Goal: Contribute content: Contribute content

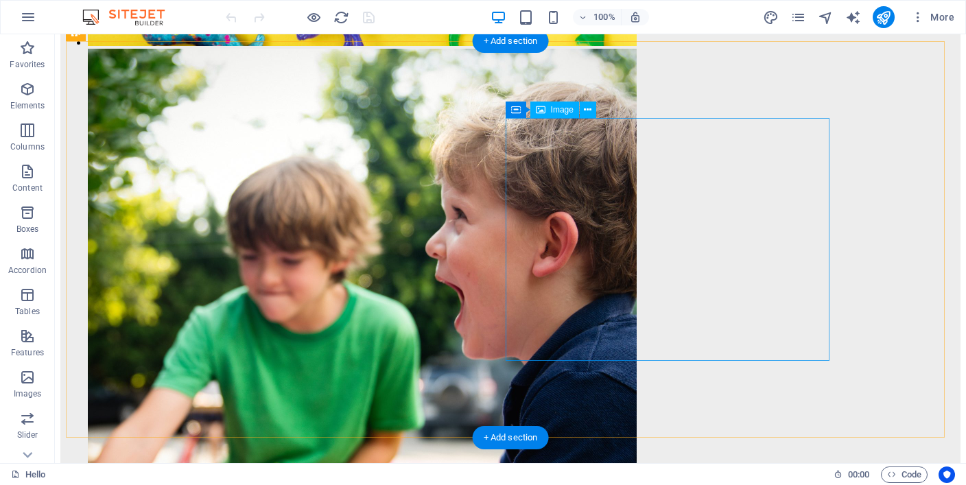
scroll to position [4859, 0]
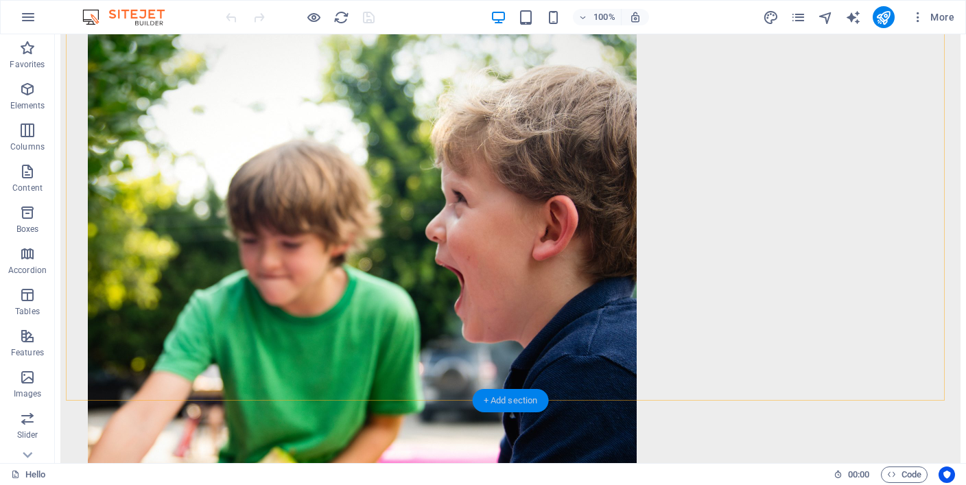
click at [536, 400] on div "+ Add section" at bounding box center [510, 400] width 76 height 23
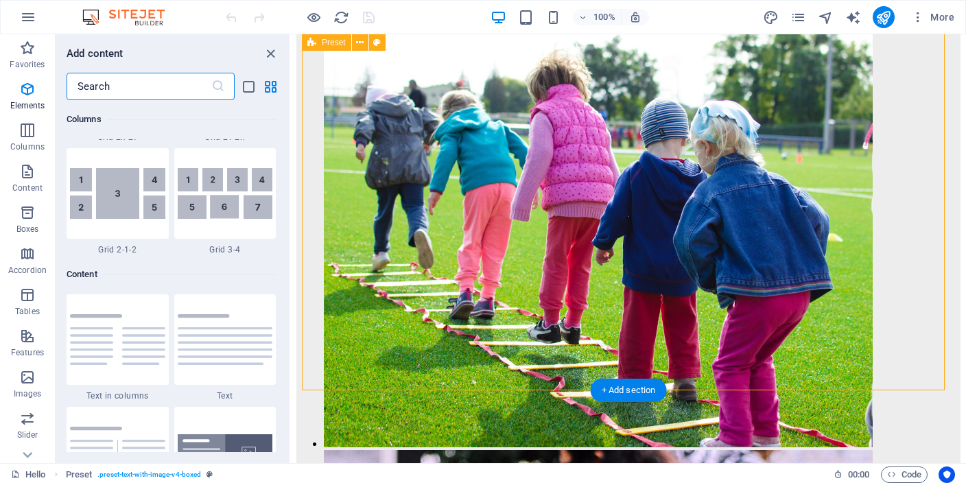
scroll to position [2399, 0]
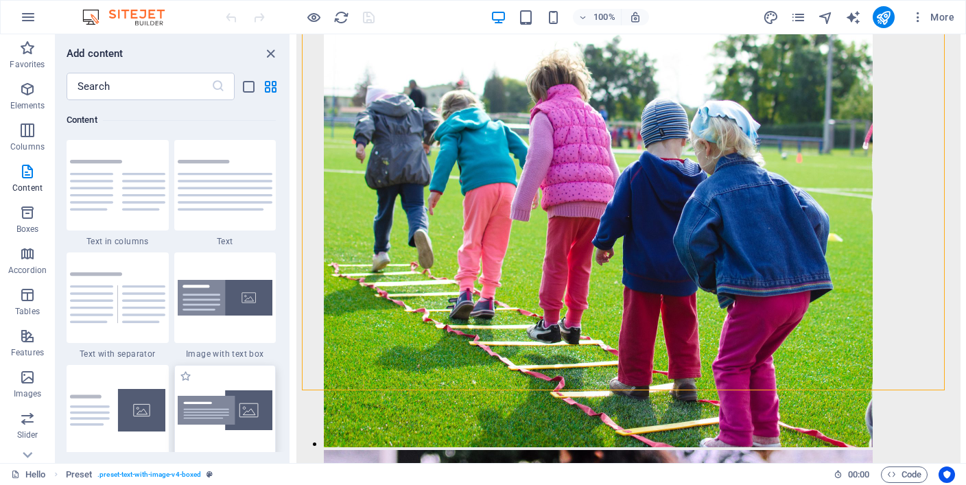
click at [236, 401] on img at bounding box center [225, 410] width 95 height 40
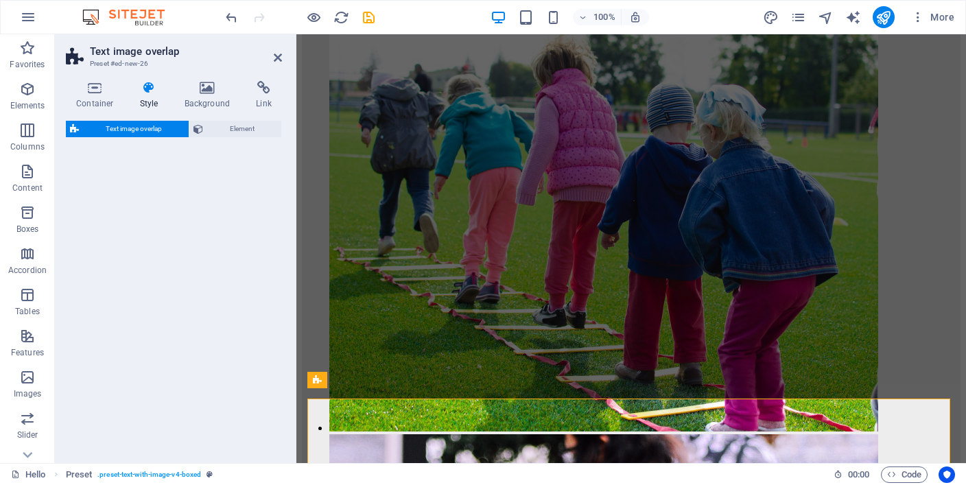
select select "rem"
select select "px"
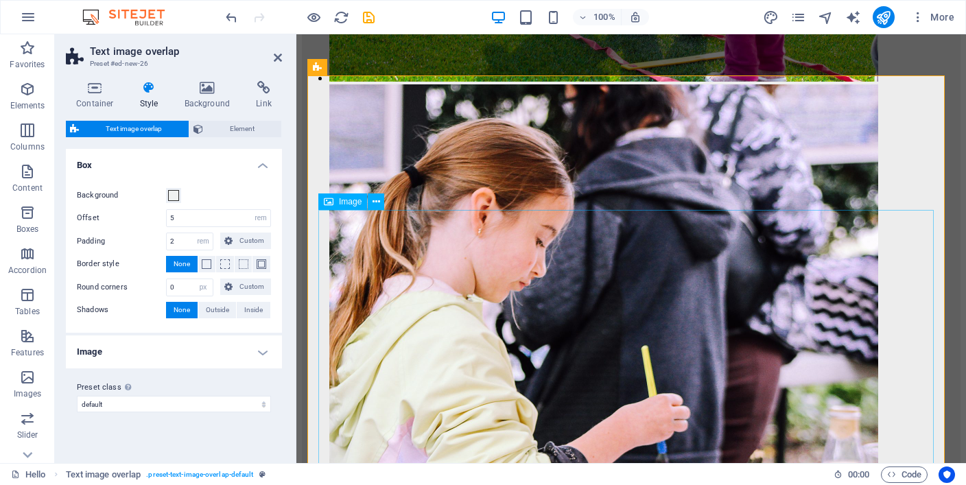
scroll to position [5291, 0]
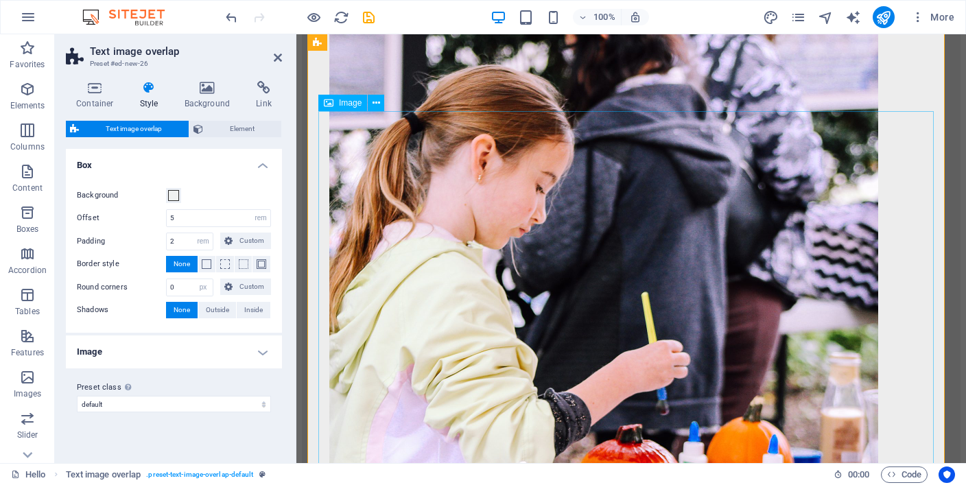
select select "%"
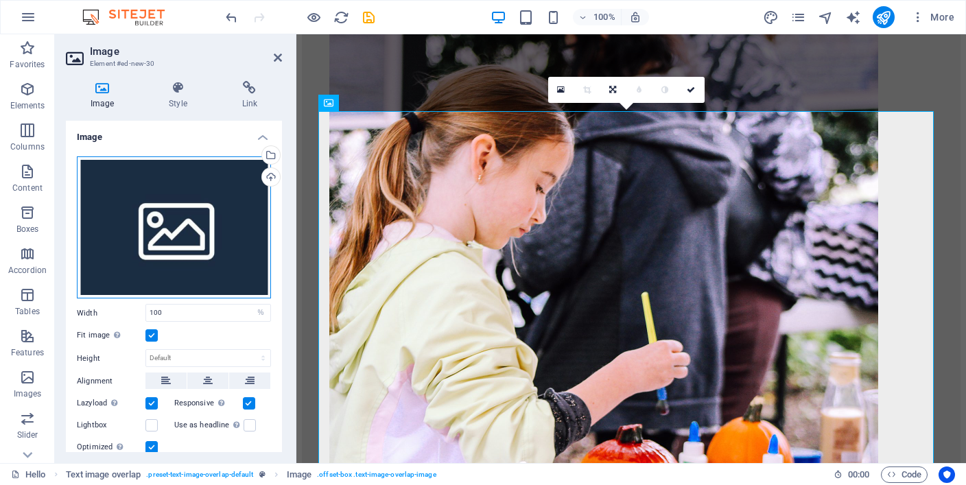
click at [169, 248] on div "Drag files here, click to choose files or select files from Files or our free s…" at bounding box center [174, 227] width 194 height 143
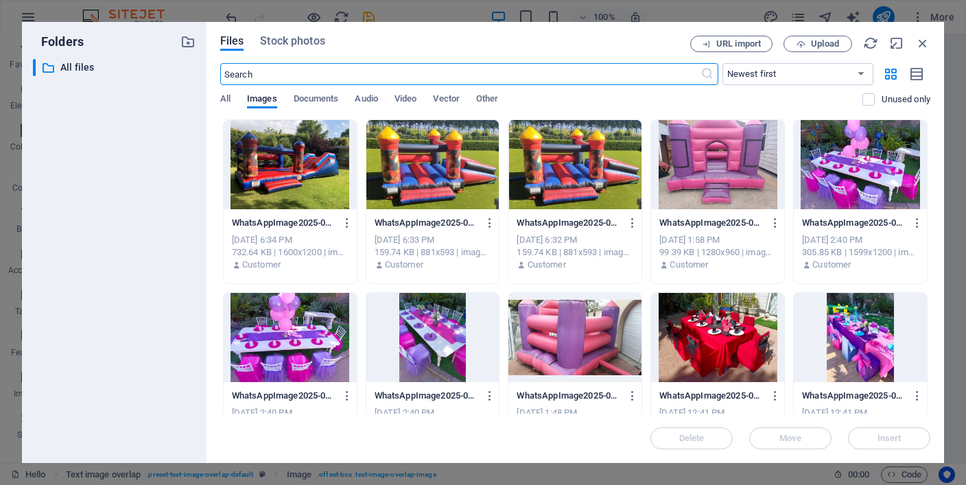
scroll to position [5648, 0]
click at [828, 40] on span "Upload" at bounding box center [825, 44] width 28 height 8
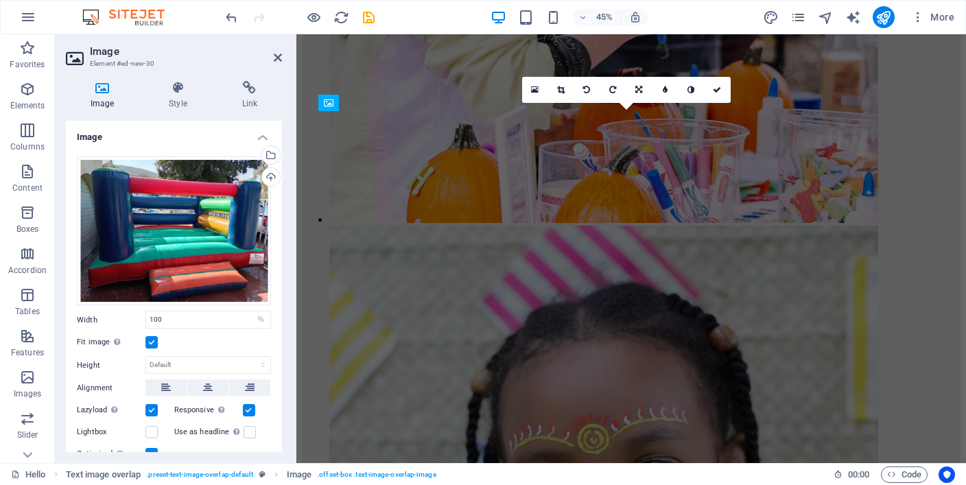
scroll to position [5291, 0]
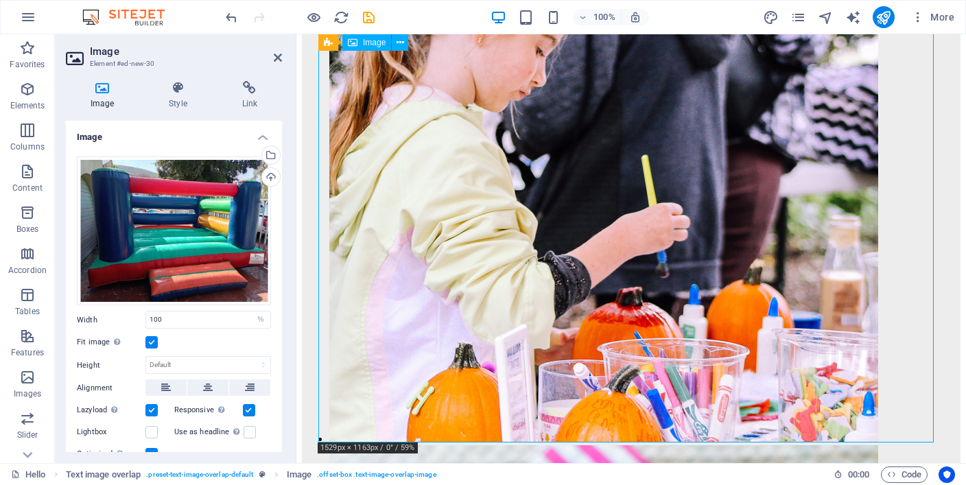
drag, startPoint x: 706, startPoint y: 331, endPoint x: 673, endPoint y: 318, distance: 34.8
click at [154, 339] on label at bounding box center [151, 342] width 12 height 12
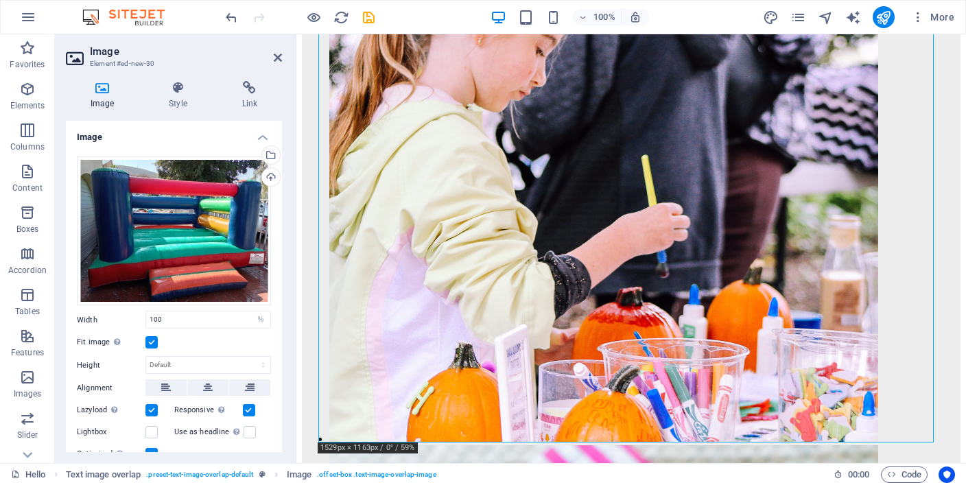
click at [0, 0] on input "Fit image Automatically fit image to a fixed width and height" at bounding box center [0, 0] width 0 height 0
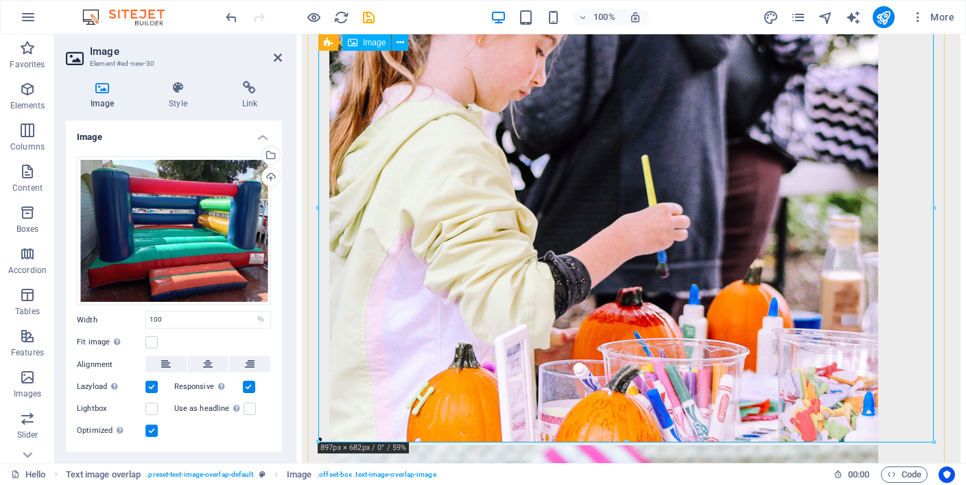
drag, startPoint x: 616, startPoint y: 474, endPoint x: 475, endPoint y: 351, distance: 187.1
drag, startPoint x: 623, startPoint y: 410, endPoint x: 620, endPoint y: 393, distance: 17.5
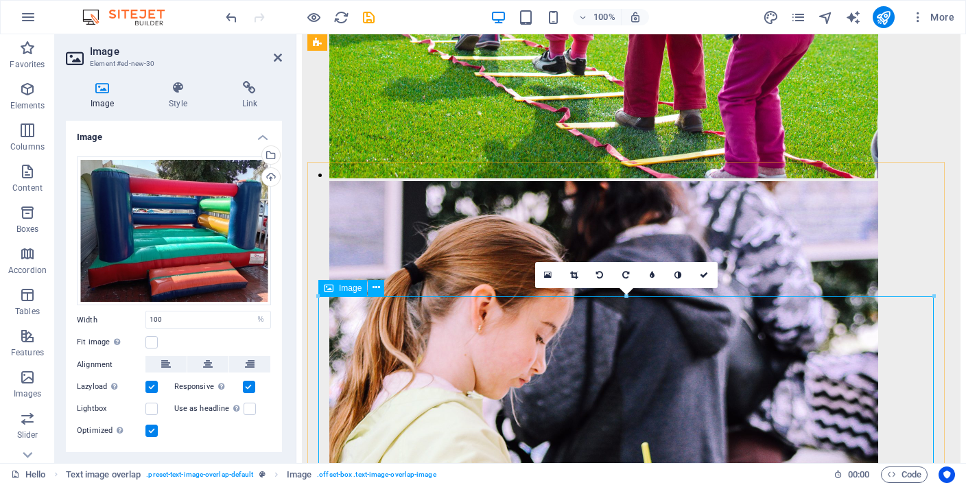
scroll to position [5085, 0]
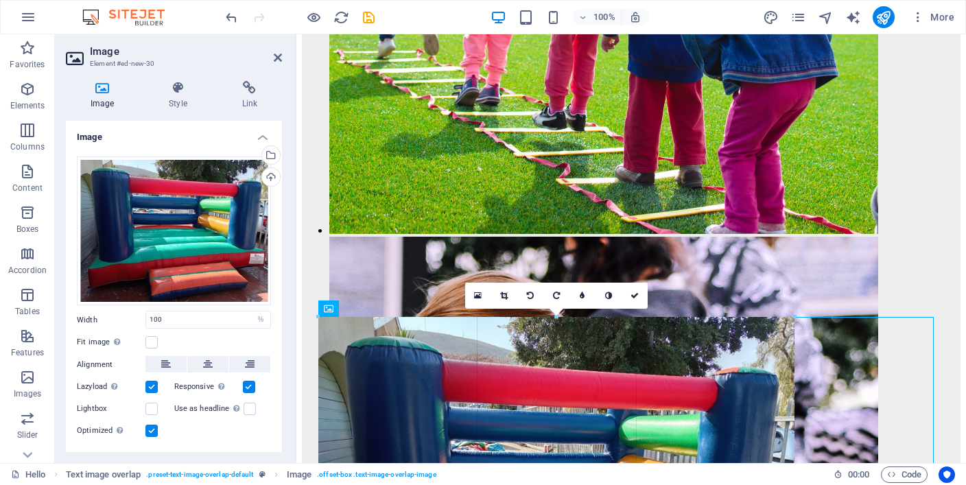
drag, startPoint x: 317, startPoint y: 318, endPoint x: 553, endPoint y: 448, distance: 268.9
type input "693"
select select "px"
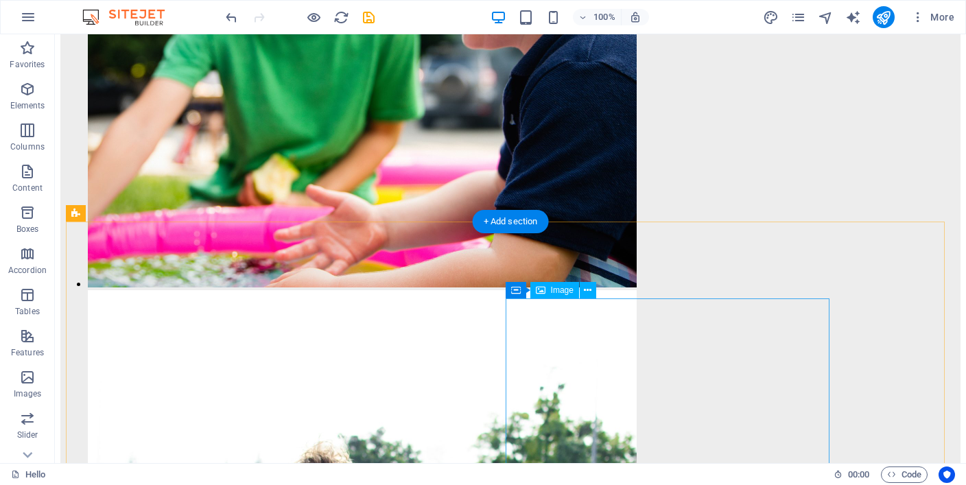
scroll to position [5065, 0]
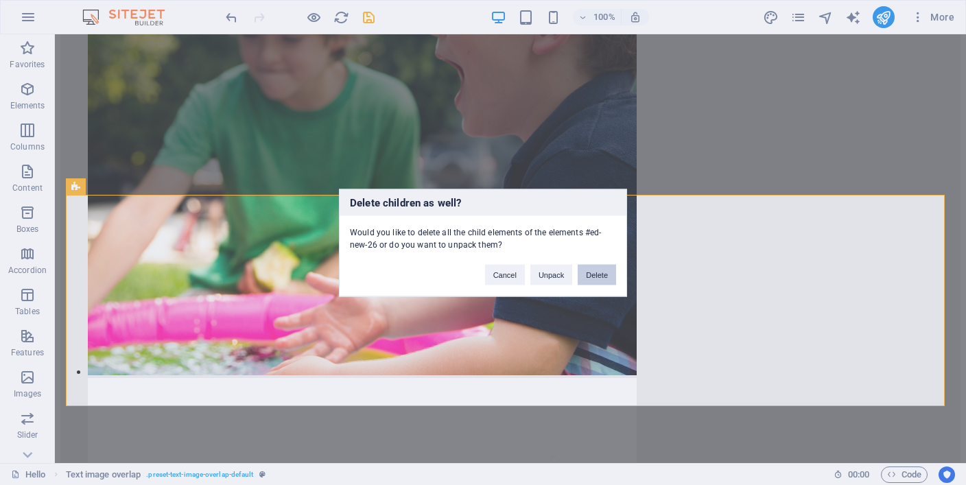
click at [597, 276] on button "Delete" at bounding box center [596, 274] width 38 height 21
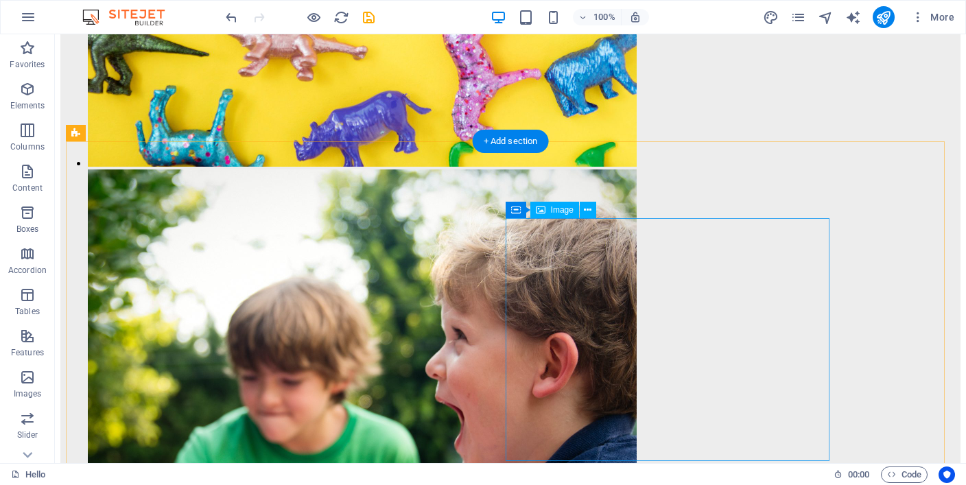
scroll to position [4928, 0]
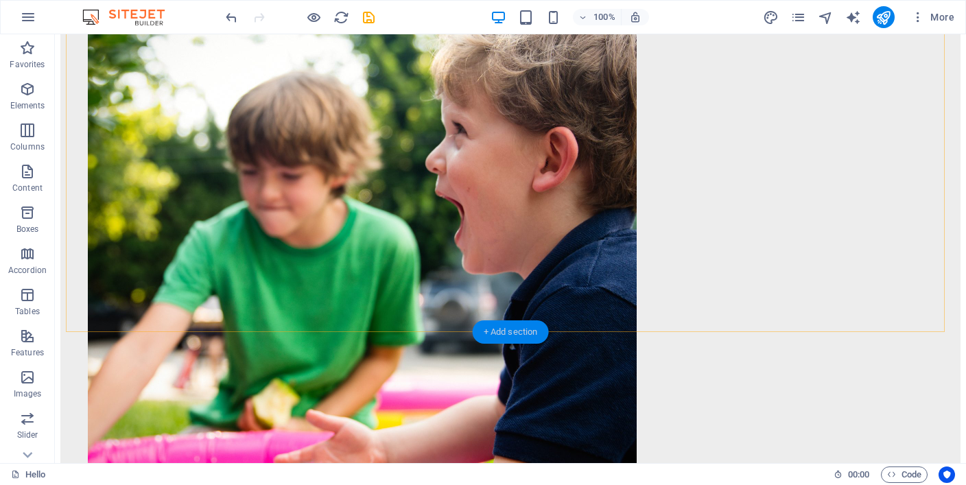
click at [526, 328] on div "+ Add section" at bounding box center [510, 331] width 76 height 23
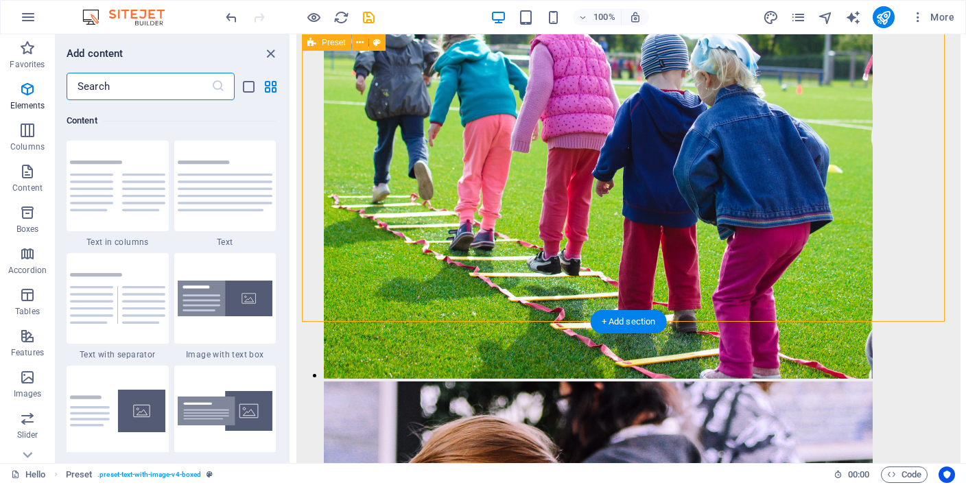
scroll to position [2399, 0]
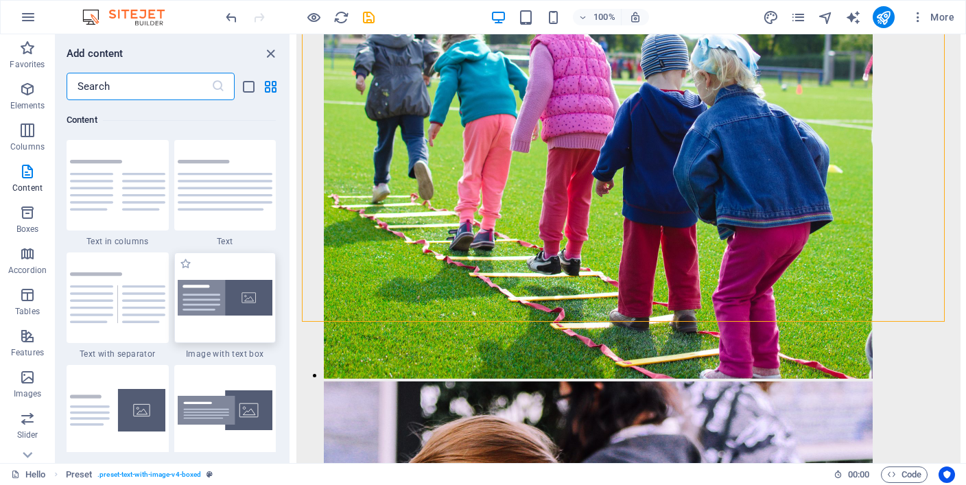
click at [238, 304] on img at bounding box center [225, 298] width 95 height 36
click at [291, 304] on div "Drag here to replace the existing content. Press “Ctrl” if you want to create a…" at bounding box center [628, 248] width 675 height 429
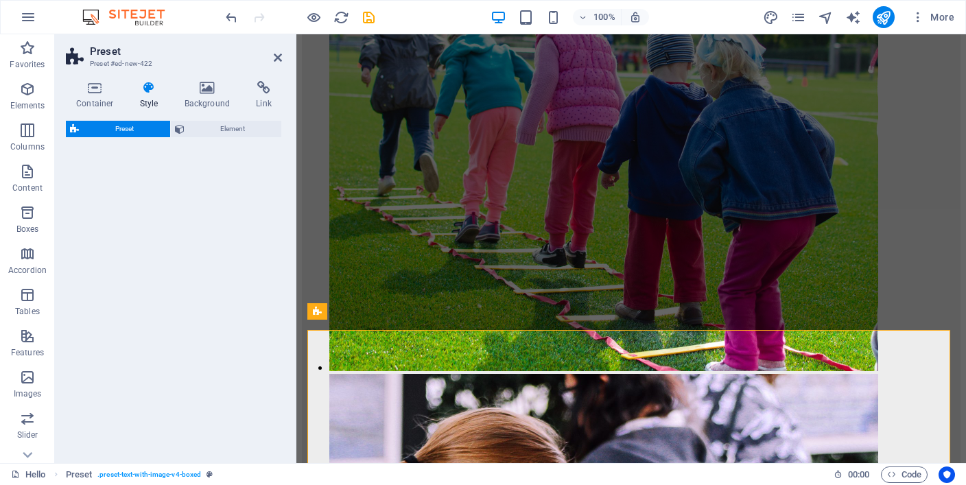
select select "rem"
select select "px"
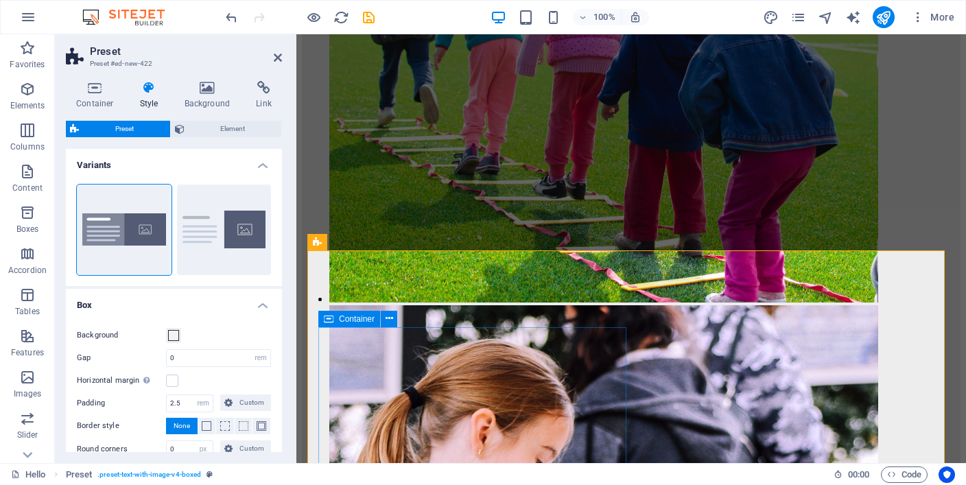
scroll to position [5154, 0]
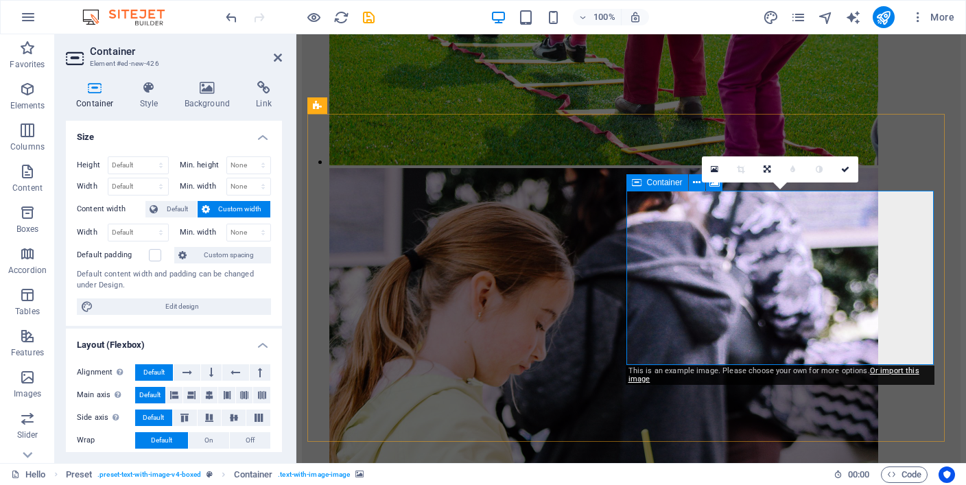
click at [717, 167] on icon at bounding box center [714, 170] width 8 height 10
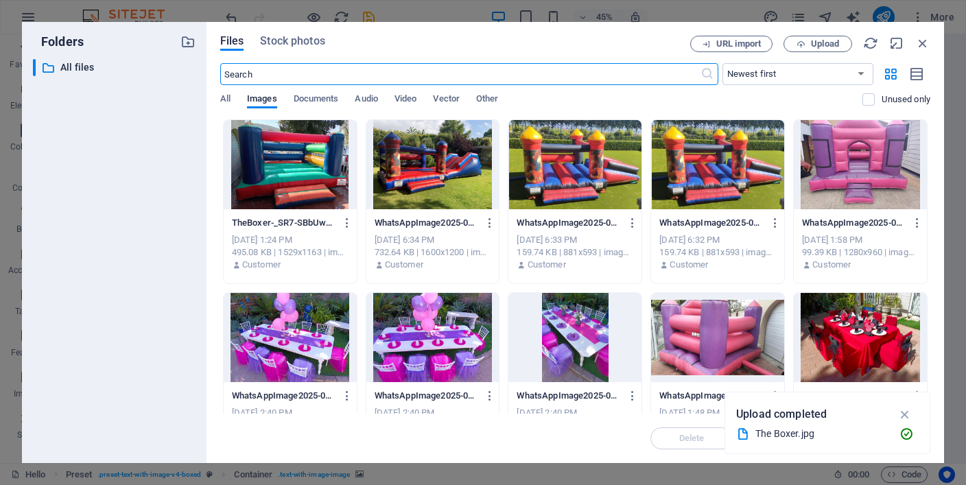
click at [291, 195] on div at bounding box center [290, 164] width 133 height 89
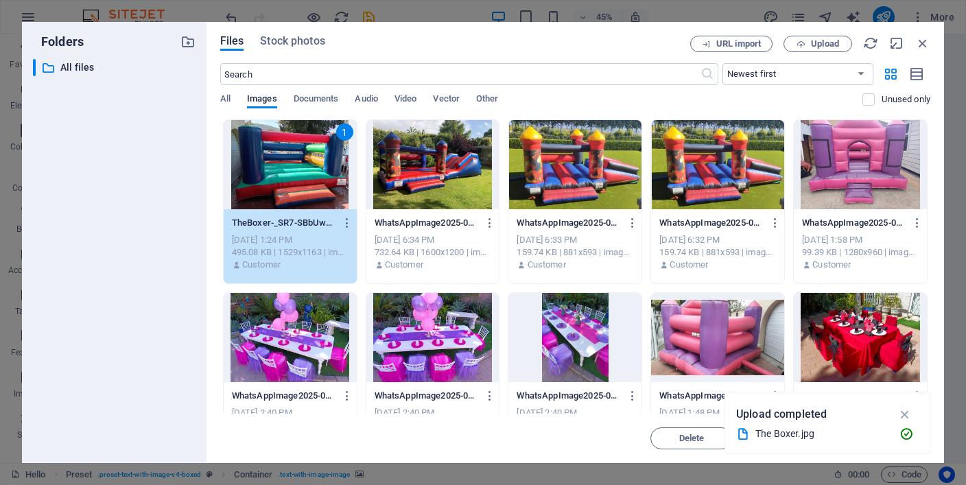
click at [291, 195] on div "1" at bounding box center [290, 164] width 133 height 89
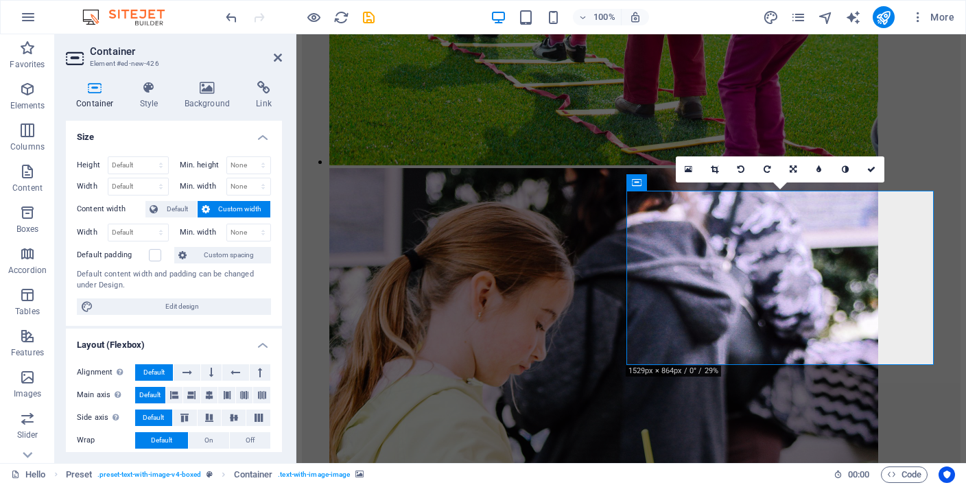
click at [181, 211] on span "Default" at bounding box center [177, 209] width 31 height 16
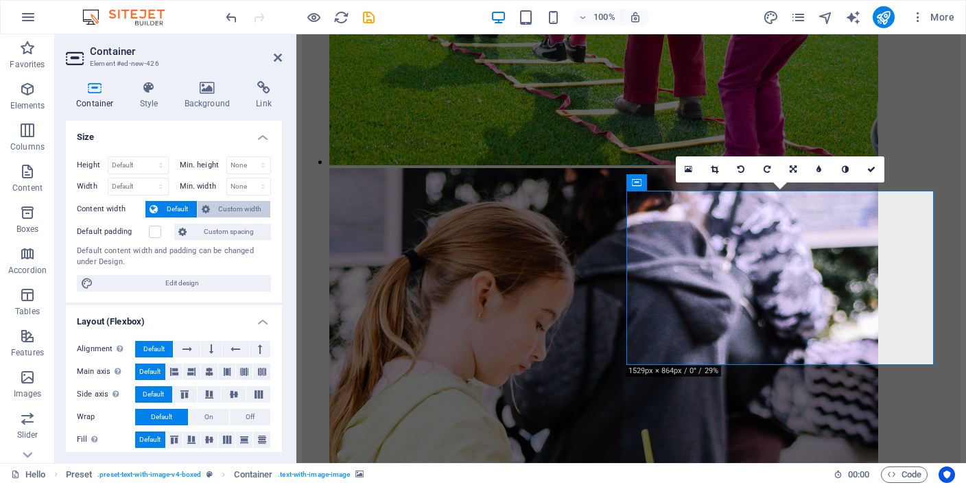
click at [230, 210] on span "Custom width" at bounding box center [240, 209] width 53 height 16
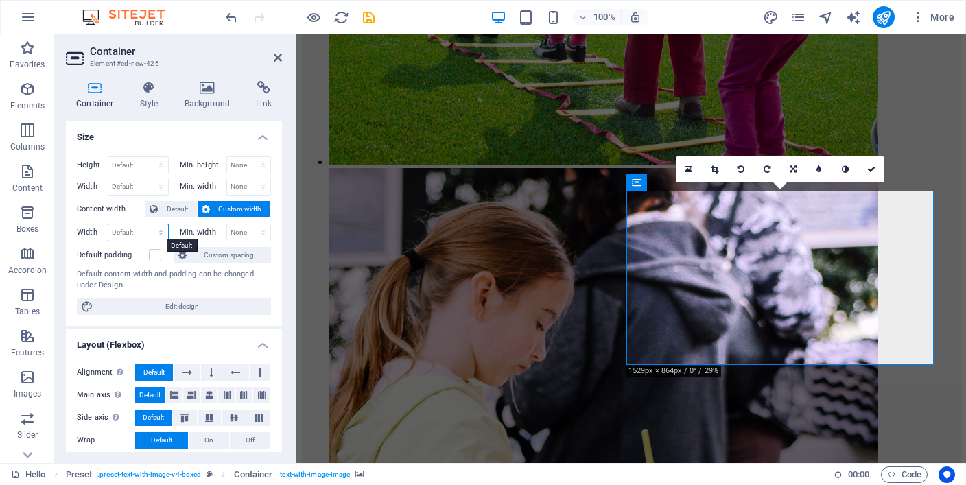
click at [161, 233] on select "Default px rem % em vh vw" at bounding box center [138, 232] width 60 height 16
select select "px"
click at [147, 224] on select "Default px rem % em vh vw" at bounding box center [138, 232] width 60 height 16
type input "300"
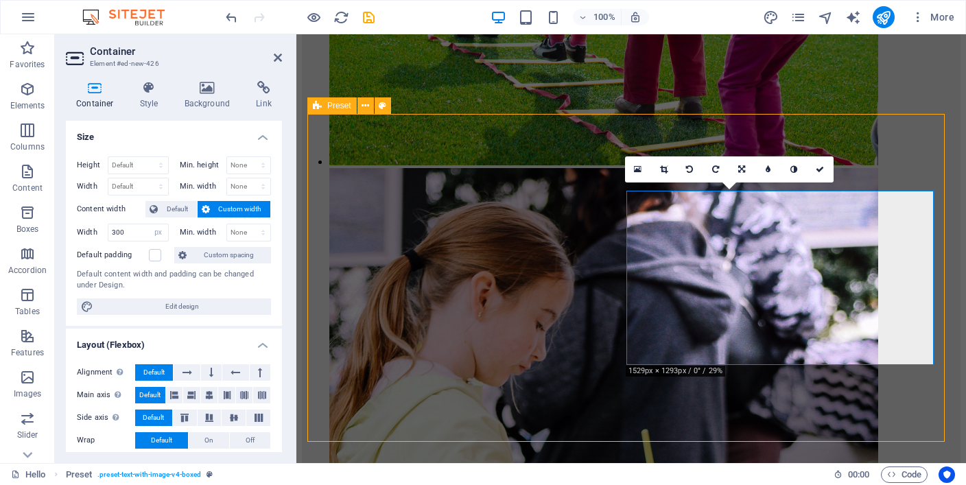
scroll to position [5133, 0]
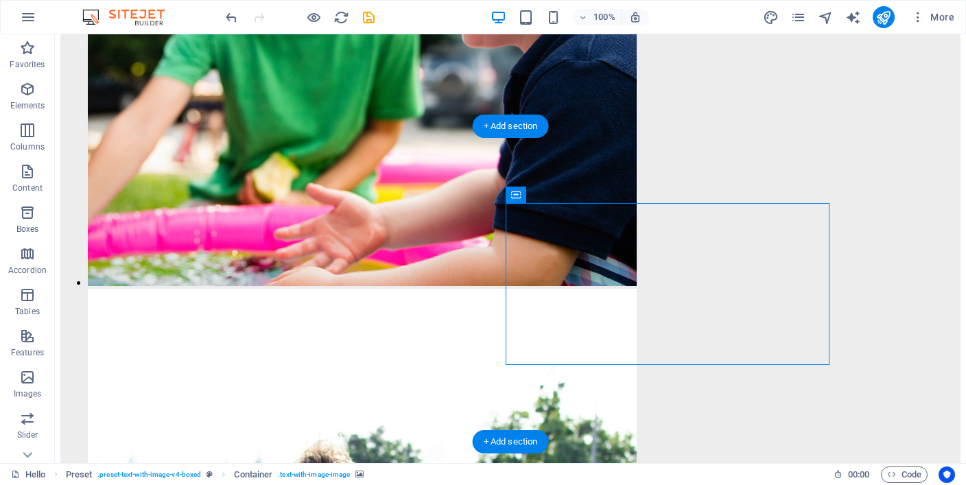
select select "px"
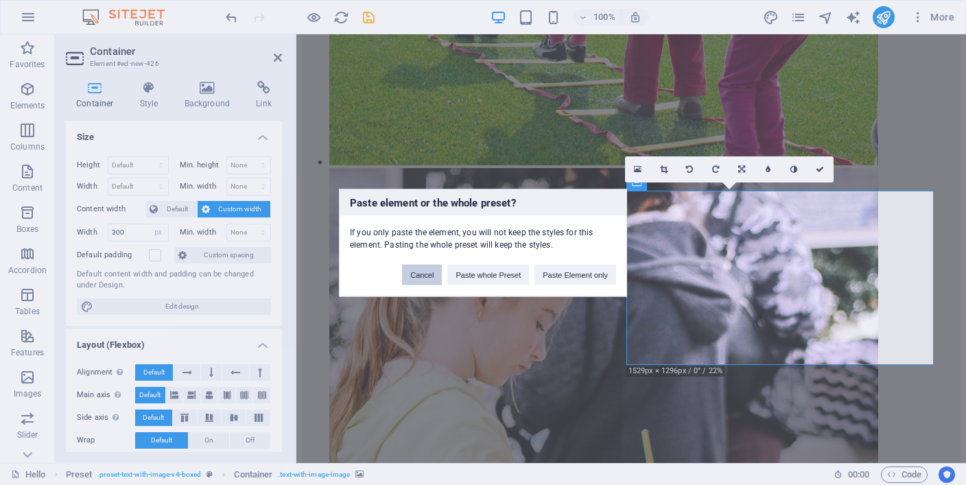
click at [435, 270] on button "Cancel" at bounding box center [422, 274] width 40 height 21
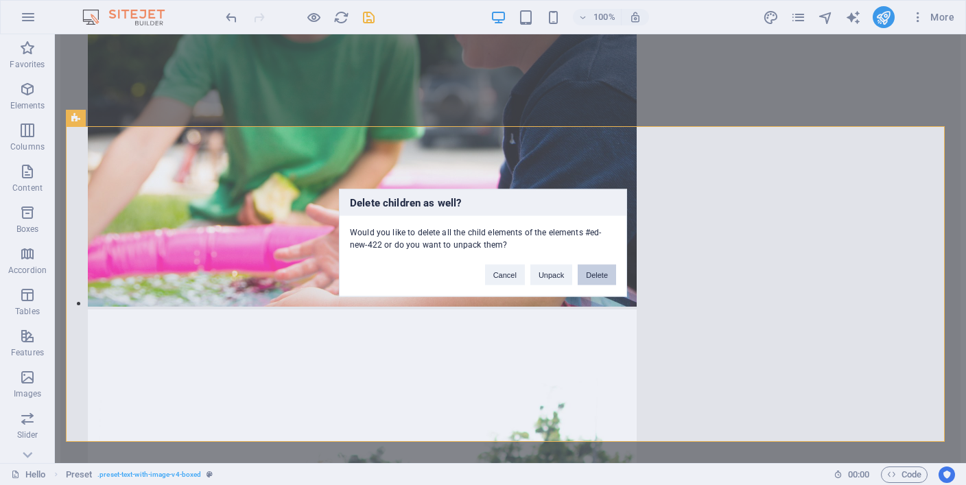
click at [587, 272] on button "Delete" at bounding box center [596, 274] width 38 height 21
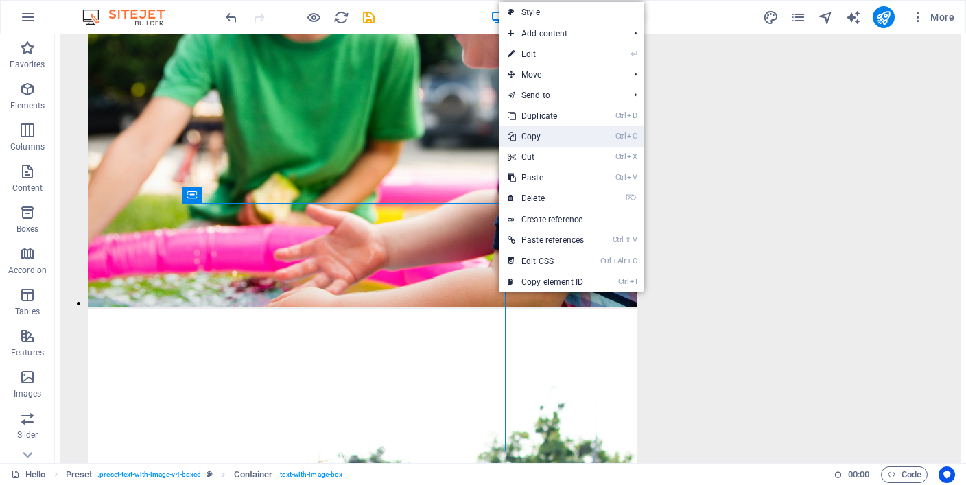
click at [547, 134] on link "Ctrl C Copy" at bounding box center [545, 136] width 93 height 21
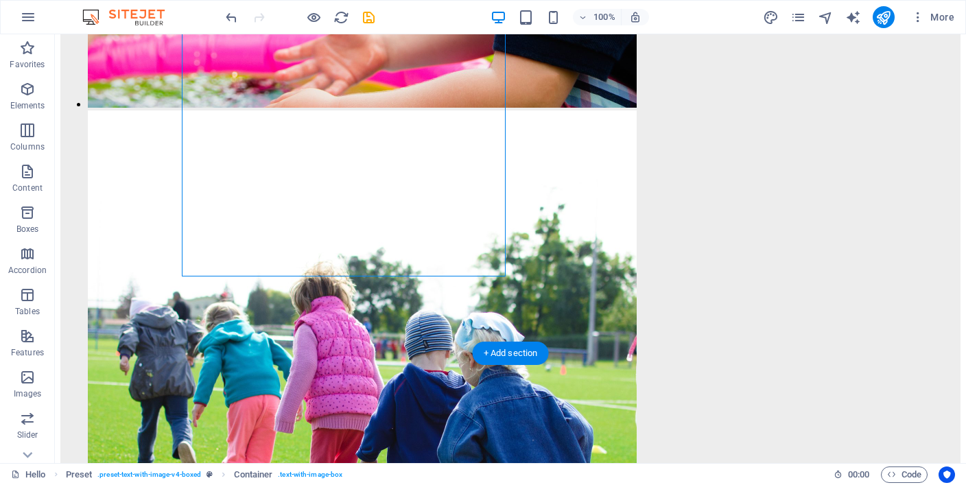
scroll to position [5339, 0]
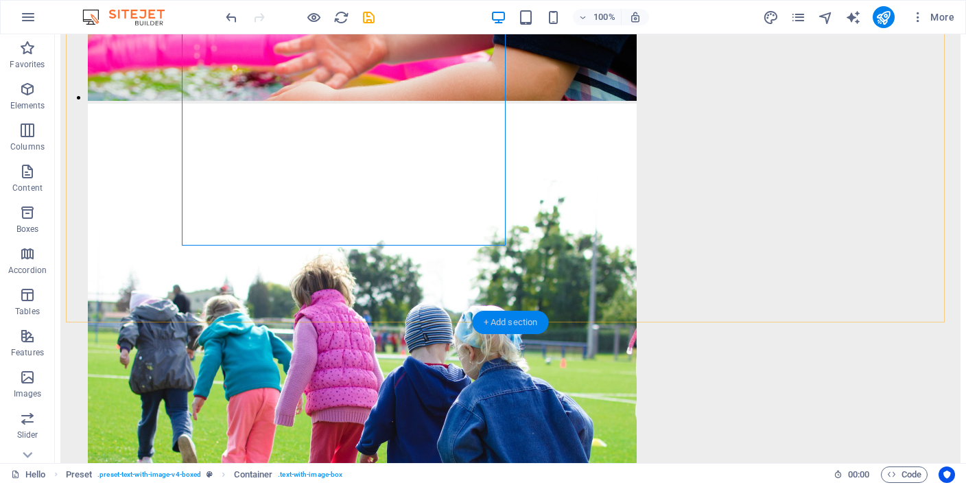
click at [525, 333] on div "+ Add section" at bounding box center [510, 322] width 76 height 23
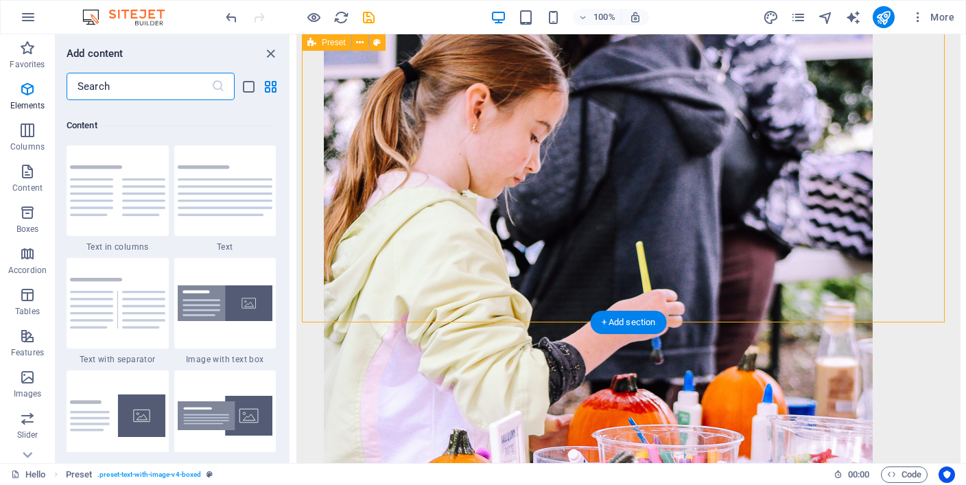
scroll to position [2399, 0]
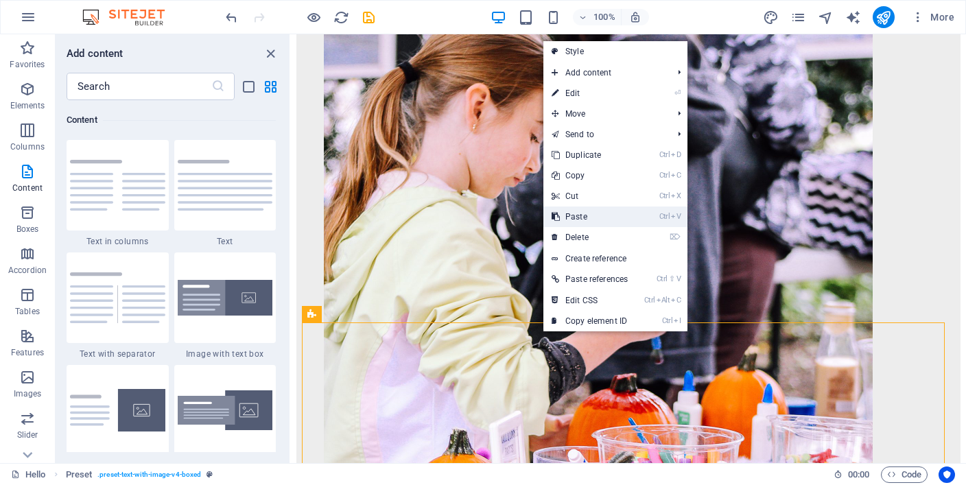
click at [592, 216] on link "Ctrl V Paste" at bounding box center [589, 216] width 93 height 21
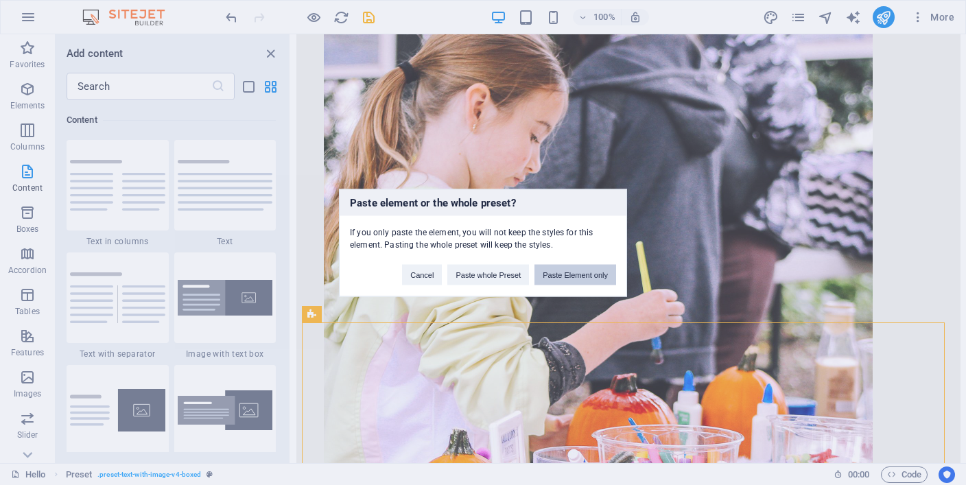
click at [556, 273] on button "Paste Element only" at bounding box center [575, 274] width 82 height 21
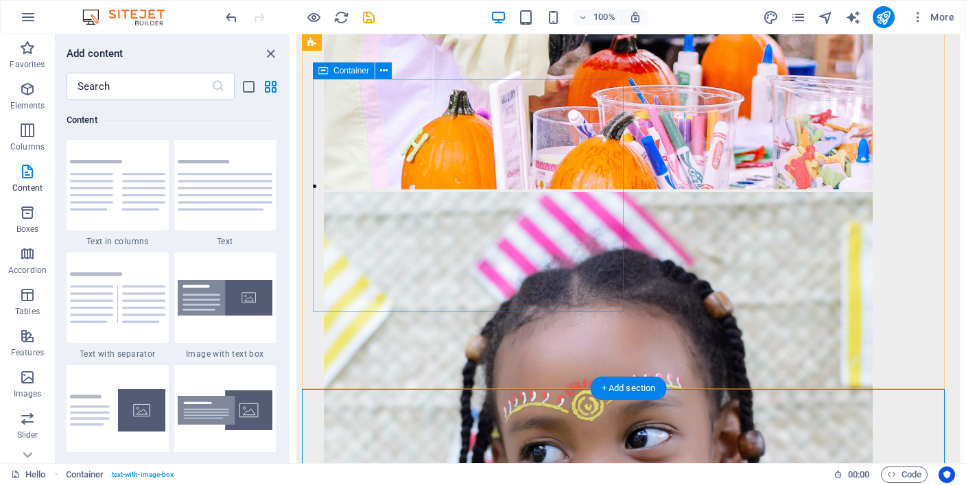
scroll to position [5678, 0]
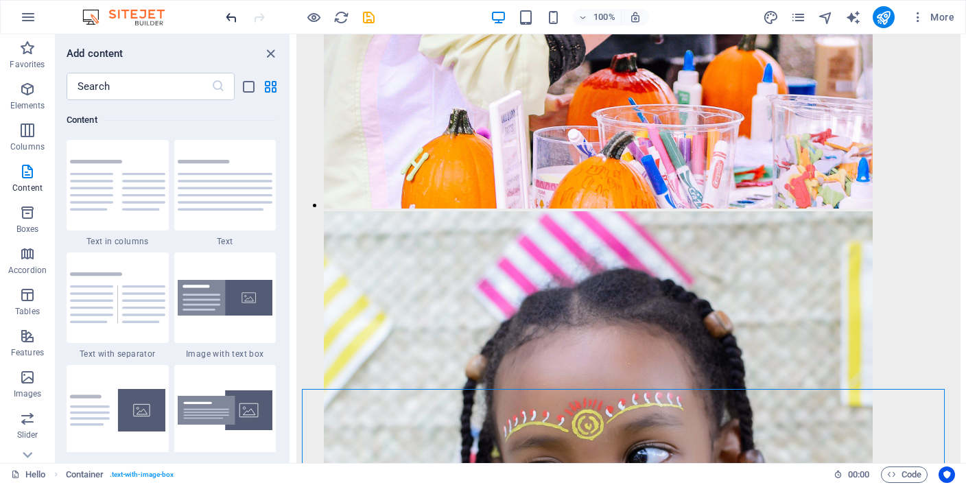
click at [234, 22] on icon "undo" at bounding box center [232, 18] width 16 height 16
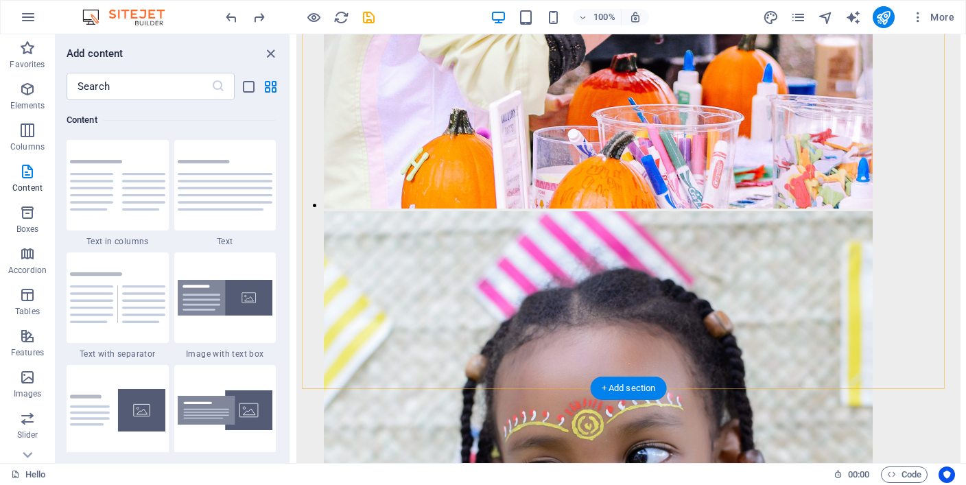
drag, startPoint x: 910, startPoint y: 411, endPoint x: 531, endPoint y: 400, distance: 378.7
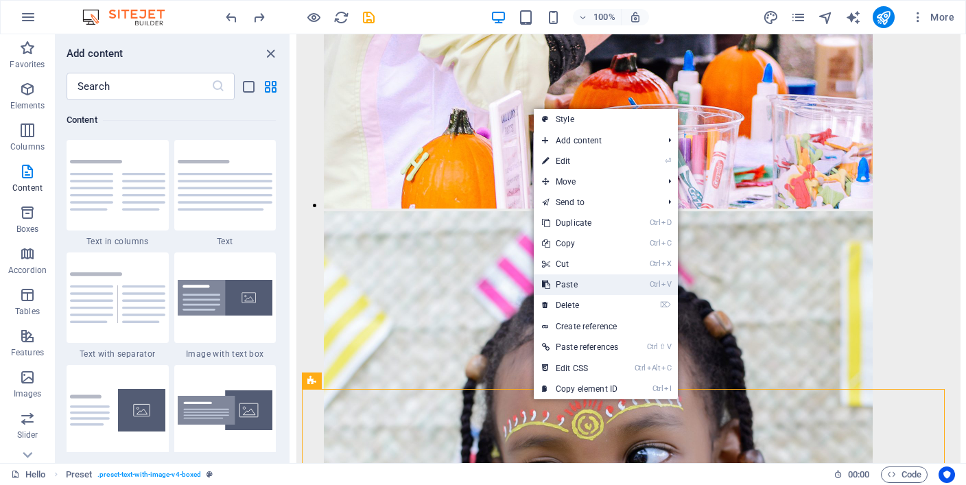
click at [595, 287] on link "Ctrl V Paste" at bounding box center [580, 284] width 93 height 21
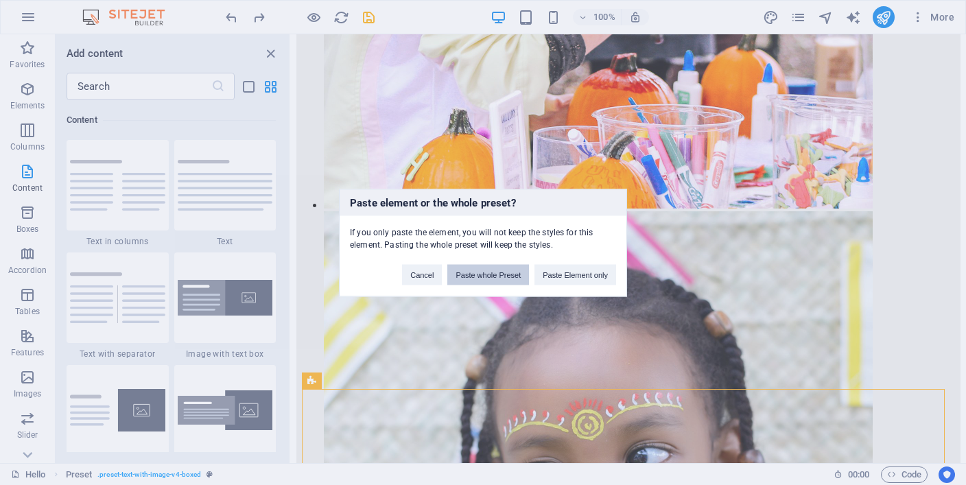
click at [485, 275] on button "Paste whole Preset" at bounding box center [488, 274] width 82 height 21
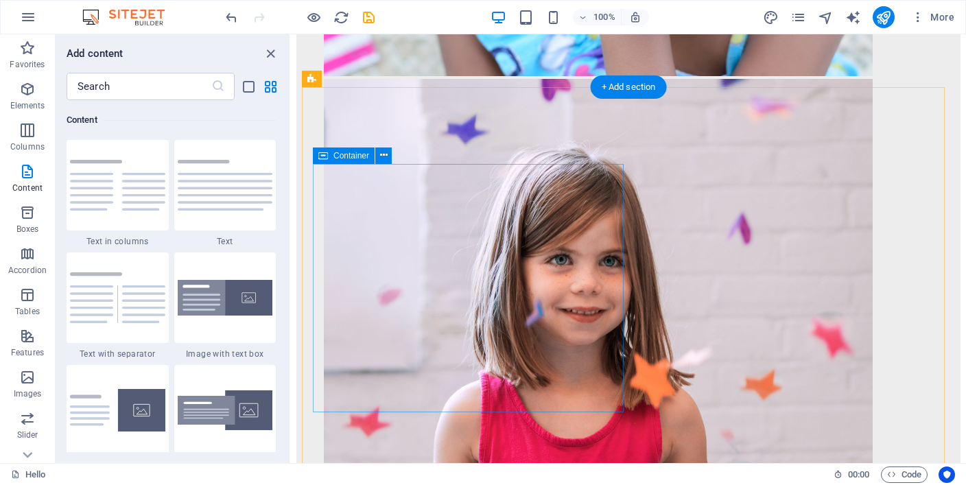
scroll to position [6400, 0]
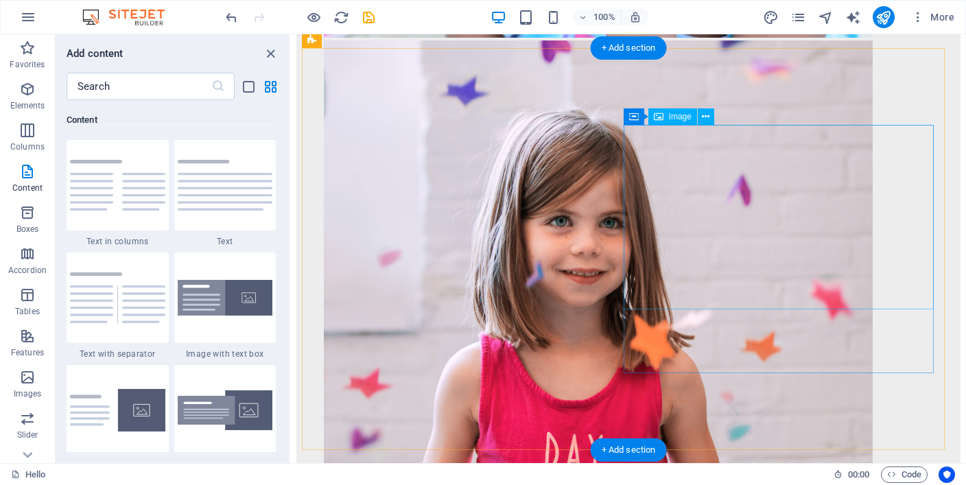
select select "px"
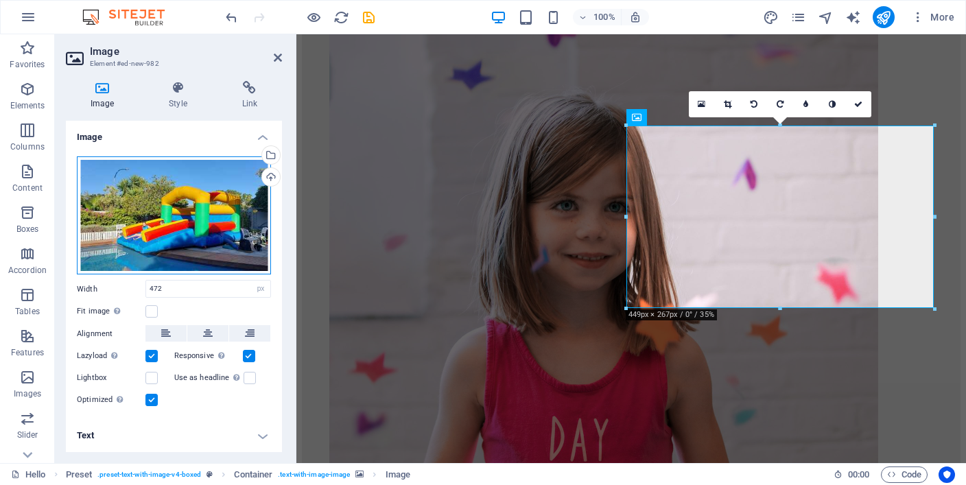
click at [235, 234] on div "Drag files here, click to choose files or select files from Files or our free s…" at bounding box center [174, 215] width 194 height 118
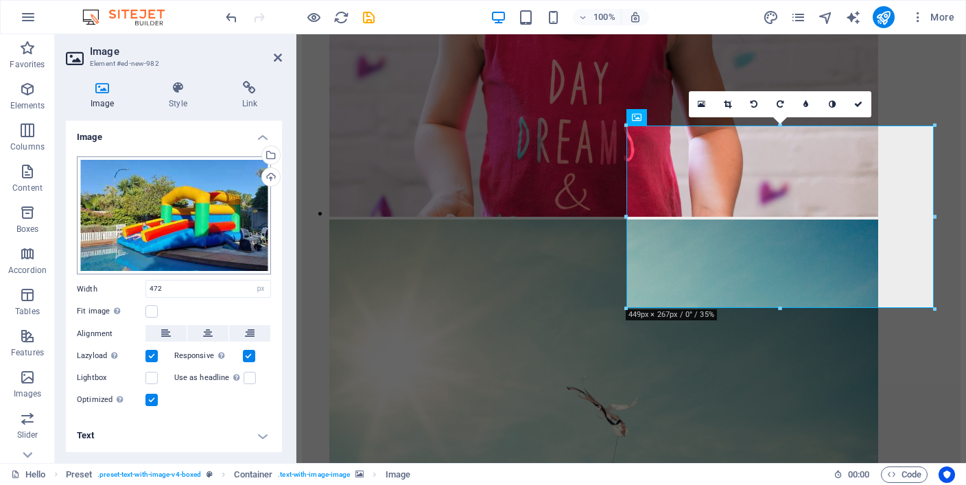
click at [235, 234] on body "jollylollyjumping Hello (en) Favorites Elements Columns Content Boxes Accordion…" at bounding box center [483, 242] width 966 height 485
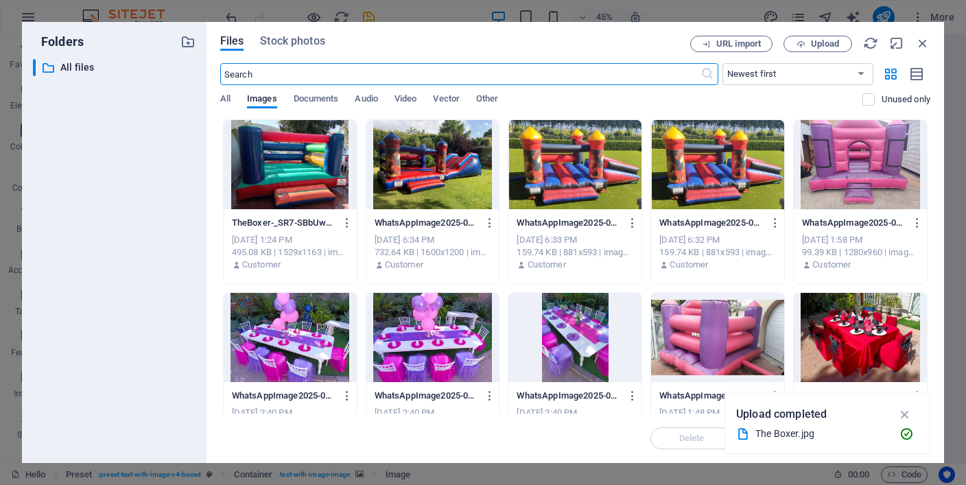
click at [305, 163] on div at bounding box center [290, 164] width 133 height 89
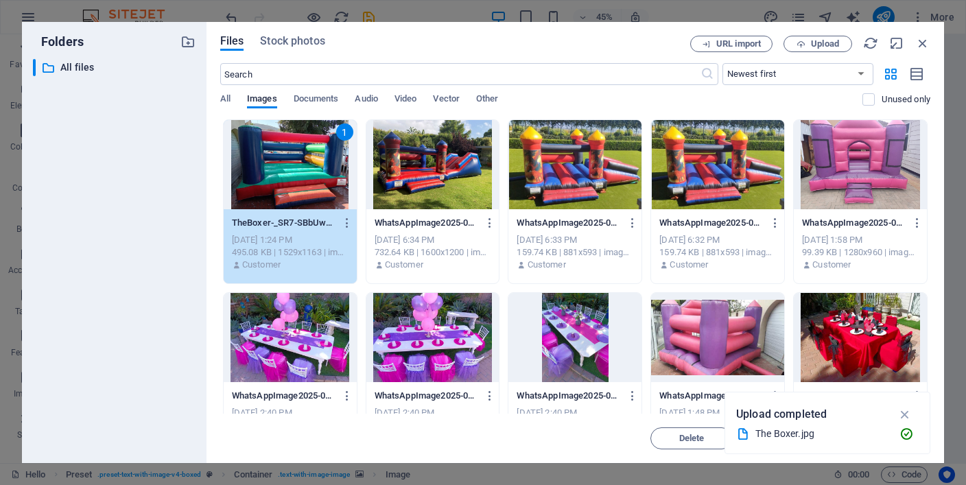
click at [305, 163] on div "1" at bounding box center [290, 164] width 133 height 89
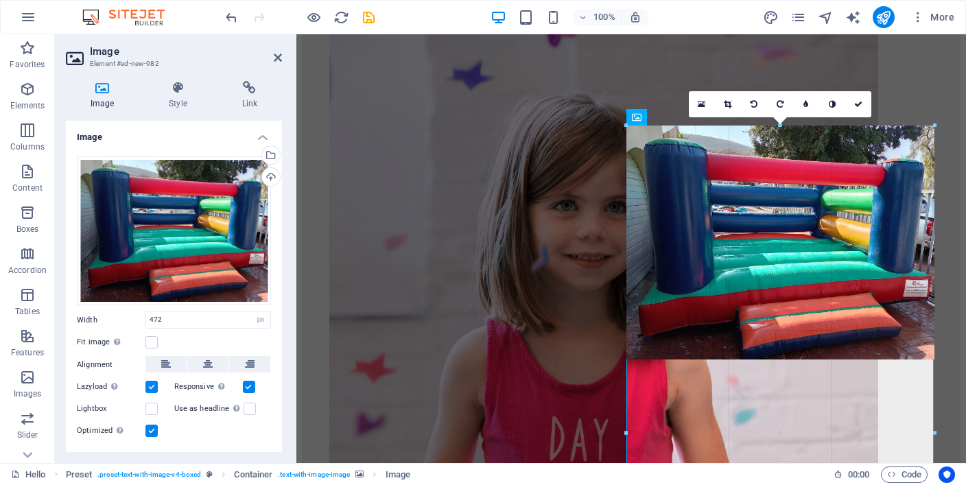
drag, startPoint x: 634, startPoint y: 87, endPoint x: 647, endPoint y: 145, distance: 59.7
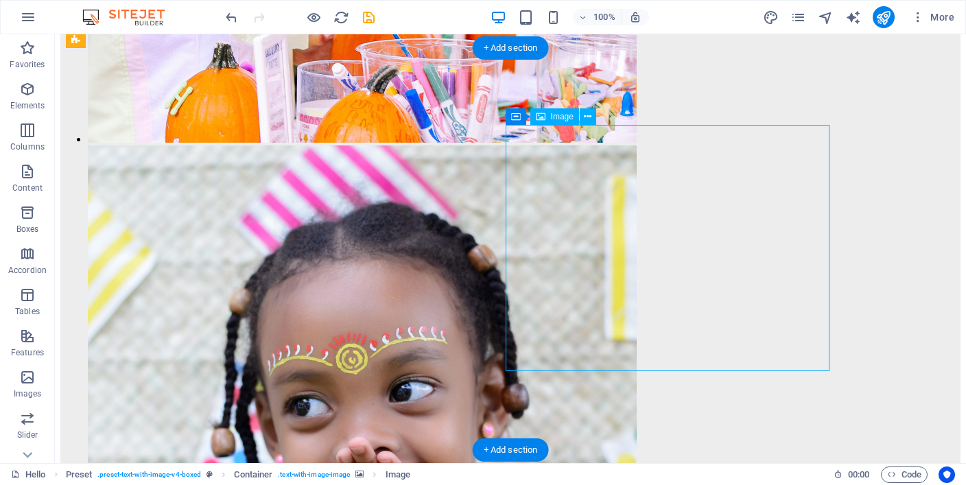
select select "px"
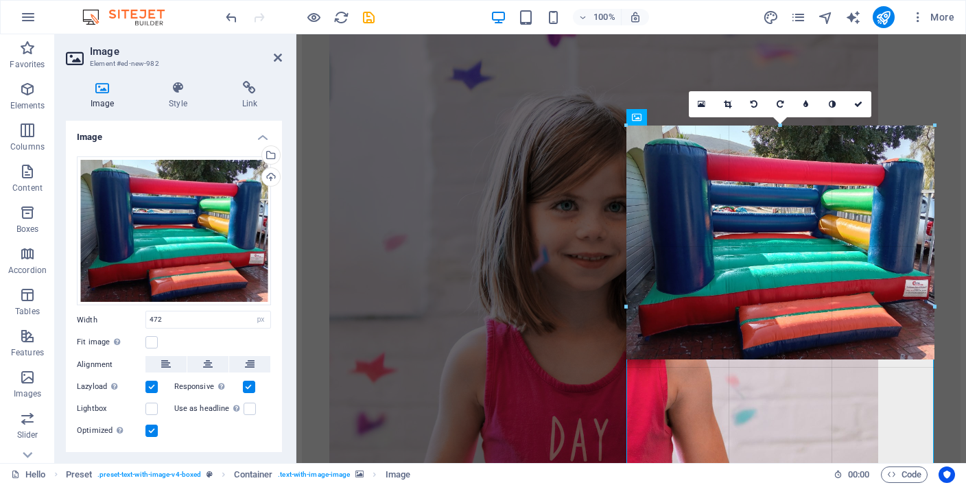
drag, startPoint x: 626, startPoint y: 125, endPoint x: 605, endPoint y: 112, distance: 24.9
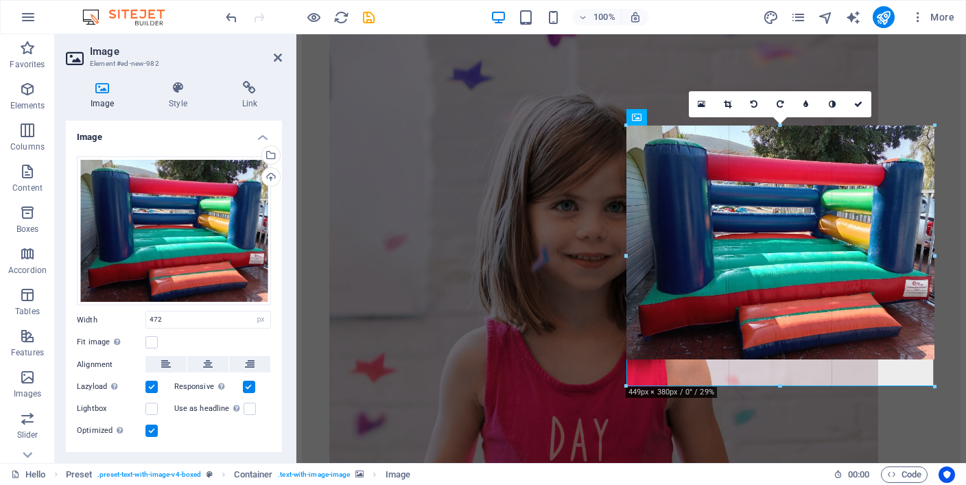
drag, startPoint x: 778, startPoint y: 357, endPoint x: 778, endPoint y: 386, distance: 28.8
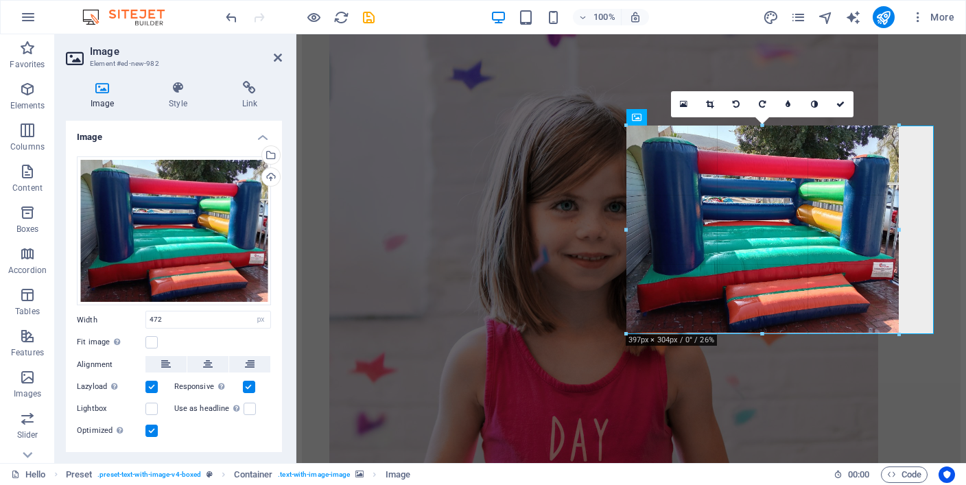
drag, startPoint x: 934, startPoint y: 123, endPoint x: 898, endPoint y: 160, distance: 51.9
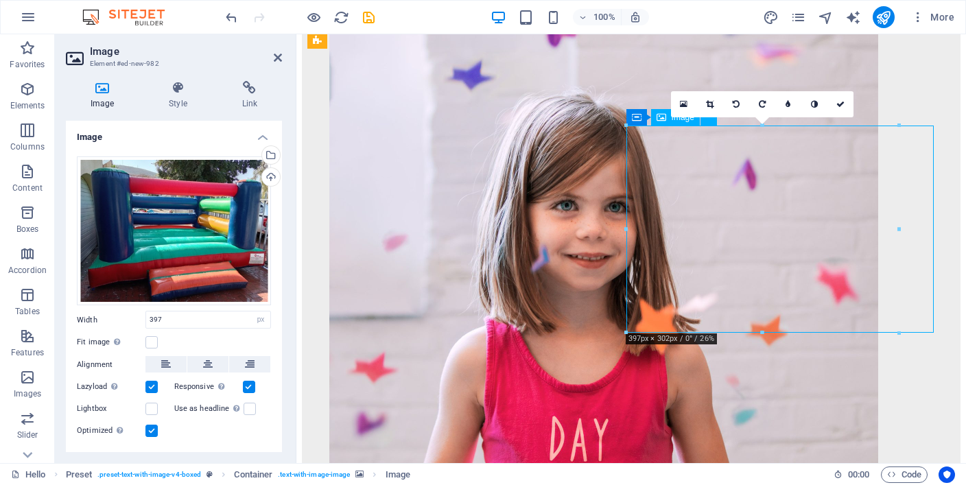
drag, startPoint x: 860, startPoint y: 195, endPoint x: 888, endPoint y: 242, distance: 54.5
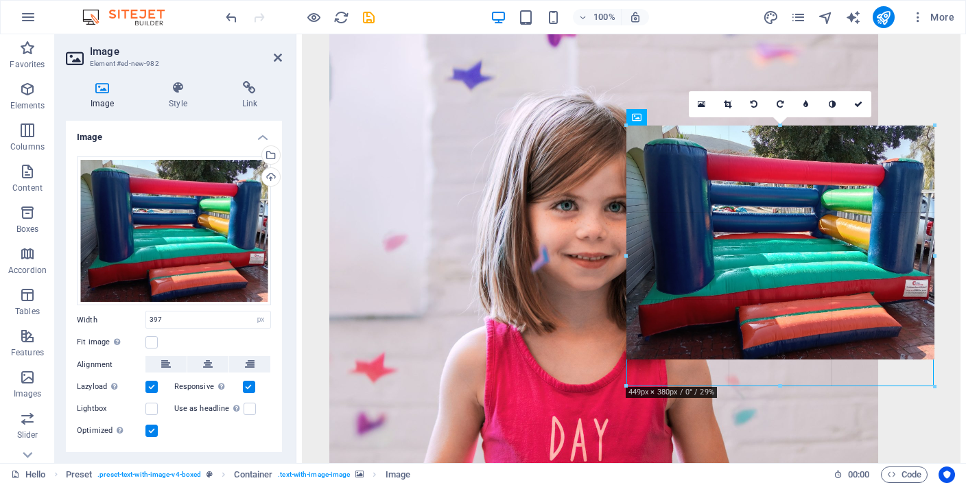
drag, startPoint x: 760, startPoint y: 331, endPoint x: 483, endPoint y: 344, distance: 278.0
type input "449"
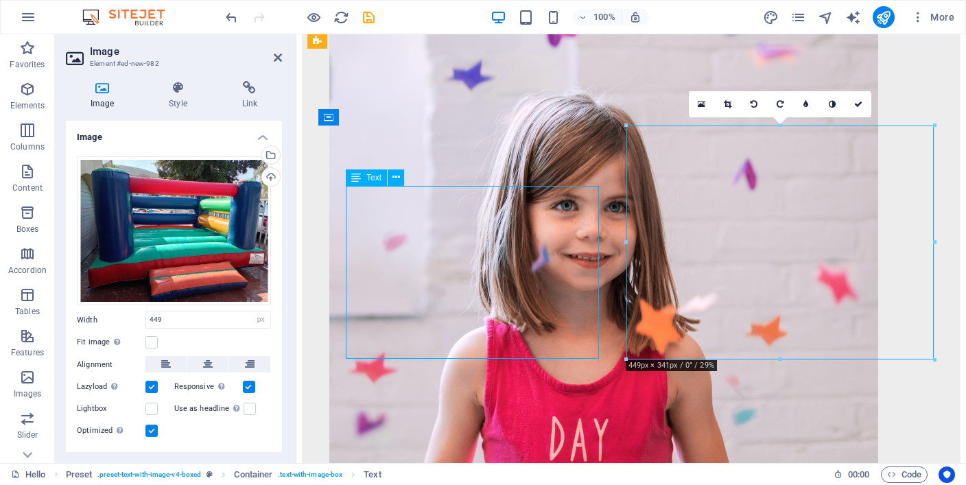
scroll to position [6392, 0]
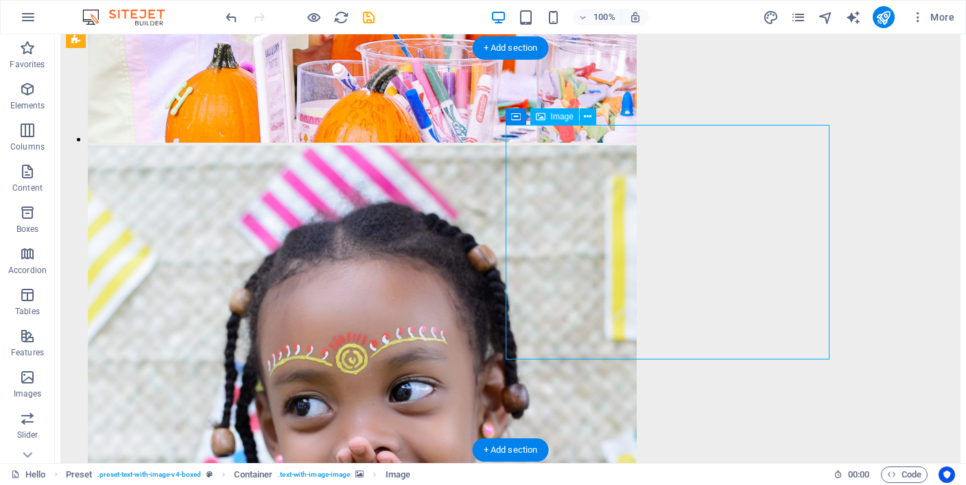
select select "px"
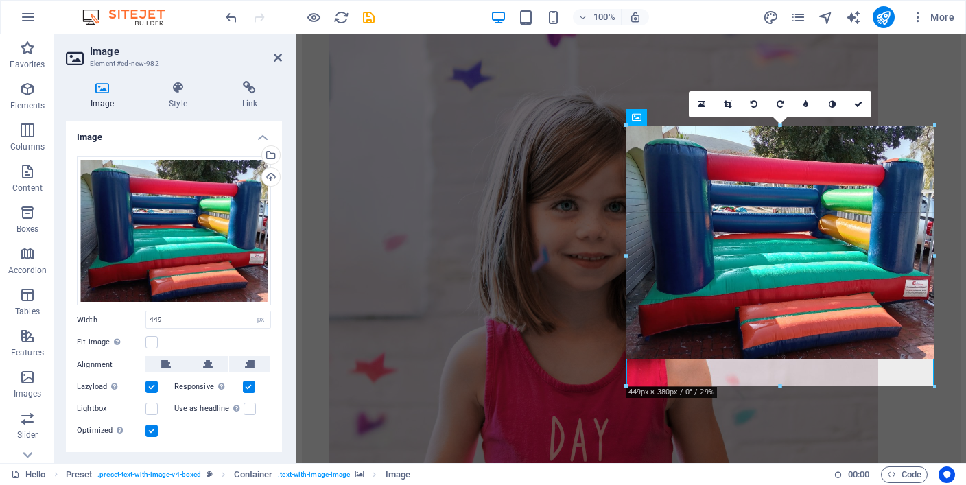
drag, startPoint x: 781, startPoint y: 357, endPoint x: 786, endPoint y: 387, distance: 30.6
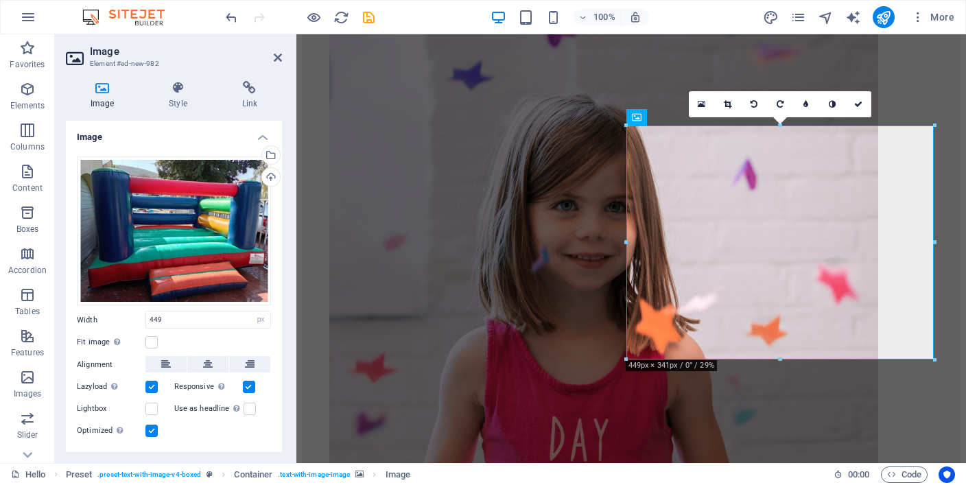
click at [150, 432] on label at bounding box center [151, 430] width 12 height 12
click at [0, 0] on input "Optimized Images are compressed to improve page speed." at bounding box center [0, 0] width 0 height 0
click at [152, 387] on label at bounding box center [151, 387] width 12 height 12
click at [0, 0] on input "Lazyload Loading images after the page loads improves page speed." at bounding box center [0, 0] width 0 height 0
click at [154, 407] on label at bounding box center [151, 409] width 12 height 12
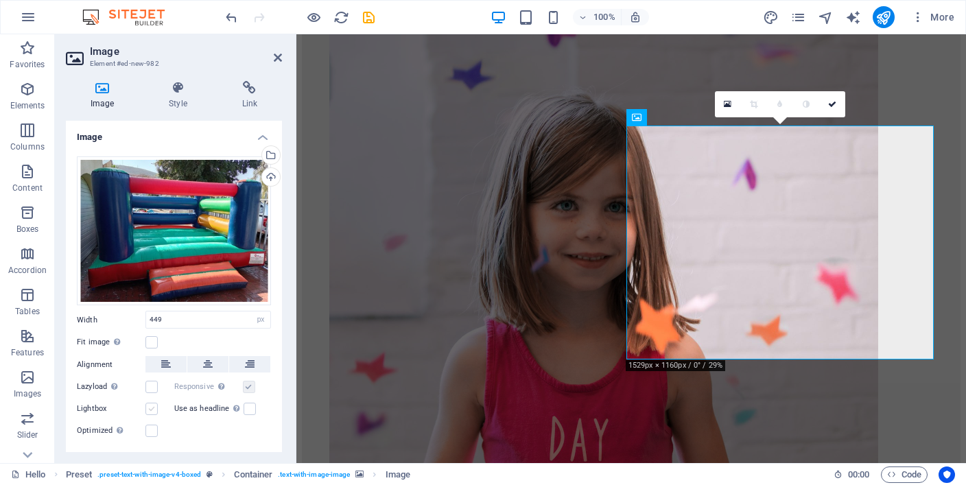
click at [0, 0] on input "Lightbox" at bounding box center [0, 0] width 0 height 0
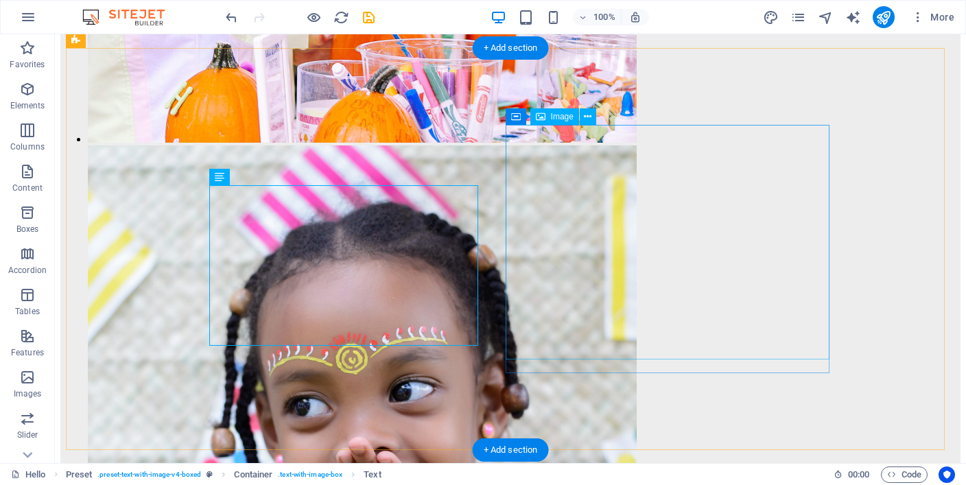
scroll to position [6392, 0]
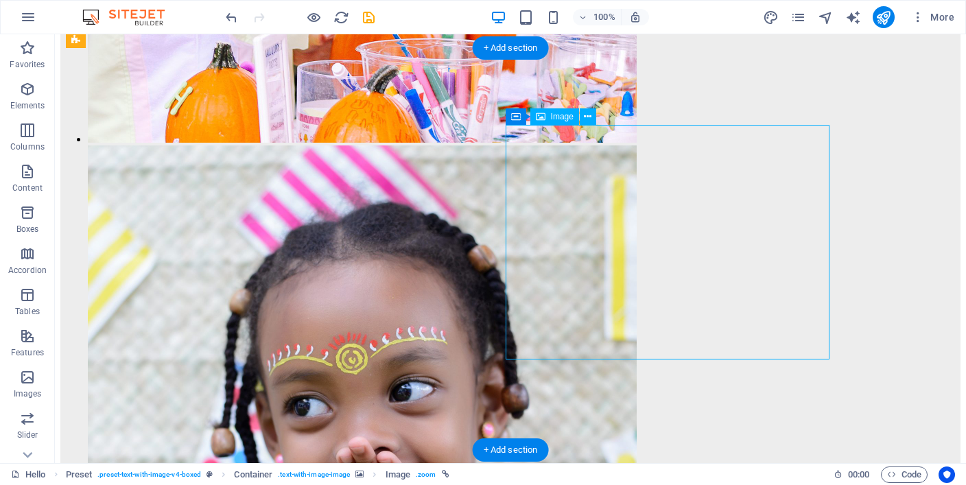
select select "px"
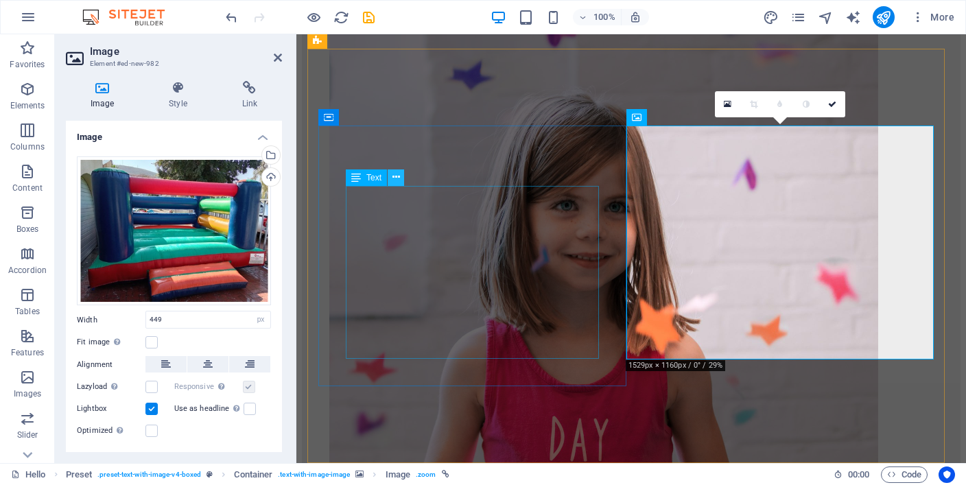
click at [394, 176] on icon at bounding box center [396, 177] width 8 height 14
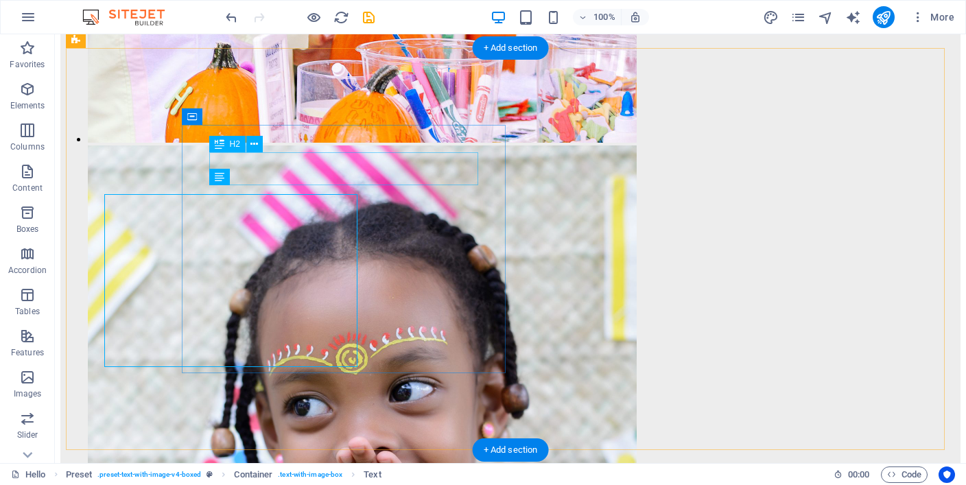
scroll to position [6392, 0]
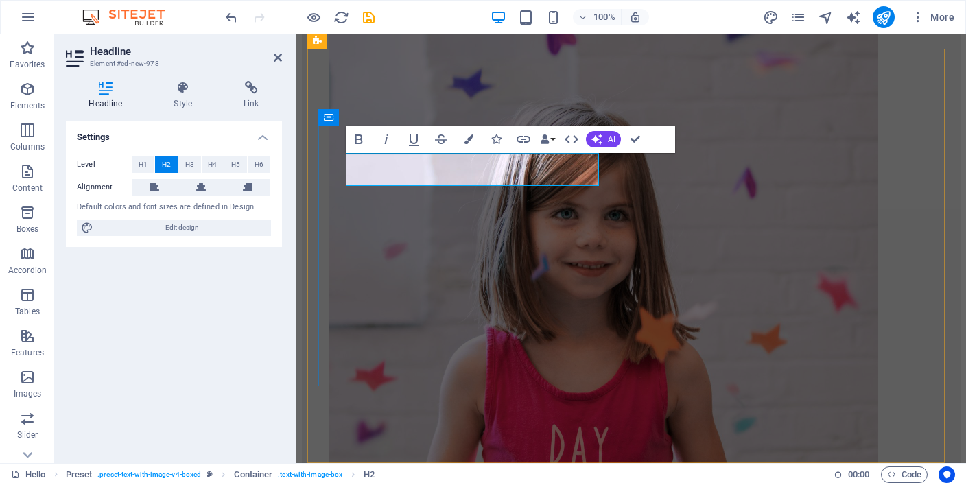
scroll to position [6400, 0]
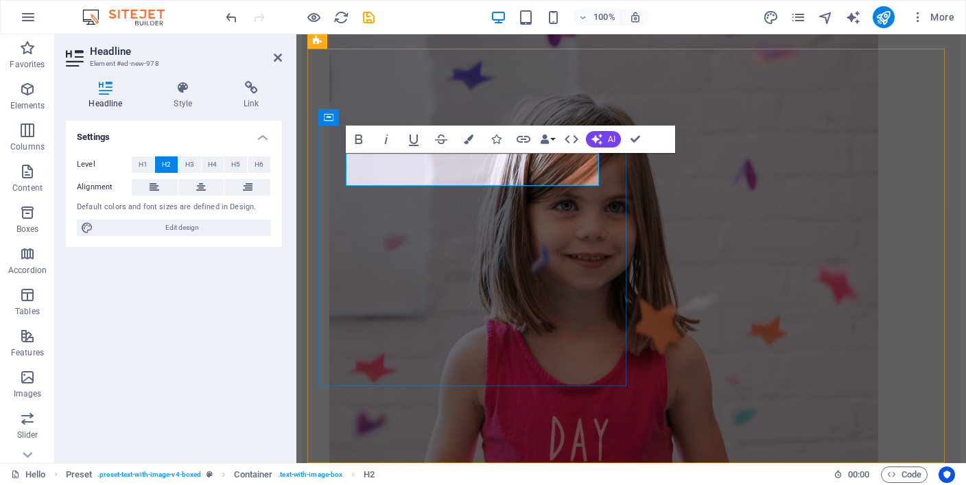
drag, startPoint x: 479, startPoint y: 173, endPoint x: 438, endPoint y: 171, distance: 41.9
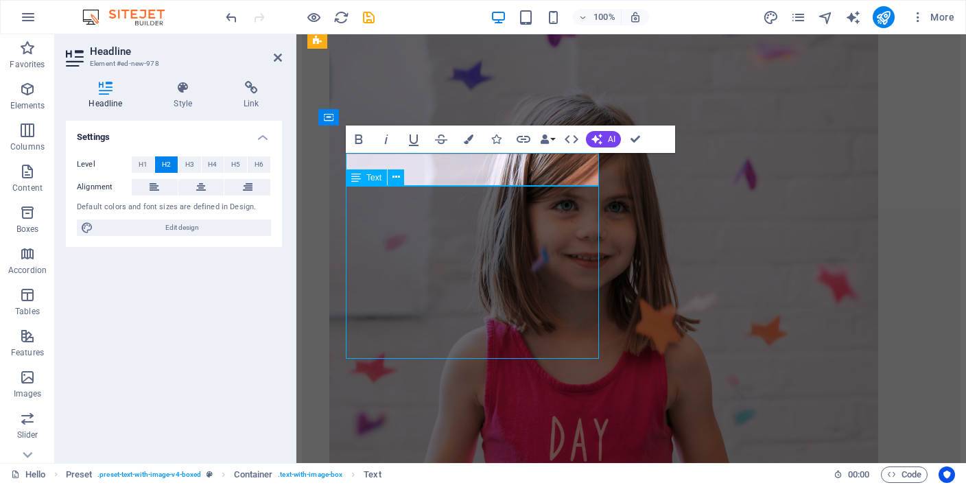
scroll to position [6392, 0]
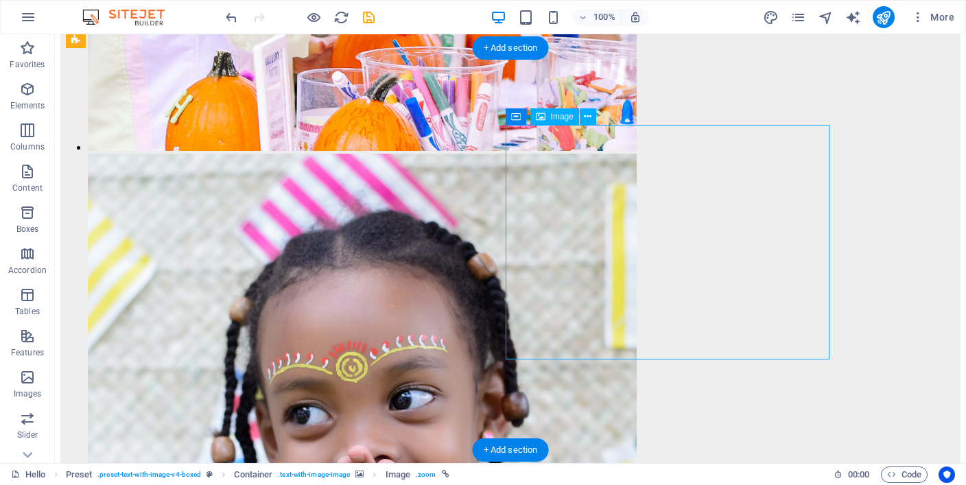
select select "px"
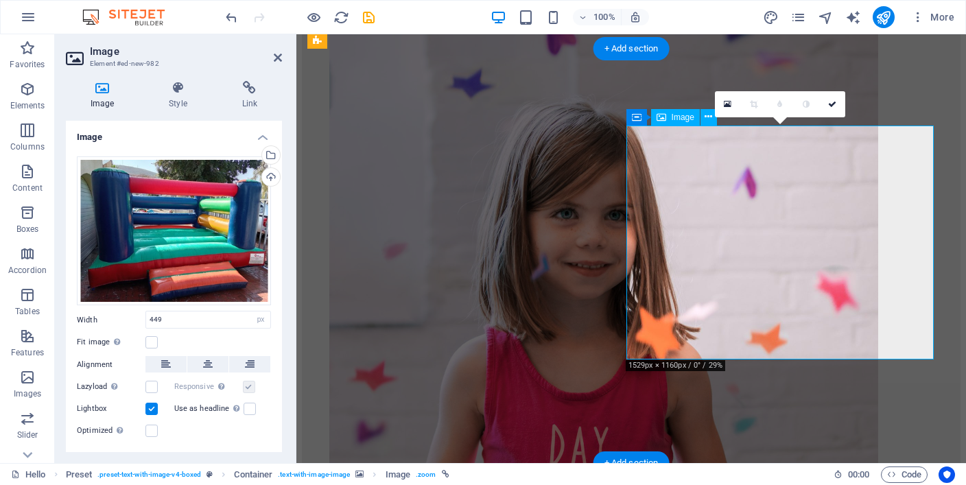
scroll to position [6400, 0]
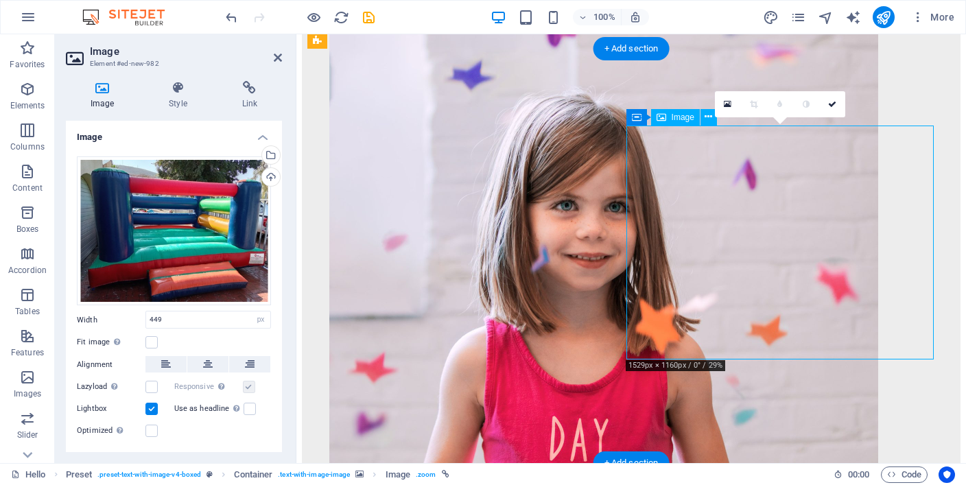
drag, startPoint x: 712, startPoint y: 294, endPoint x: 718, endPoint y: 311, distance: 18.2
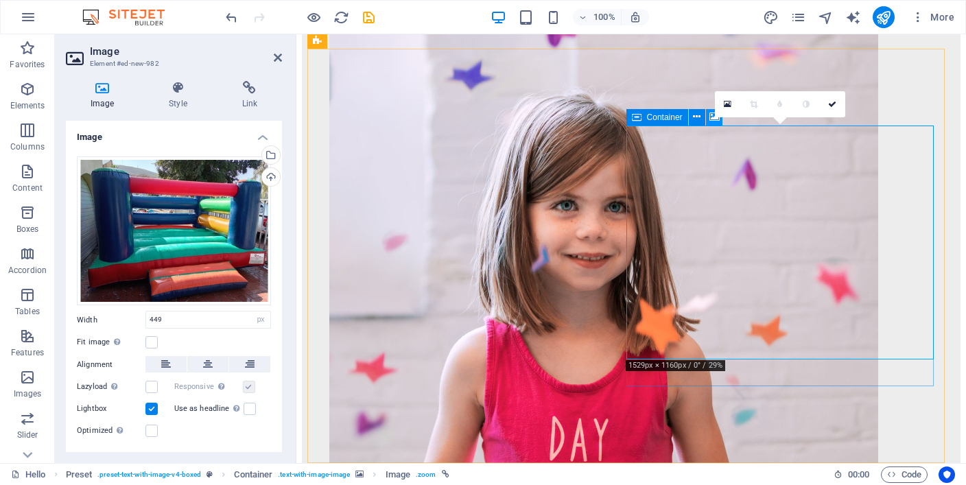
click at [711, 116] on icon at bounding box center [714, 117] width 10 height 14
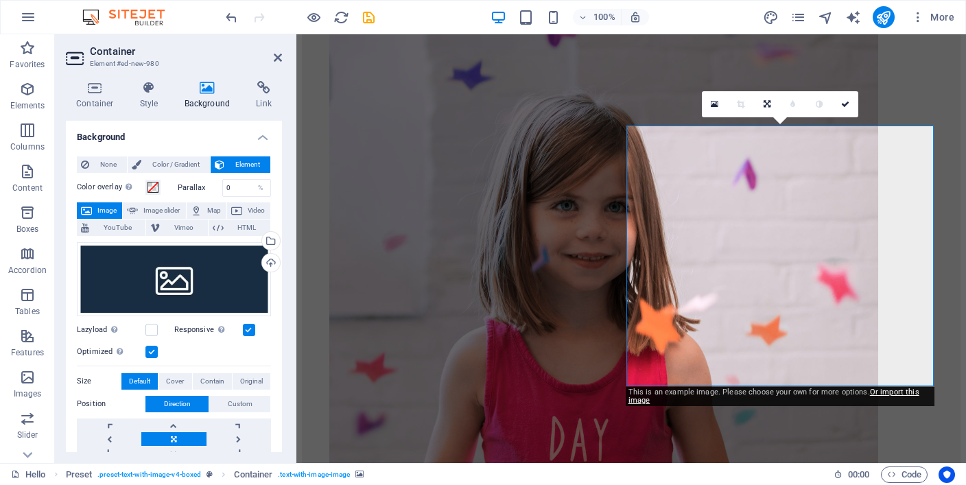
click at [251, 330] on label at bounding box center [249, 330] width 12 height 12
click at [0, 0] on input "Responsive Automatically load retina image and smartphone optimized sizes." at bounding box center [0, 0] width 0 height 0
click at [152, 351] on label at bounding box center [151, 352] width 12 height 12
click at [0, 0] on input "Optimized Images are compressed to improve page speed." at bounding box center [0, 0] width 0 height 0
click at [220, 380] on span "Contain" at bounding box center [212, 381] width 24 height 16
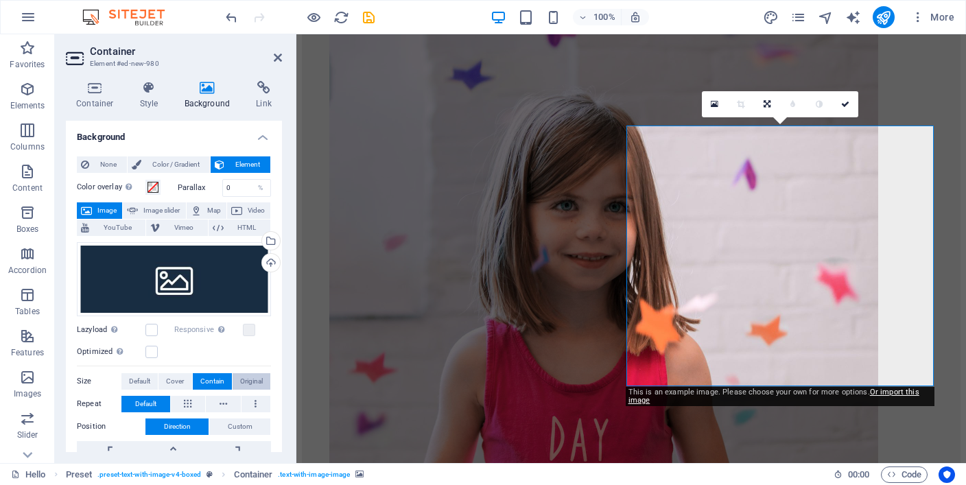
click at [240, 377] on span "Original" at bounding box center [251, 381] width 23 height 16
click at [150, 381] on button "Default" at bounding box center [139, 381] width 36 height 16
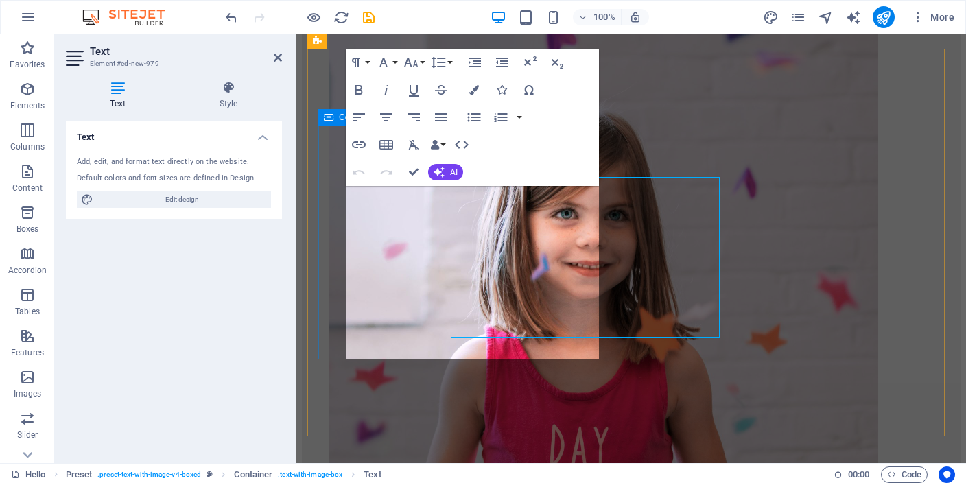
scroll to position [6400, 0]
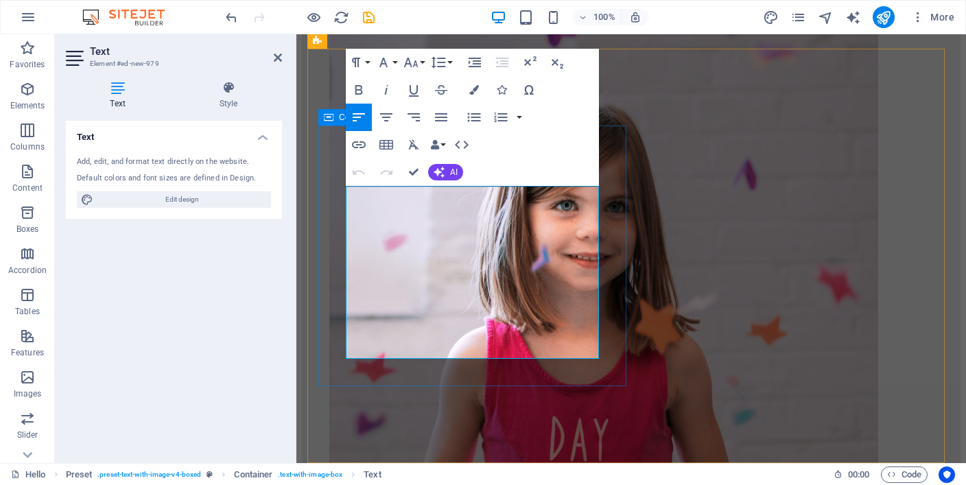
drag, startPoint x: 387, startPoint y: 303, endPoint x: 342, endPoint y: 195, distance: 116.8
click at [450, 171] on span "AI" at bounding box center [454, 172] width 8 height 8
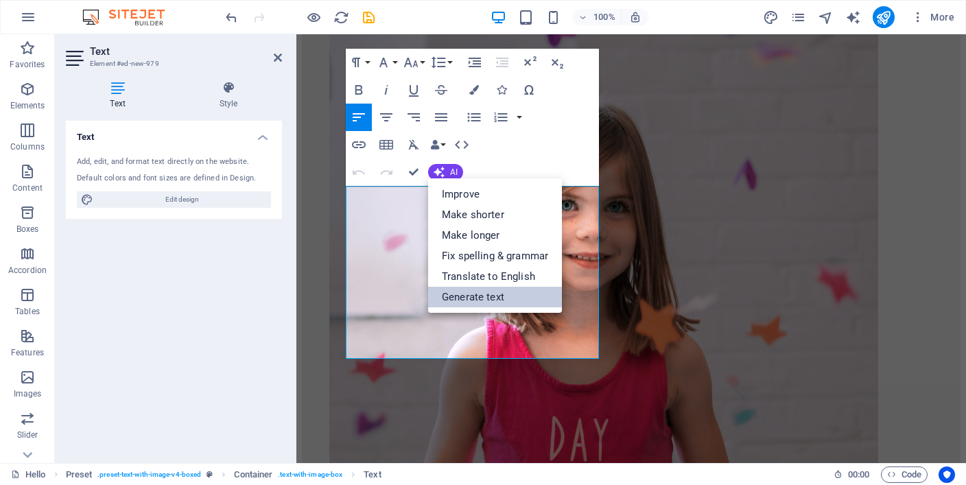
drag, startPoint x: 468, startPoint y: 294, endPoint x: 383, endPoint y: 574, distance: 292.4
click at [468, 294] on link "Generate text" at bounding box center [495, 297] width 134 height 21
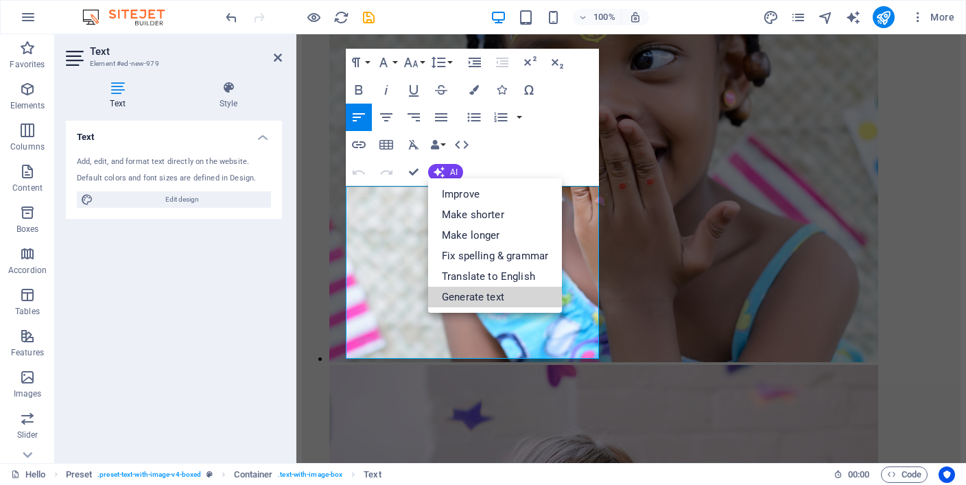
scroll to position [6757, 0]
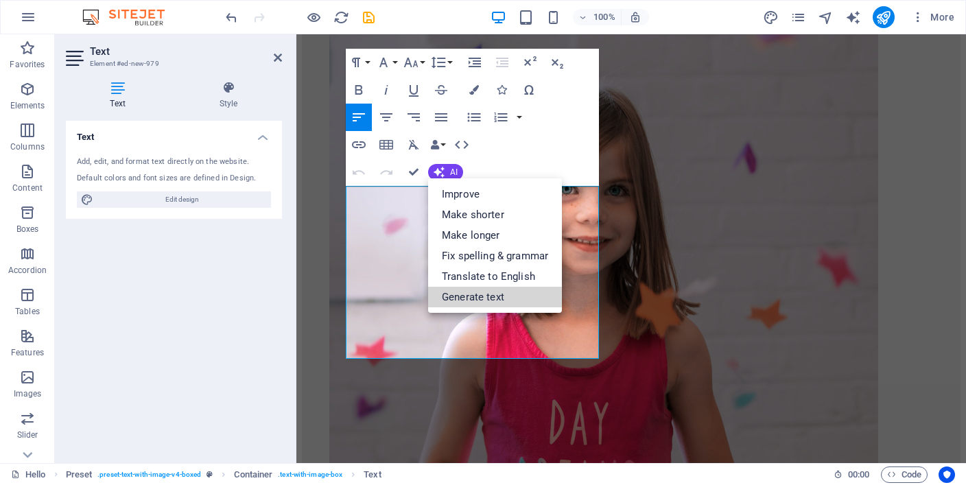
select select "English"
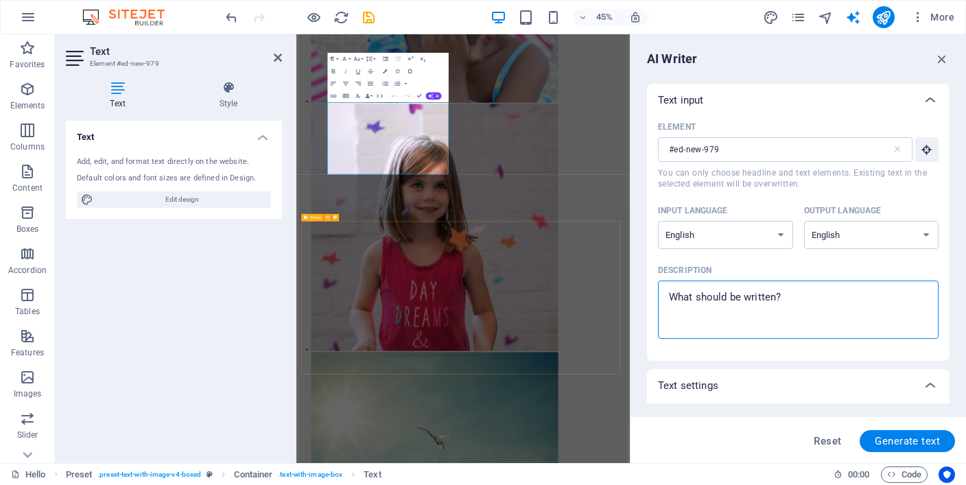
drag, startPoint x: 1088, startPoint y: 326, endPoint x: 980, endPoint y: 328, distance: 108.4
click at [817, 292] on textarea "Description x ​" at bounding box center [797, 309] width 267 height 45
drag, startPoint x: 802, startPoint y: 300, endPoint x: 700, endPoint y: 300, distance: 101.5
click at [700, 300] on textarea "Description x ​" at bounding box center [797, 309] width 267 height 45
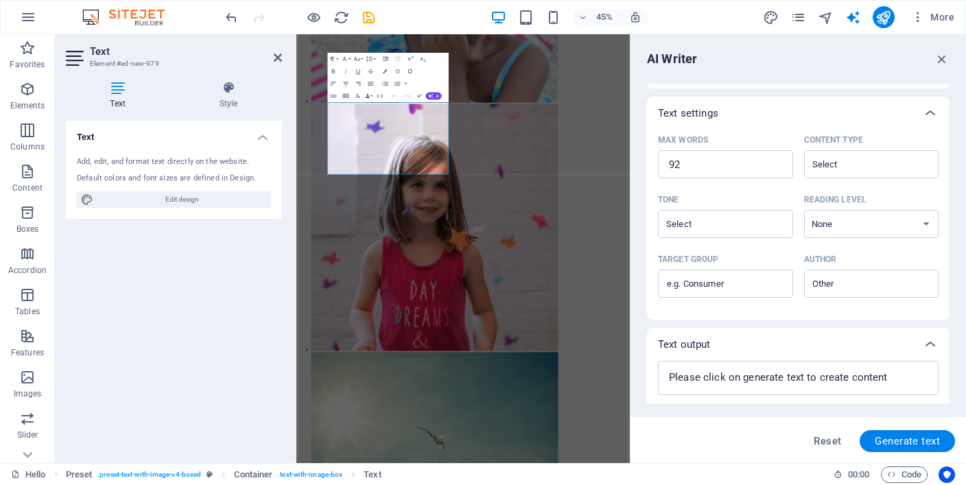
scroll to position [307, 0]
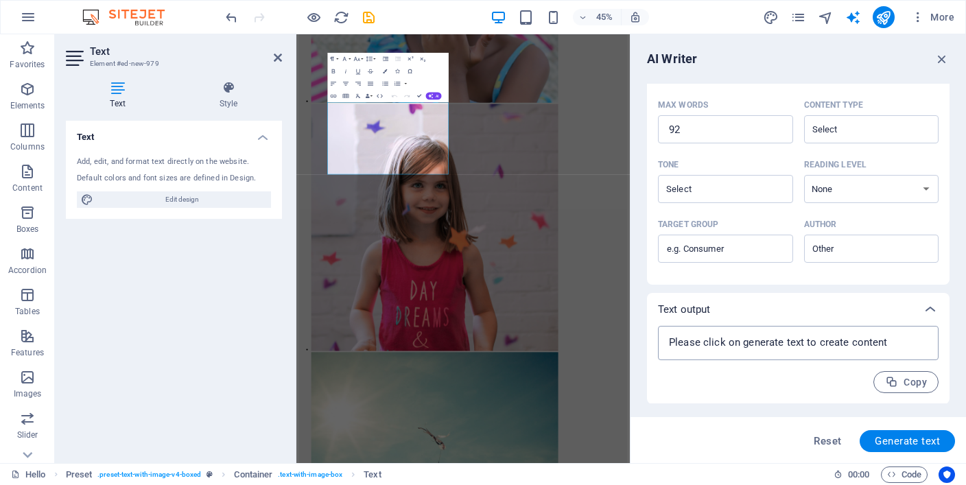
type textarea "x"
click at [887, 340] on textarea at bounding box center [797, 343] width 267 height 21
drag, startPoint x: 890, startPoint y: 340, endPoint x: 864, endPoint y: 342, distance: 26.1
click at [864, 342] on textarea at bounding box center [797, 343] width 267 height 21
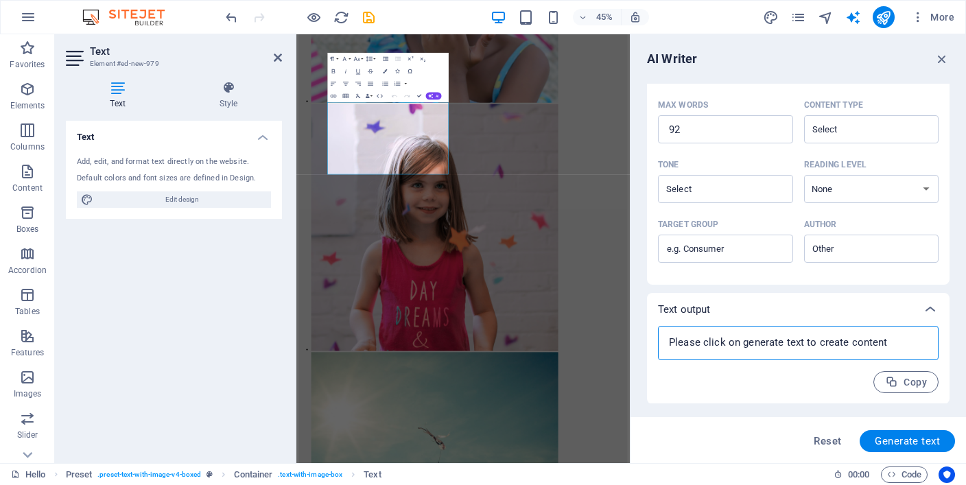
click at [826, 348] on textarea at bounding box center [797, 343] width 267 height 21
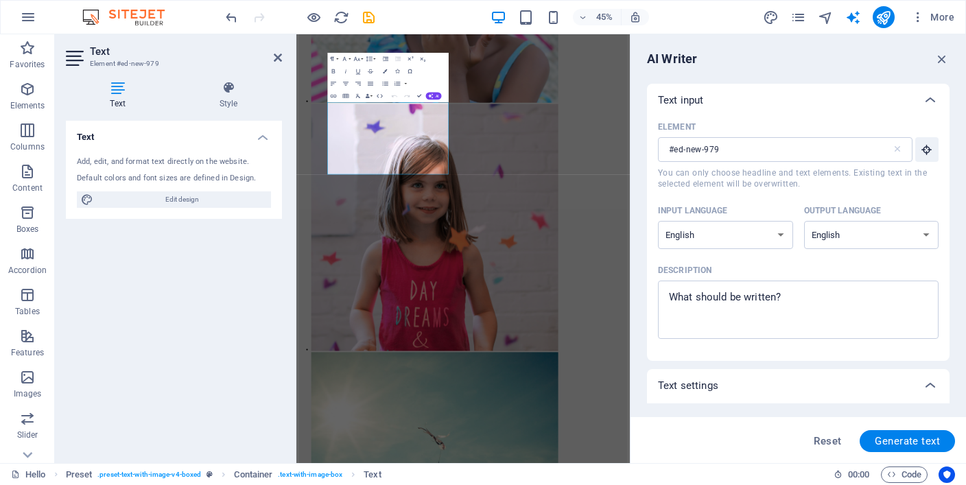
scroll to position [69, 0]
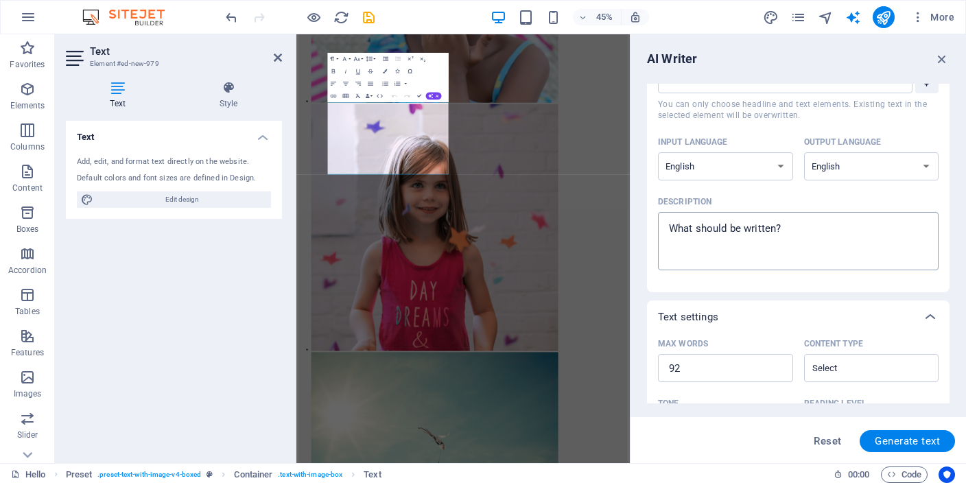
type textarea "x"
click at [804, 230] on textarea "Description x ​" at bounding box center [797, 241] width 267 height 45
drag, startPoint x: 800, startPoint y: 228, endPoint x: 681, endPoint y: 229, distance: 119.3
click at [681, 229] on textarea "Description x ​" at bounding box center [797, 241] width 267 height 45
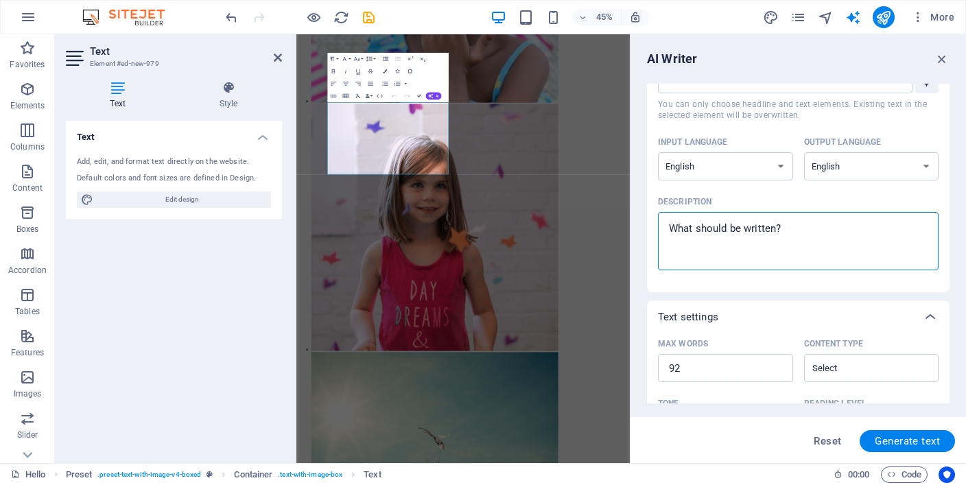
type textarea "1"
type textarea "x"
type textarea "a"
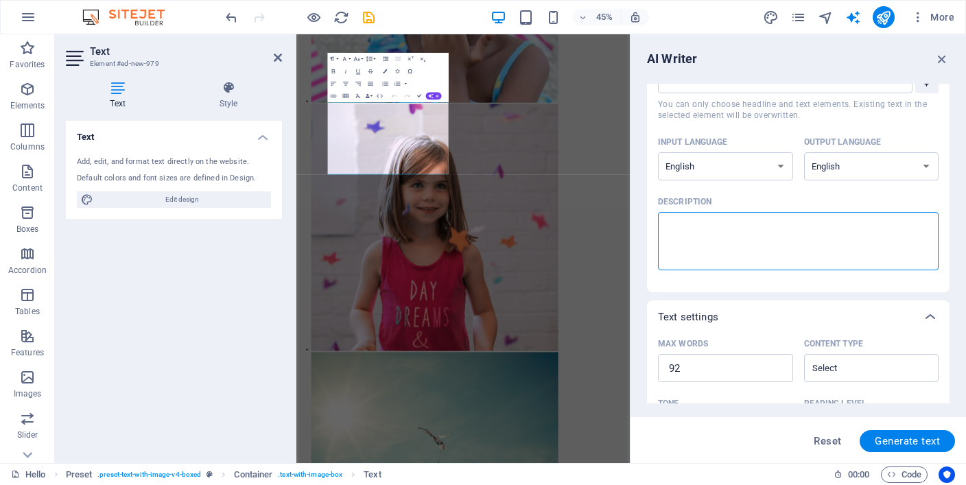
type textarea "x"
type textarea "a"
type textarea "x"
type textarea "a c"
type textarea "x"
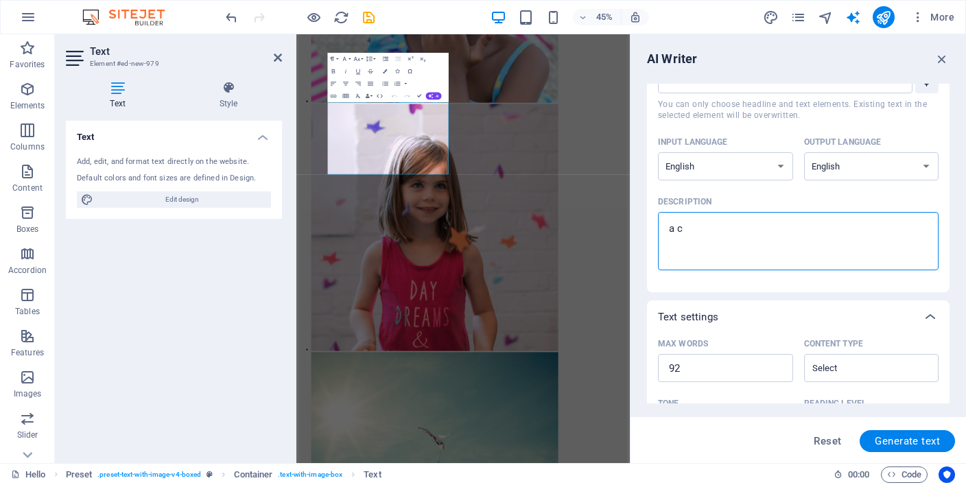
type textarea "a cu"
type textarea "x"
type textarea "a cut"
type textarea "x"
type textarea "a cute"
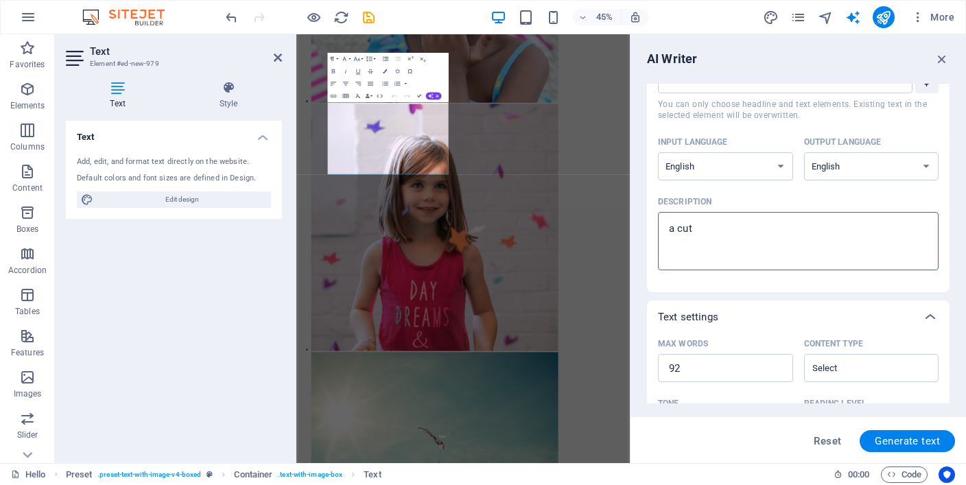
type textarea "x"
type textarea "a cute"
type textarea "x"
type textarea "a cute l"
type textarea "x"
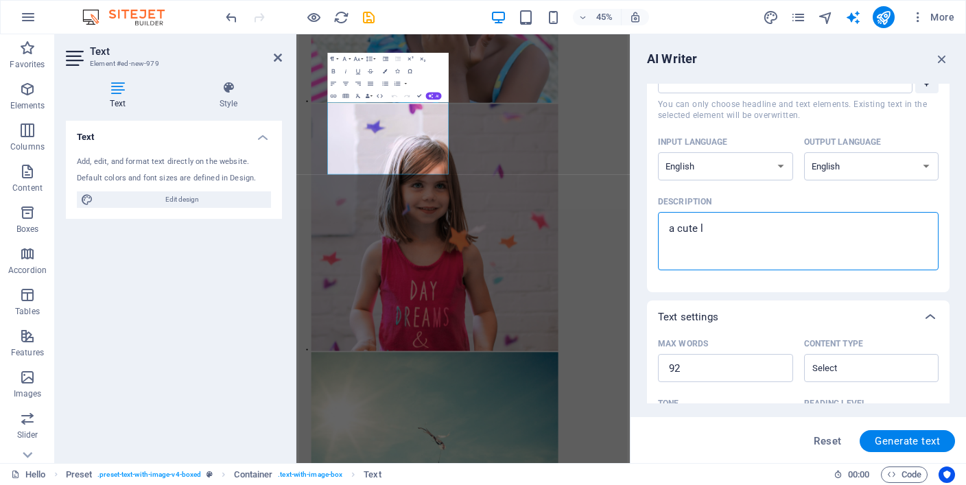
type textarea "a cute lo"
type textarea "x"
type textarea "a cute l"
type textarea "x"
type textarea "a cute li"
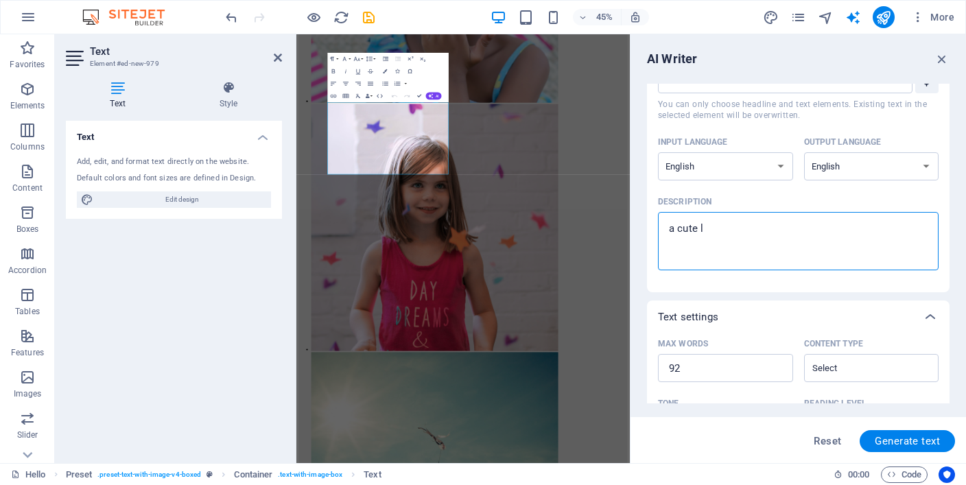
type textarea "x"
type textarea "a cute lii"
type textarea "x"
type textarea "a cute liit"
type textarea "x"
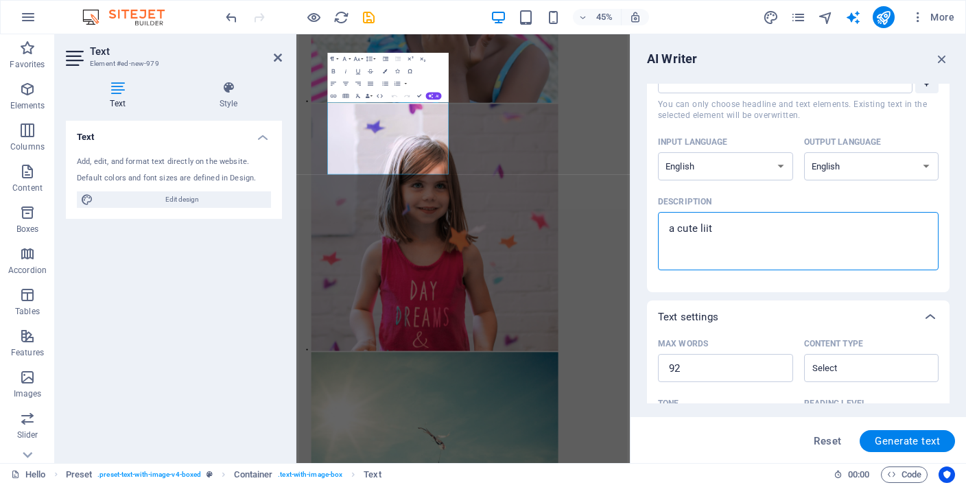
type textarea "a cute liitl"
type textarea "x"
type textarea "a cute liitle"
type textarea "x"
type textarea "a cute liitle"
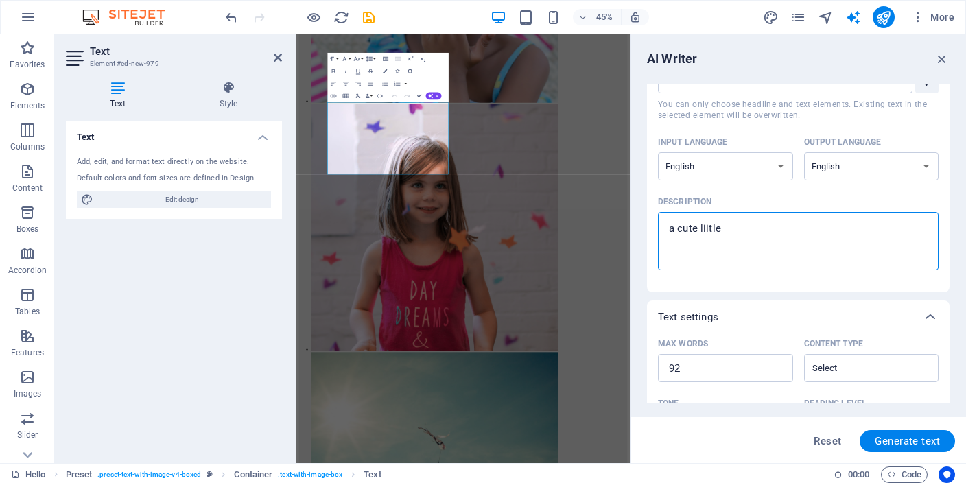
type textarea "x"
type textarea "a cute liitle s"
type textarea "x"
type textarea "a cute liitle sq"
type textarea "x"
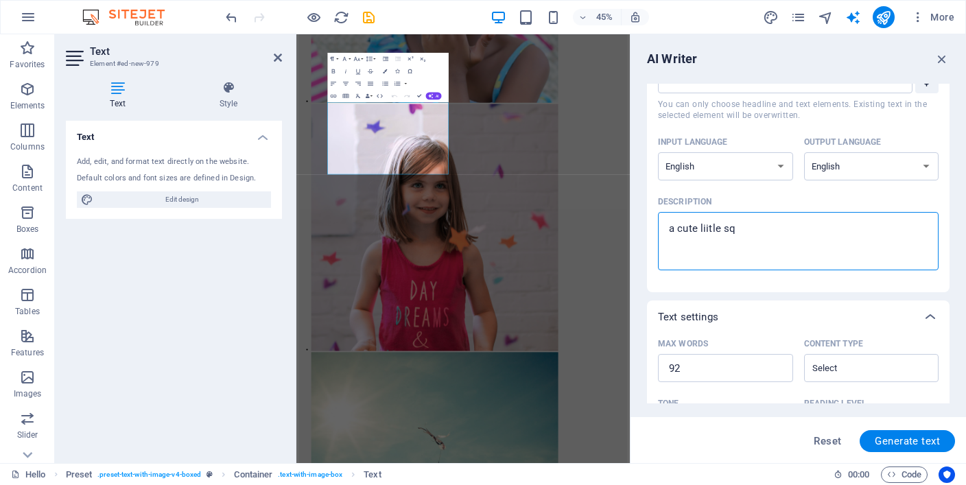
type textarea "a cute liitle squ"
type textarea "x"
type textarea "a cute liitle squa"
type textarea "x"
type textarea "a cute liitle squar"
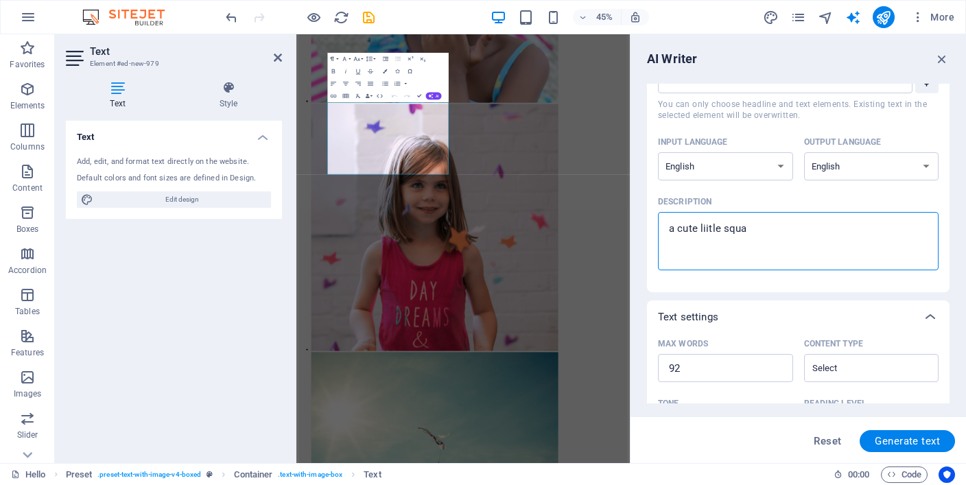
type textarea "x"
type textarea "a cute liitle square"
type textarea "x"
type textarea "a cute liitle square"
type textarea "x"
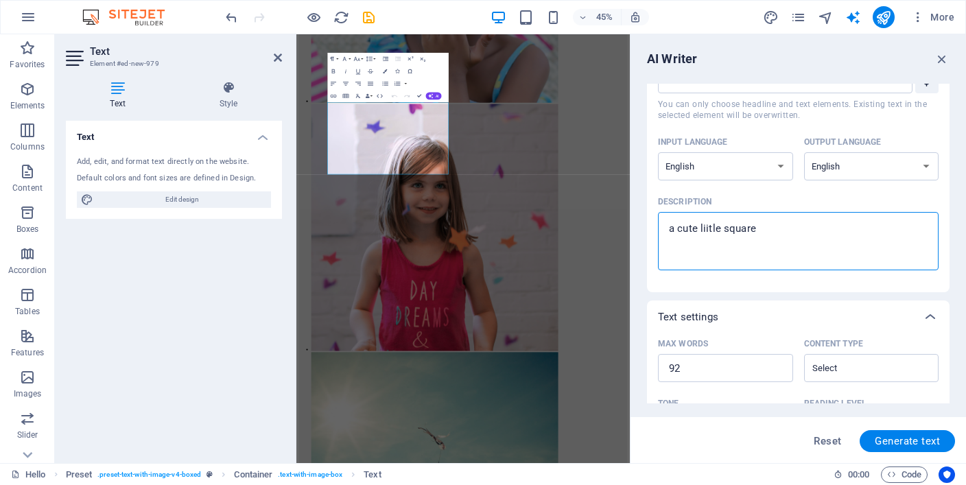
type textarea "a cute liitle square j"
type textarea "x"
type textarea "a cute liitle square ju"
type textarea "x"
type textarea "a cute liitle square jum"
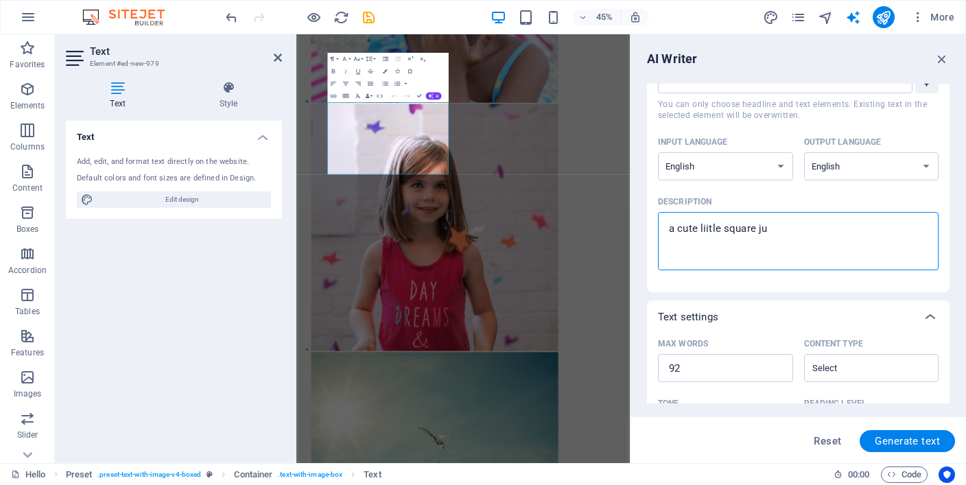
type textarea "x"
type textarea "a cute liitle square jump"
type textarea "x"
type textarea "a cute liitle square jumpi"
type textarea "x"
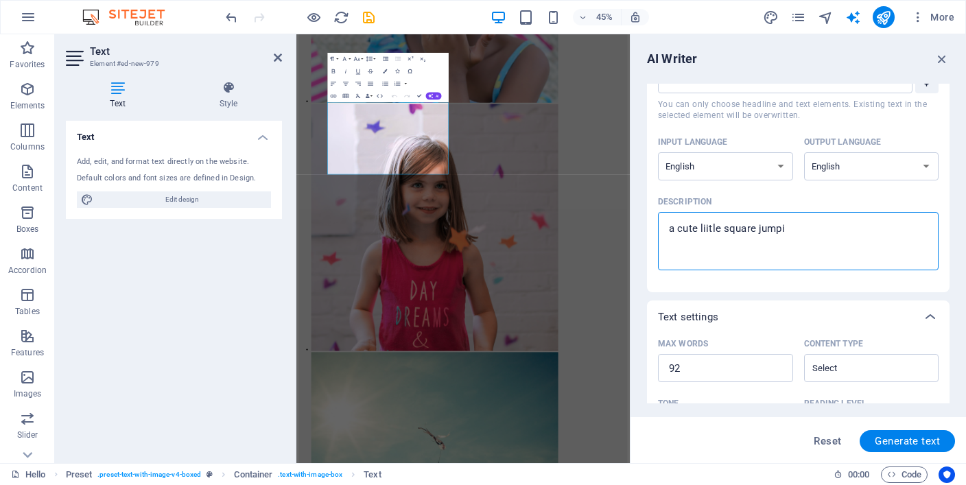
type textarea "a cute liitle square jumpin"
type textarea "x"
type textarea "a cute liitle square jumping"
type textarea "x"
type textarea "a cute liitle square jumping"
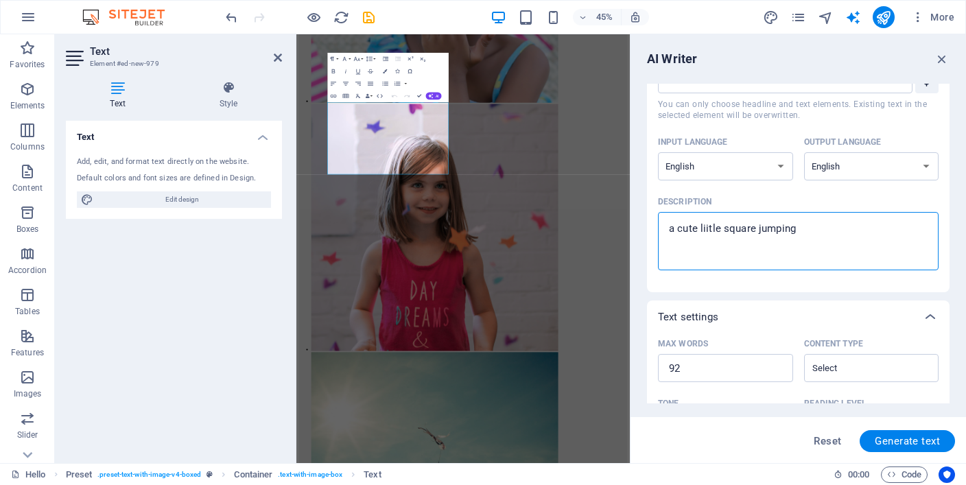
type textarea "x"
type textarea "a cute liitle square jumping c"
type textarea "x"
type textarea "a cute liitle square jumping ca"
type textarea "x"
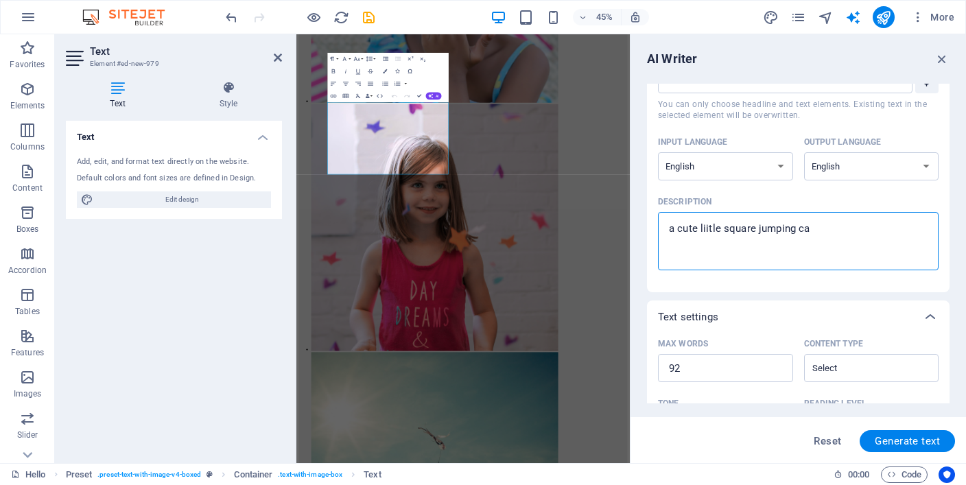
type textarea "a cute liitle square jumping cas"
type textarea "x"
type textarea "a cute liitle square jumping cast"
type textarea "x"
type textarea "a cute liitle square jumping castl"
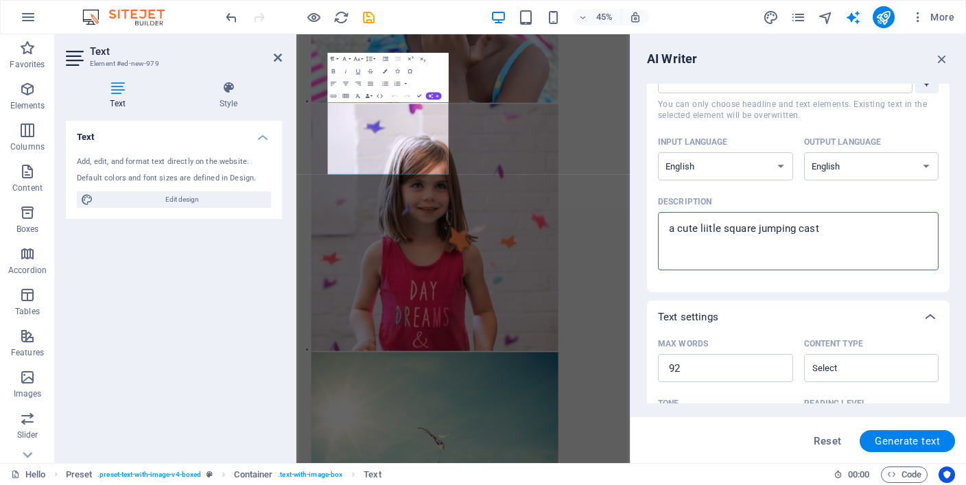
type textarea "x"
type textarea "a cute liitle square jumping castle"
type textarea "x"
type textarea "a cute liitle square jumping castle"
type textarea "x"
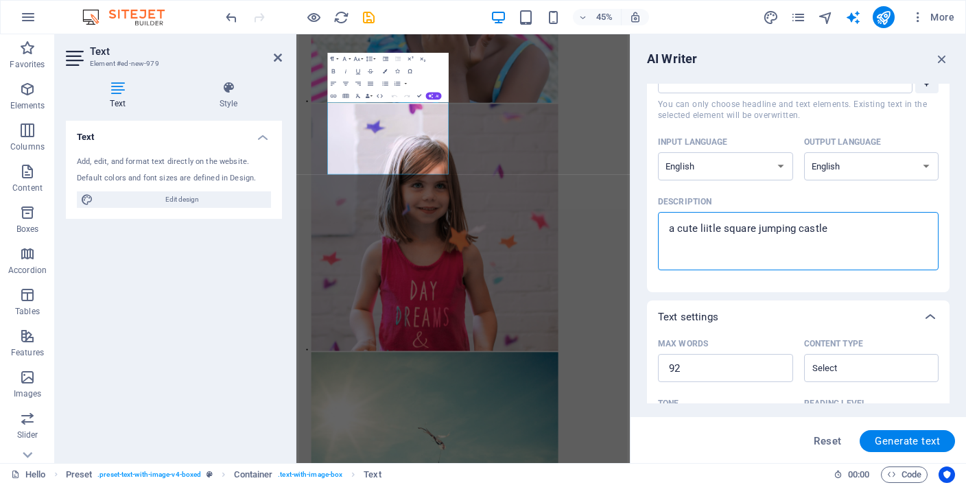
type textarea "a cute liitle square jumping castle f"
type textarea "x"
type textarea "a cute liitle square jumping castle fi"
type textarea "x"
type textarea "a cute liitle square jumping castle fit"
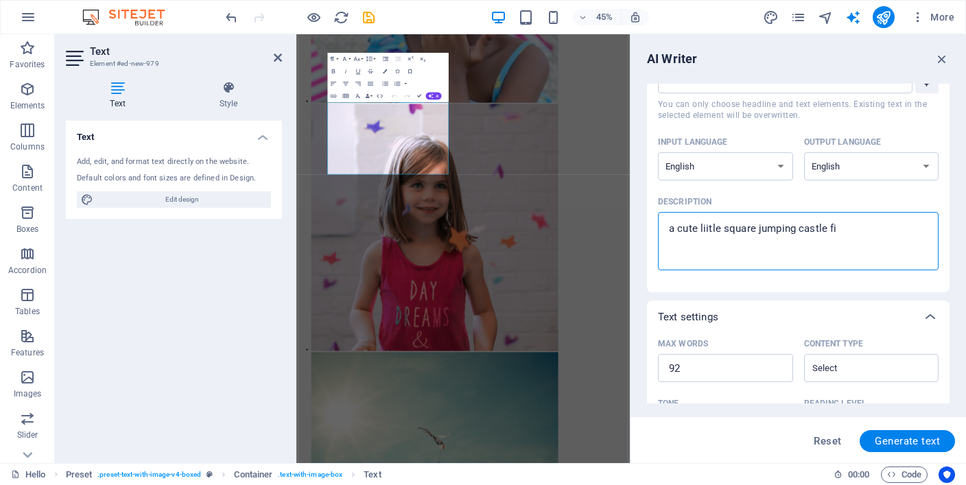
type textarea "x"
type textarea "a cute liitle square jumping castle fit"
type textarea "x"
type textarea "a cute liitle square jumping castle fit f"
type textarea "x"
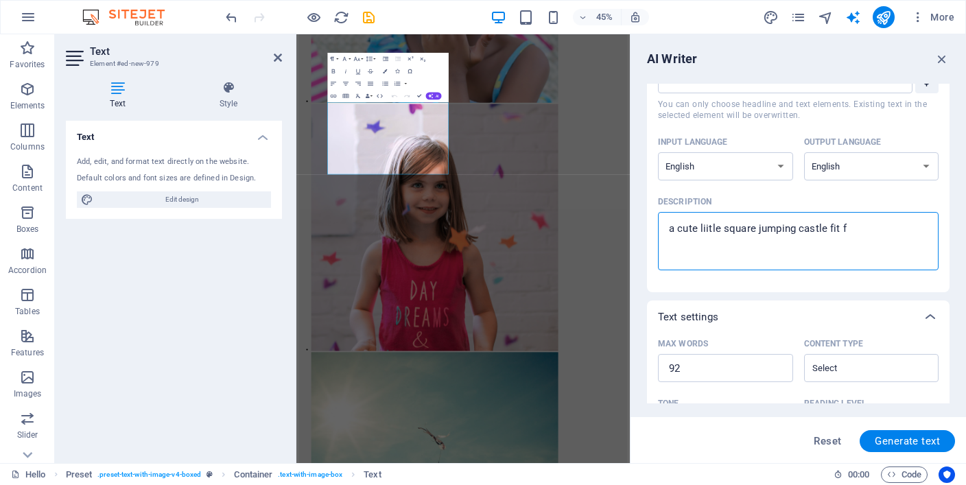
type textarea "a cute liitle square jumping castle fit fo"
type textarea "x"
type textarea "a cute liitle square jumping castle fit for"
type textarea "x"
type textarea "a cute liitle square jumping castle fit for"
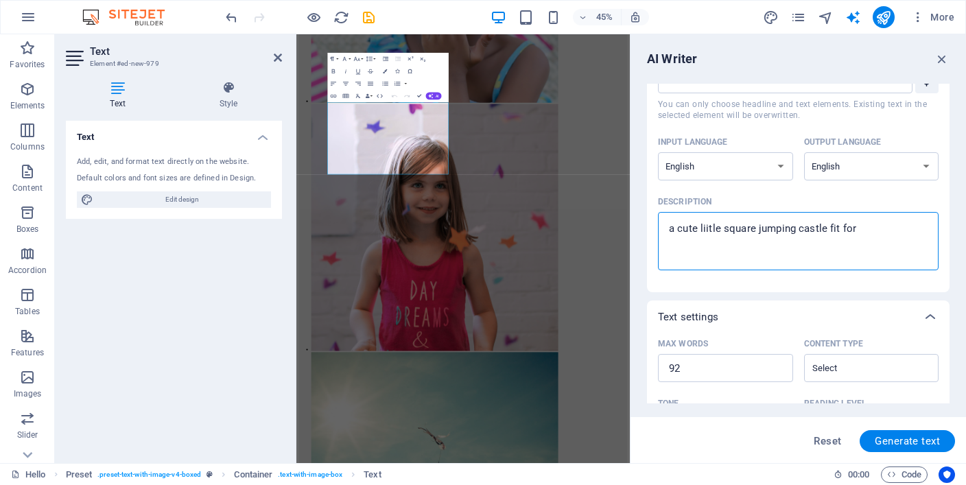
type textarea "x"
type textarea "a cute liitle square jumping castle fit for a"
type textarea "x"
type textarea "a cute liitle square jumping castle fit for a"
type textarea "x"
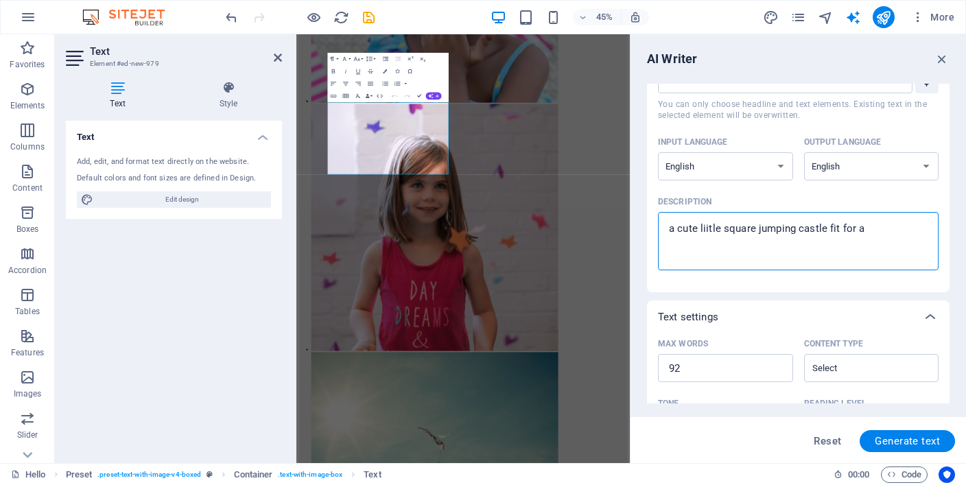
type textarea "a cute liitle square jumping castle fit for a b"
type textarea "x"
type textarea "a cute liitle square jumping castle fit for a bo"
type textarea "x"
type textarea "a cute liitle square jumping castle fit for a box"
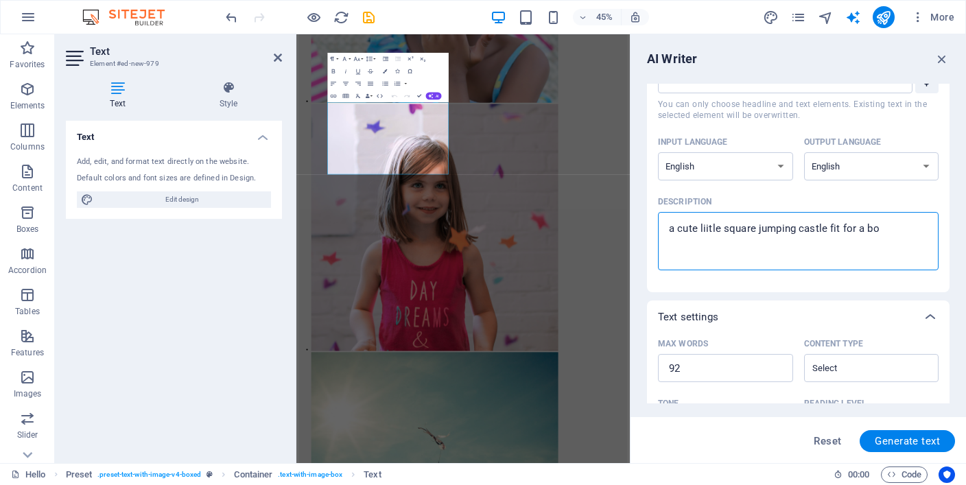
type textarea "x"
type textarea "a cute liitle square jumping castle fit for a boxi"
type textarea "x"
type textarea "a cute liitle square jumping castle fit for a boxin"
type textarea "x"
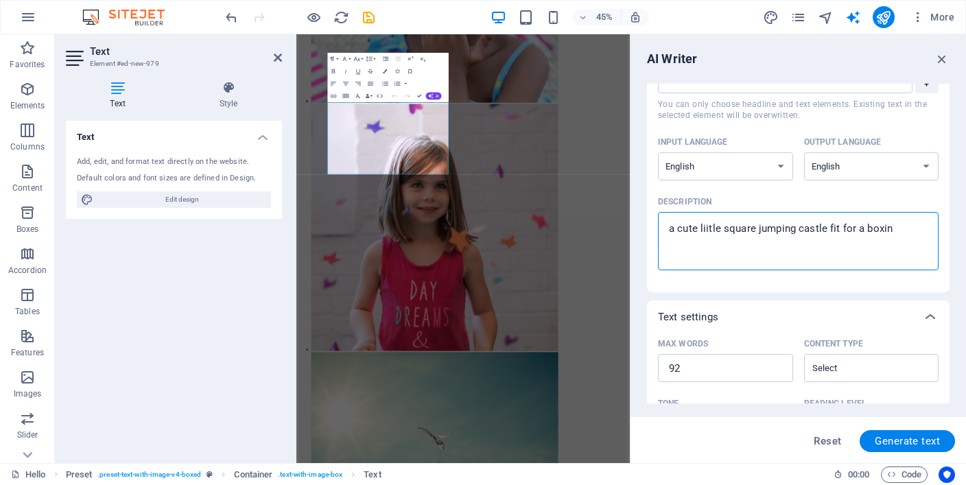
type textarea "a cute liitle square jumping castle fit for a boxing"
type textarea "x"
type textarea "a cute liitle square jumping castle fit for a boxing"
type textarea "x"
type textarea "a cute liitle square jumping castle fit for a boxing c"
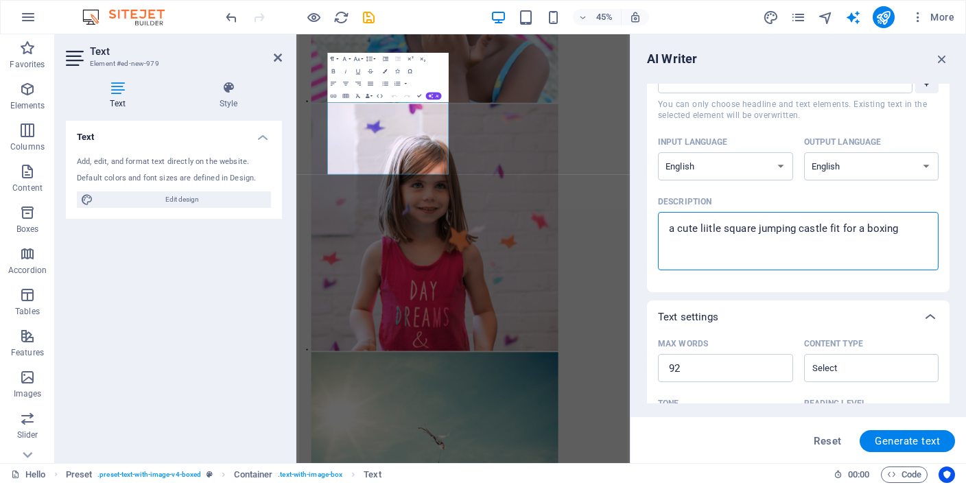
type textarea "x"
type textarea "a cute liitle square jumping castle fit for a boxing ch"
type textarea "x"
type textarea "a cute liitle square jumping castle fit for a boxing cha"
type textarea "x"
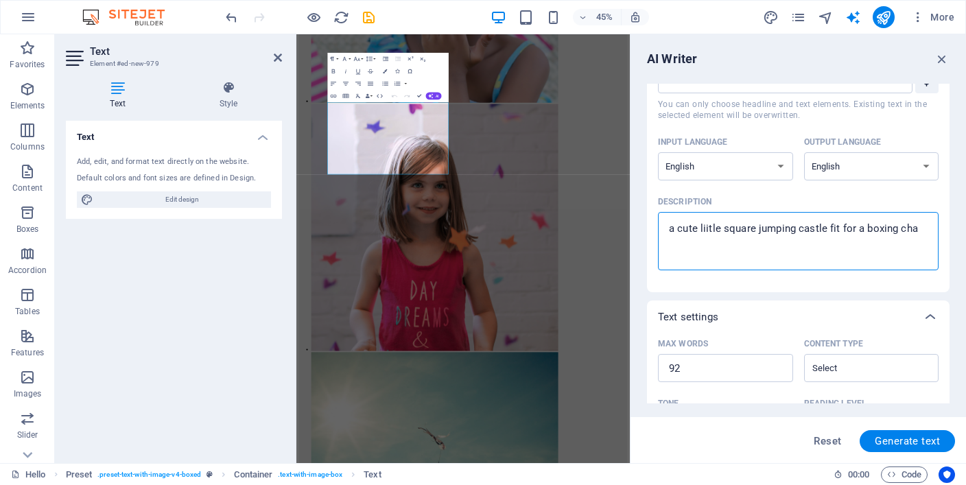
type textarea "a cute liitle square jumping castle fit for a boxing cham"
type textarea "x"
type textarea "a cute liitle square jumping castle fit for a boxing champ"
type textarea "x"
type textarea "a cute liitle square jumping castle fit for a boxing champi"
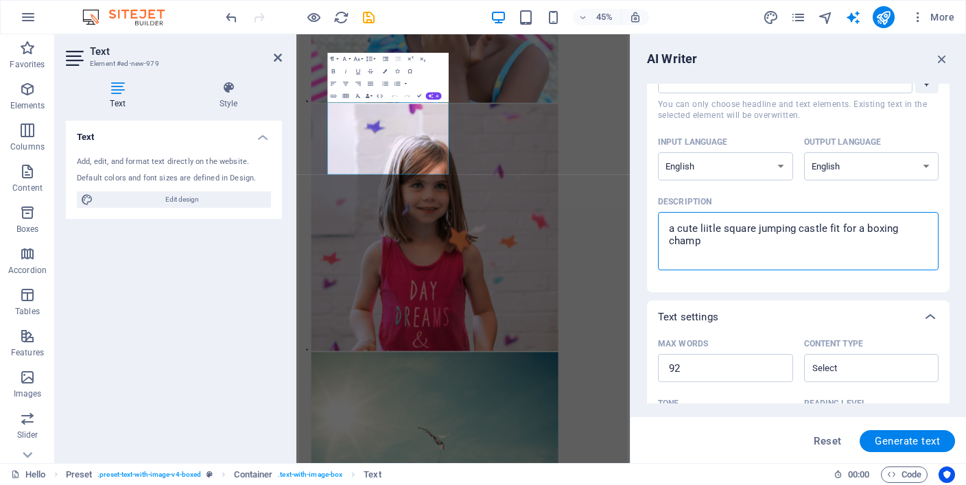
type textarea "x"
type textarea "a cute liitle square jumping castle fit for a boxing champio"
type textarea "x"
type textarea "a cute liitle square jumping castle fit for a boxing champion"
type textarea "x"
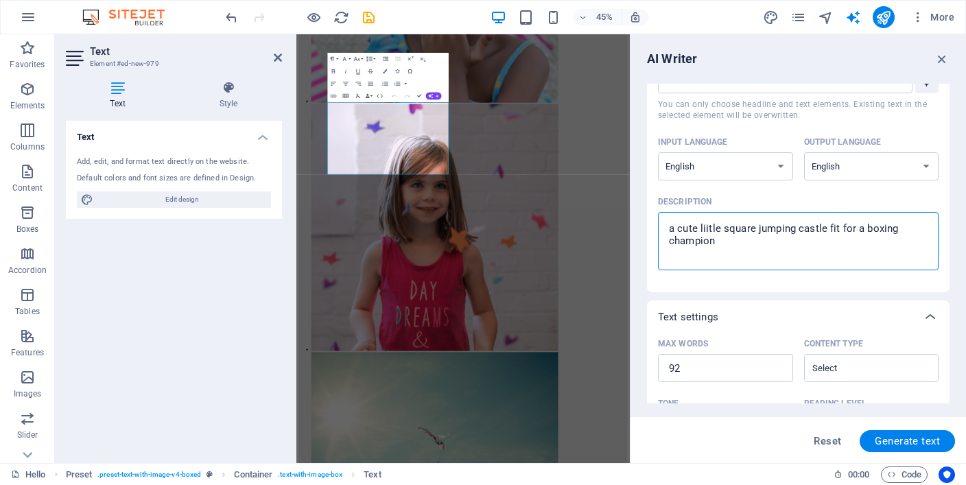
type textarea "a cute liitle square jumping castle fit for a boxing champions"
type textarea "x"
type textarea "a cute liitle square jumping castle fit for a boxing champion"
type textarea "x"
type textarea "a cute liitle square jumping castle fit for a boxing champion."
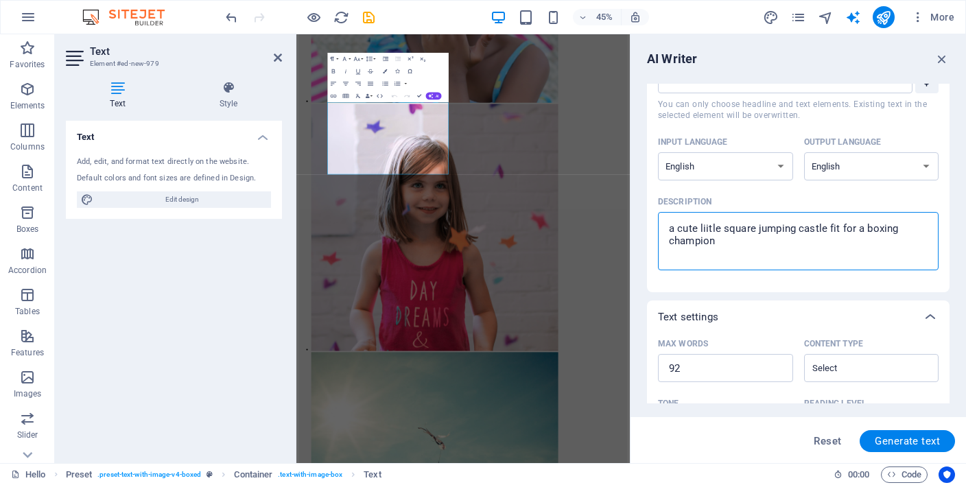
type textarea "x"
drag, startPoint x: 725, startPoint y: 245, endPoint x: 672, endPoint y: 220, distance: 58.3
click at [672, 220] on textarea "a cute liitle square jumping castle fit for a boxing champion." at bounding box center [797, 241] width 267 height 45
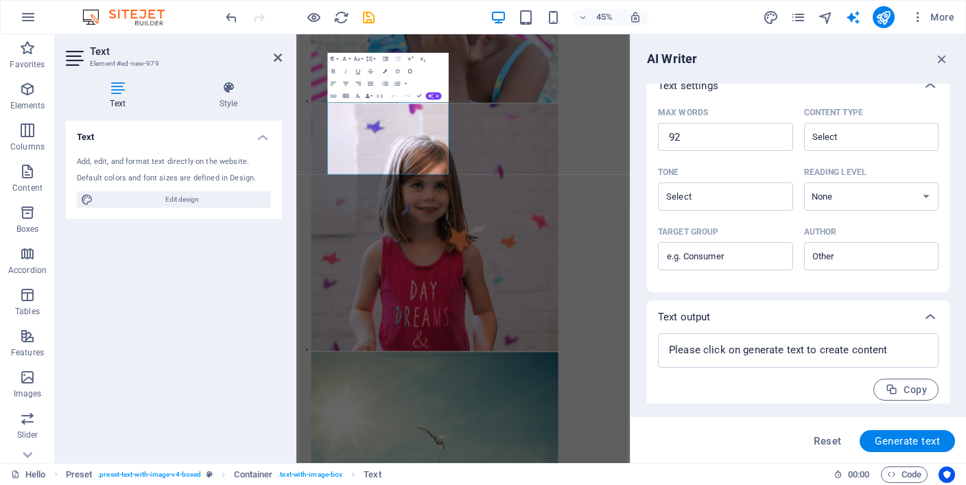
scroll to position [307, 0]
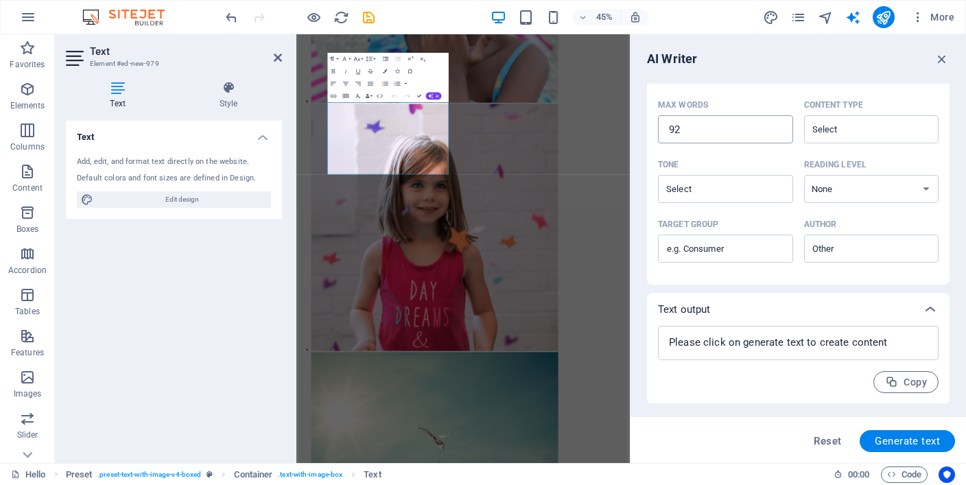
type textarea "a cute liitle square jumping castle fit for a boxing champion."
drag, startPoint x: 1007, startPoint y: 161, endPoint x: 1011, endPoint y: 244, distance: 83.1
drag, startPoint x: 708, startPoint y: 130, endPoint x: 655, endPoint y: 128, distance: 53.5
click at [655, 128] on div "Max words 92 ​ Content type ​ Tone ​ Reading level None Academic Adult Teen Chi…" at bounding box center [798, 190] width 302 height 190
type textarea "x"
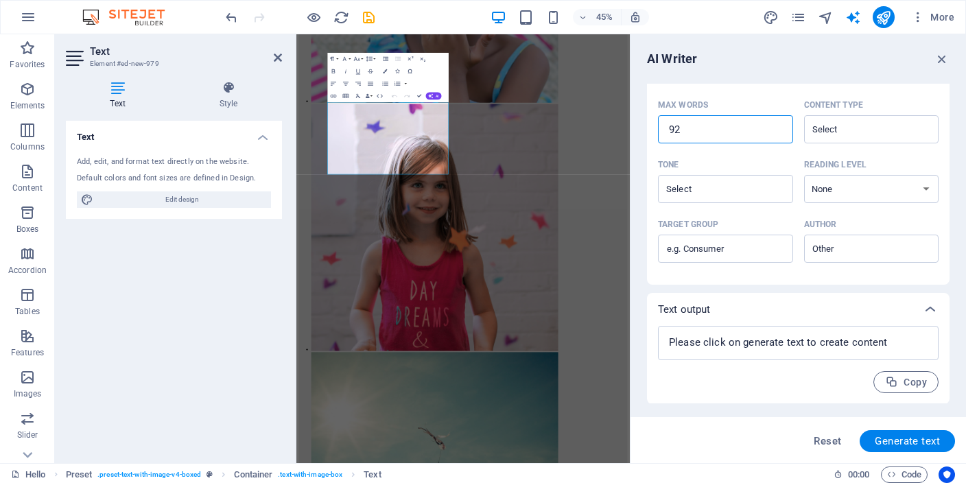
type input "1"
type textarea "x"
type input "12"
type textarea "x"
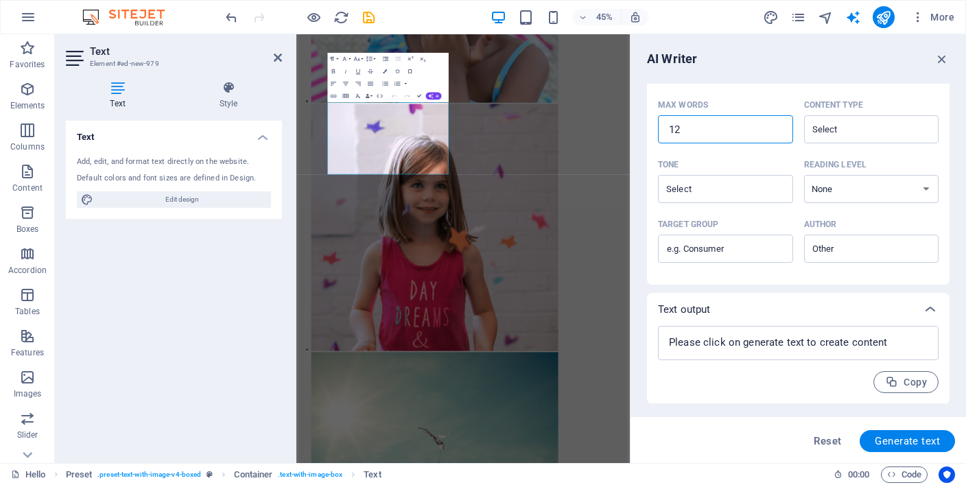
type textarea "x"
type input "120"
type textarea "x"
type input "120"
click at [912, 442] on span "Generate text" at bounding box center [906, 440] width 65 height 11
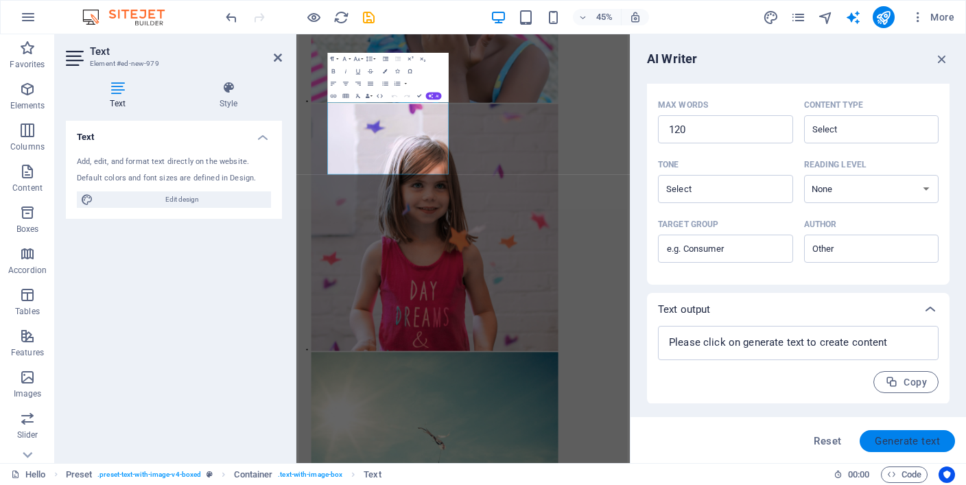
type textarea "x"
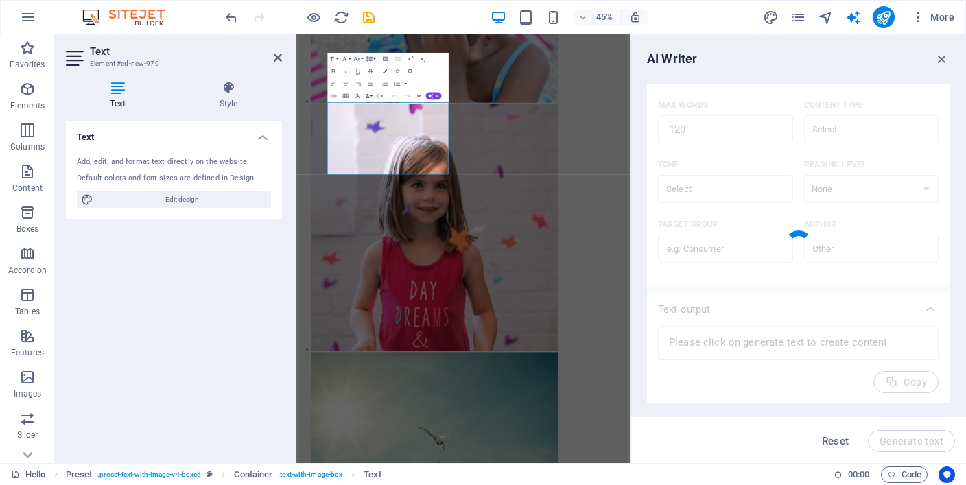
type textarea "x"
type textarea "Discover the ultimate play experience with our adorable square jumping castle, …"
type textarea "x"
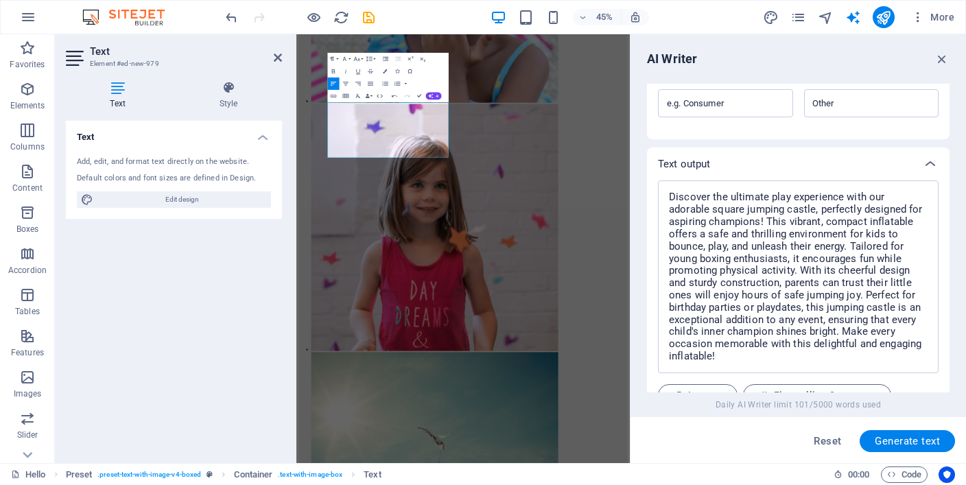
scroll to position [537, 0]
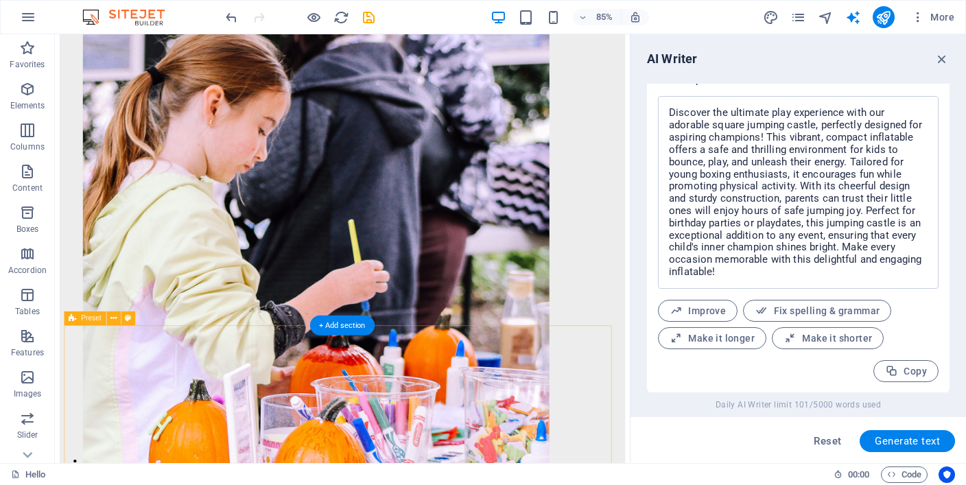
scroll to position [5306, 0]
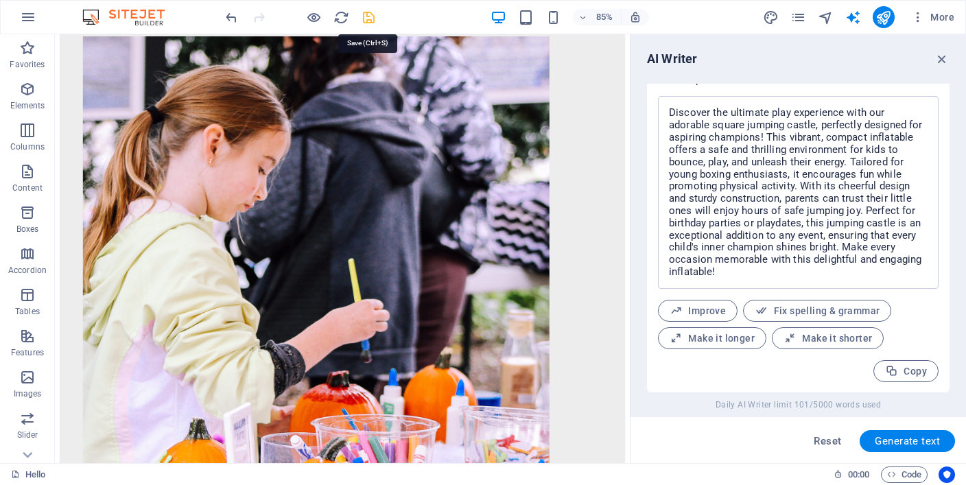
click at [371, 19] on icon "save" at bounding box center [369, 18] width 16 height 16
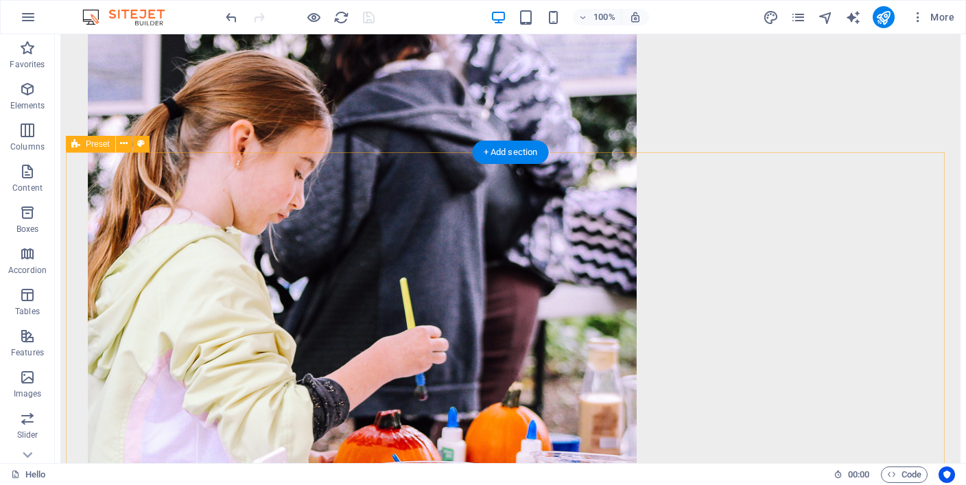
scroll to position [5902, 0]
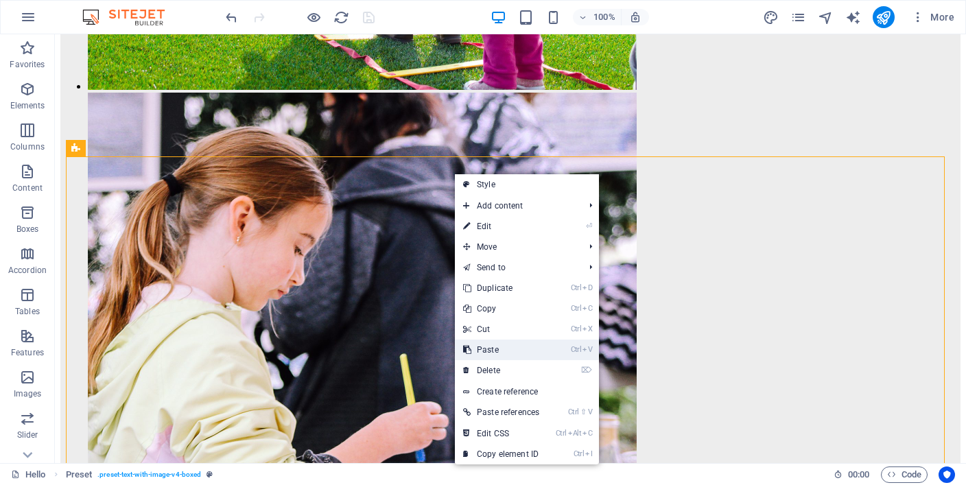
click at [510, 347] on link "Ctrl V Paste" at bounding box center [501, 349] width 93 height 21
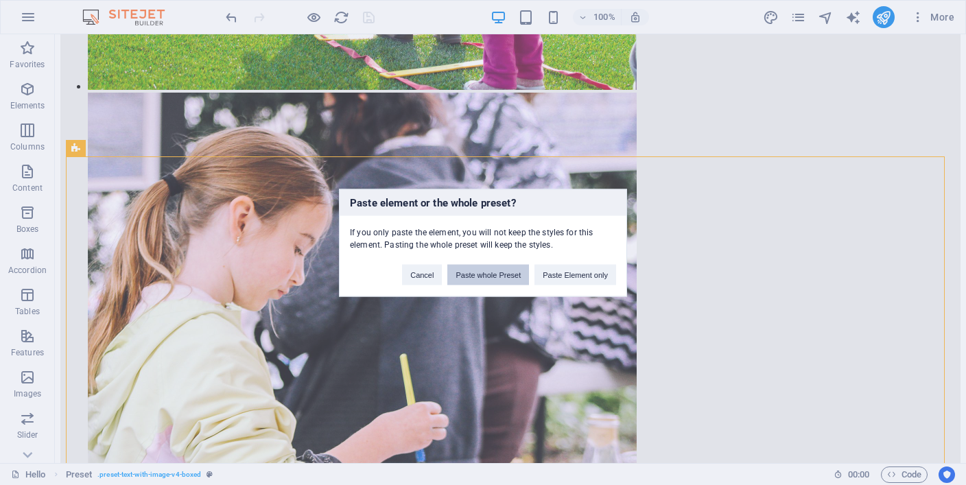
click at [489, 269] on button "Paste whole Preset" at bounding box center [488, 274] width 82 height 21
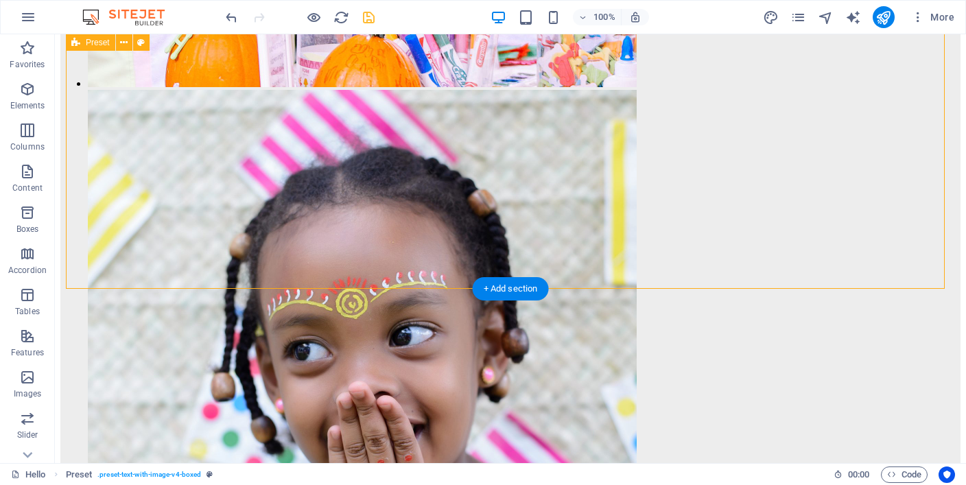
scroll to position [6392, 0]
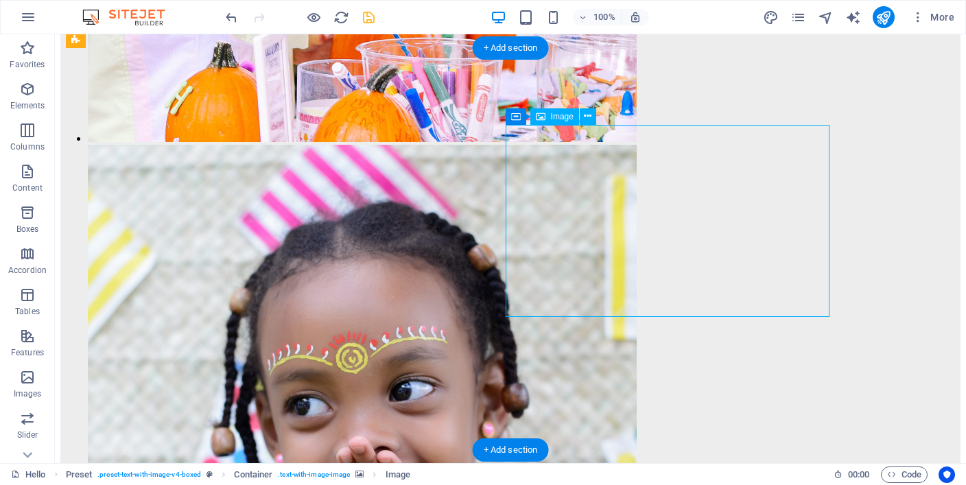
select select "px"
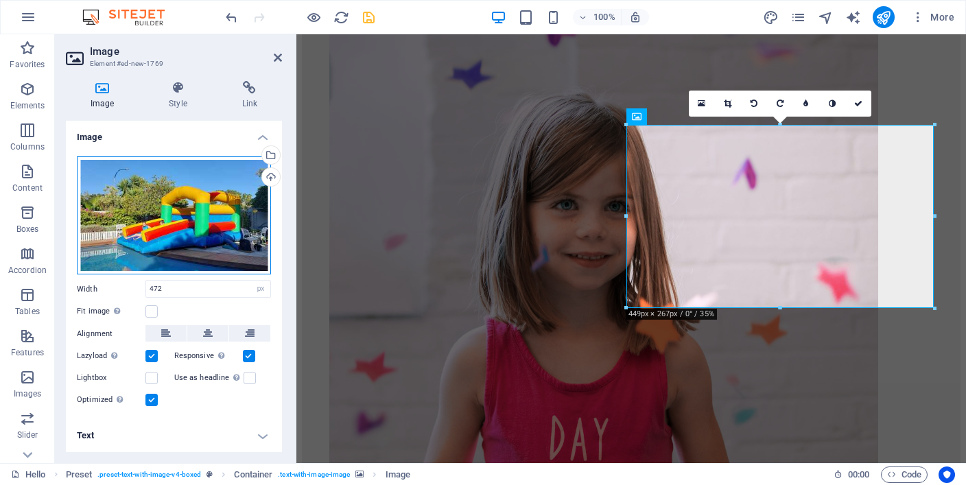
click at [226, 213] on div "Drag files here, click to choose files or select files from Files or our free s…" at bounding box center [174, 215] width 194 height 118
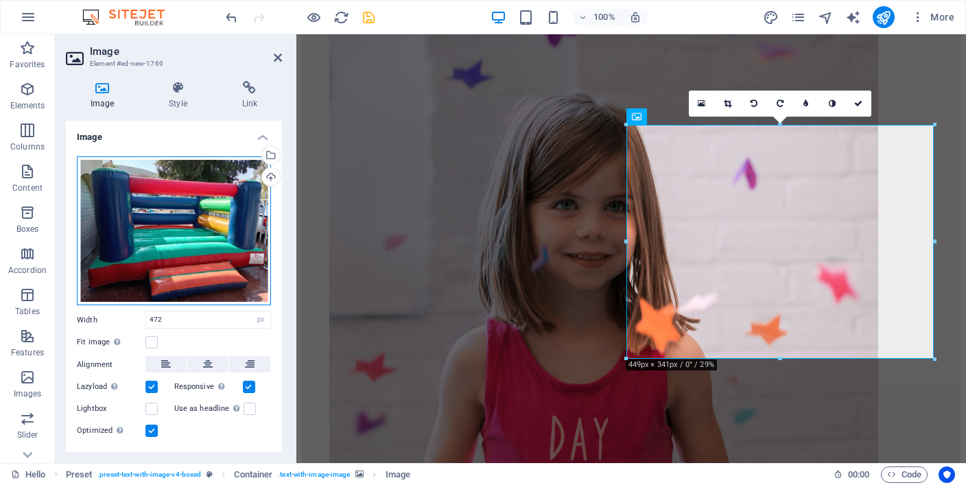
click at [204, 272] on div "Drag files here, click to choose files or select files from Files or our free s…" at bounding box center [174, 230] width 194 height 149
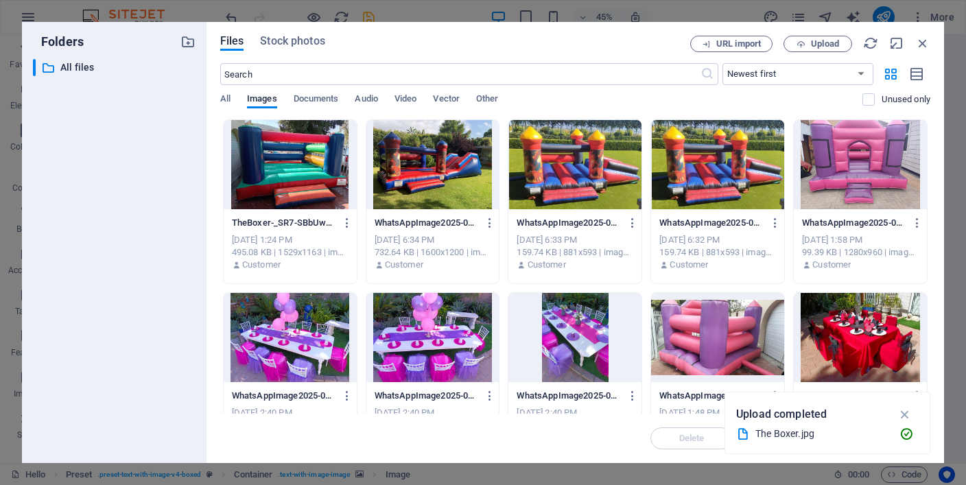
scroll to position [6757, 0]
click at [809, 47] on span "Upload" at bounding box center [817, 44] width 56 height 9
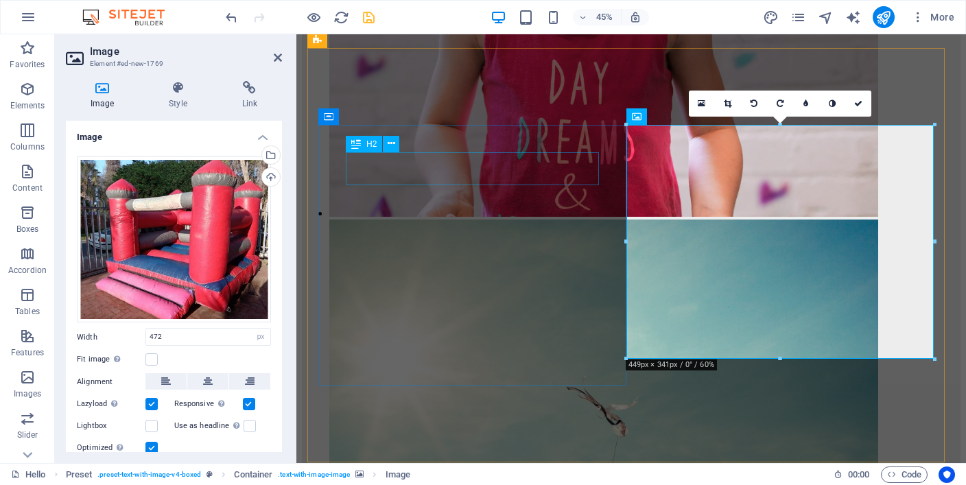
scroll to position [6401, 0]
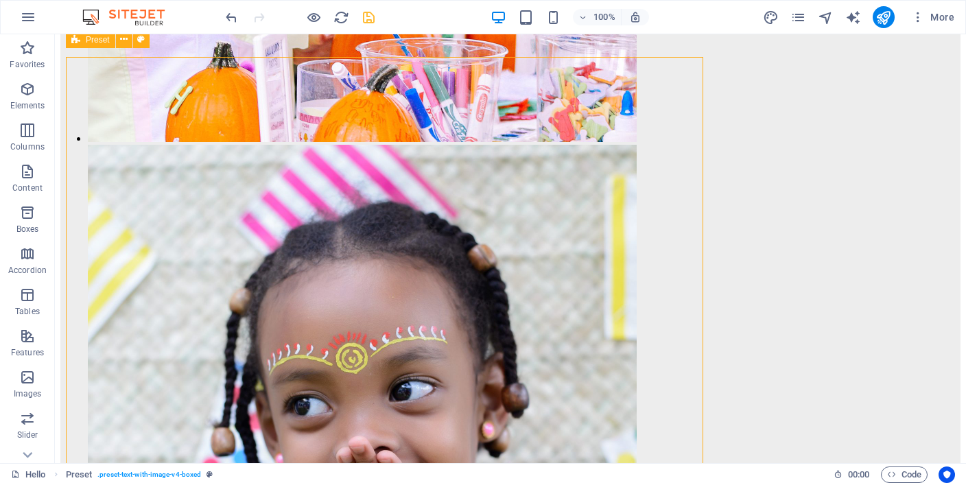
scroll to position [6392, 0]
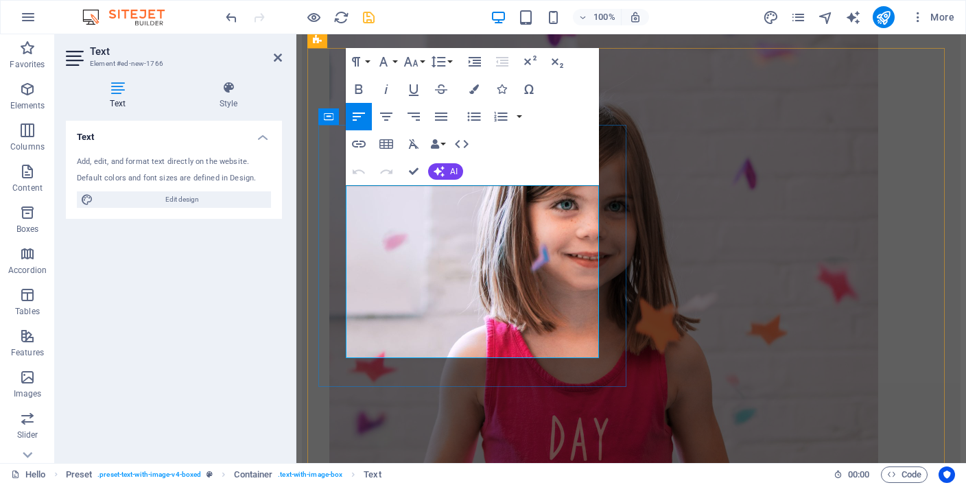
drag, startPoint x: 391, startPoint y: 307, endPoint x: 347, endPoint y: 188, distance: 127.1
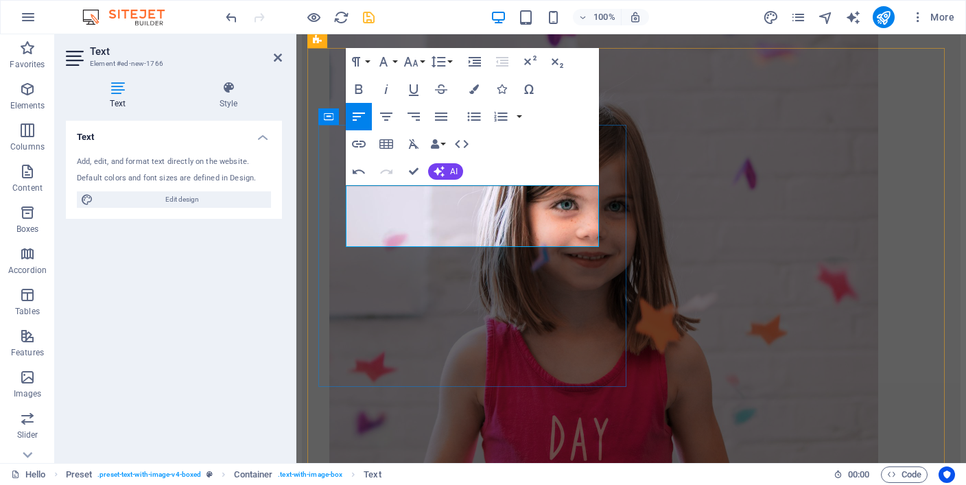
click at [457, 173] on span "AI" at bounding box center [454, 171] width 8 height 8
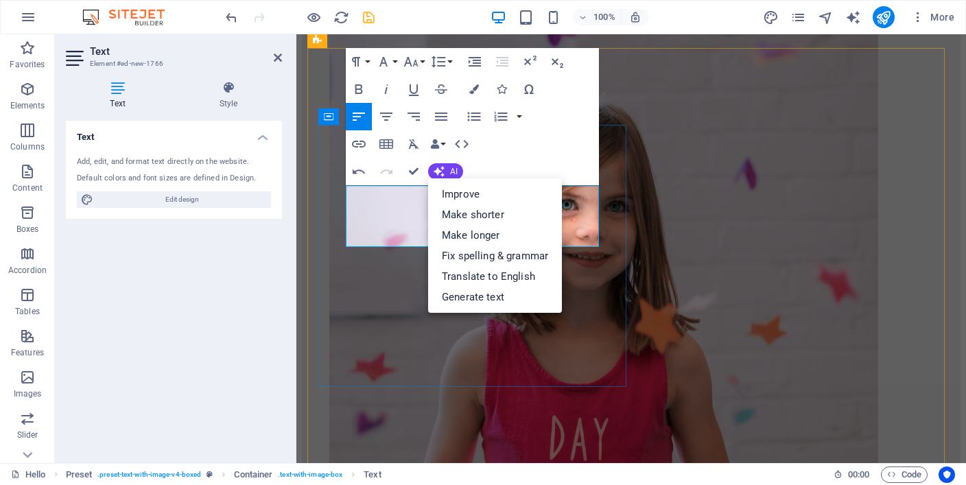
drag, startPoint x: 588, startPoint y: 195, endPoint x: 333, endPoint y: 189, distance: 254.5
copy p "Little Persian palace is a cute little castle with a little bit of a flare"
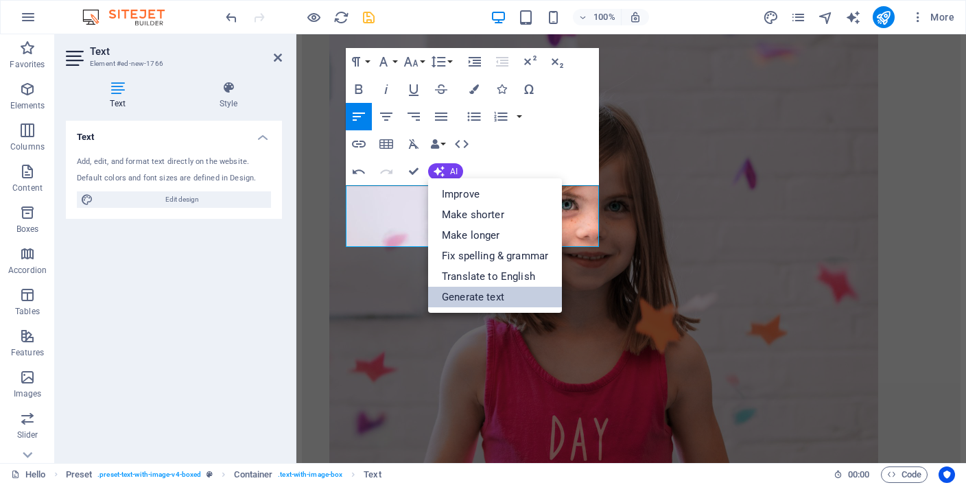
click at [464, 296] on link "Generate text" at bounding box center [495, 297] width 134 height 21
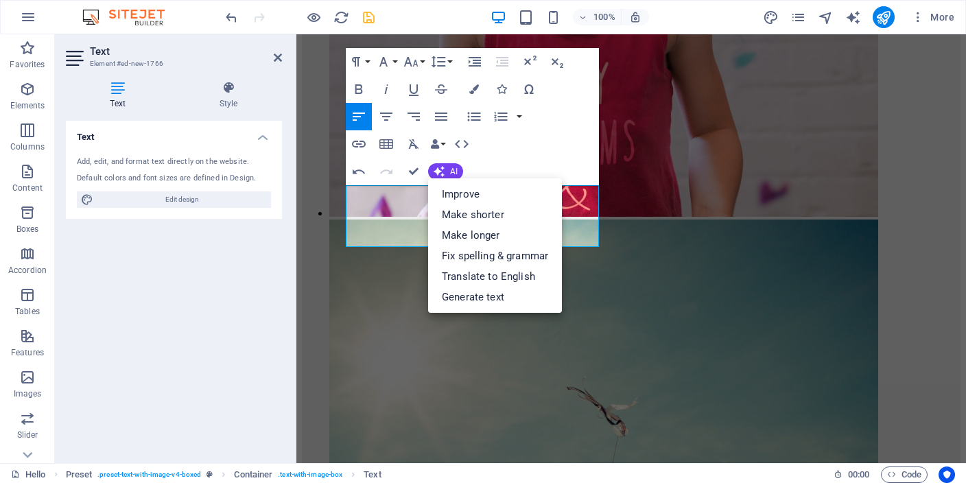
select select "English"
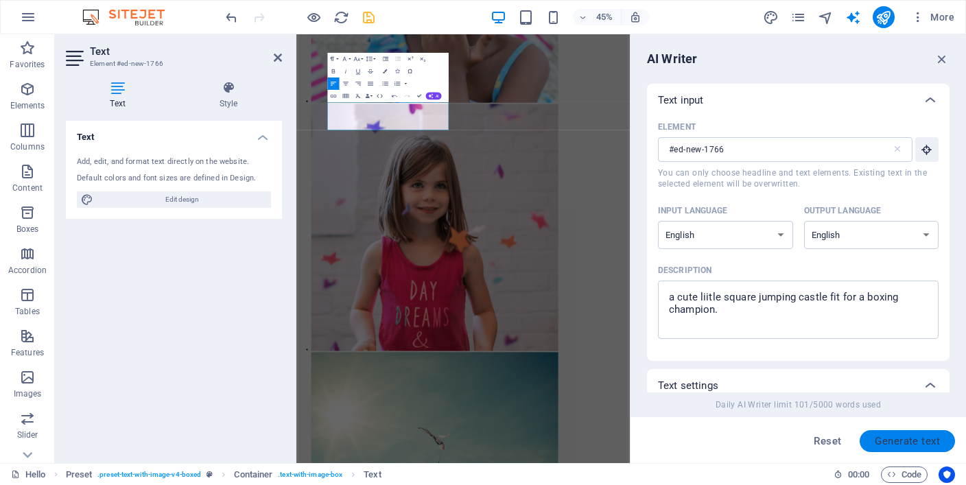
click at [881, 433] on button "Generate text" at bounding box center [906, 441] width 95 height 22
type textarea "x"
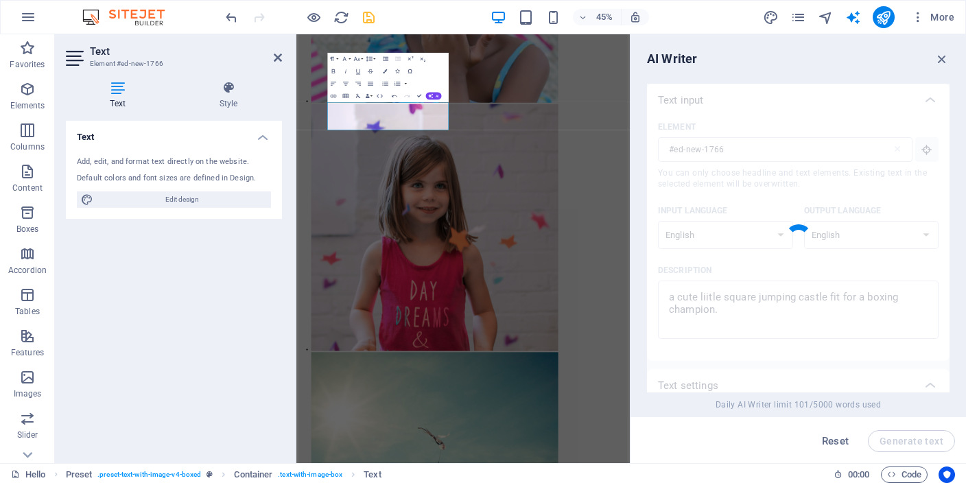
type textarea "x"
type textarea "Discover our adorable square jumping castle, perfect for playful boxing champio…"
type textarea "x"
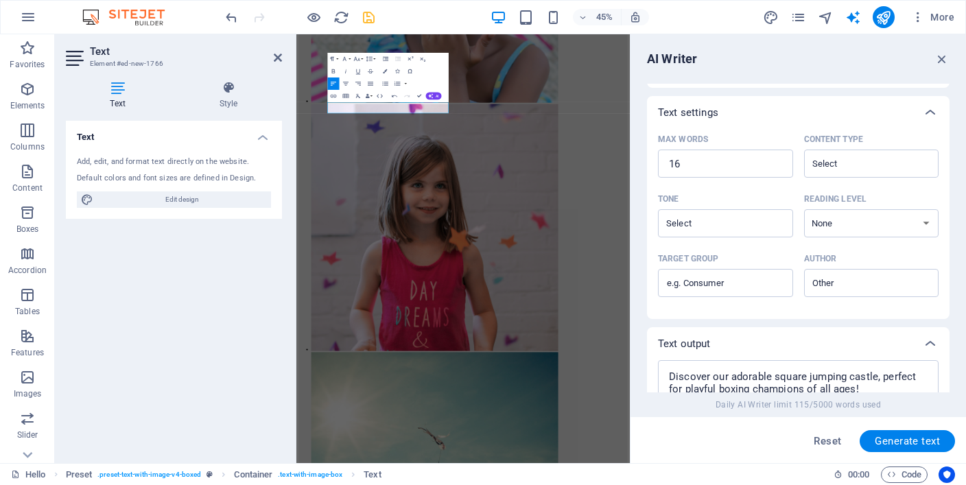
scroll to position [254, 0]
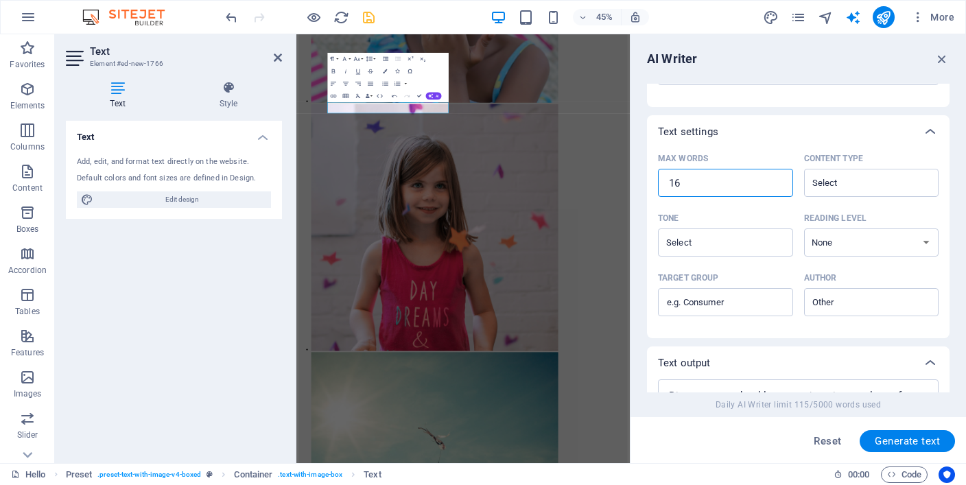
drag, startPoint x: 664, startPoint y: 179, endPoint x: 634, endPoint y: 178, distance: 30.2
click at [634, 178] on div "AI Writer Text input Element #ed-new-1766 ​ You can only choose headline and te…" at bounding box center [797, 248] width 335 height 429
type textarea "x"
type input "9"
type textarea "x"
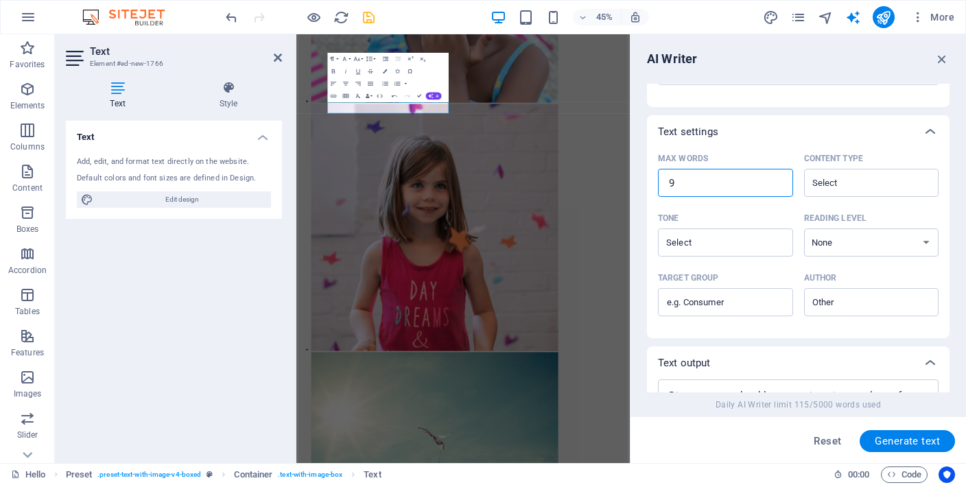
type textarea "x"
type input "90"
type textarea "x"
type input "90"
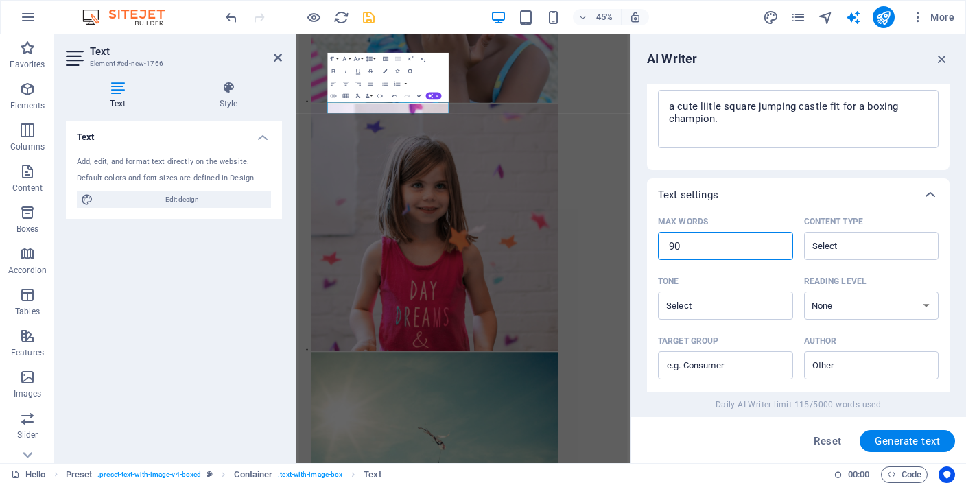
scroll to position [391, 0]
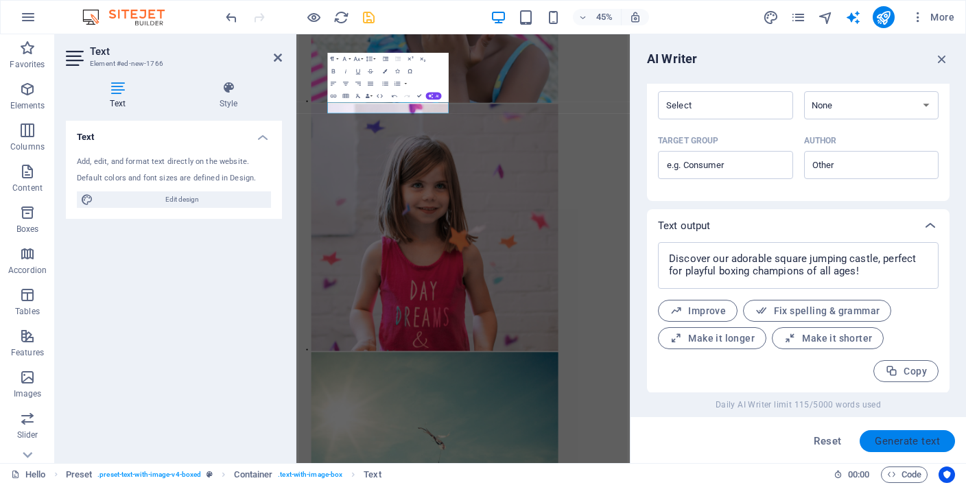
click at [910, 439] on span "Generate text" at bounding box center [906, 440] width 65 height 11
type textarea "x"
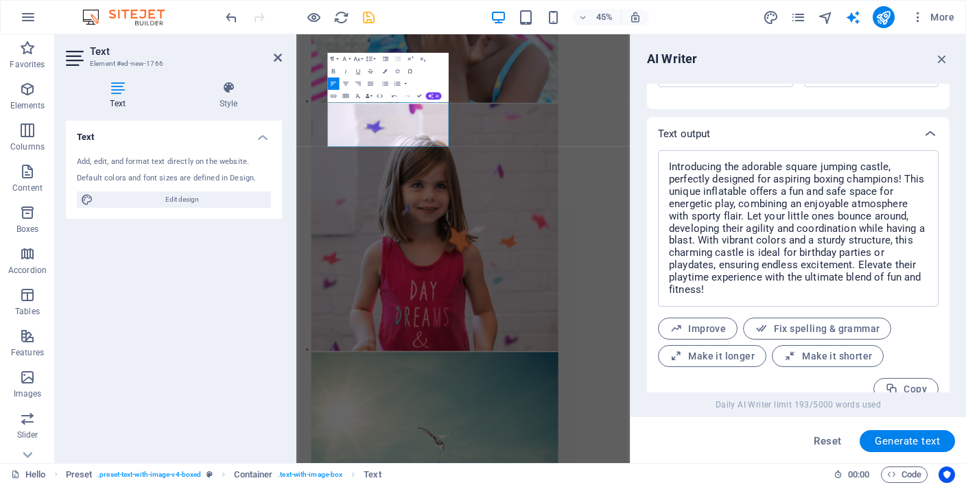
scroll to position [501, 0]
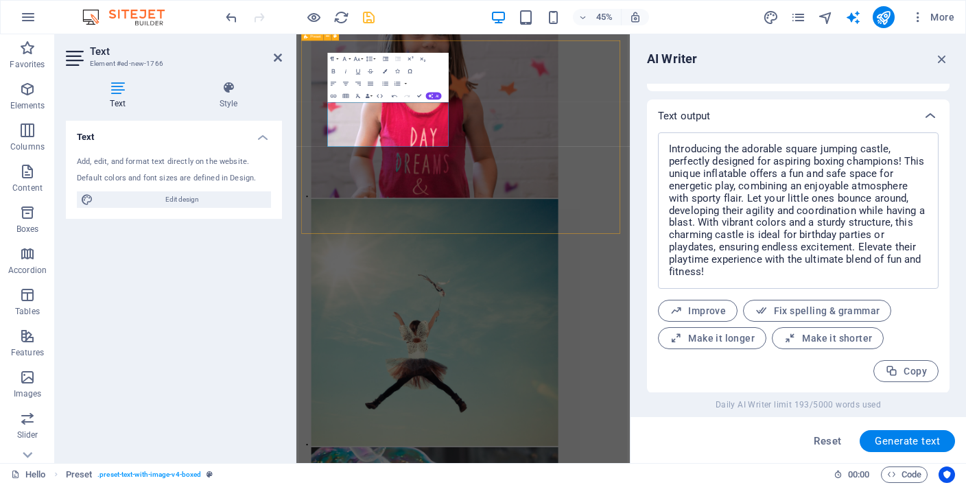
scroll to position [6403, 0]
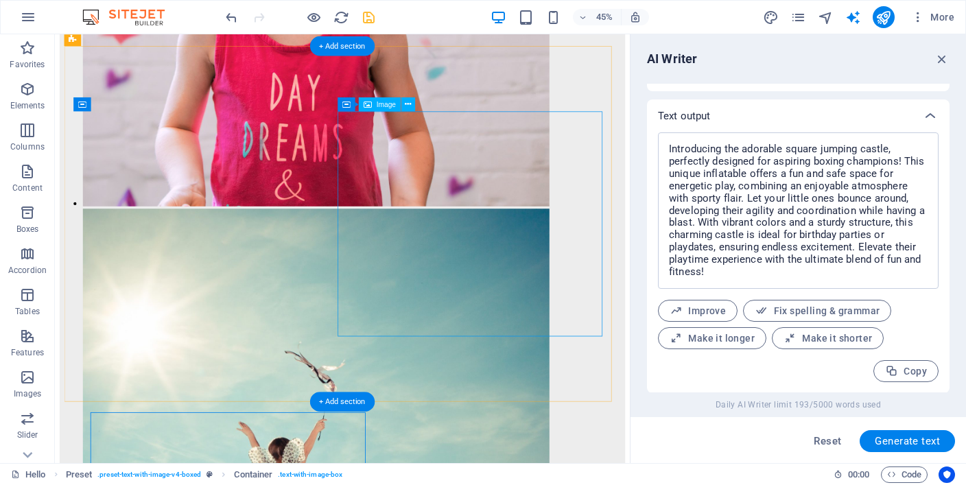
scroll to position [6403, 0]
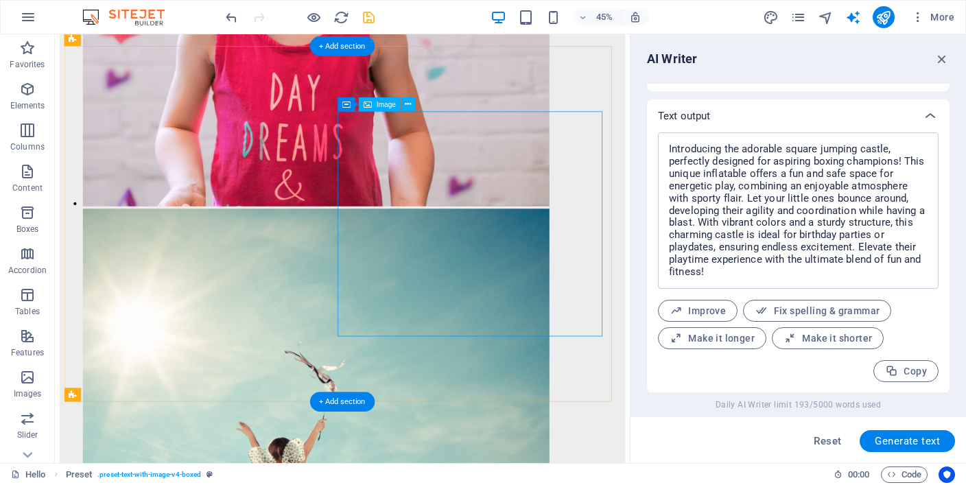
scroll to position [6403, 0]
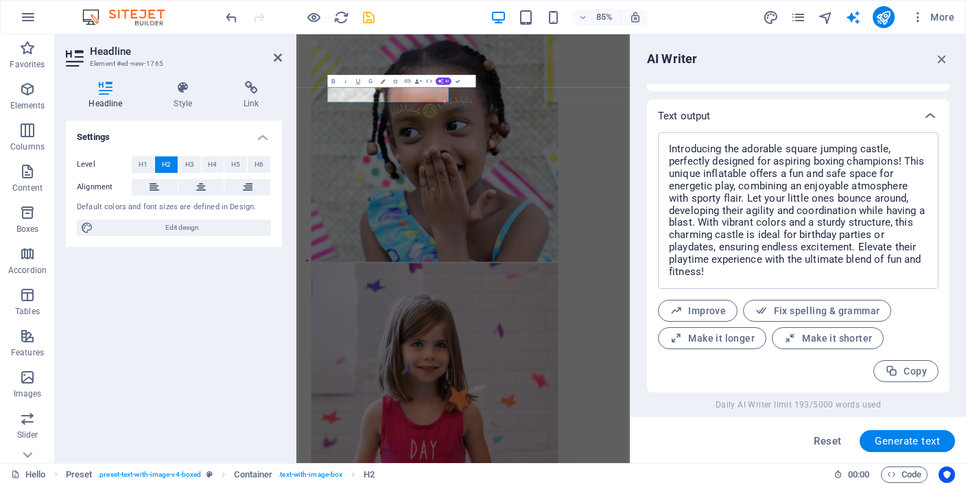
scroll to position [6757, 0]
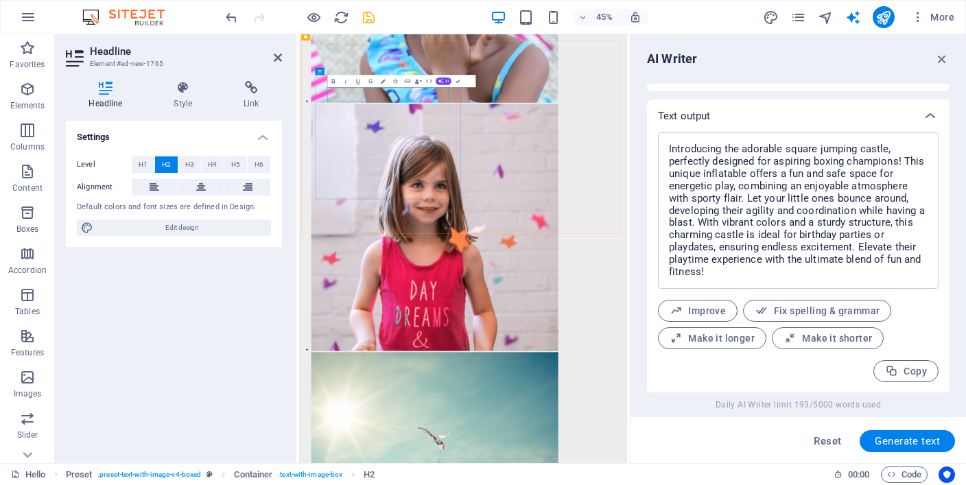
drag, startPoint x: 588, startPoint y: 166, endPoint x: 369, endPoint y: 176, distance: 219.0
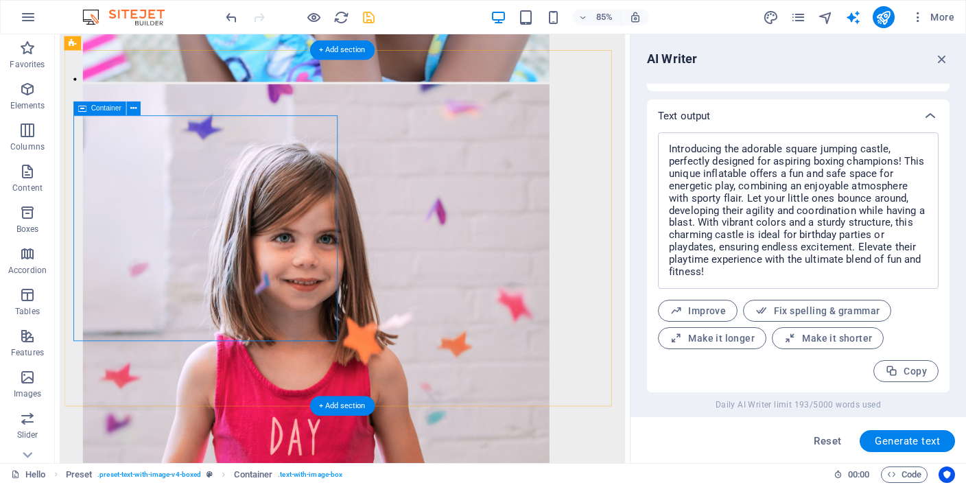
scroll to position [6334, 0]
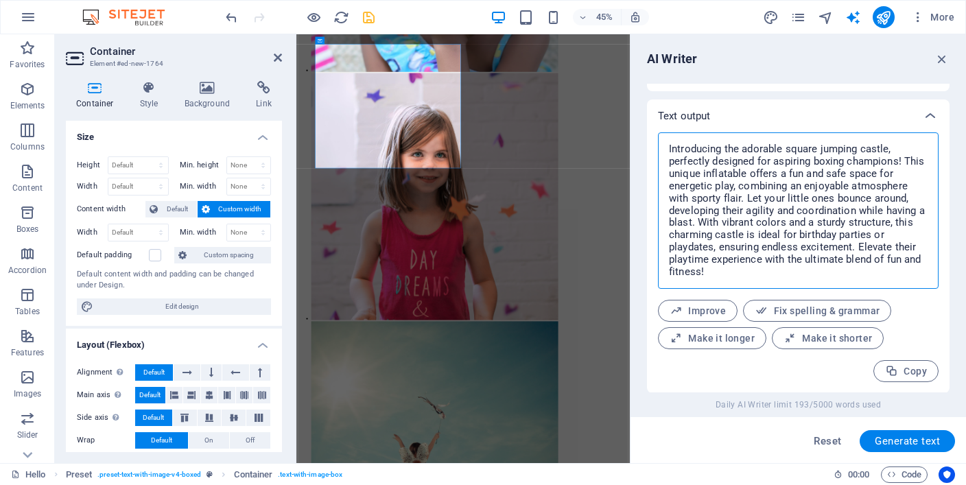
drag, startPoint x: 718, startPoint y: 269, endPoint x: 656, endPoint y: 150, distance: 134.0
click at [656, 150] on div "Introducing the adorable square jumping castle, perfectly designed for aspiring…" at bounding box center [798, 262] width 302 height 261
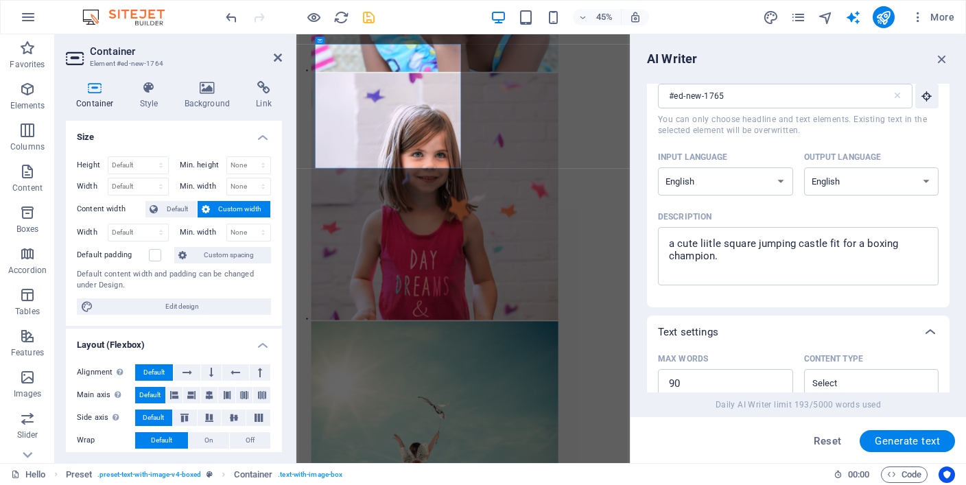
scroll to position [0, 0]
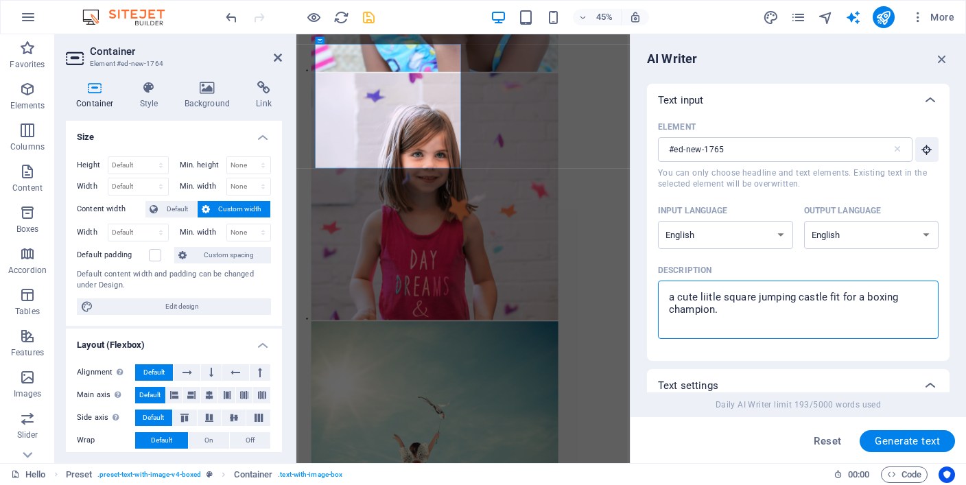
drag, startPoint x: 736, startPoint y: 313, endPoint x: 659, endPoint y: 278, distance: 84.1
click at [659, 278] on label "Description a cute liitle square jumping castle fit for a boxing champion. x ​" at bounding box center [798, 299] width 280 height 79
click at [664, 287] on textarea "a cute liitle square jumping castle fit for a boxing champion." at bounding box center [797, 309] width 267 height 45
click at [902, 438] on span "Generate text" at bounding box center [906, 440] width 65 height 11
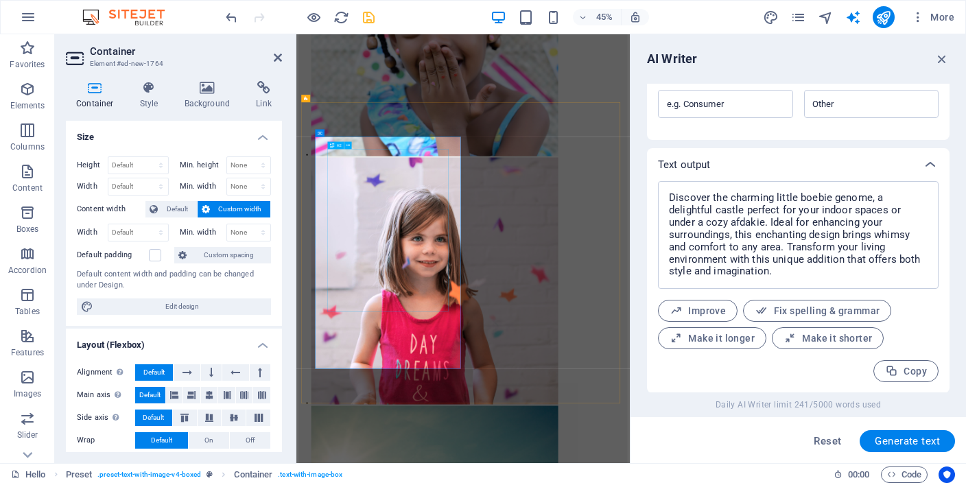
scroll to position [6688, 0]
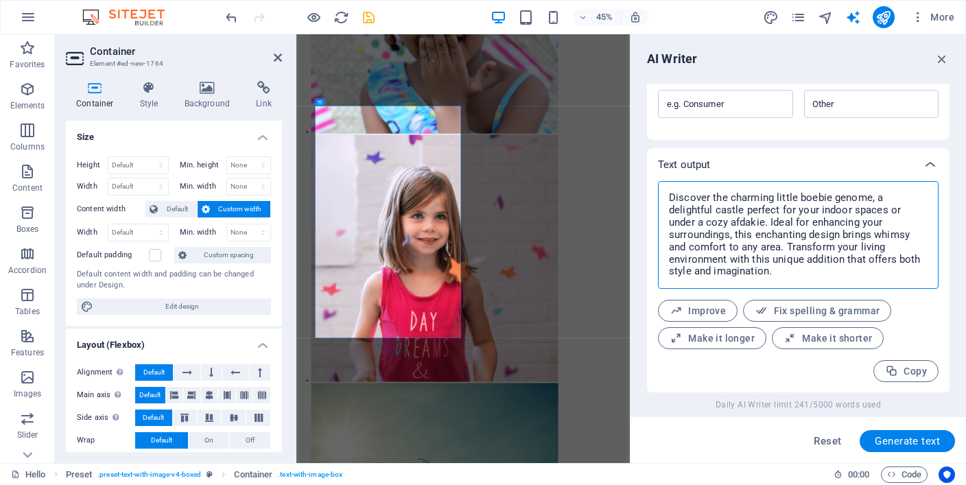
drag, startPoint x: 786, startPoint y: 273, endPoint x: 655, endPoint y: 192, distance: 154.0
click at [655, 192] on div "Discover the charming little boebie genome, a delightful castle perfect for you…" at bounding box center [798, 287] width 302 height 212
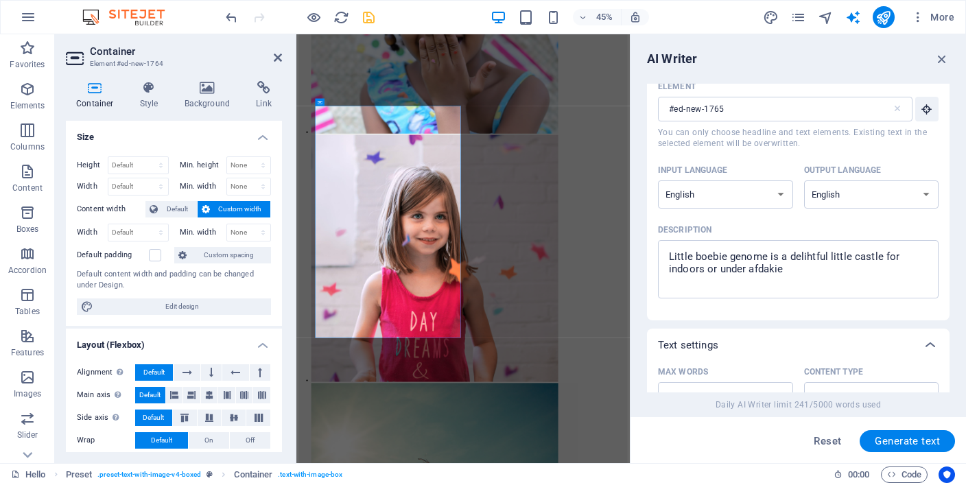
scroll to position [0, 0]
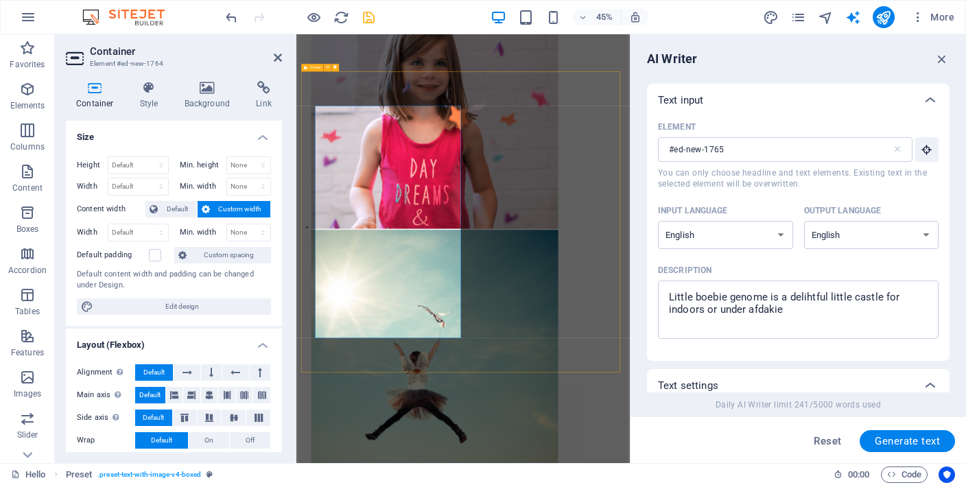
scroll to position [6334, 0]
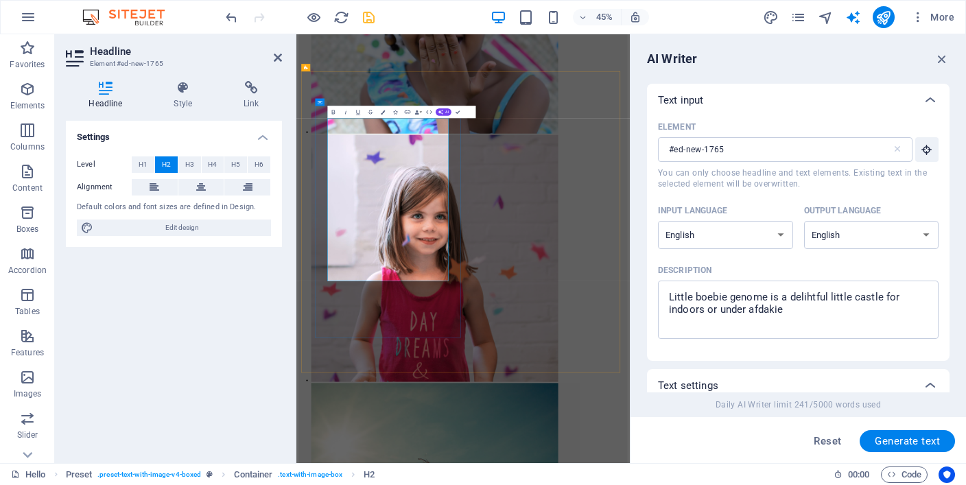
drag, startPoint x: 478, startPoint y: 327, endPoint x: 878, endPoint y: 320, distance: 400.5
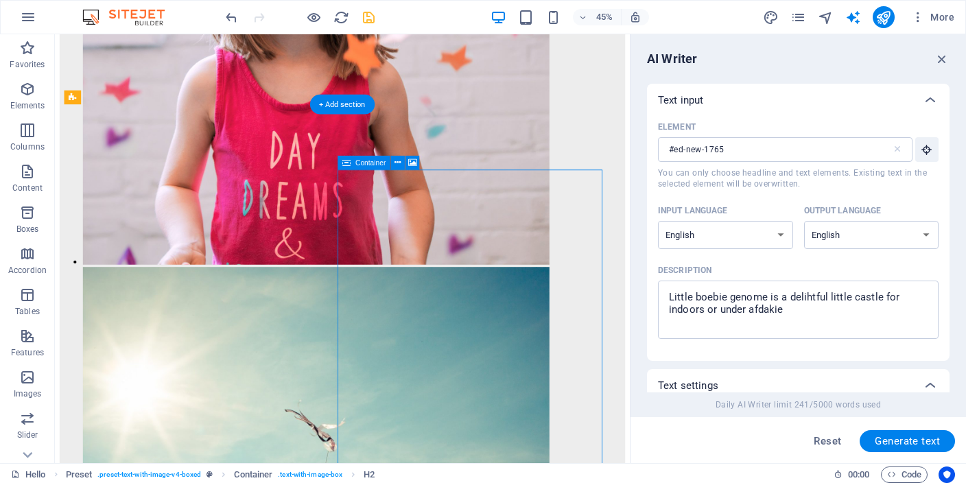
scroll to position [6334, 0]
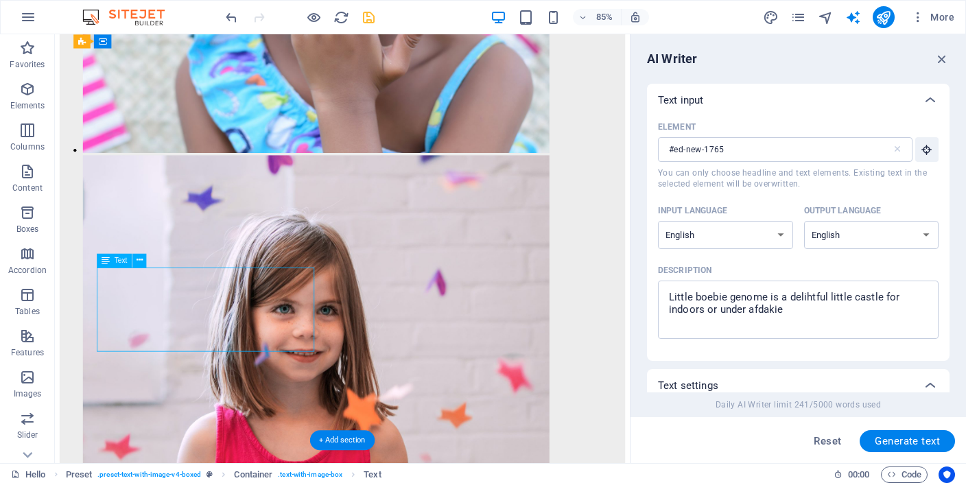
scroll to position [6962, 0]
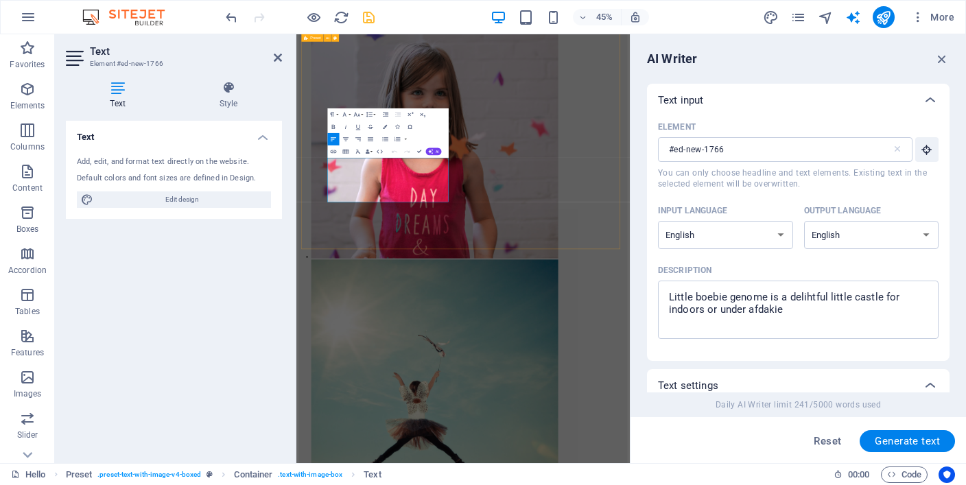
drag, startPoint x: 536, startPoint y: 398, endPoint x: 323, endPoint y: 315, distance: 228.8
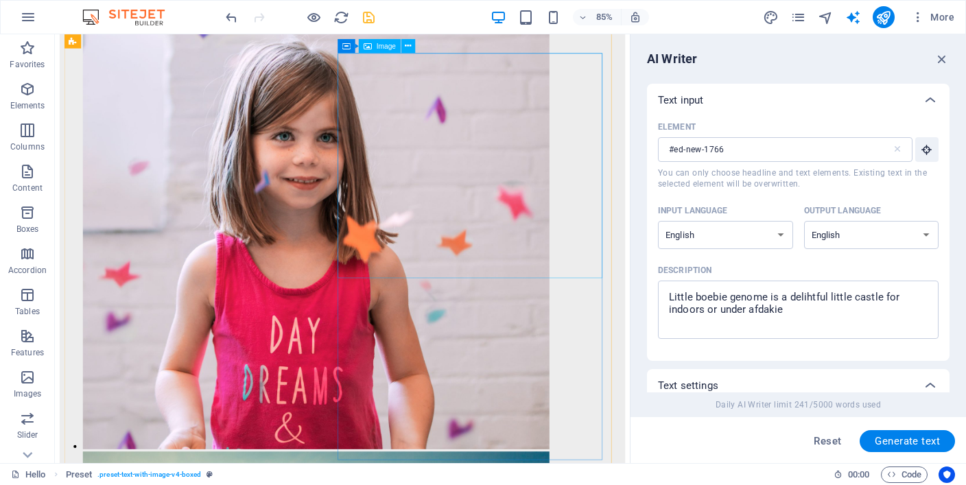
scroll to position [6403, 0]
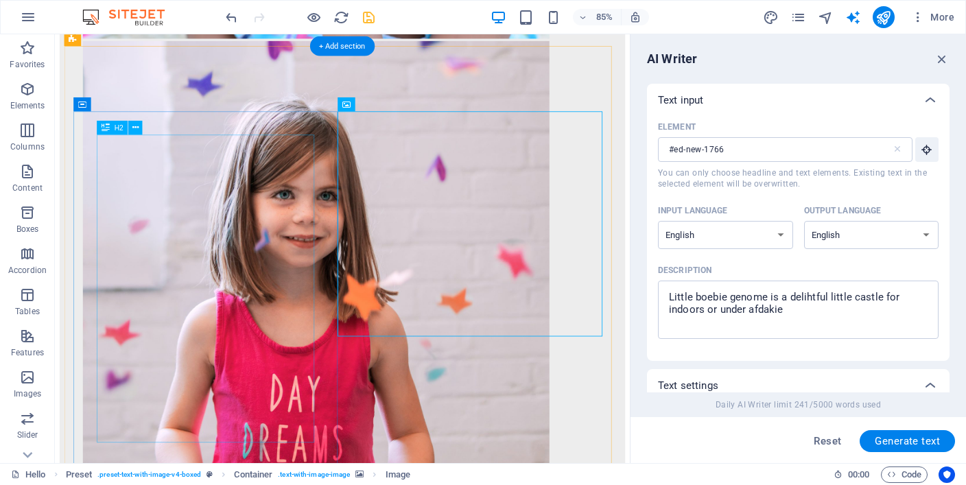
scroll to position [6609, 0]
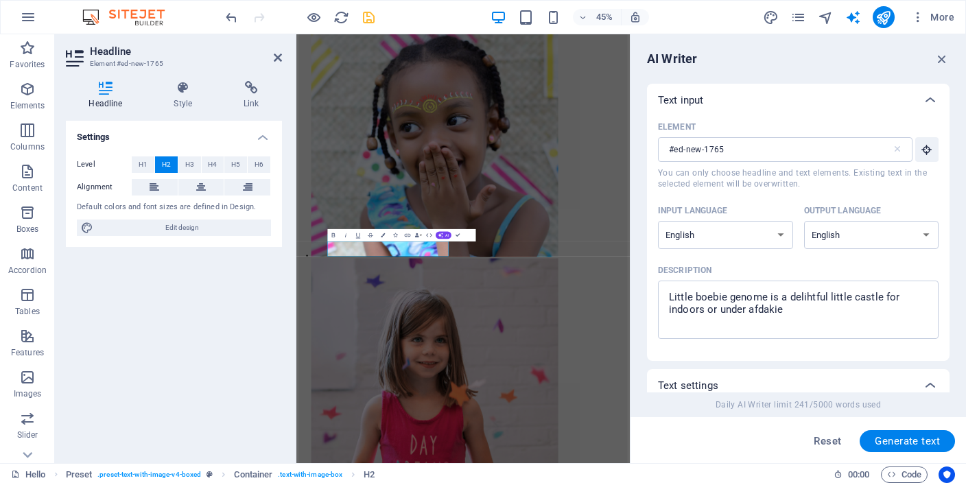
scroll to position [0, 3]
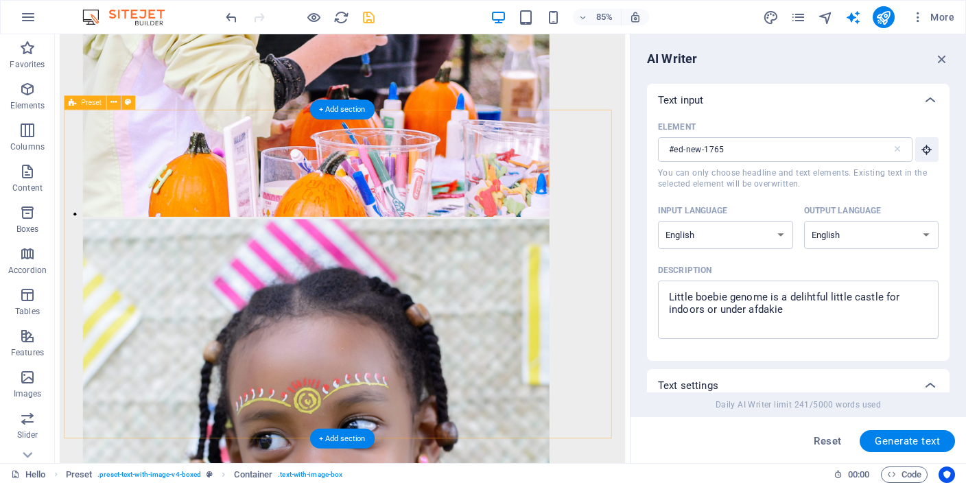
scroll to position [5512, 0]
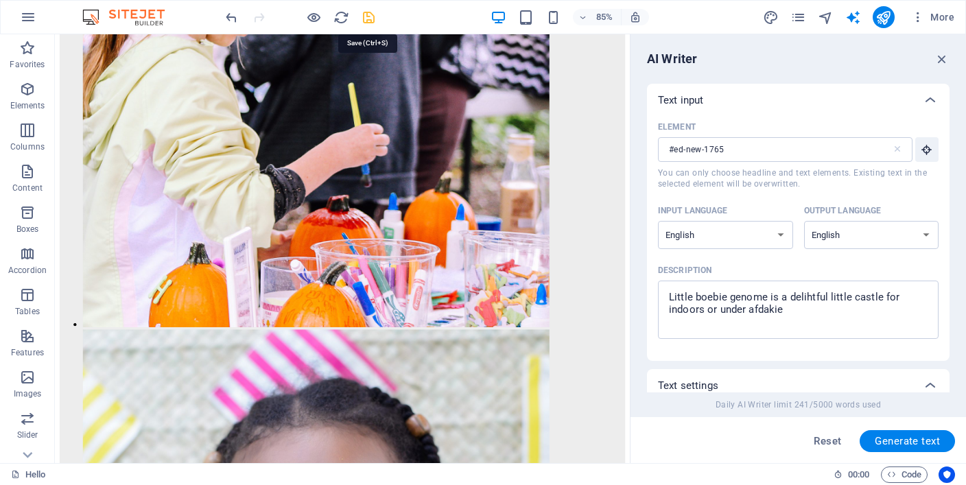
click at [364, 18] on icon "save" at bounding box center [369, 18] width 16 height 16
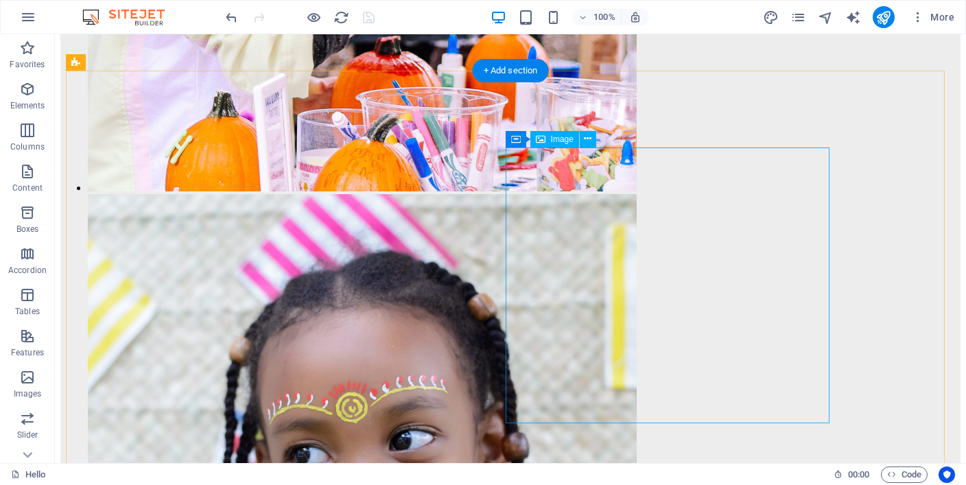
scroll to position [6383, 0]
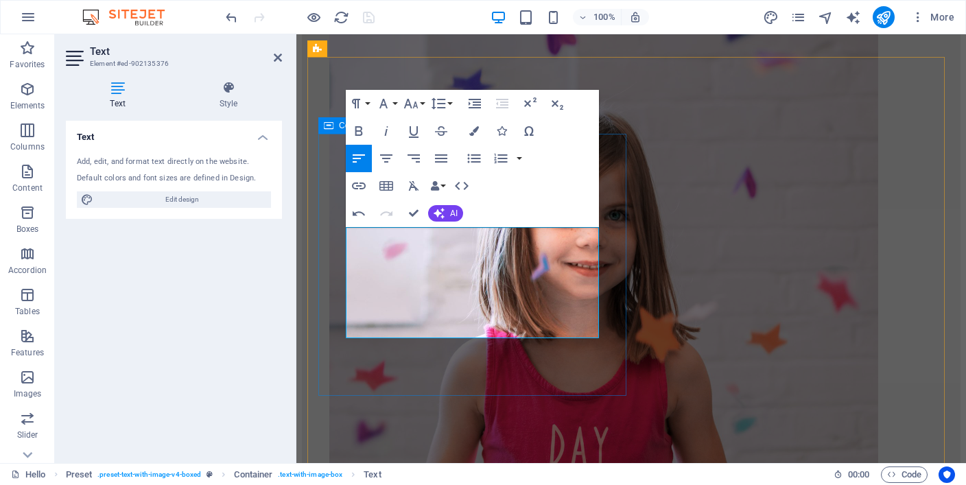
drag, startPoint x: 459, startPoint y: 328, endPoint x: 466, endPoint y: 320, distance: 10.8
copy p "for the weekend (Overnight requires secure storage)"
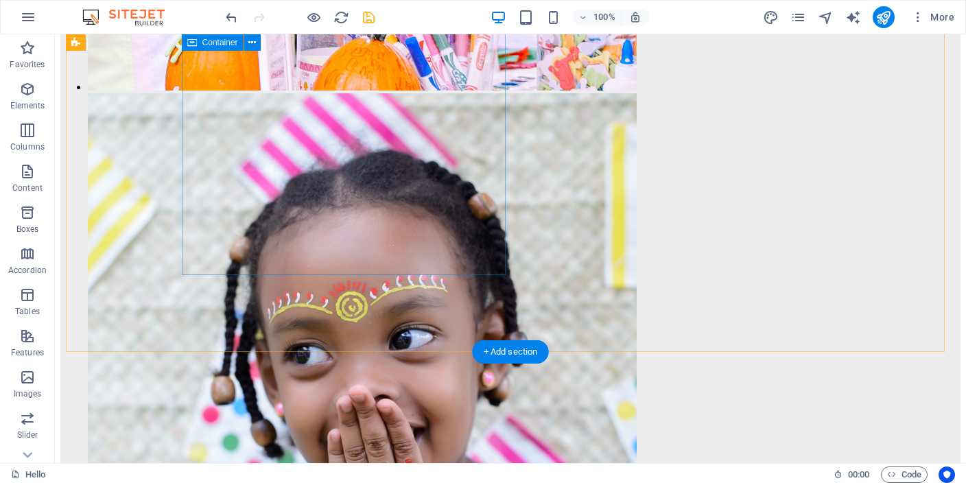
scroll to position [6383, 0]
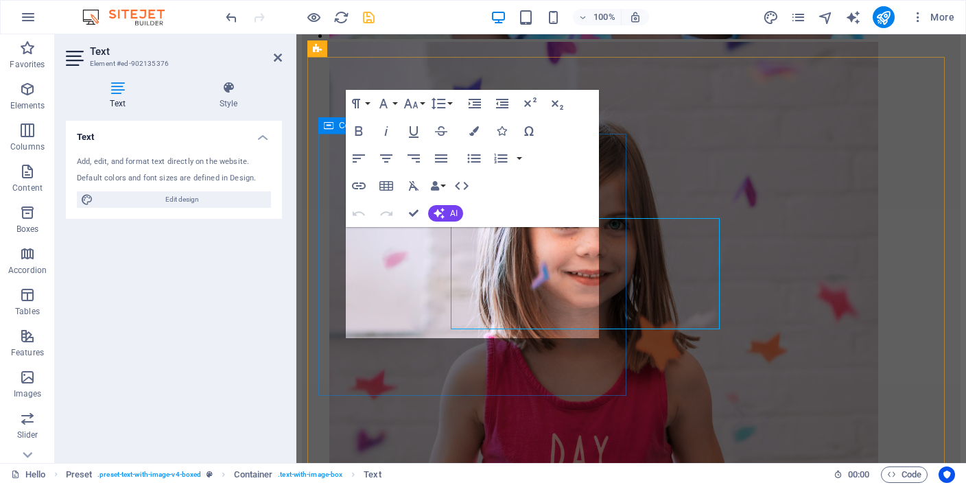
scroll to position [6392, 0]
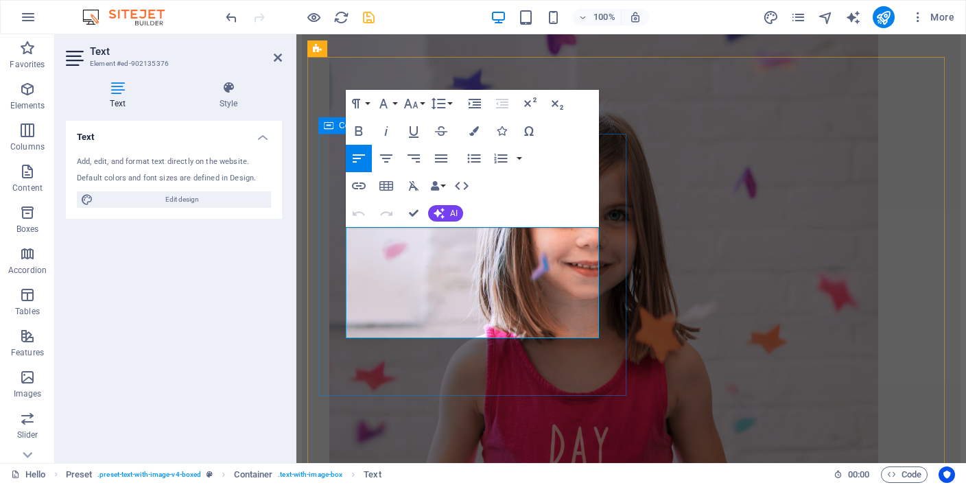
drag, startPoint x: 446, startPoint y: 332, endPoint x: 342, endPoint y: 321, distance: 105.5
copy p "R400-00 for the Day or R650-00 for the weekend (Overnight requires secure stora…"
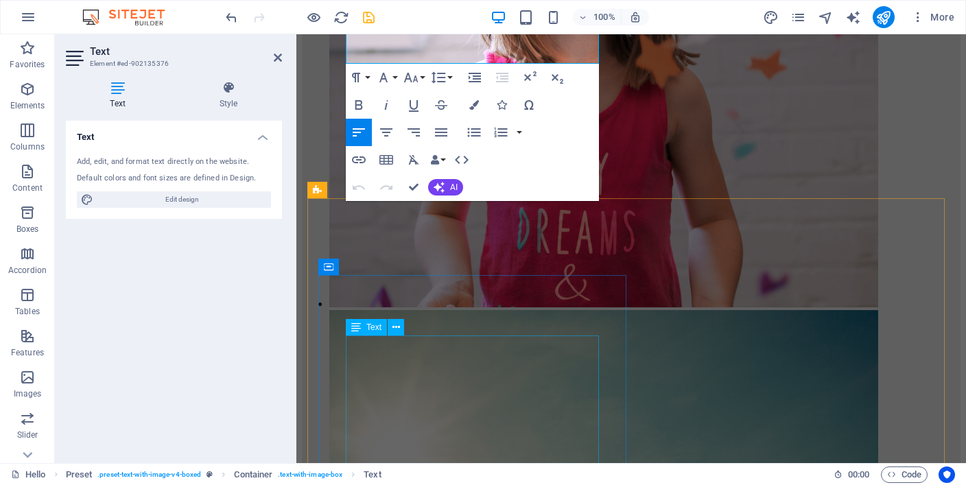
scroll to position [6598, 0]
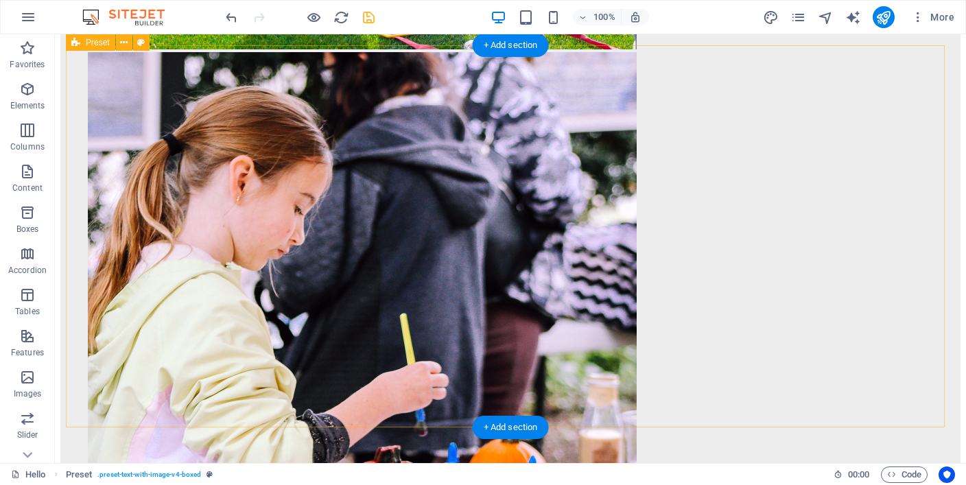
scroll to position [5903, 0]
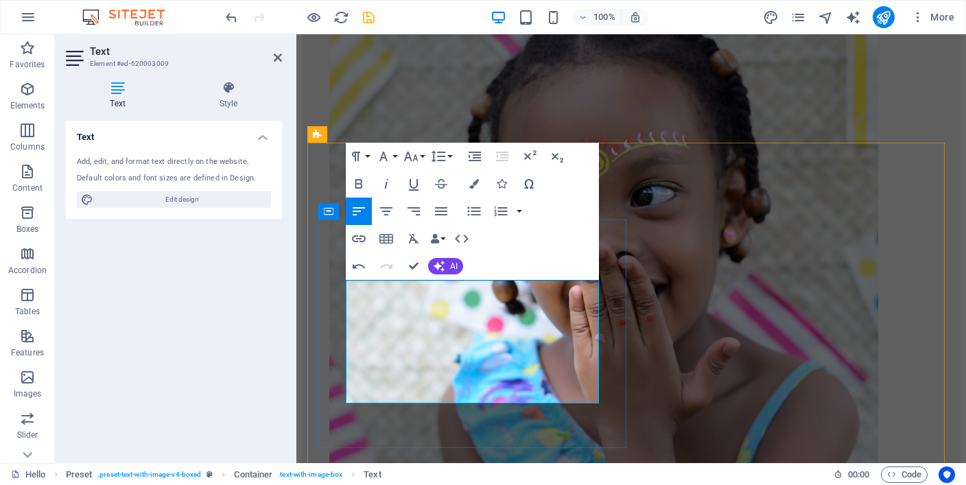
drag, startPoint x: 442, startPoint y: 384, endPoint x: 348, endPoint y: 384, distance: 94.6
drag, startPoint x: 507, startPoint y: 394, endPoint x: 339, endPoint y: 384, distance: 167.6
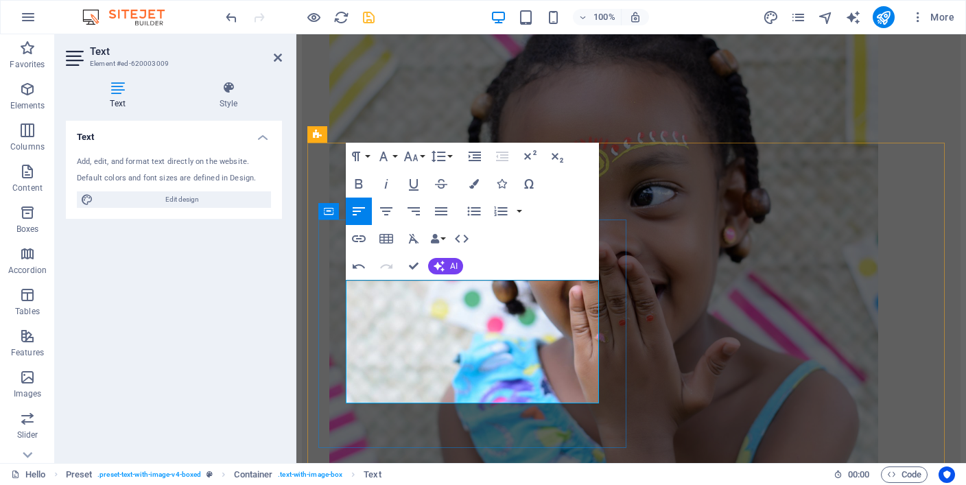
copy p "R400-00 for the Day or R650-00 for the weekend (Overnight requires secure stora…"
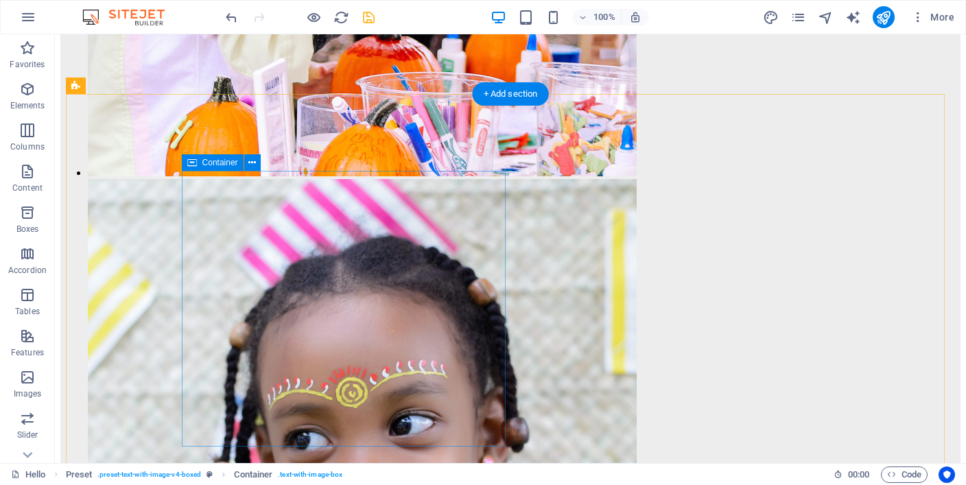
scroll to position [6395, 0]
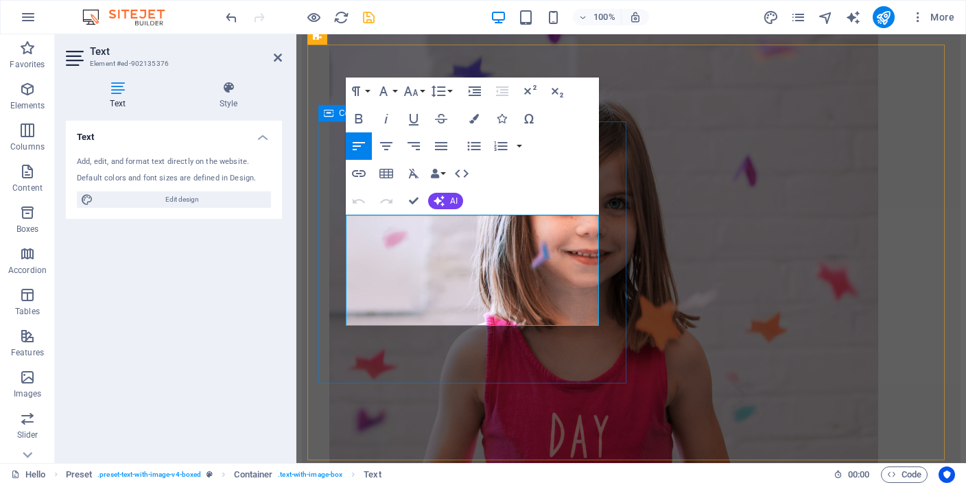
drag, startPoint x: 438, startPoint y: 320, endPoint x: 339, endPoint y: 308, distance: 100.1
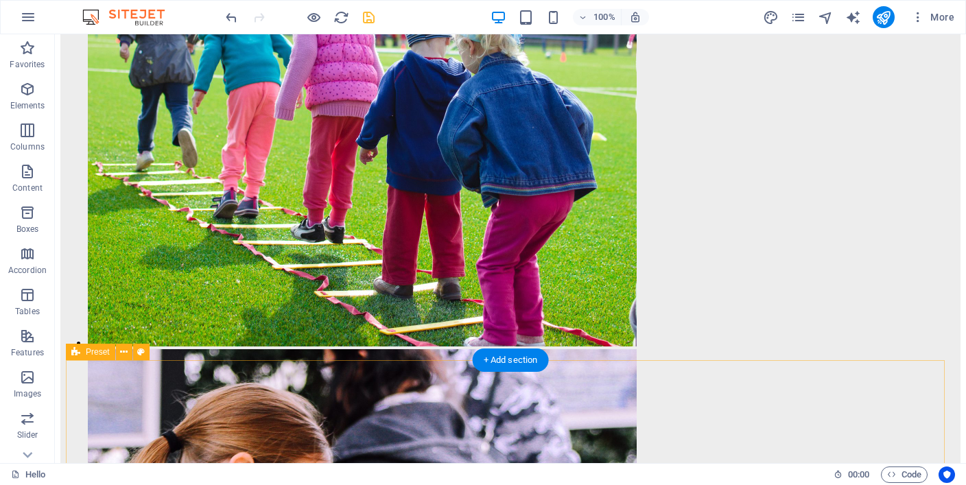
scroll to position [5572, 0]
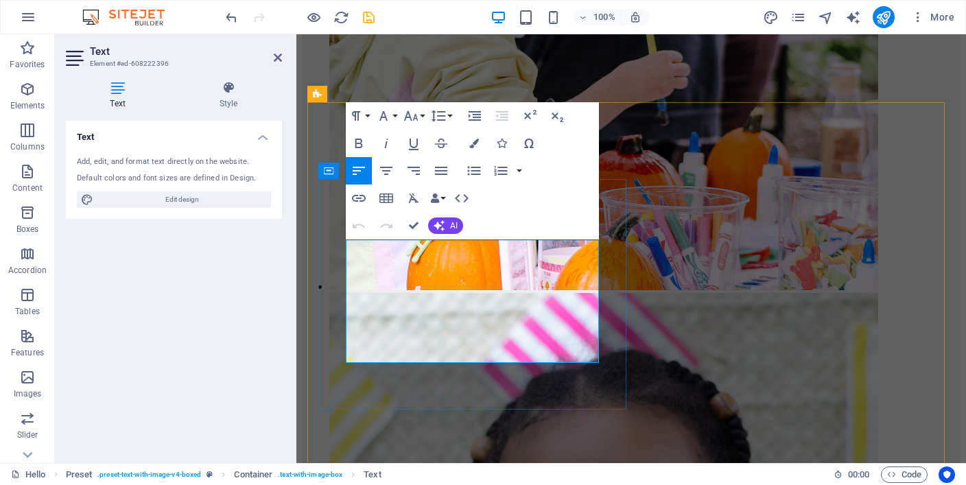
drag, startPoint x: 460, startPoint y: 353, endPoint x: 345, endPoint y: 350, distance: 115.3
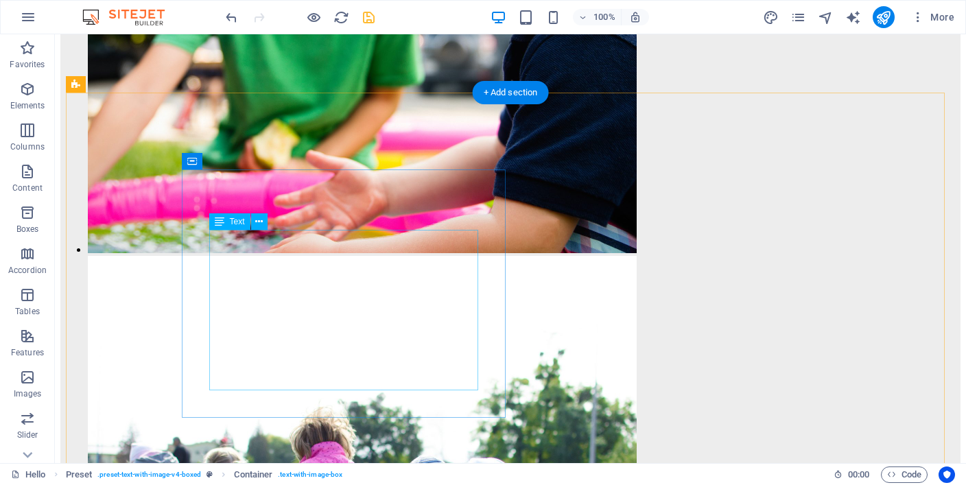
scroll to position [5149, 0]
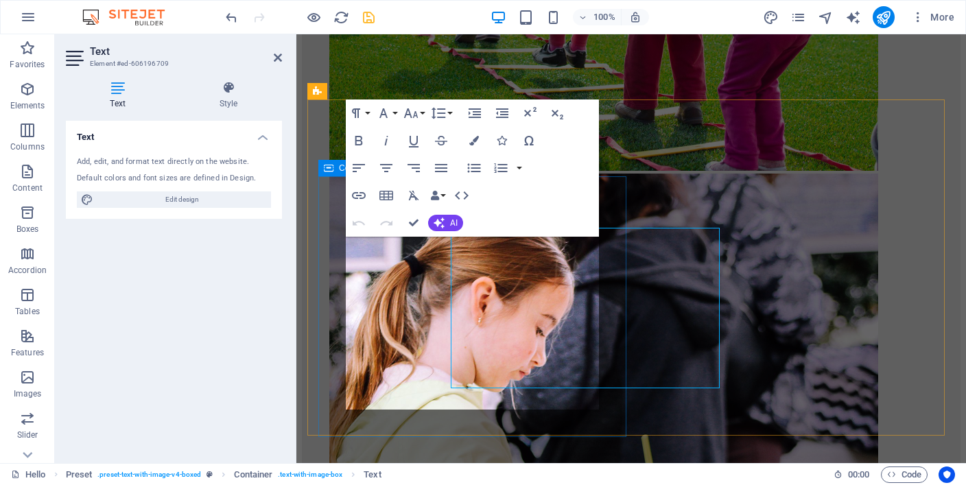
scroll to position [5169, 0]
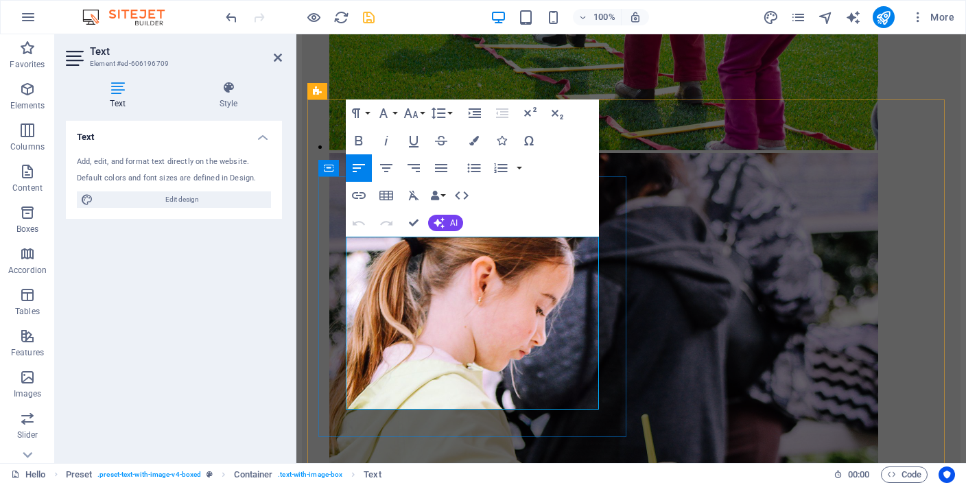
drag, startPoint x: 454, startPoint y: 393, endPoint x: 346, endPoint y: 395, distance: 107.7
drag, startPoint x: 441, startPoint y: 390, endPoint x: 454, endPoint y: 388, distance: 13.1
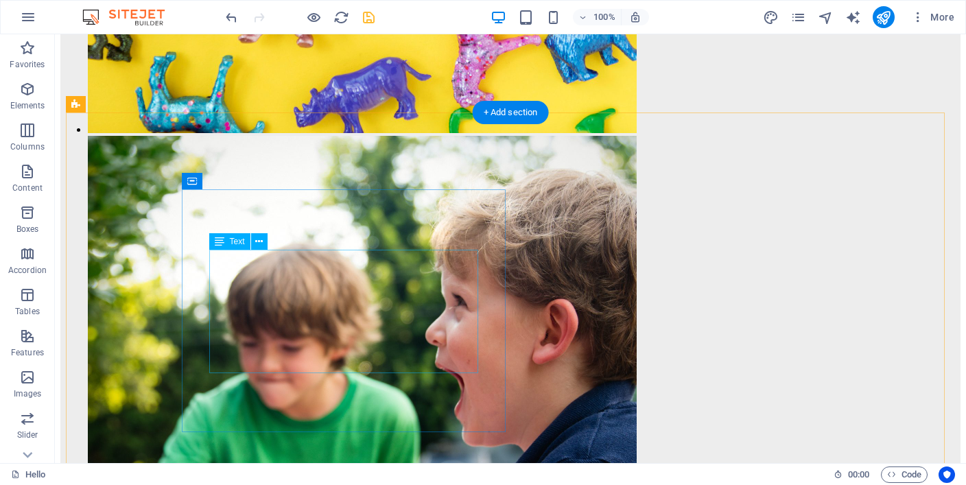
scroll to position [4749, 0]
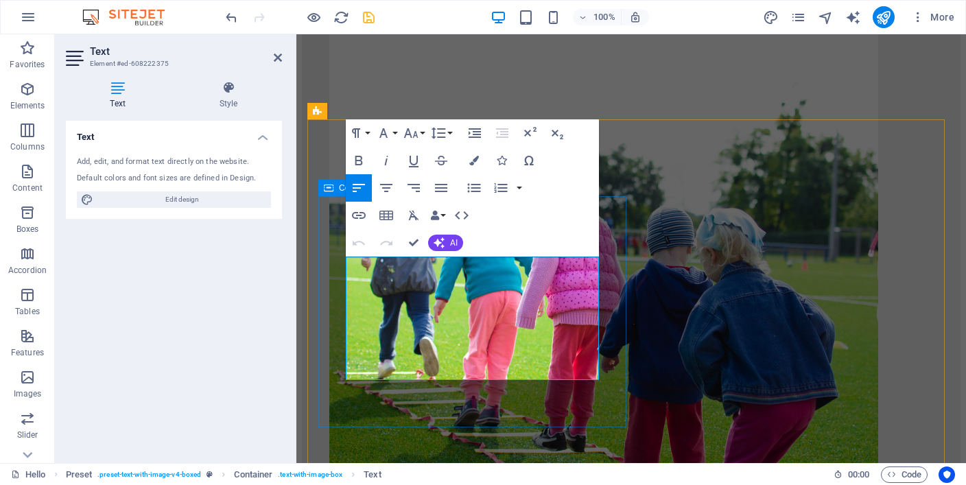
drag, startPoint x: 454, startPoint y: 374, endPoint x: 344, endPoint y: 374, distance: 109.7
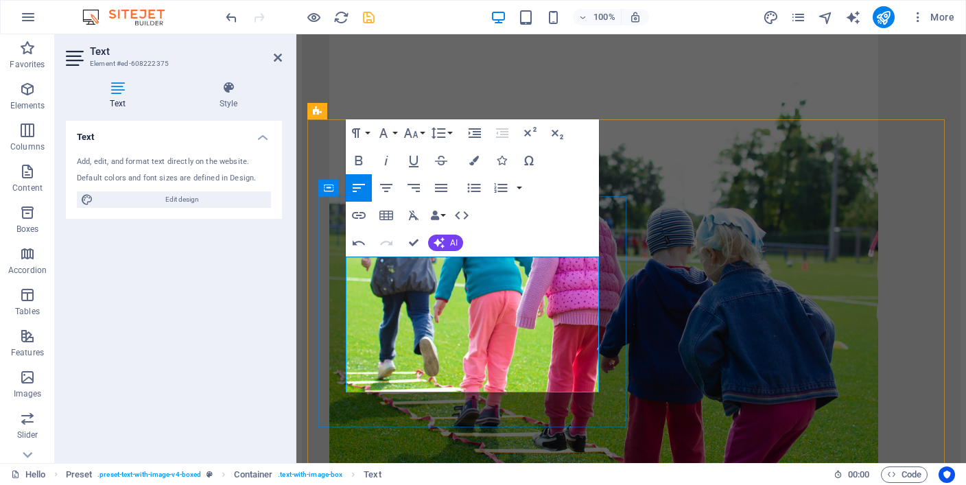
drag, startPoint x: 449, startPoint y: 374, endPoint x: 435, endPoint y: 374, distance: 13.7
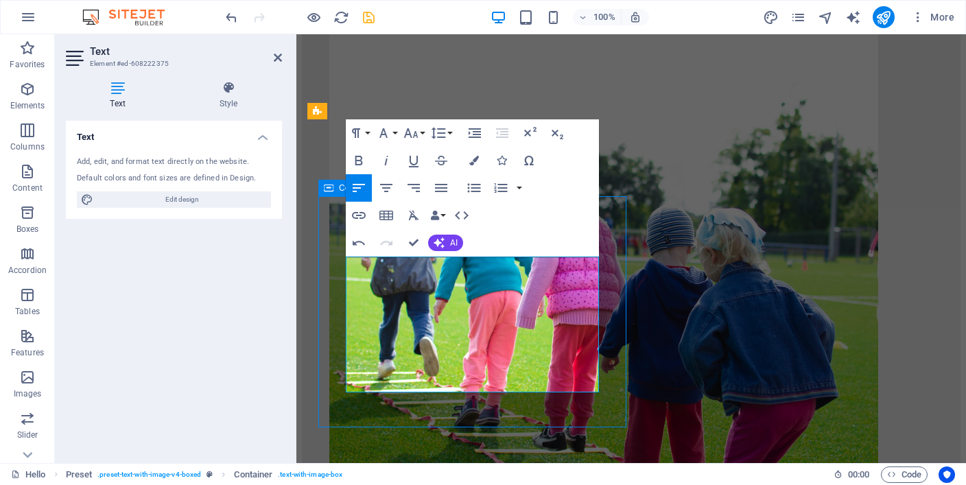
scroll to position [4743, 0]
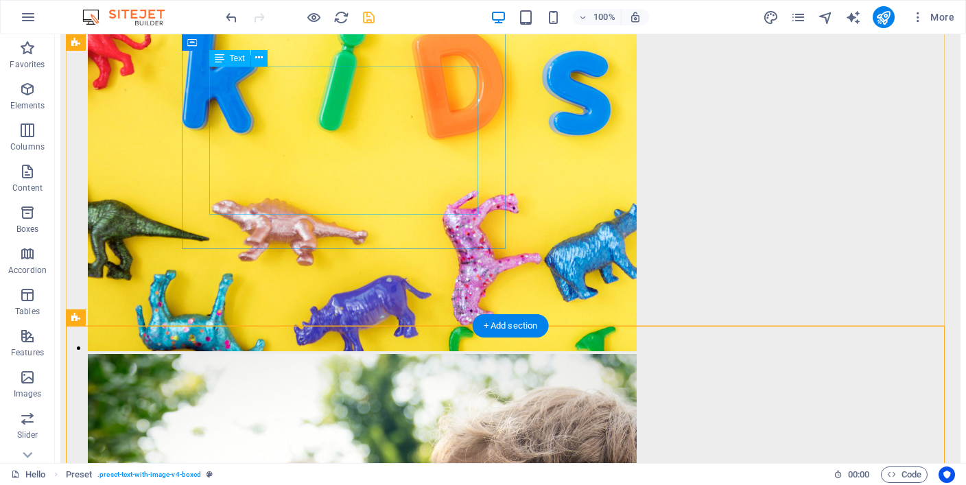
scroll to position [4400, 0]
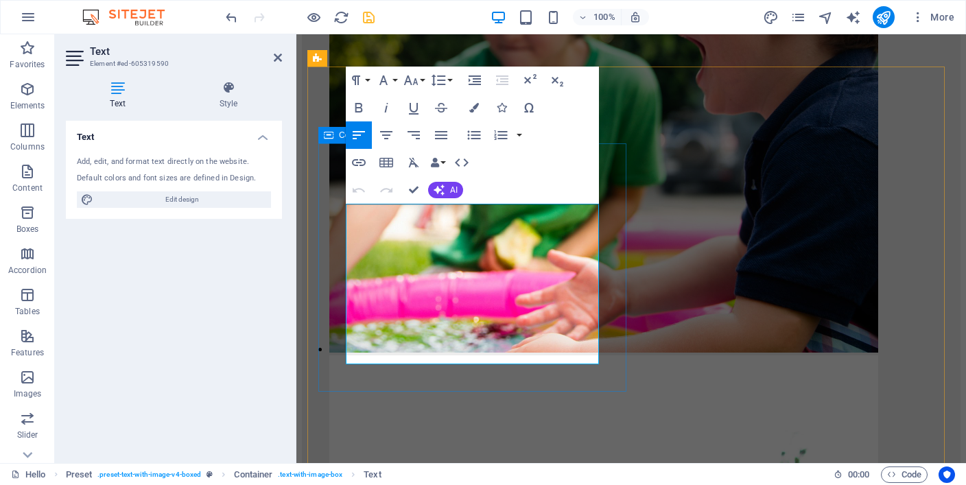
drag, startPoint x: 450, startPoint y: 357, endPoint x: 345, endPoint y: 358, distance: 104.9
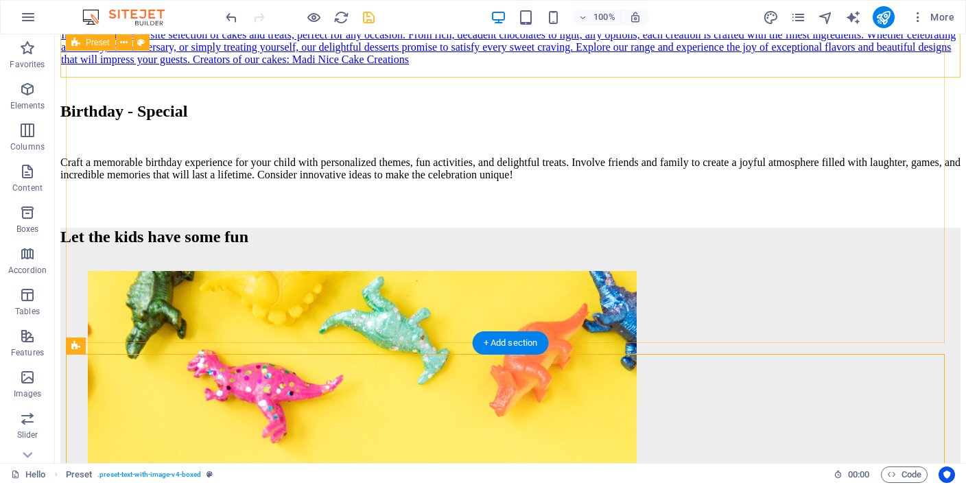
scroll to position [3989, 0]
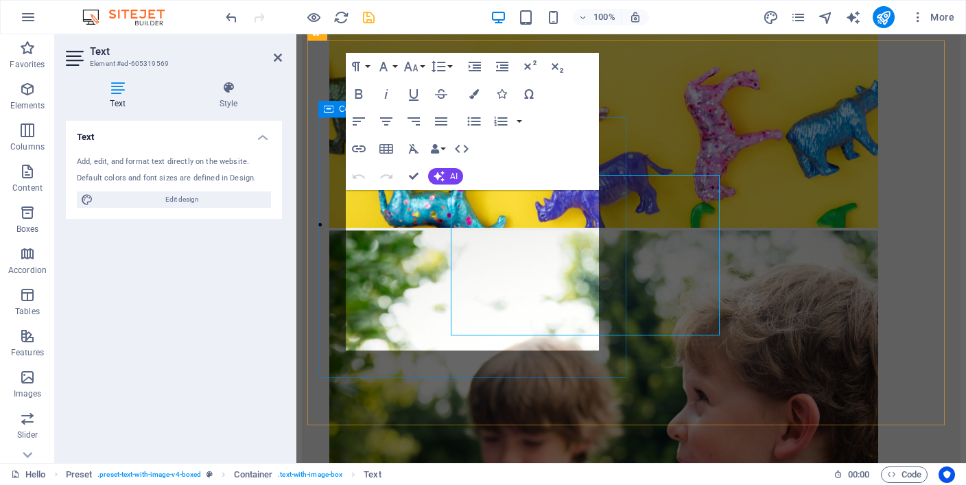
scroll to position [4016, 0]
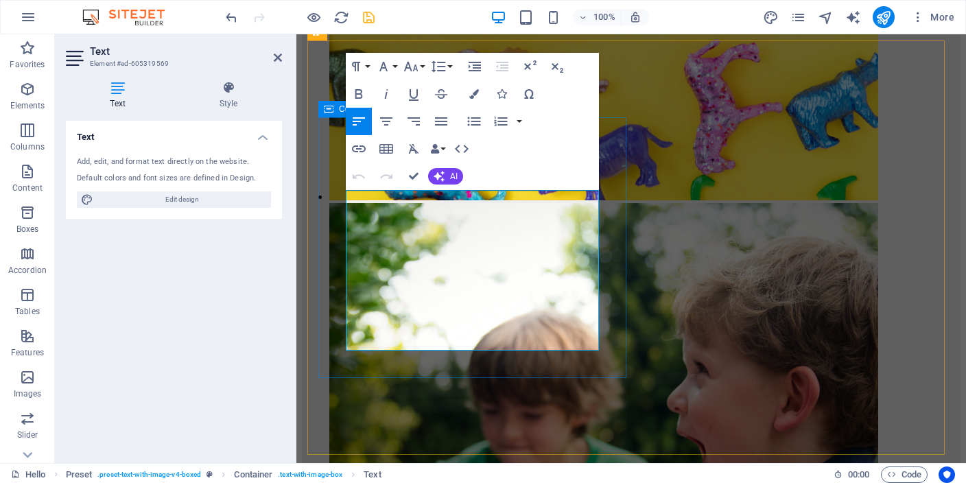
drag, startPoint x: 393, startPoint y: 343, endPoint x: 333, endPoint y: 343, distance: 59.7
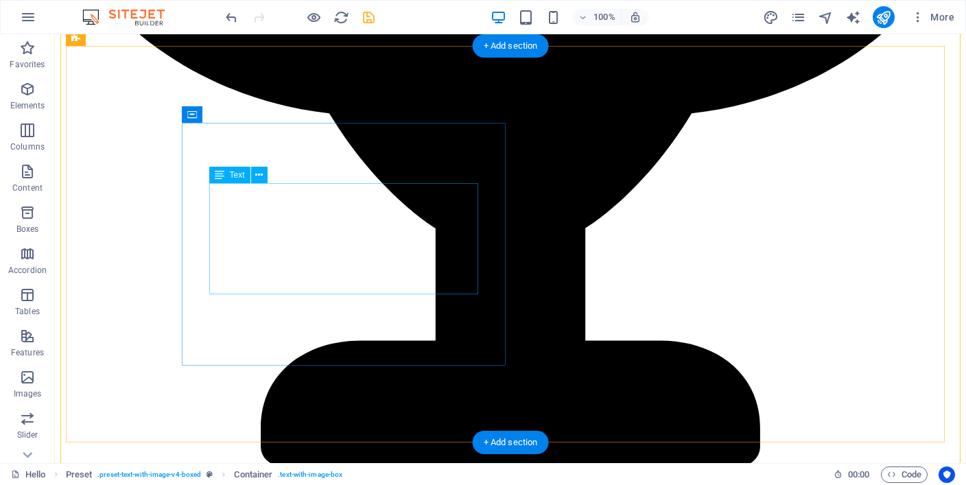
scroll to position [3452, 0]
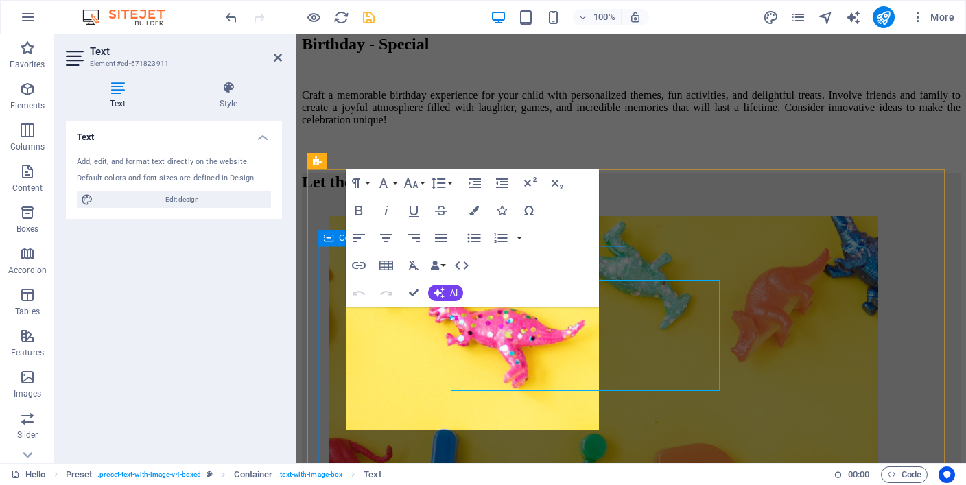
scroll to position [3492, 0]
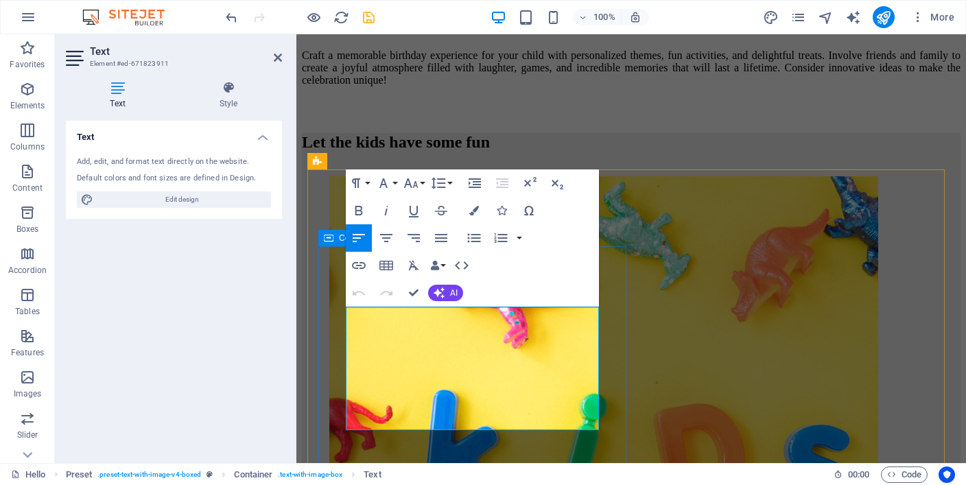
drag, startPoint x: 454, startPoint y: 424, endPoint x: 342, endPoint y: 427, distance: 111.8
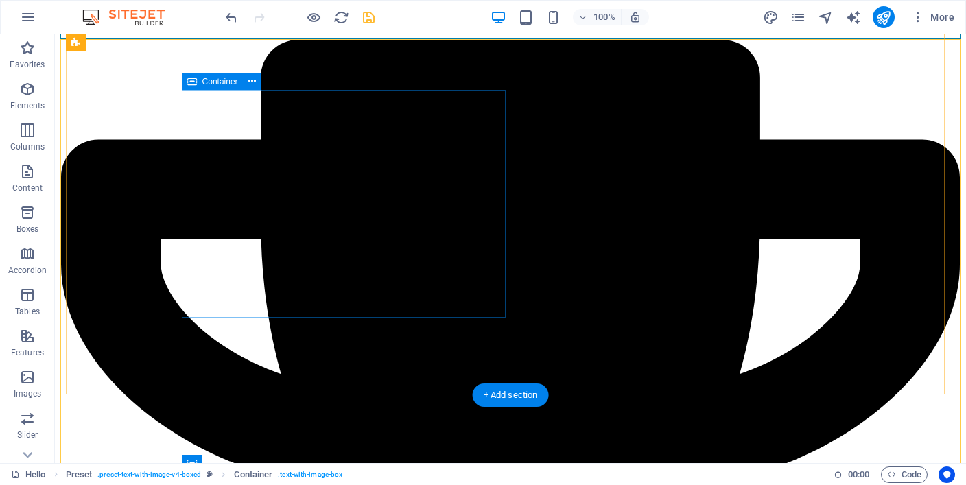
scroll to position [3191, 0]
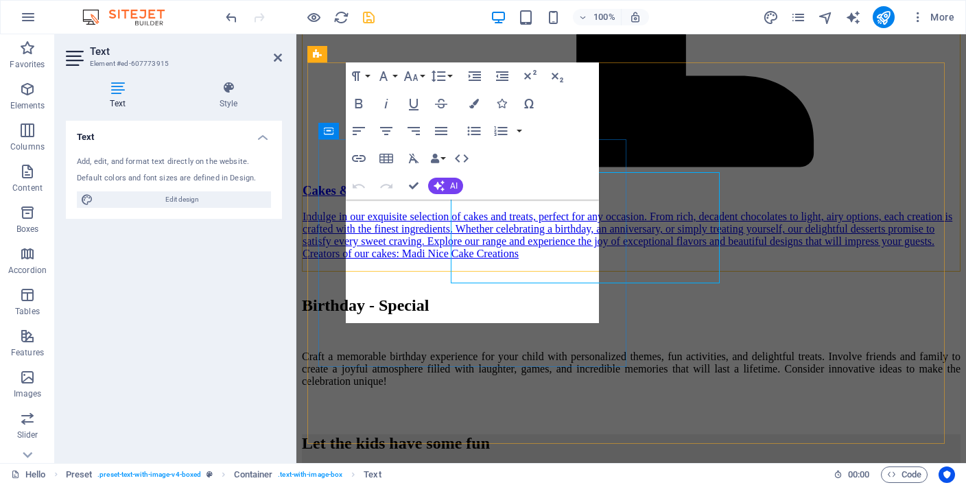
scroll to position [3218, 0]
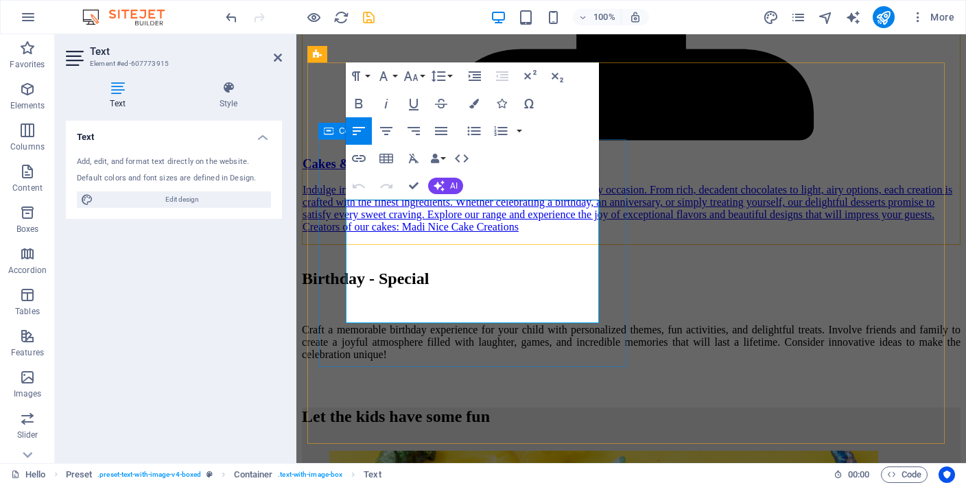
drag, startPoint x: 462, startPoint y: 317, endPoint x: 328, endPoint y: 315, distance: 133.7
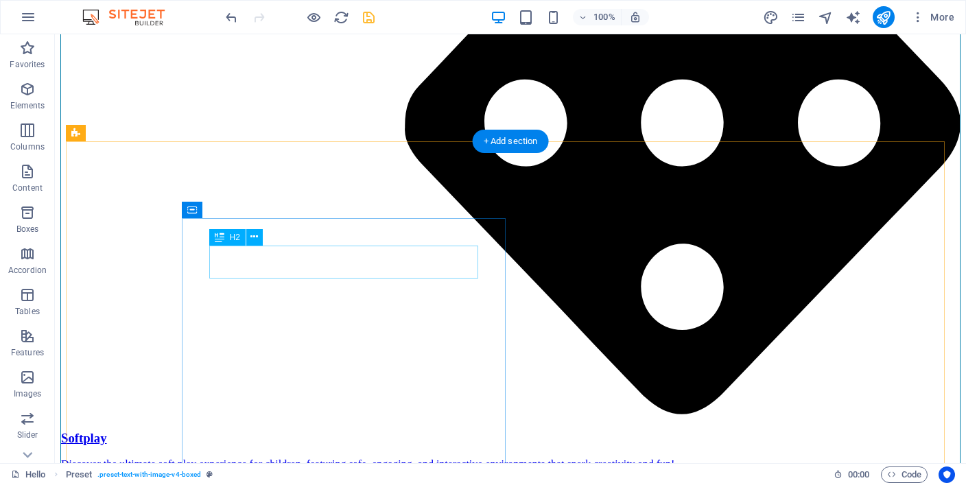
scroll to position [2710, 0]
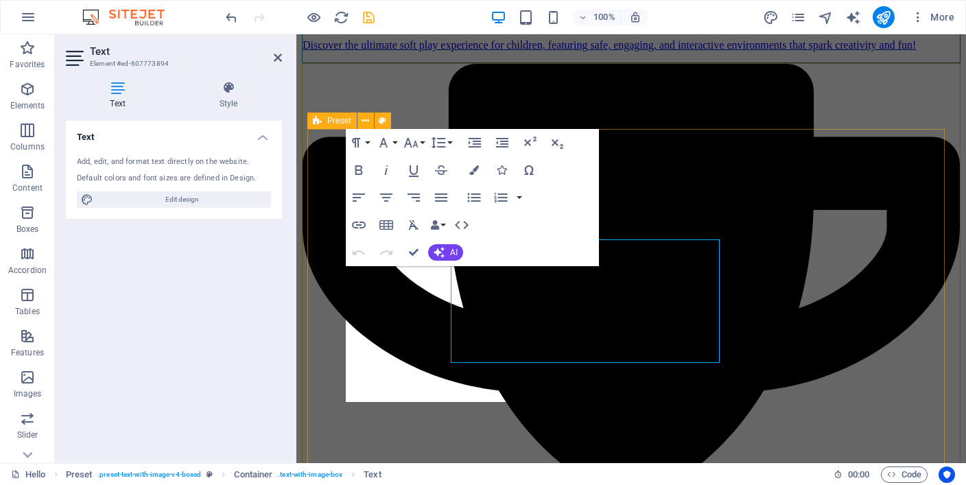
scroll to position [2749, 0]
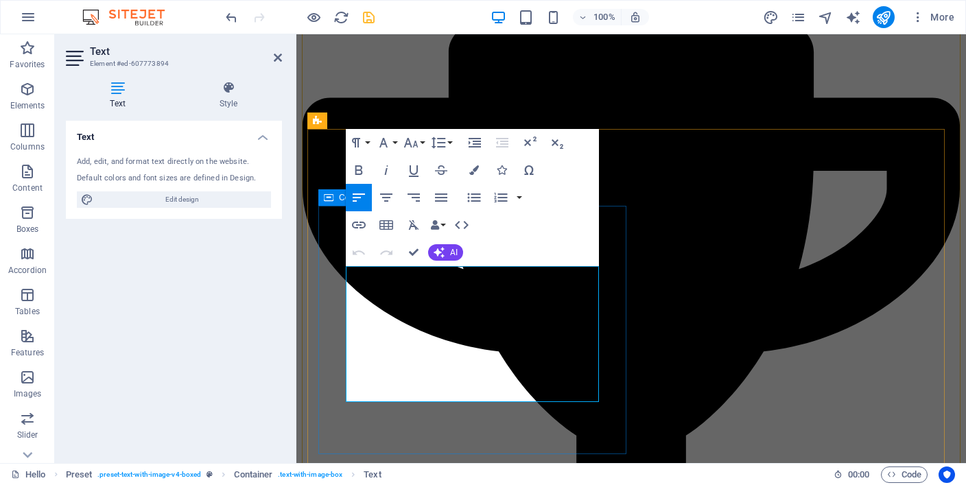
drag, startPoint x: 453, startPoint y: 396, endPoint x: 343, endPoint y: 396, distance: 110.4
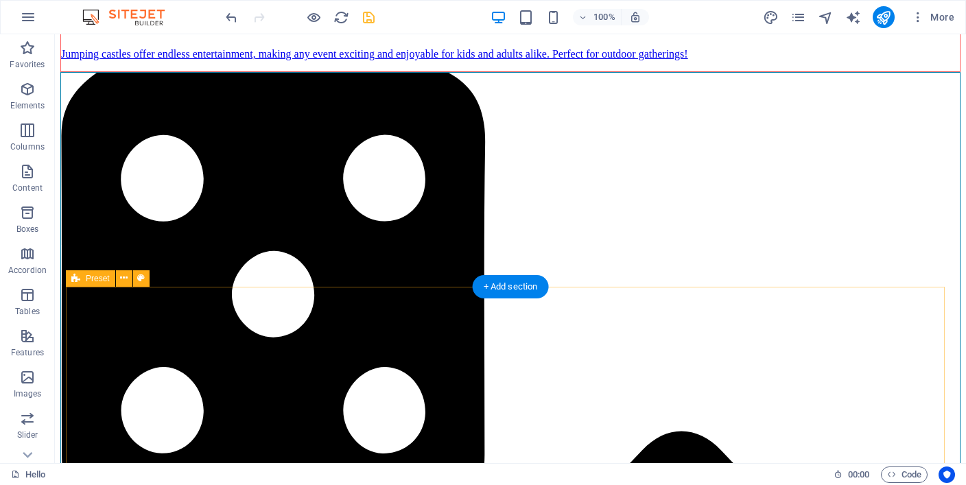
scroll to position [2037, 0]
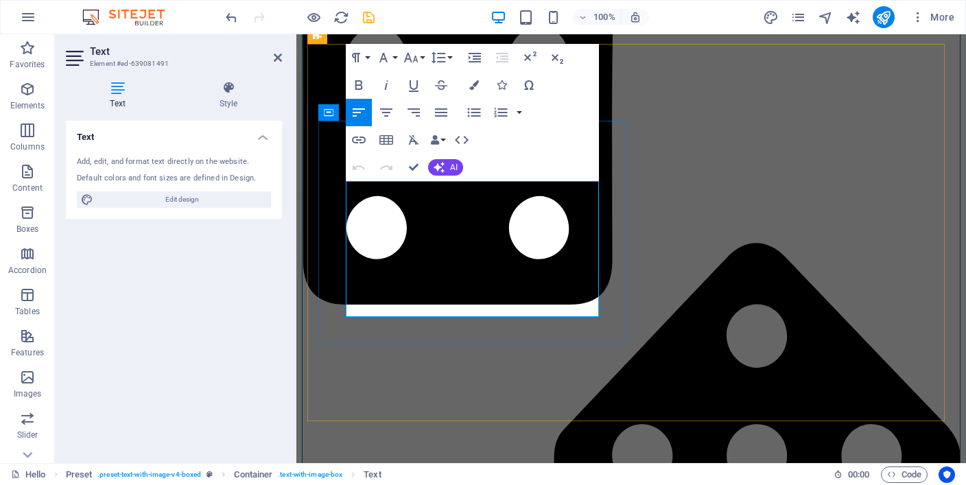
scroll to position [2073, 0]
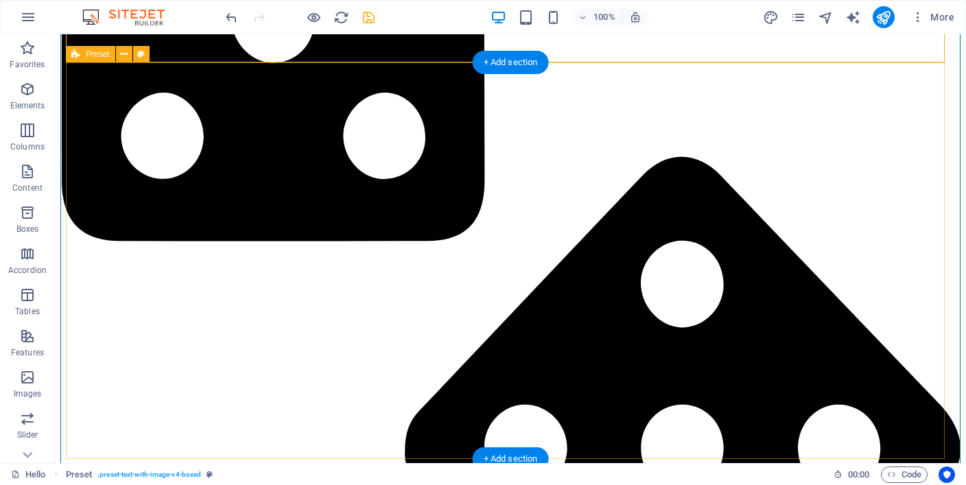
scroll to position [2458, 0]
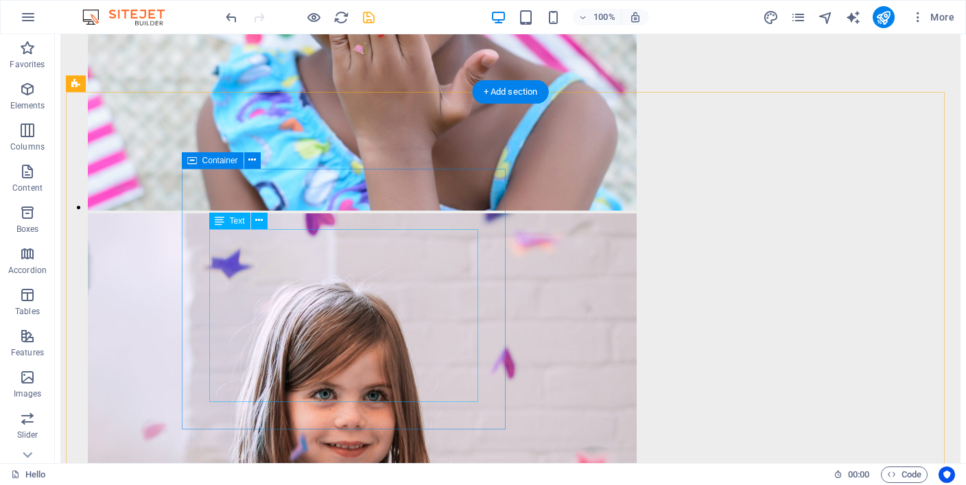
scroll to position [6903, 0]
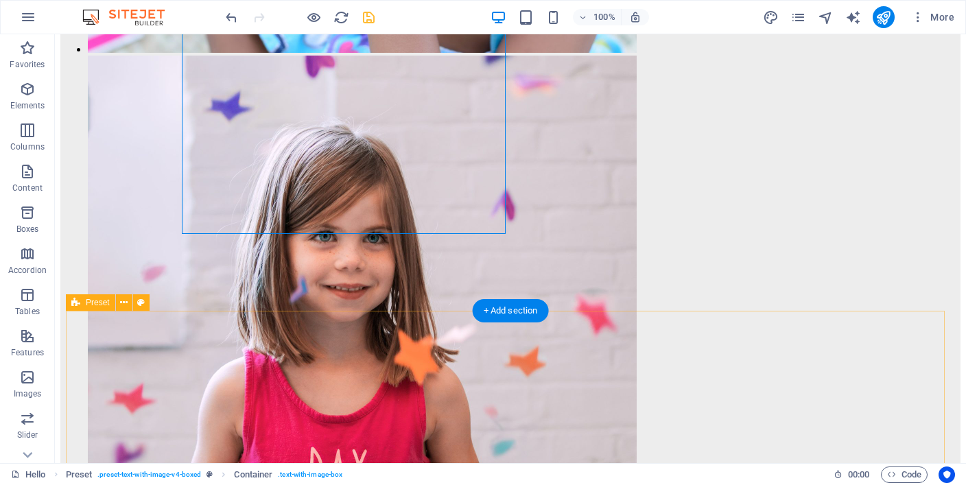
scroll to position [7177, 0]
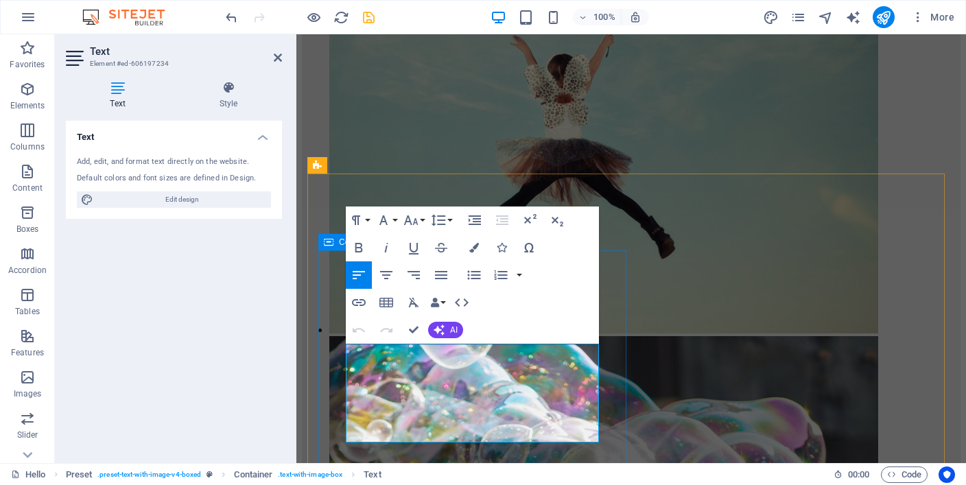
drag, startPoint x: 460, startPoint y: 436, endPoint x: 341, endPoint y: 431, distance: 119.4
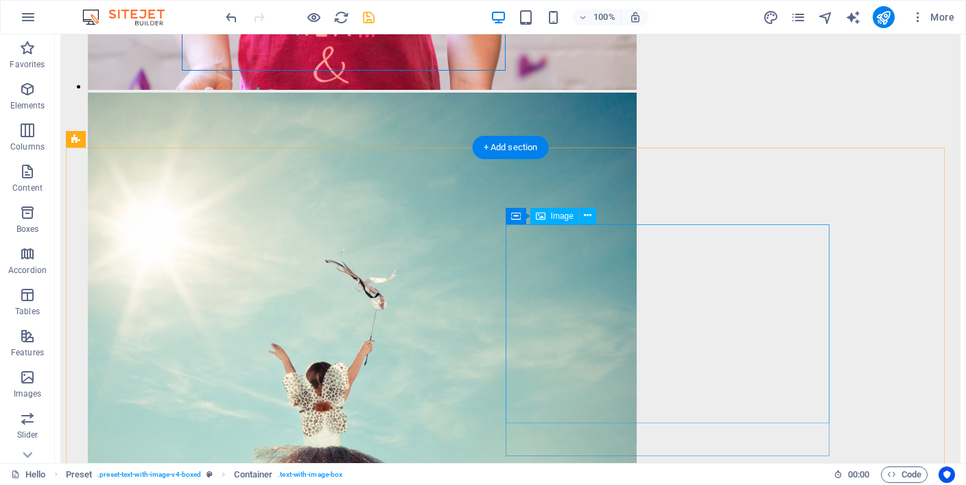
scroll to position [7693, 0]
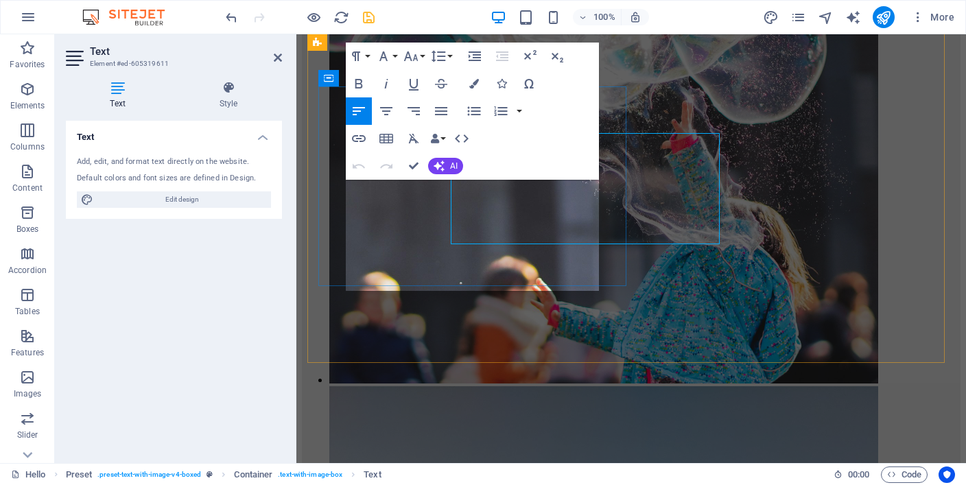
scroll to position [7741, 0]
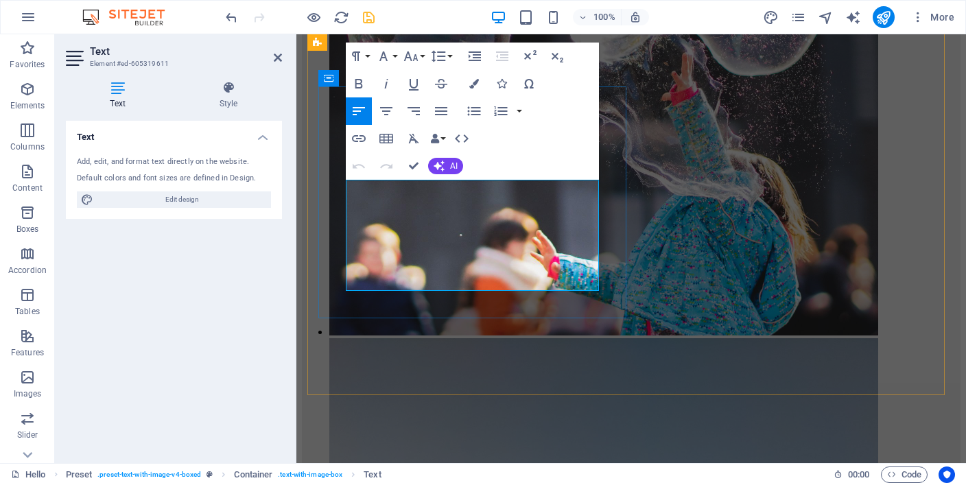
drag, startPoint x: 460, startPoint y: 284, endPoint x: 344, endPoint y: 284, distance: 116.6
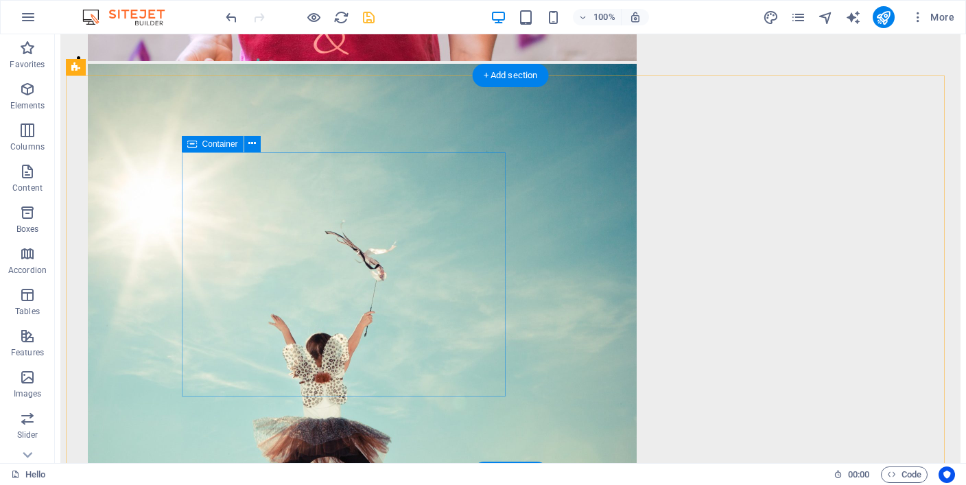
scroll to position [7556, 0]
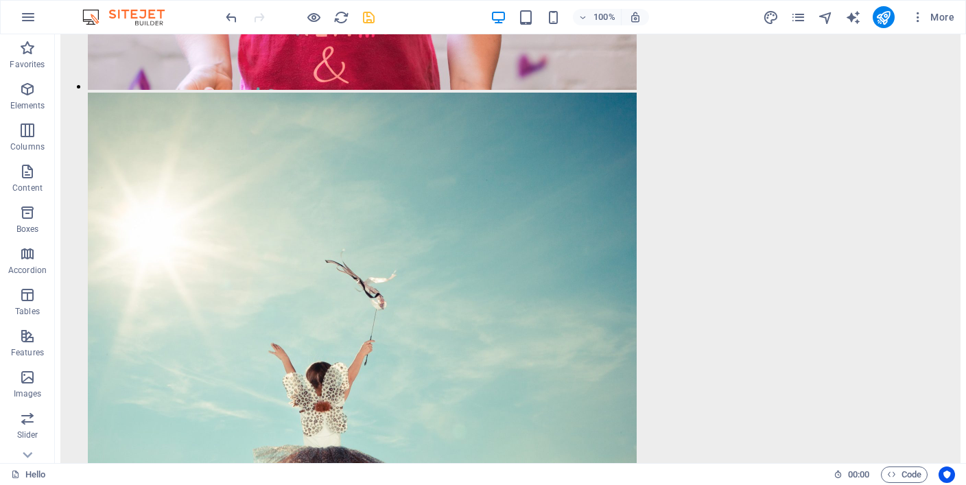
click at [364, 17] on icon "save" at bounding box center [369, 18] width 16 height 16
click at [880, 18] on icon "publish" at bounding box center [883, 18] width 16 height 16
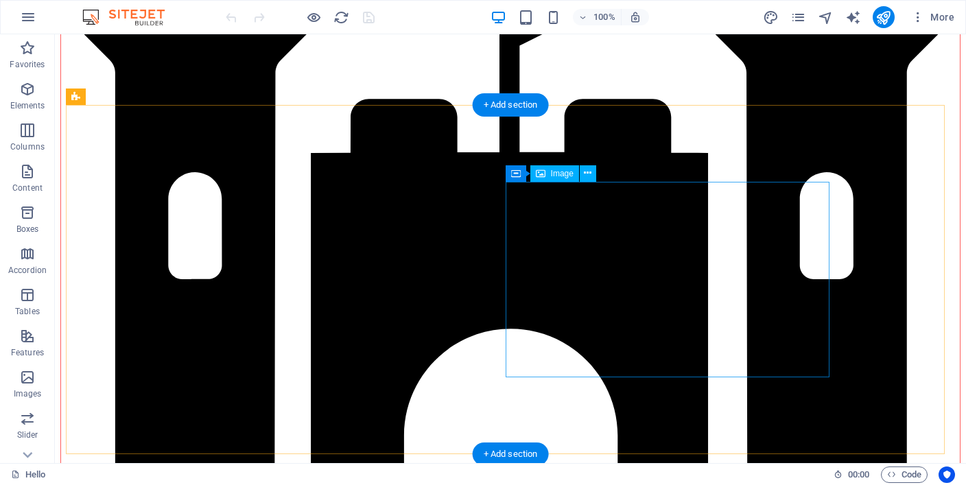
scroll to position [1773, 0]
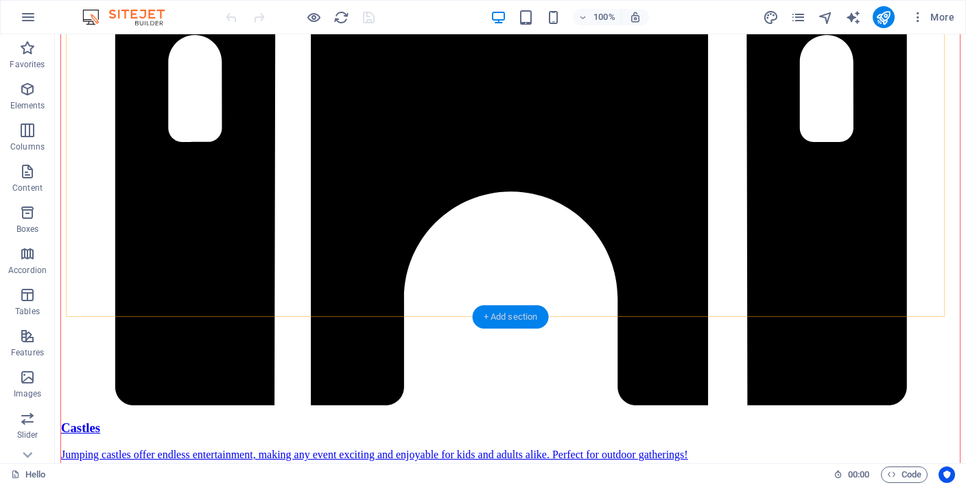
click at [526, 317] on div "+ Add section" at bounding box center [510, 316] width 76 height 23
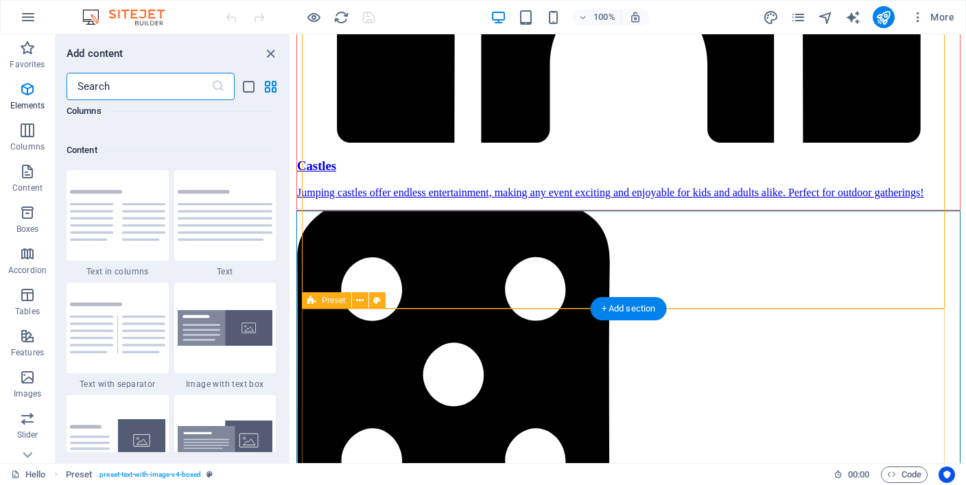
scroll to position [2399, 0]
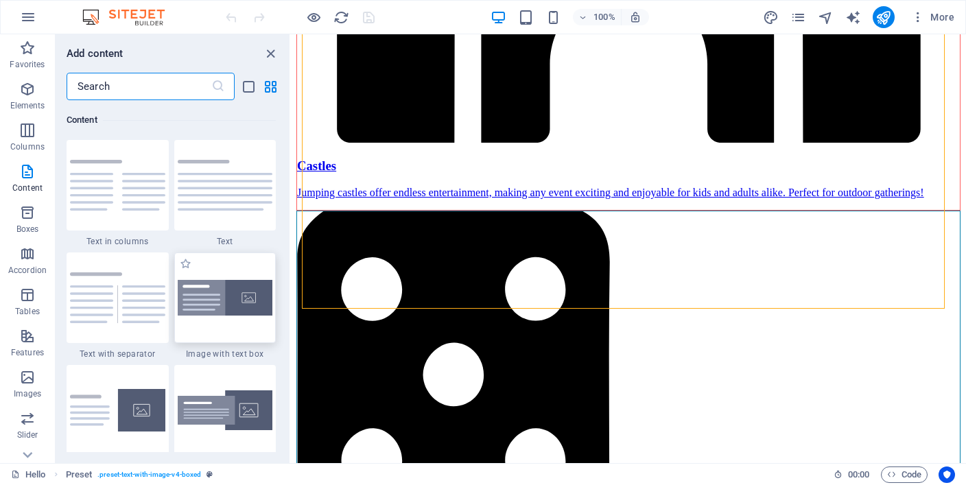
click at [254, 298] on img at bounding box center [225, 298] width 95 height 36
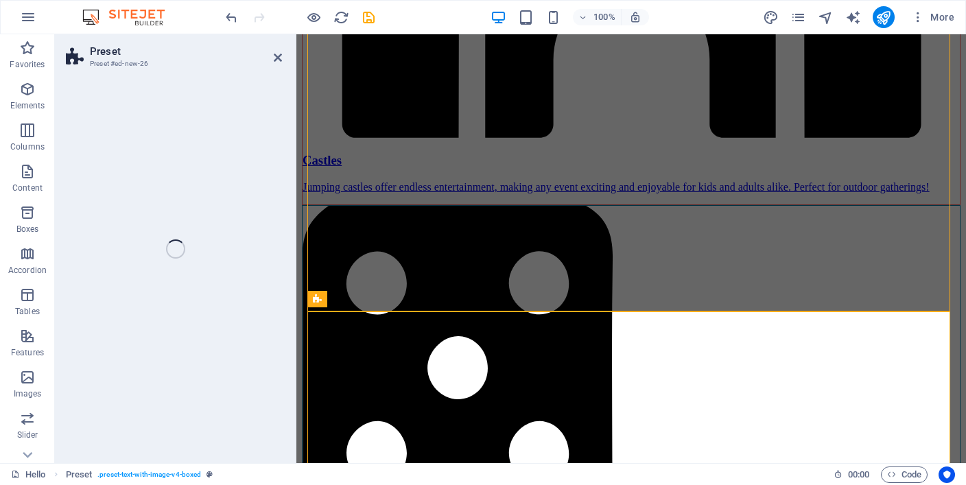
click at [248, 299] on div "Preset Preset #ed-new-26 Drag here to replace the existing content. Press “Ctrl…" at bounding box center [510, 248] width 911 height 429
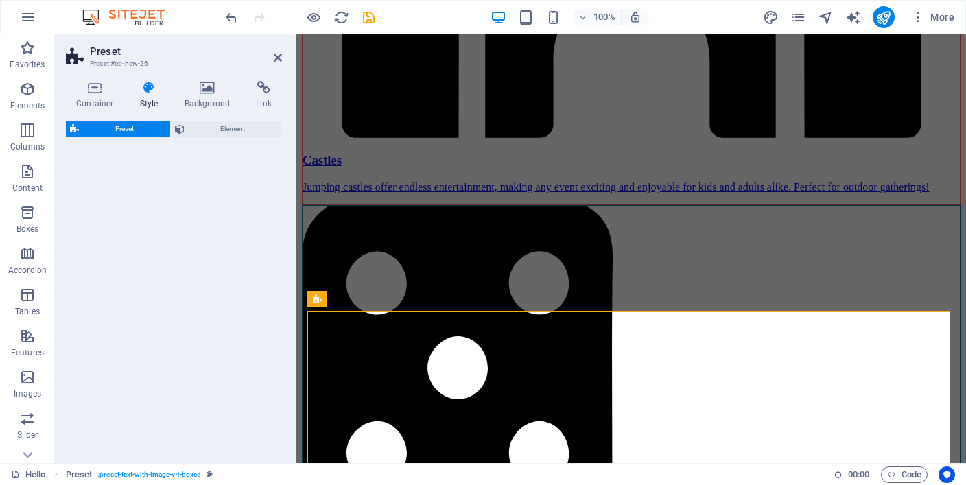
select select "rem"
select select "px"
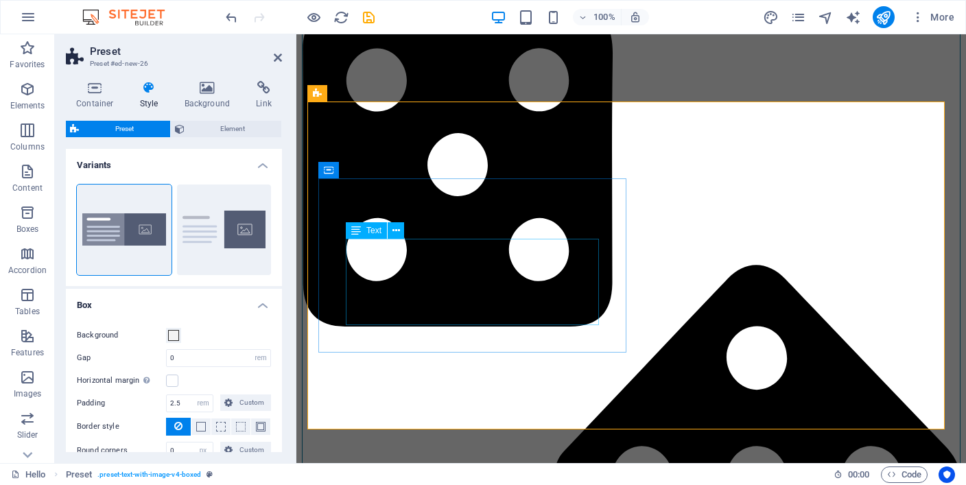
scroll to position [2015, 0]
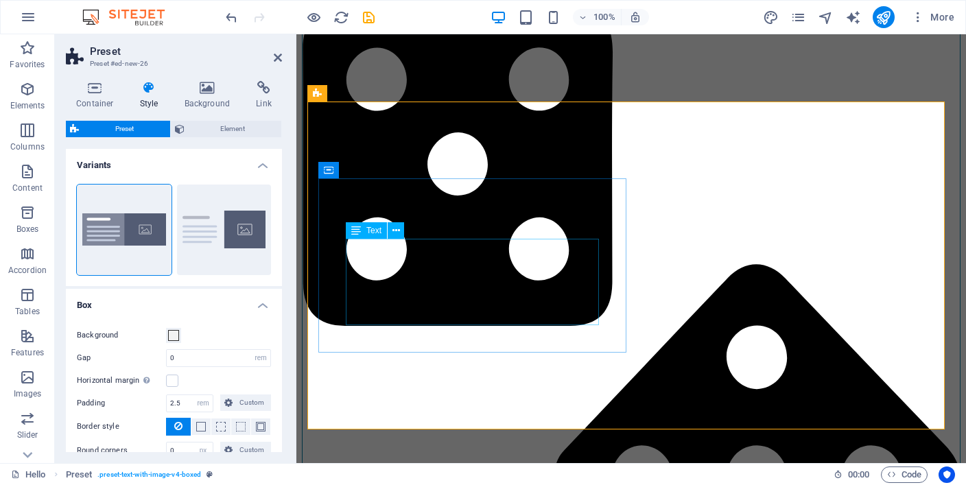
drag, startPoint x: 432, startPoint y: 318, endPoint x: 672, endPoint y: 315, distance: 240.0
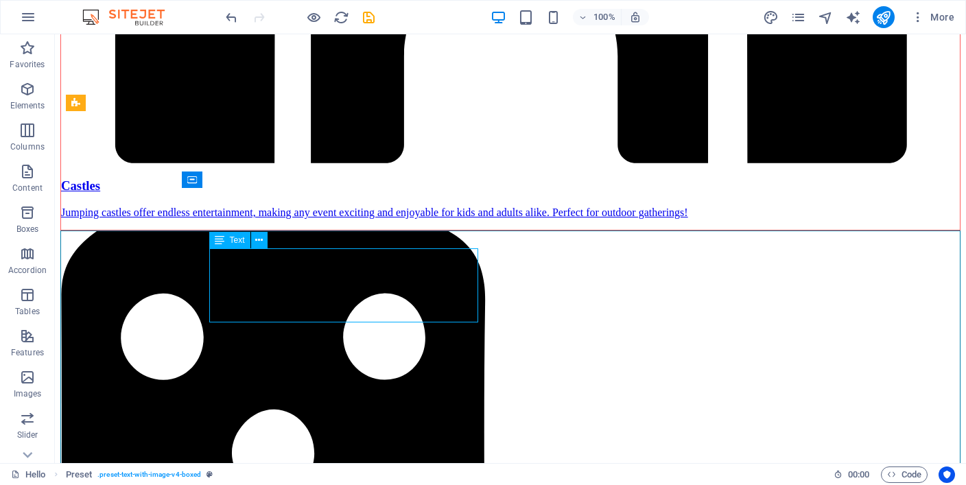
scroll to position [1979, 0]
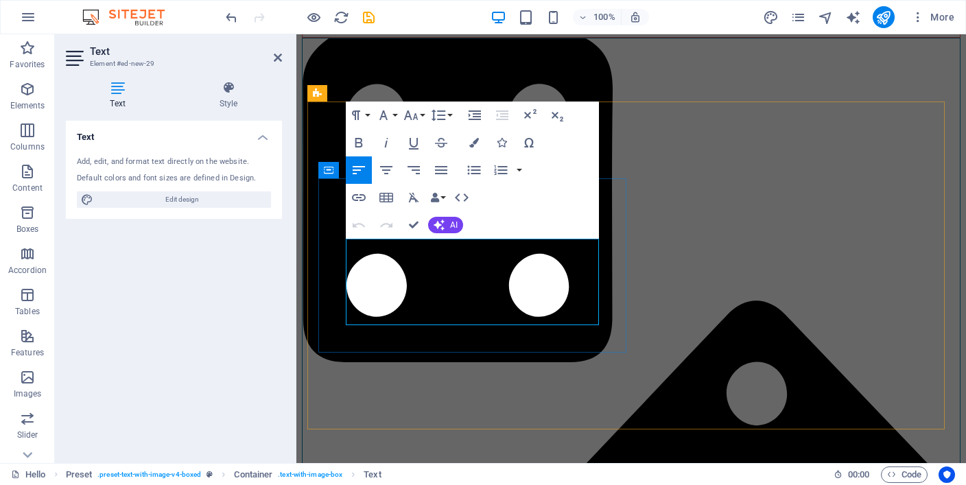
scroll to position [2015, 0]
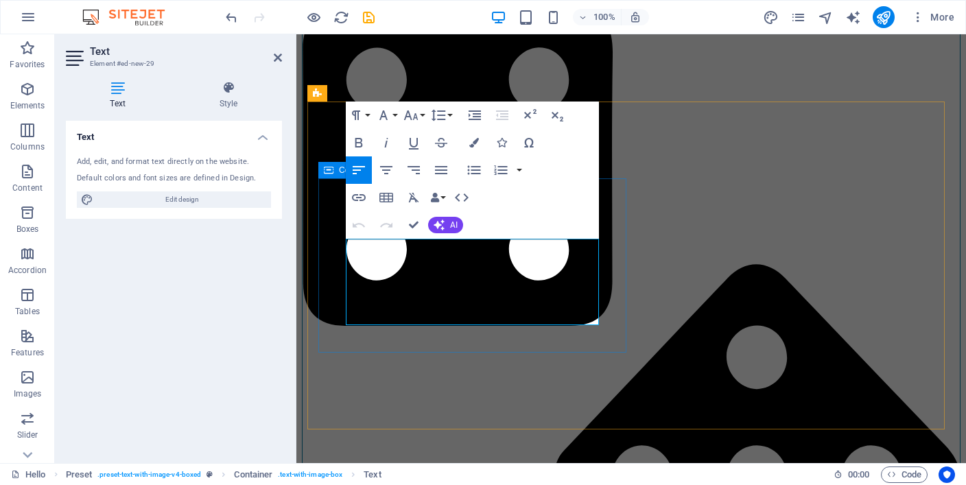
drag, startPoint x: 435, startPoint y: 319, endPoint x: 341, endPoint y: 243, distance: 121.0
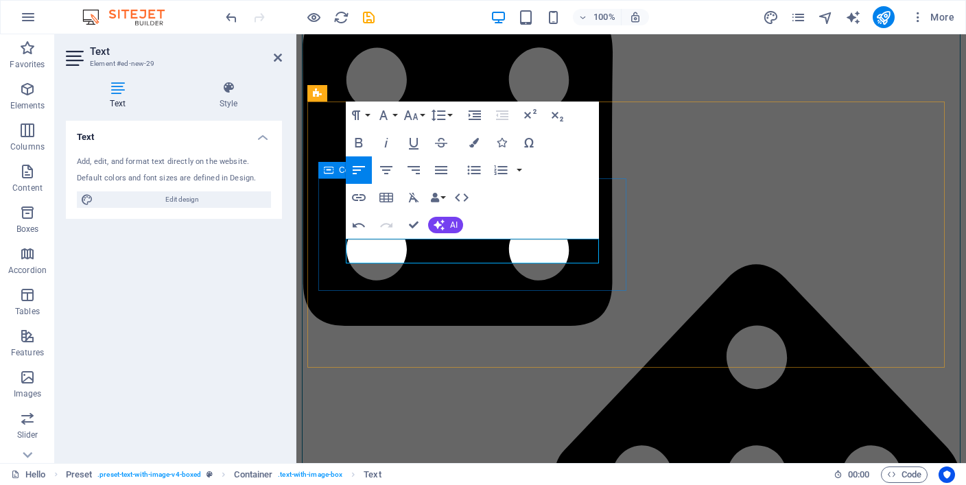
drag, startPoint x: 413, startPoint y: 259, endPoint x: 342, endPoint y: 248, distance: 72.3
copy p "​Going ecofreindly with sponge instead of plastic balls.Safer and kids can land…"
click at [444, 228] on icon "button" at bounding box center [438, 224] width 11 height 11
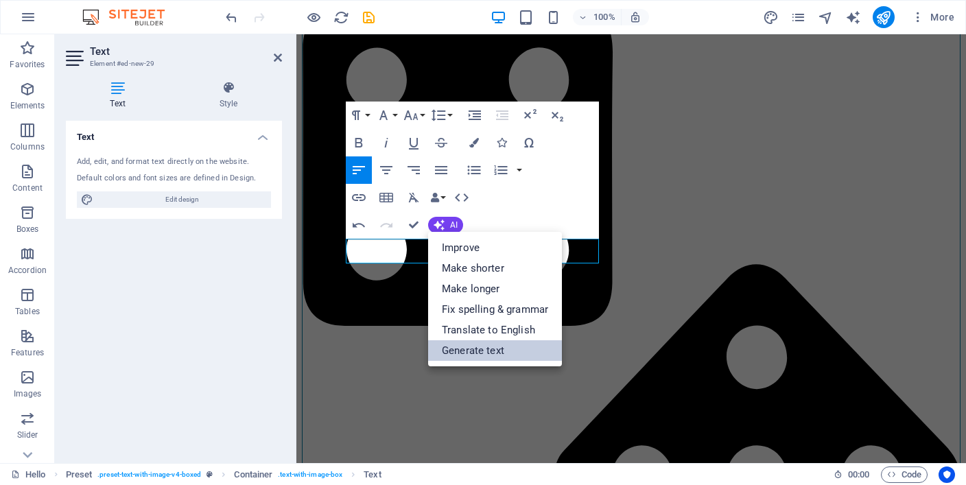
click at [490, 352] on link "Generate text" at bounding box center [495, 350] width 134 height 21
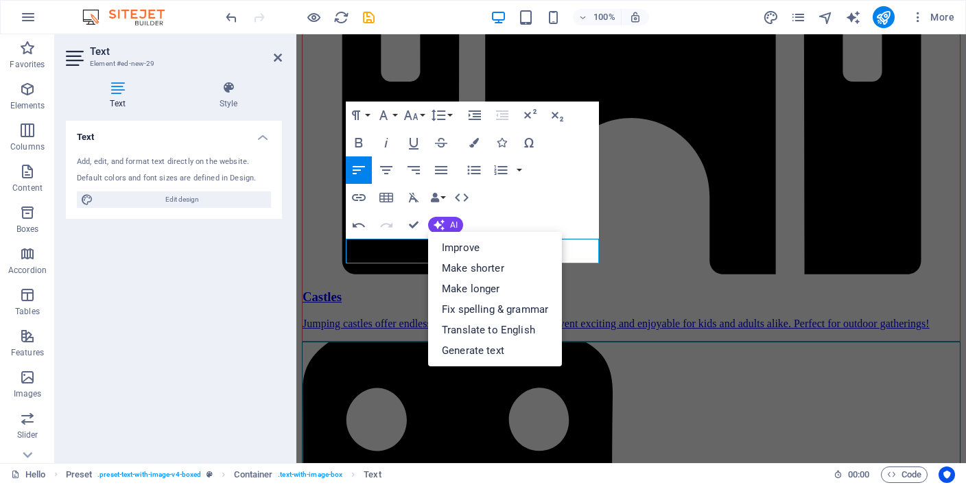
select select "English"
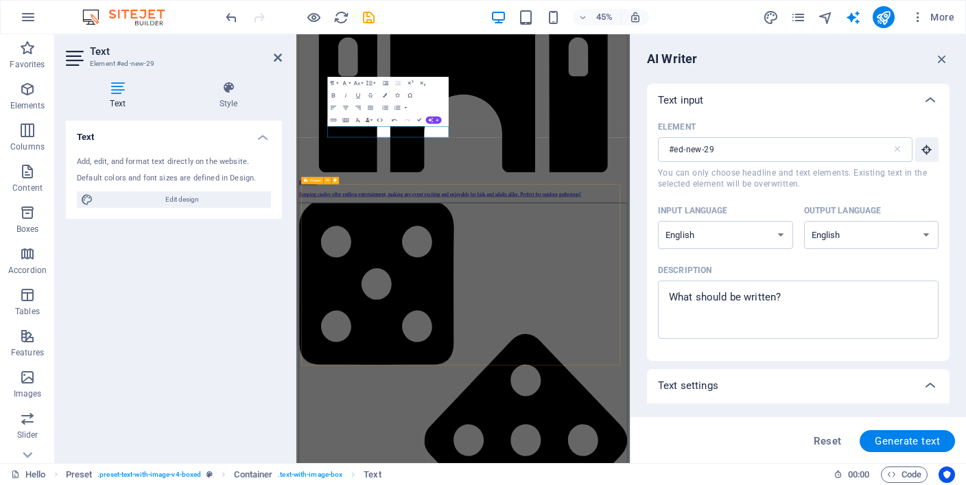
scroll to position [2353, 0]
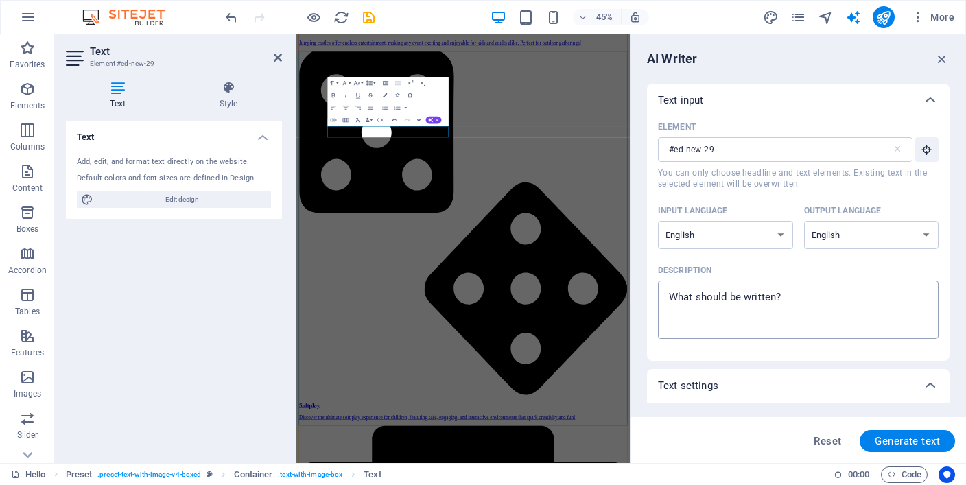
type textarea "x"
drag, startPoint x: 798, startPoint y: 293, endPoint x: 634, endPoint y: 292, distance: 163.2
click at [634, 292] on div "AI Writer Text input Element #ed-new-29 ​ You can only choose headline and text…" at bounding box center [797, 248] width 335 height 429
click at [697, 292] on textarea "Description x ​" at bounding box center [797, 309] width 267 height 45
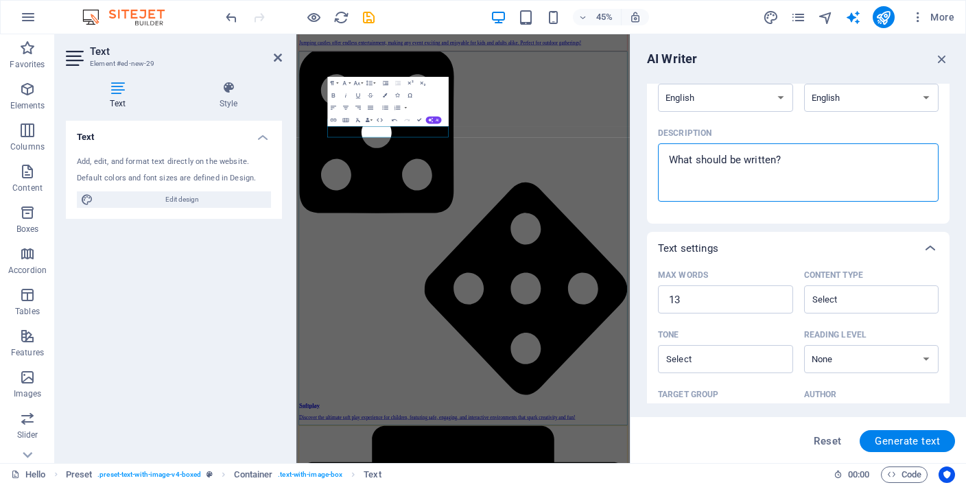
scroll to position [0, 0]
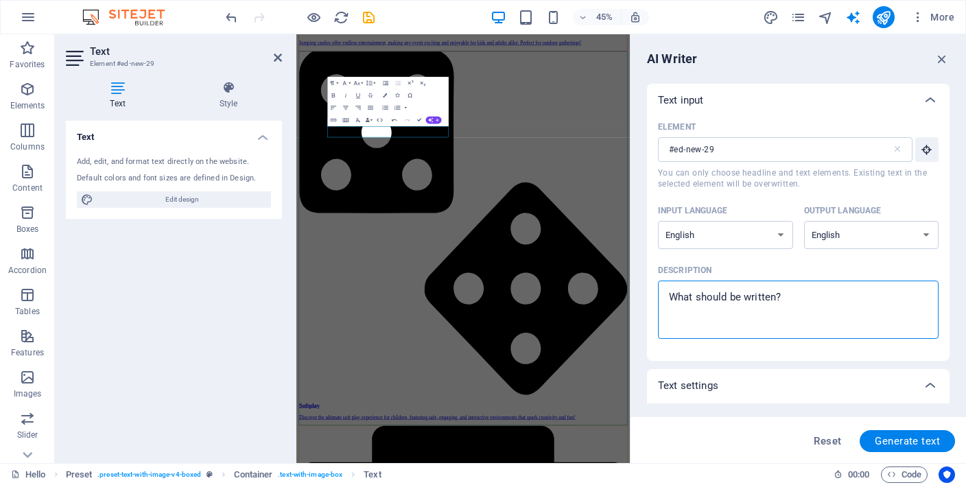
paste textarea "​Going ecofreindly with sponge instead of plastic balls.Safer and kids can land…"
type textarea "​Going ecofreindly with sponge instead of plastic balls.Safer and kids can land…"
type textarea "x"
type textarea "​Going ecofreindly with sponge instead of plastic balls.Safer and kids can land…"
click at [887, 435] on span "Generate text" at bounding box center [906, 440] width 65 height 11
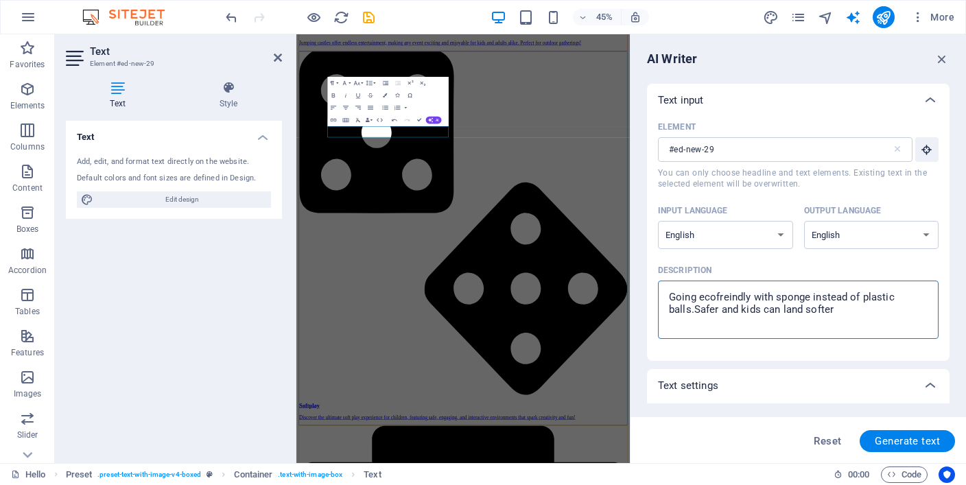
type textarea "x"
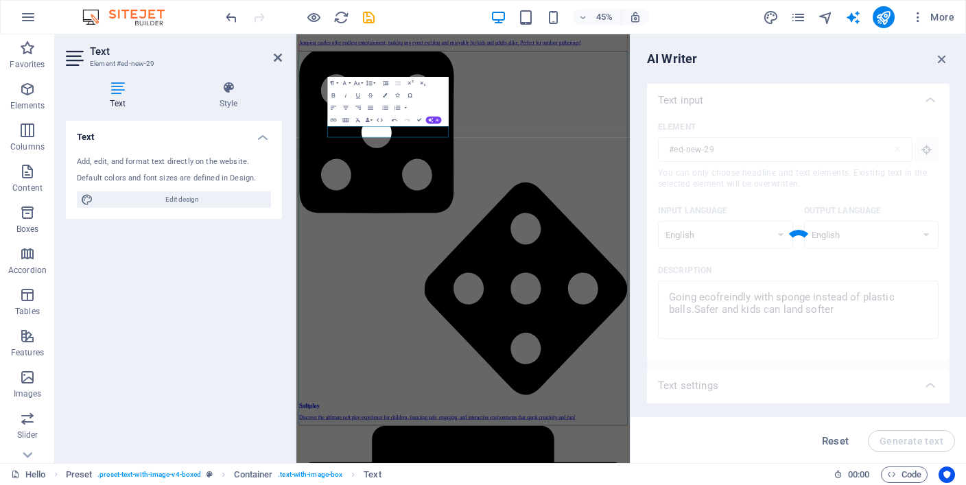
type textarea "x"
type textarea "Choose sponges for a safer, eco-friendly option for children’s playtime."
type textarea "x"
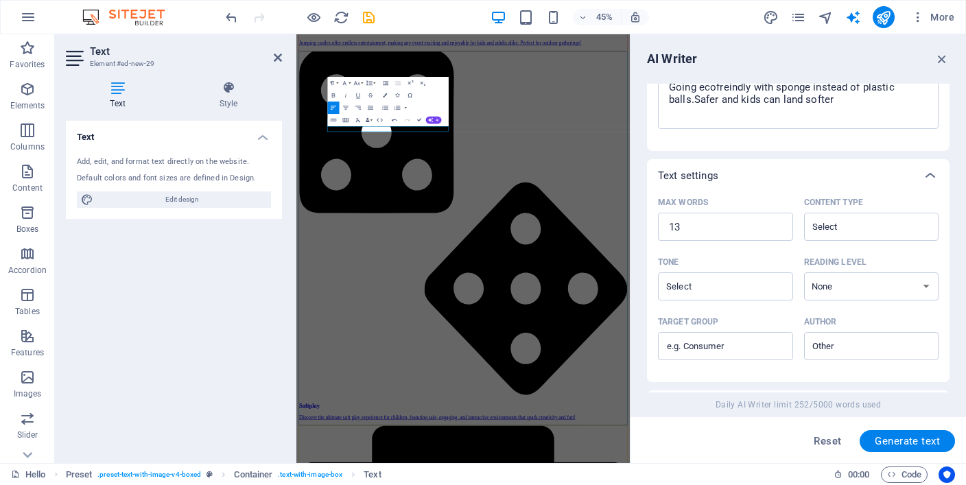
scroll to position [185, 0]
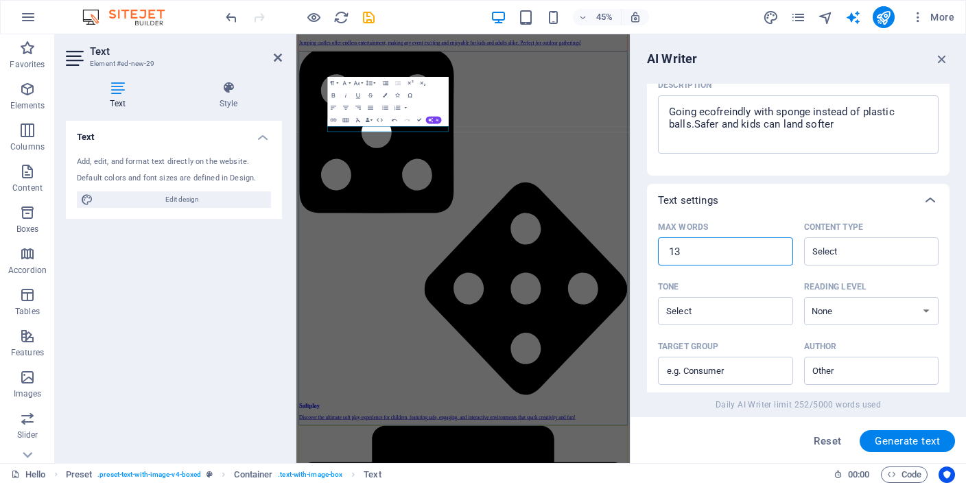
drag, startPoint x: 686, startPoint y: 252, endPoint x: 640, endPoint y: 252, distance: 46.6
click at [640, 252] on div "AI Writer Text input Element #ed-new-29 ​ You can only choose headline and text…" at bounding box center [797, 248] width 335 height 429
type textarea "x"
type input "5"
type textarea "x"
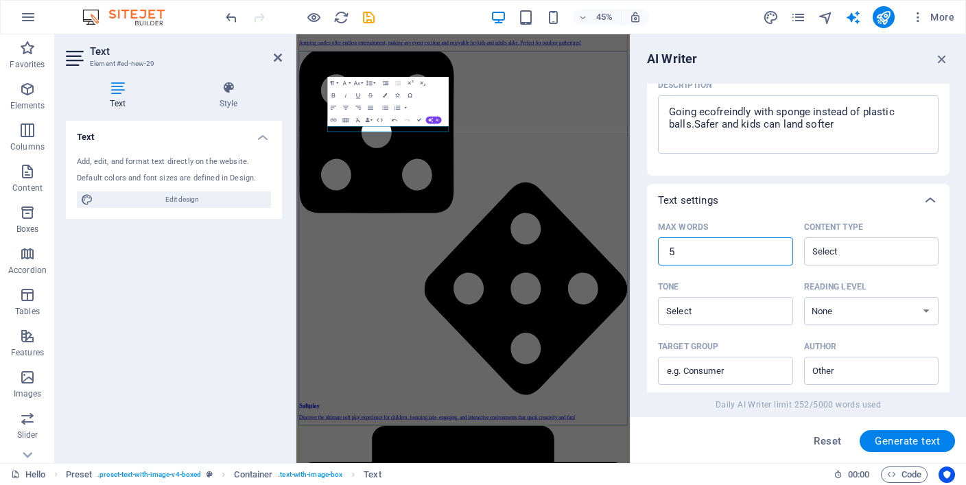
type textarea "x"
type input "50"
type textarea "x"
type input "50"
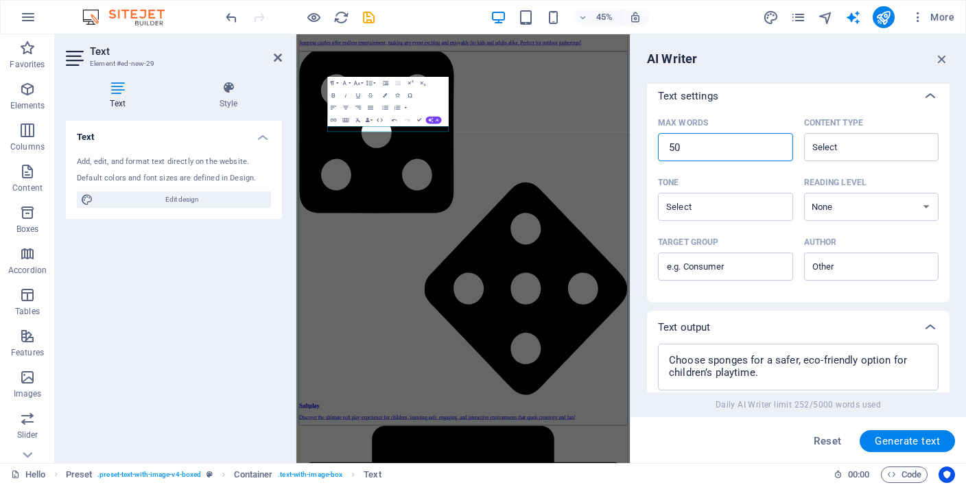
scroll to position [391, 0]
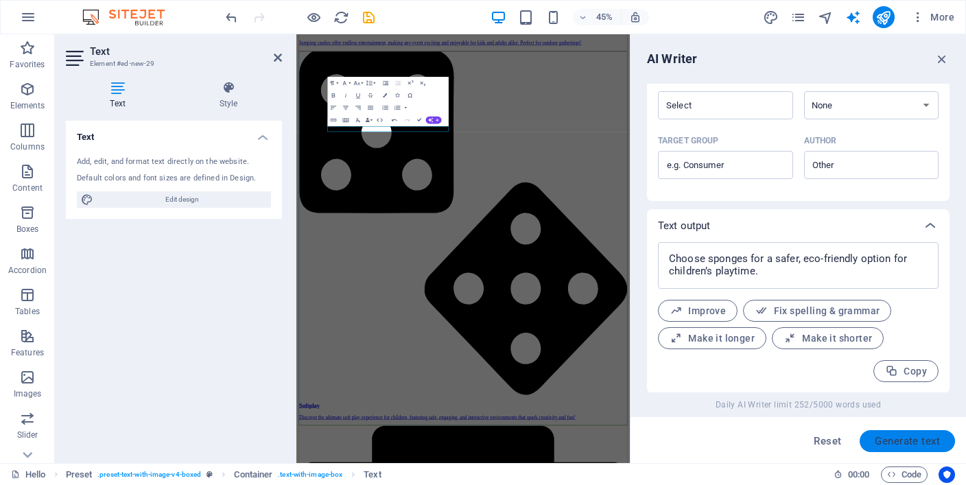
click at [904, 444] on span "Generate text" at bounding box center [906, 440] width 65 height 11
type textarea "x"
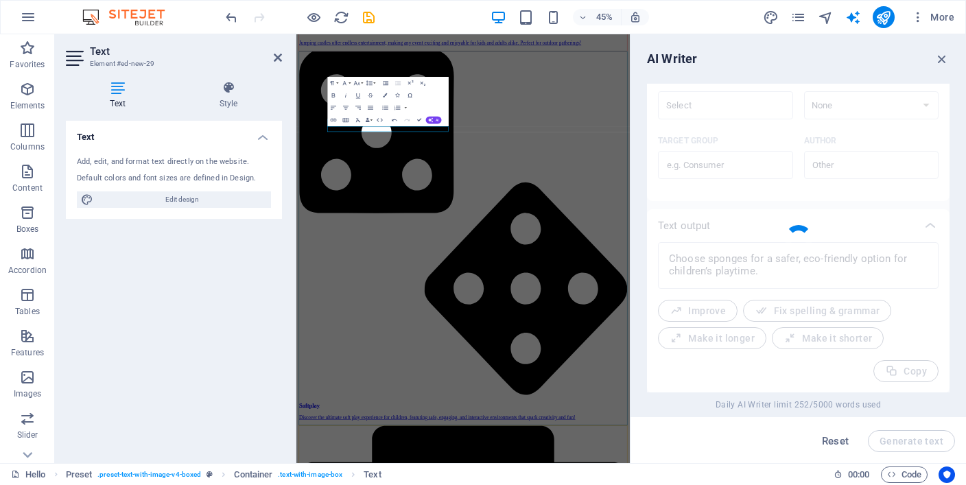
type textarea "x"
type textarea "Switching to eco-friendly sponges instead of plastic balls promotes safety and …"
type textarea "x"
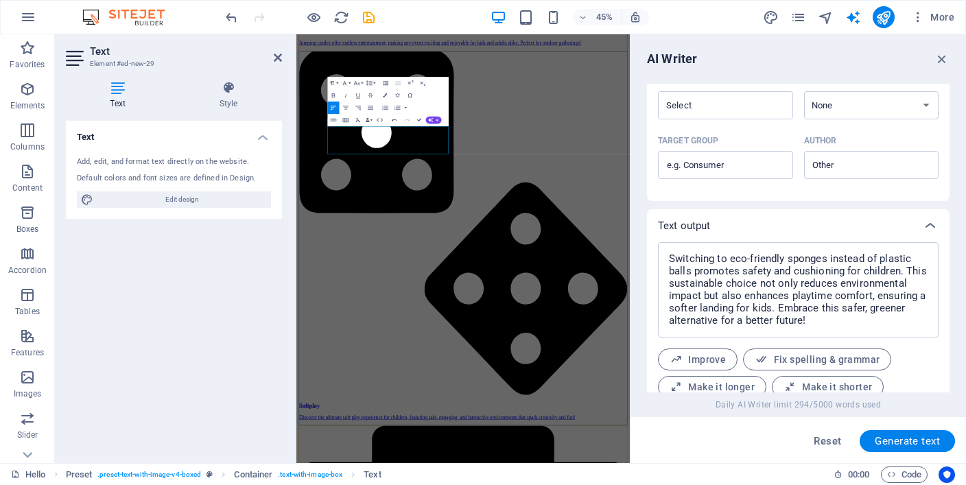
scroll to position [440, 0]
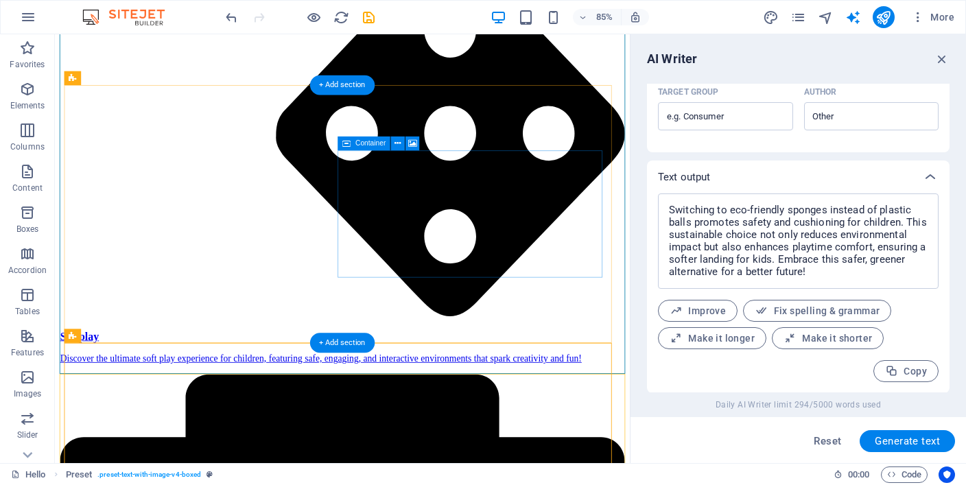
scroll to position [2028, 0]
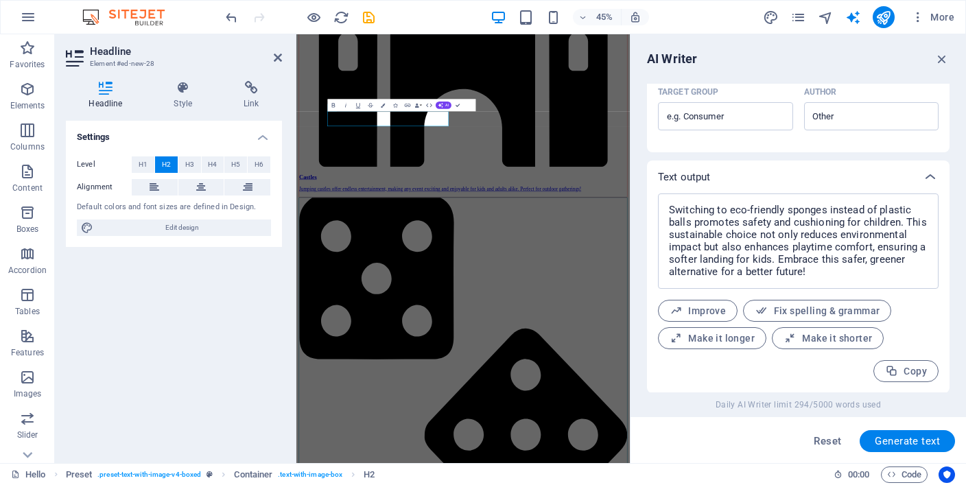
scroll to position [2353, 0]
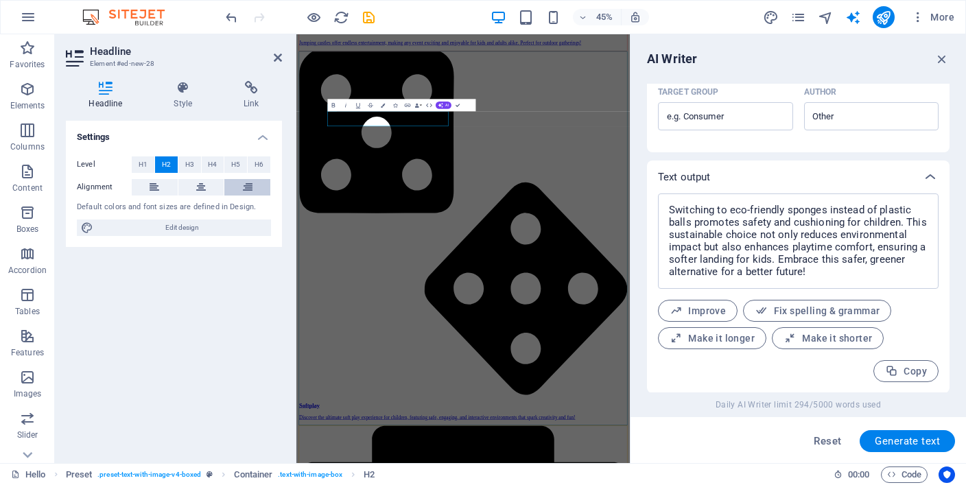
type input "#ed-new-28"
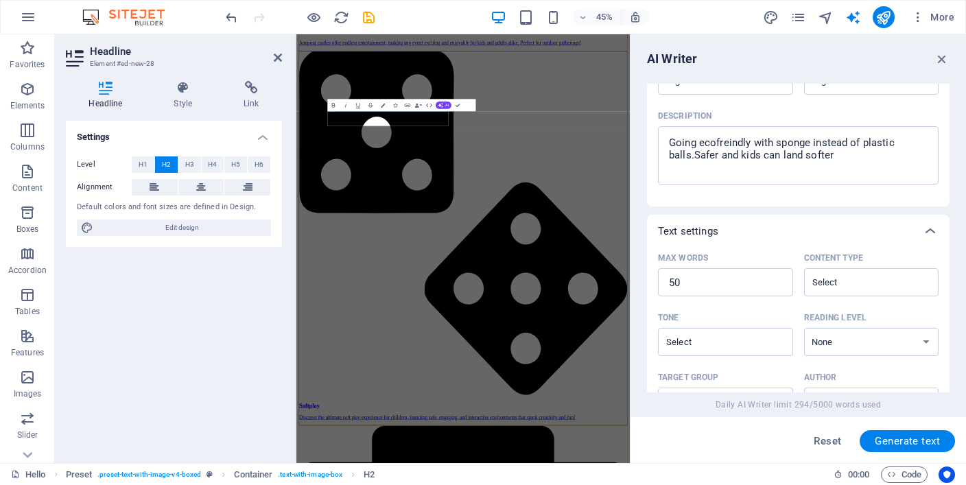
scroll to position [97, 0]
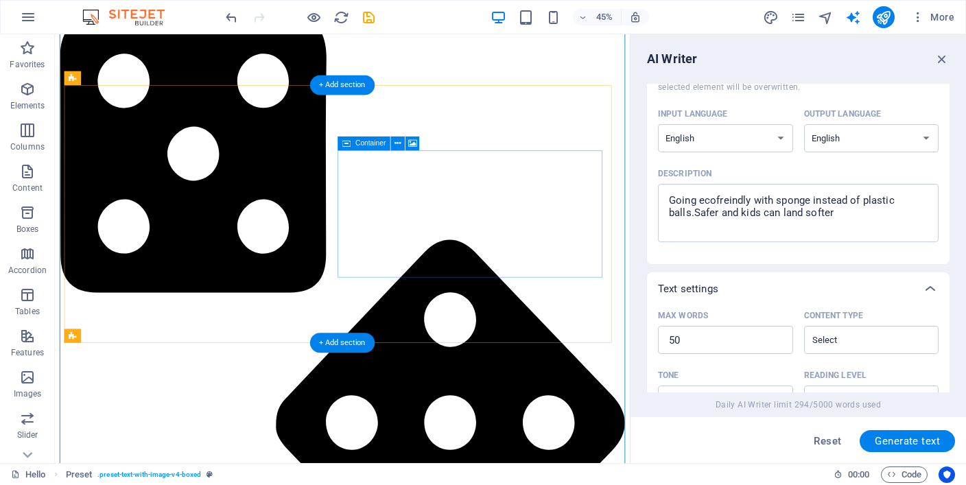
scroll to position [2028, 0]
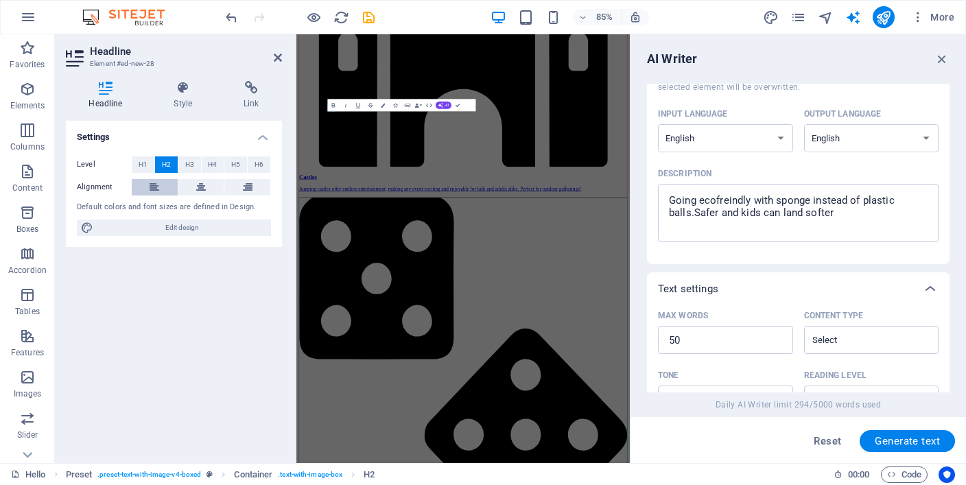
scroll to position [2353, 0]
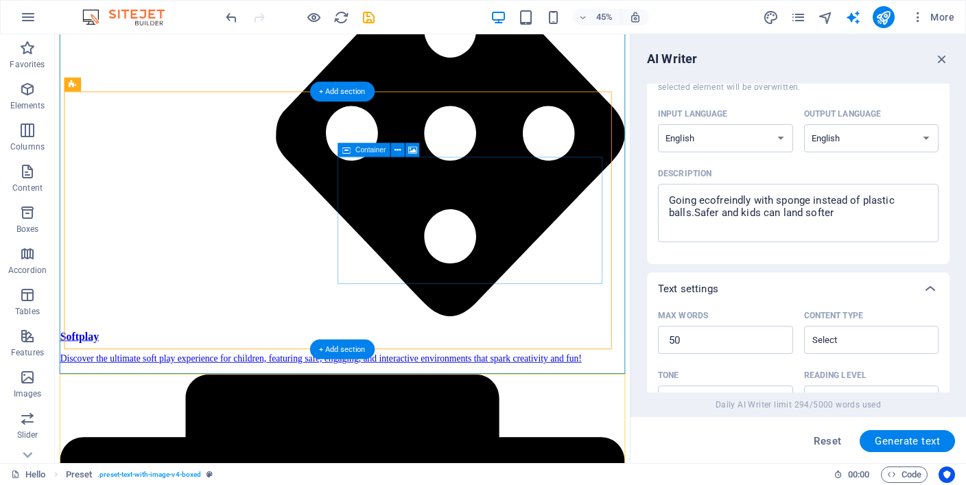
scroll to position [2020, 0]
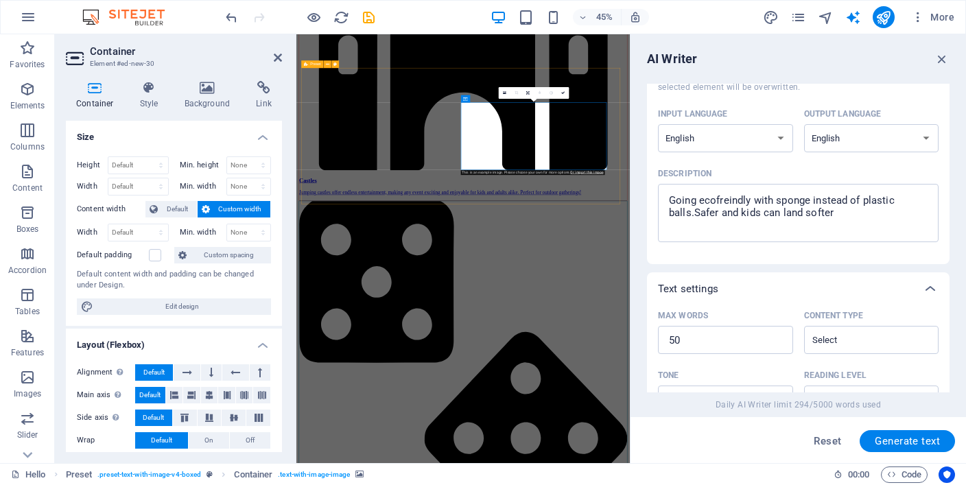
scroll to position [2346, 0]
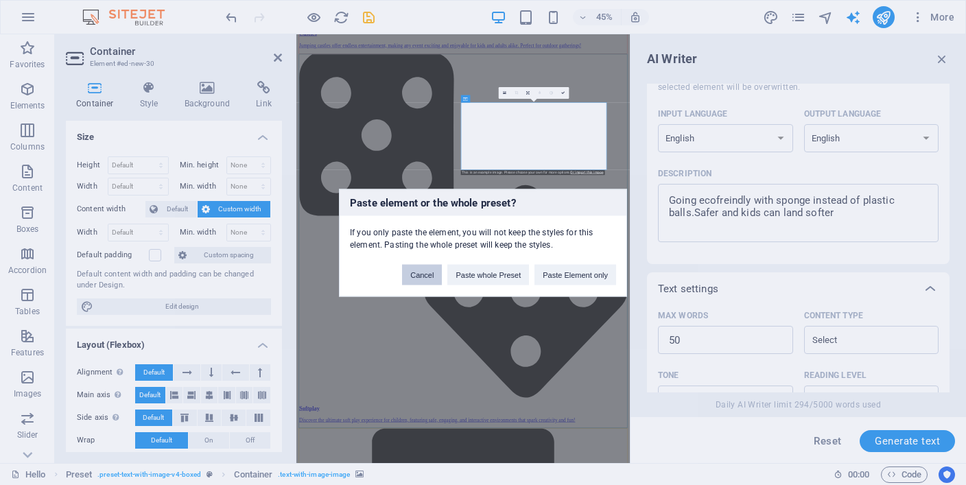
drag, startPoint x: 414, startPoint y: 267, endPoint x: 38, endPoint y: 326, distance: 380.4
click at [414, 267] on button "Cancel" at bounding box center [422, 274] width 40 height 21
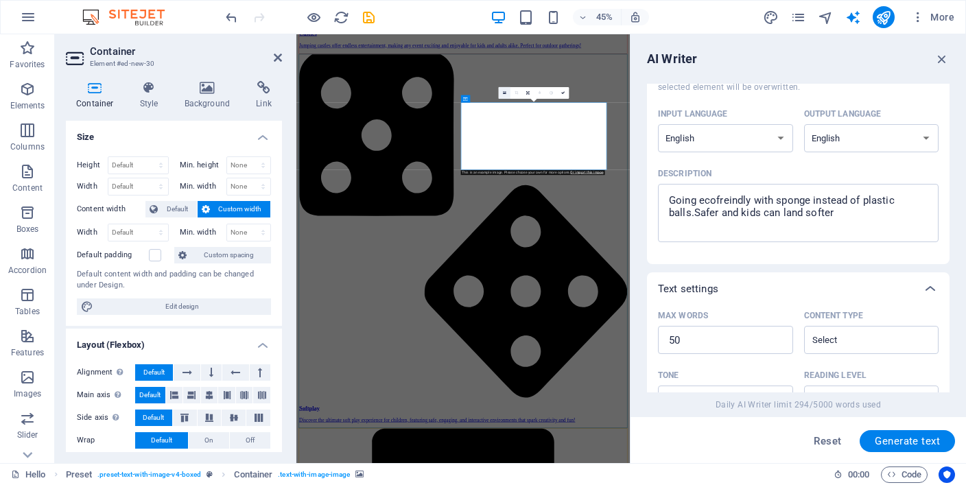
click at [505, 96] on link at bounding box center [505, 93] width 12 height 12
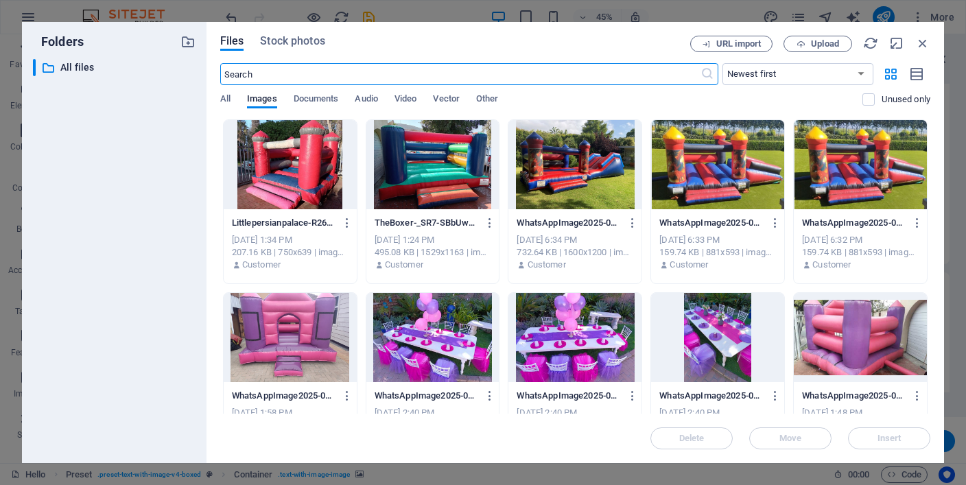
scroll to position [5460, 0]
click at [838, 42] on span "Upload" at bounding box center [825, 44] width 28 height 8
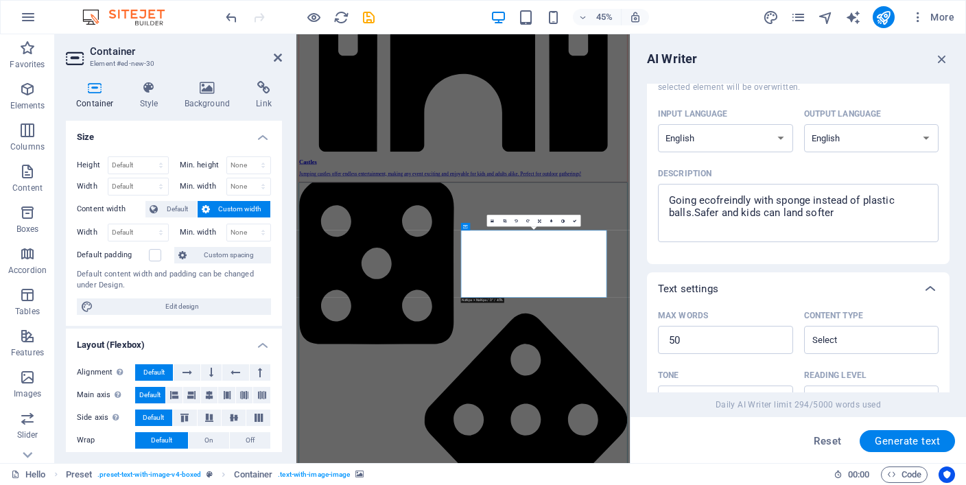
scroll to position [2805, 0]
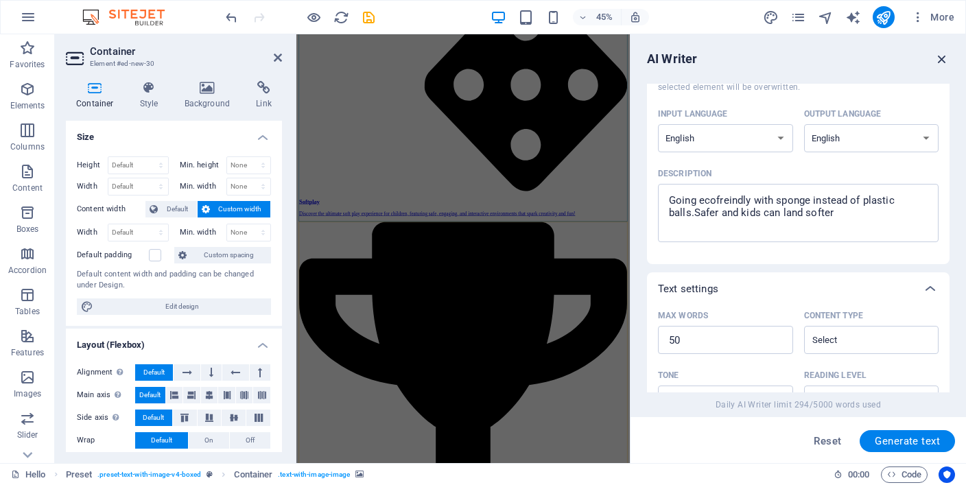
click at [941, 52] on icon "button" at bounding box center [941, 58] width 15 height 15
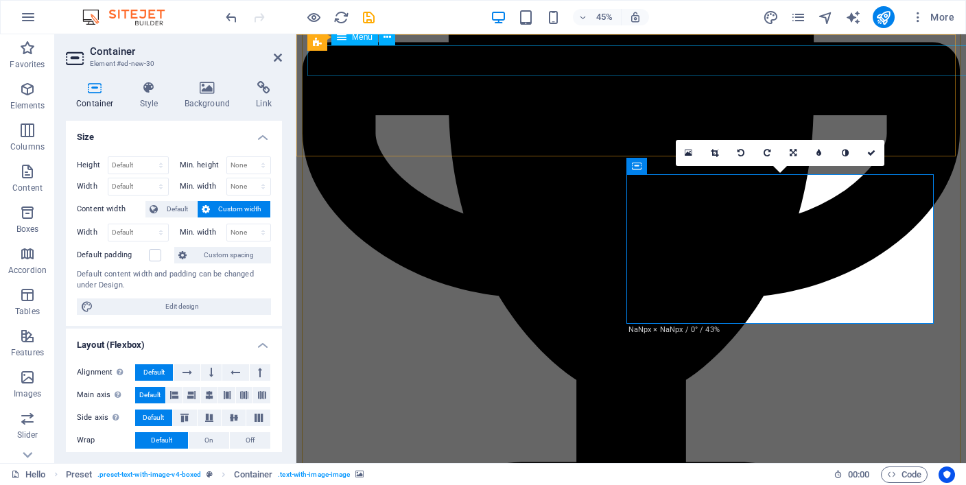
scroll to position [2020, 0]
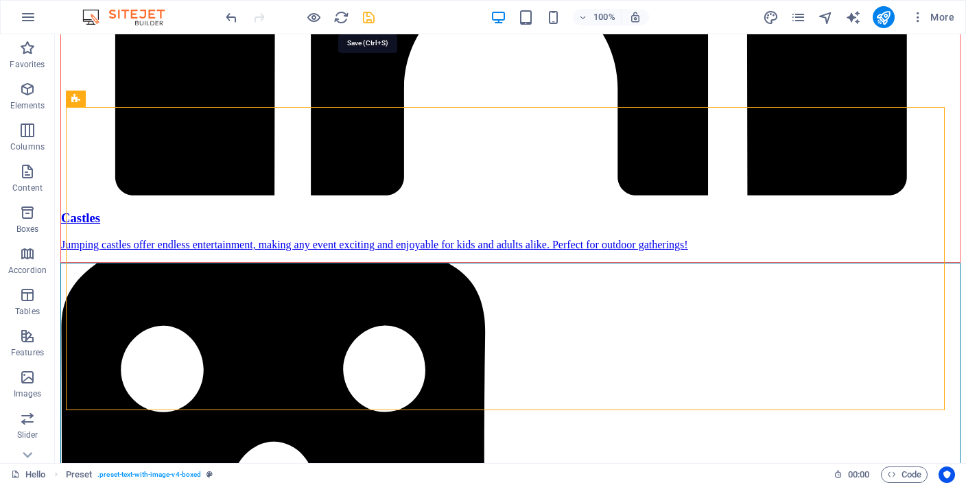
click at [372, 19] on icon "save" at bounding box center [369, 18] width 16 height 16
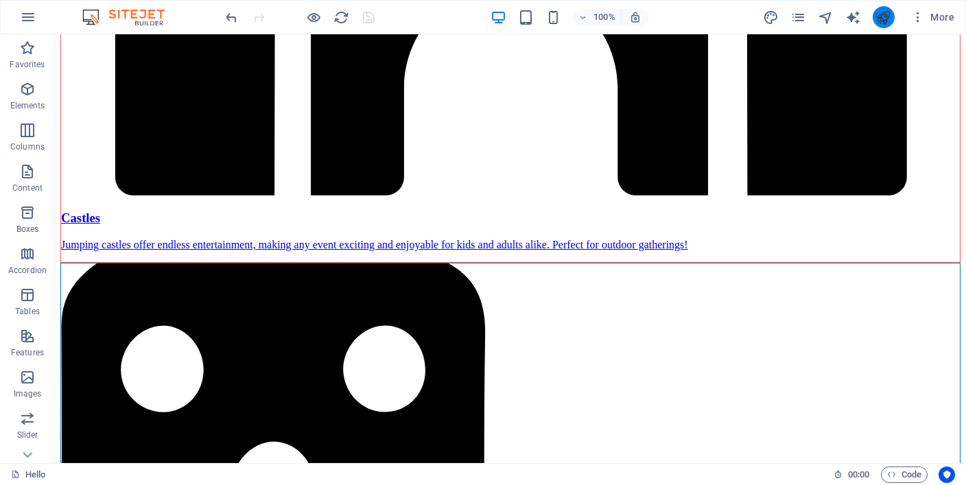
click at [891, 23] on button "publish" at bounding box center [883, 17] width 22 height 22
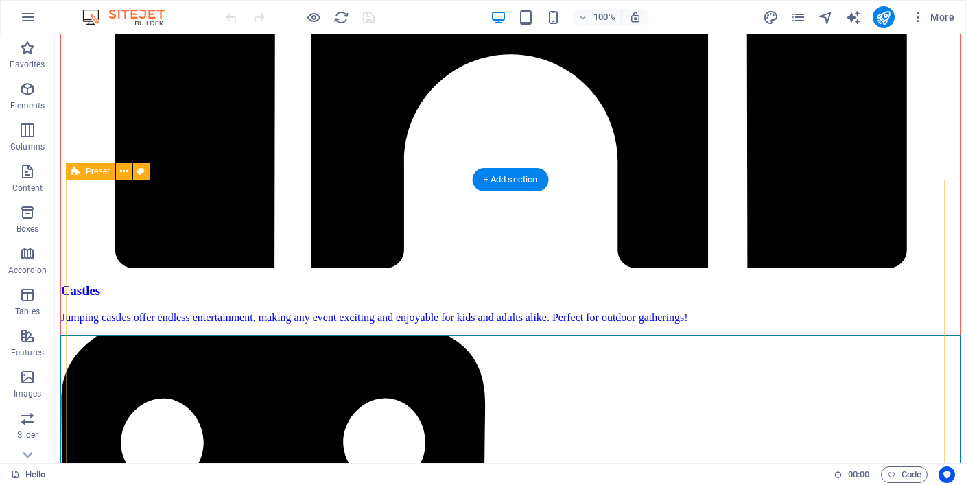
scroll to position [1979, 0]
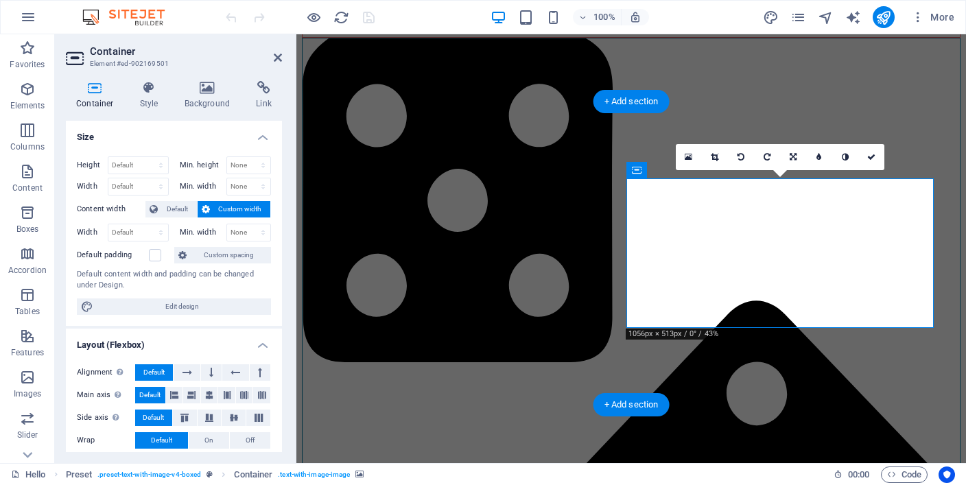
scroll to position [2015, 0]
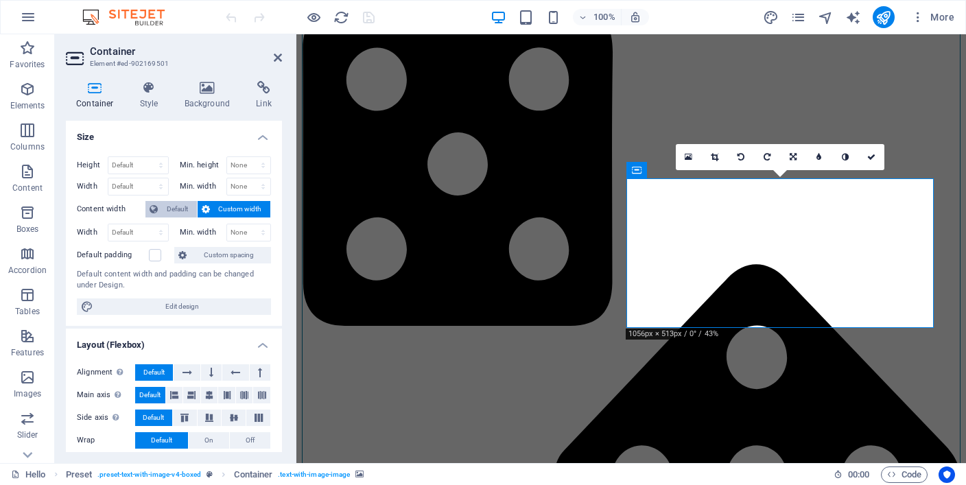
click at [180, 209] on span "Default" at bounding box center [177, 209] width 31 height 16
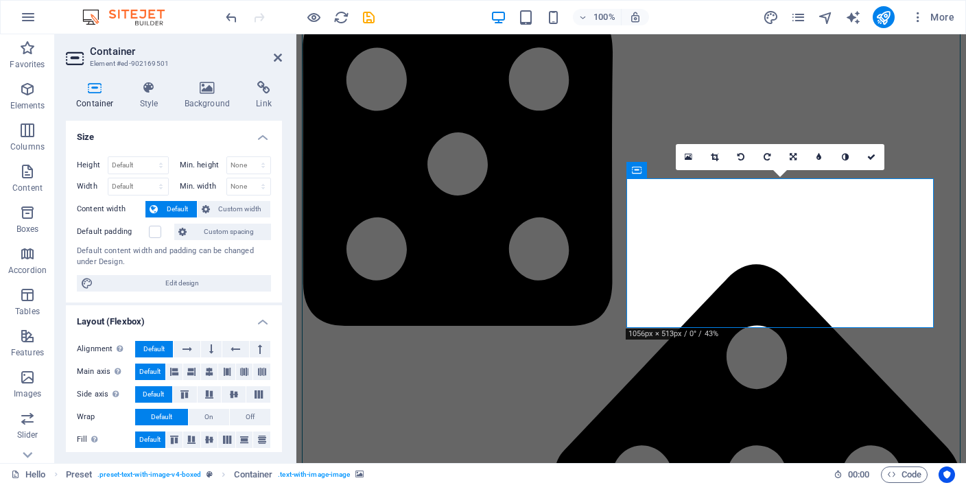
click at [161, 230] on div "Default padding" at bounding box center [124, 232] width 94 height 16
click at [156, 232] on label at bounding box center [155, 232] width 12 height 12
click at [0, 0] on input "Default padding" at bounding box center [0, 0] width 0 height 0
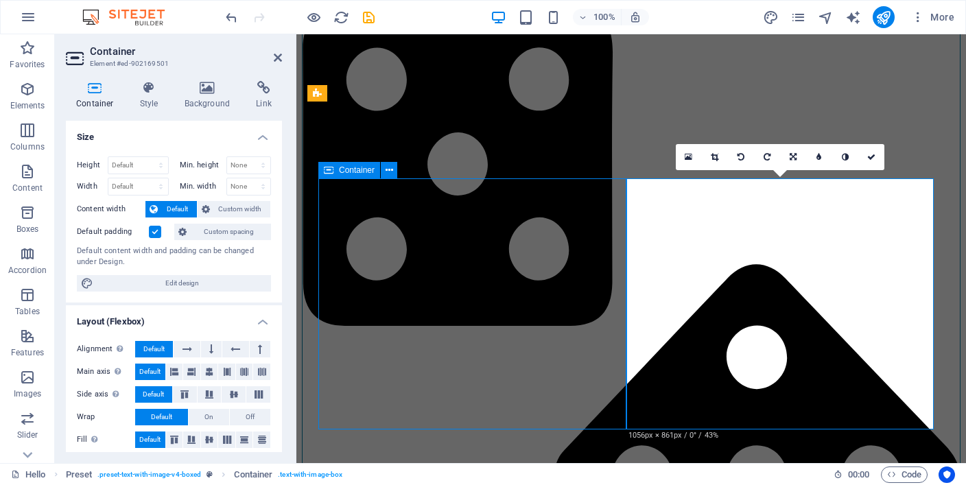
scroll to position [1979, 0]
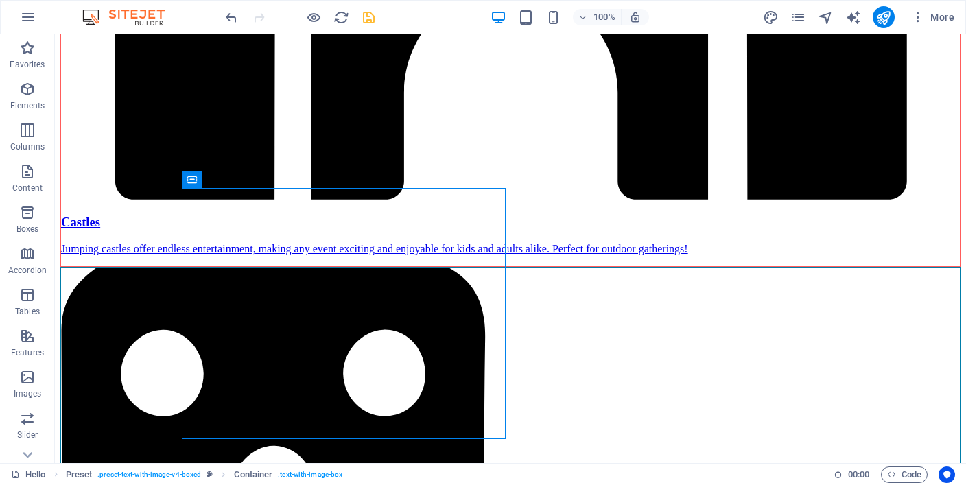
click at [372, 16] on icon "save" at bounding box center [369, 18] width 16 height 16
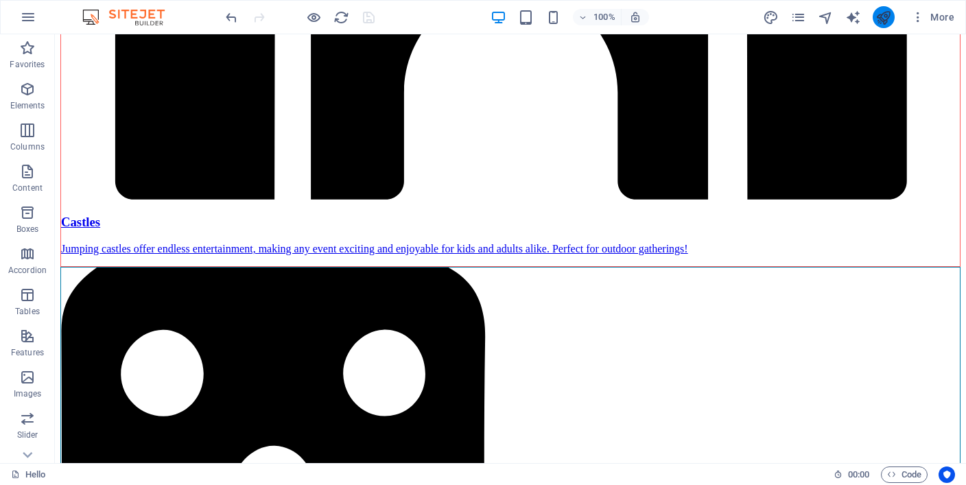
click at [874, 21] on button "publish" at bounding box center [883, 17] width 22 height 22
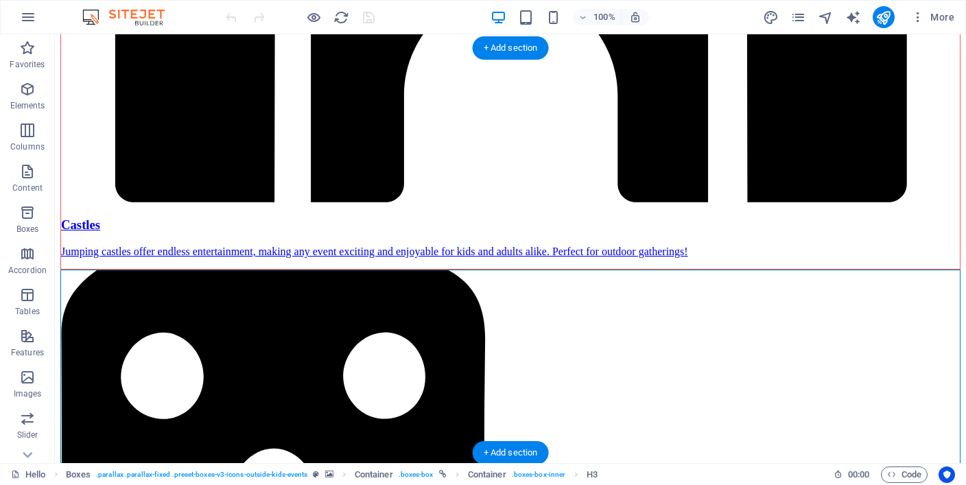
scroll to position [2048, 0]
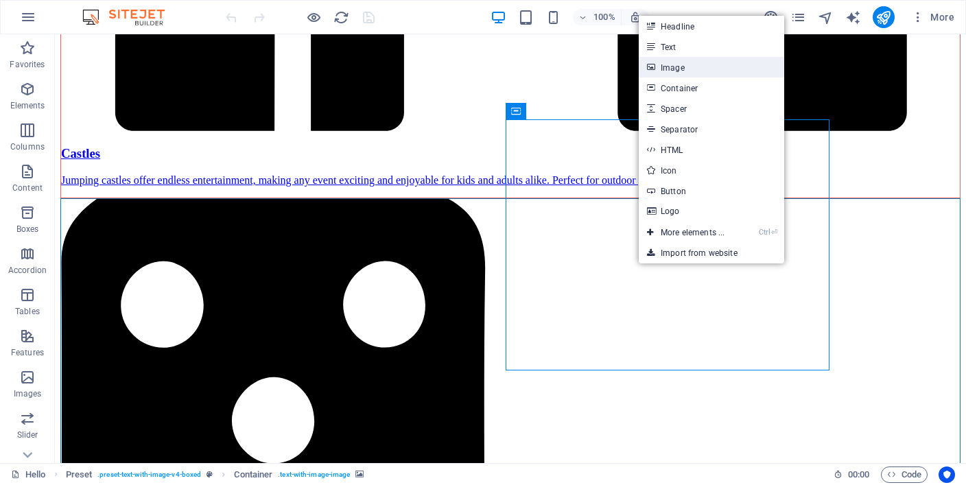
click at [691, 73] on link "Image" at bounding box center [710, 67] width 145 height 21
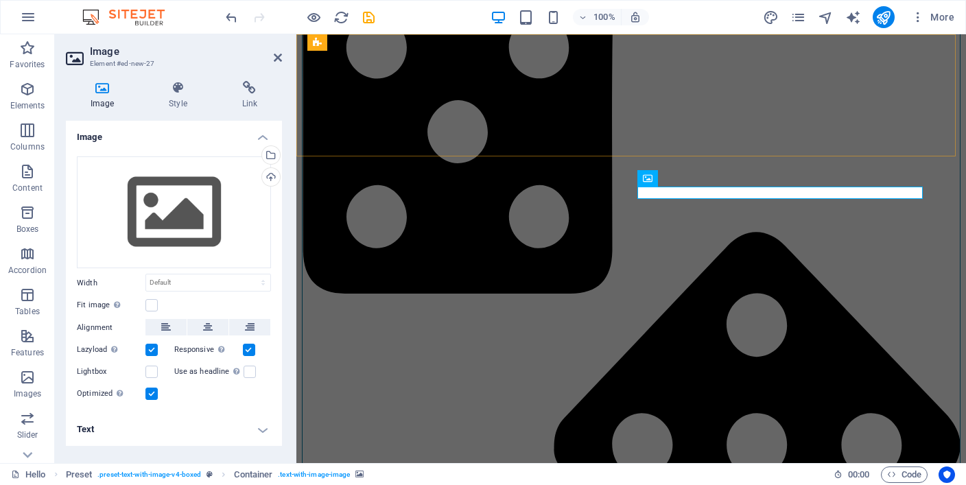
scroll to position [2084, 0]
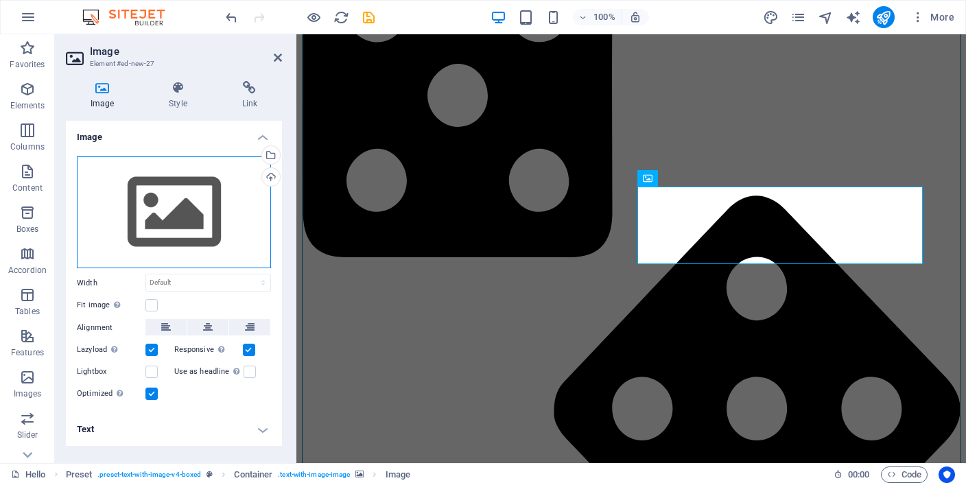
click at [191, 207] on div "Drag files here, click to choose files or select files from Files or our free s…" at bounding box center [174, 212] width 194 height 112
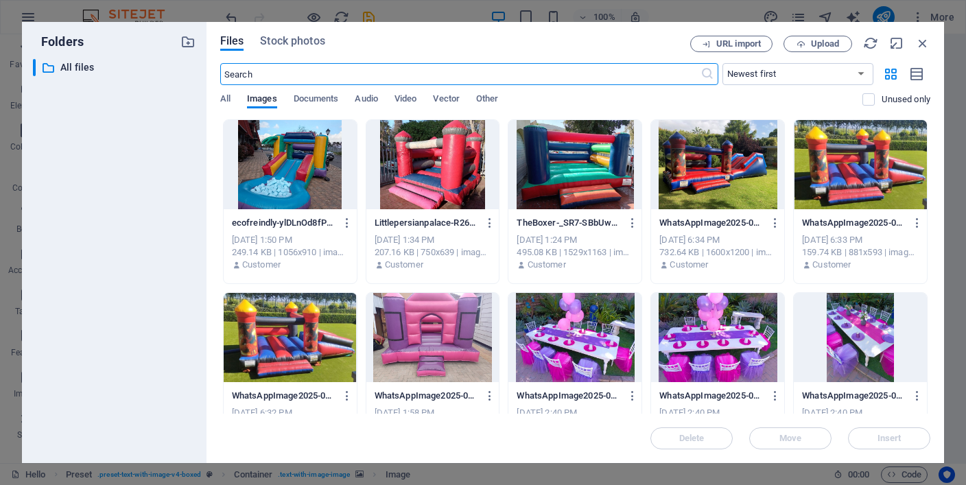
scroll to position [2412, 0]
click at [280, 158] on div at bounding box center [290, 164] width 133 height 89
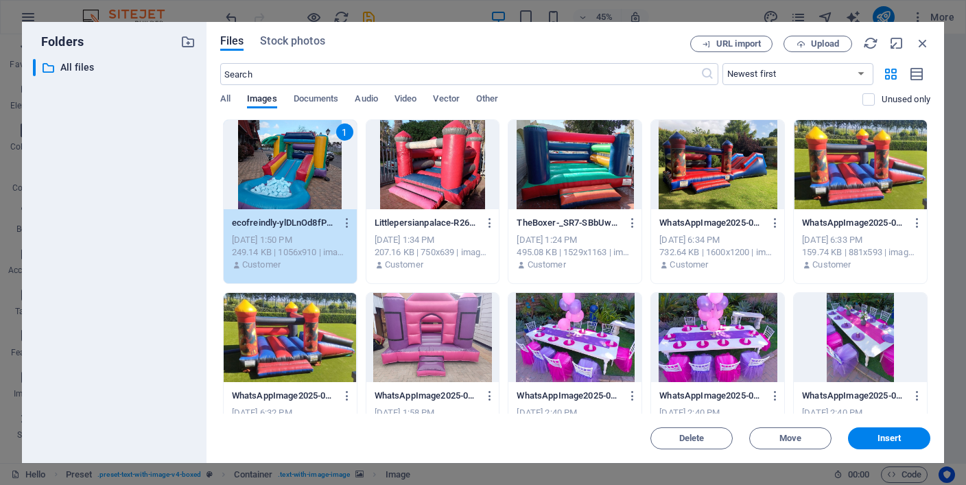
click at [280, 158] on div "1" at bounding box center [290, 164] width 133 height 89
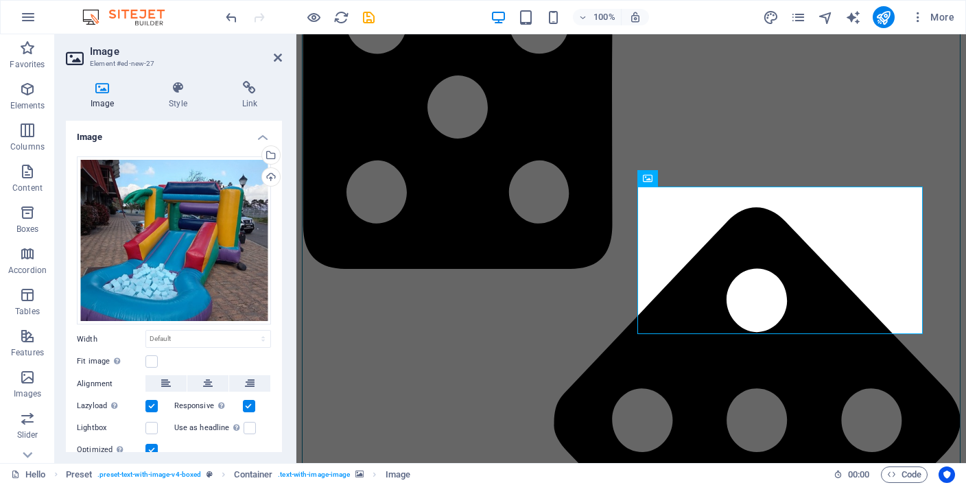
scroll to position [2084, 0]
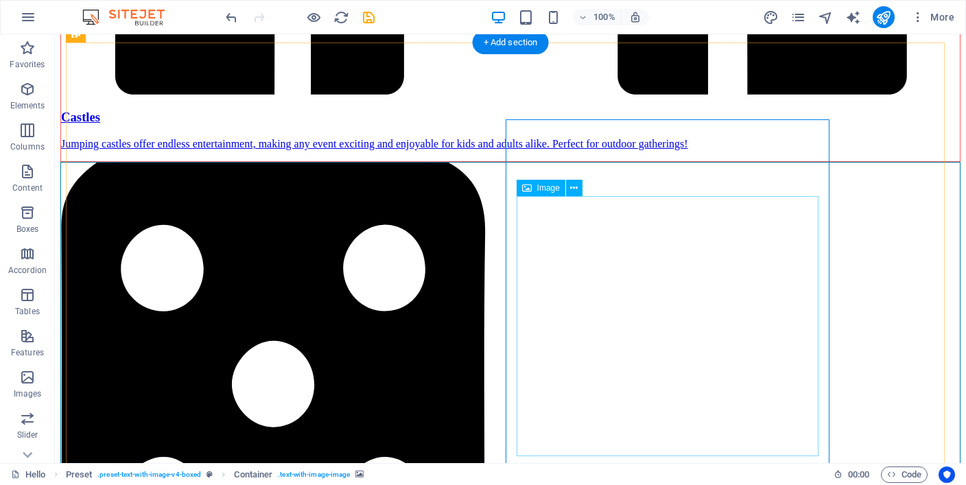
scroll to position [2048, 0]
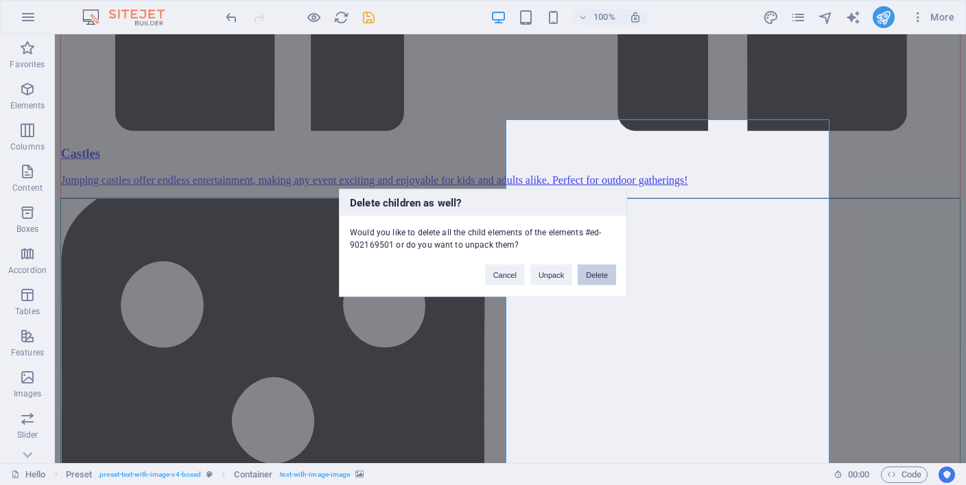
click at [584, 277] on button "Delete" at bounding box center [596, 274] width 38 height 21
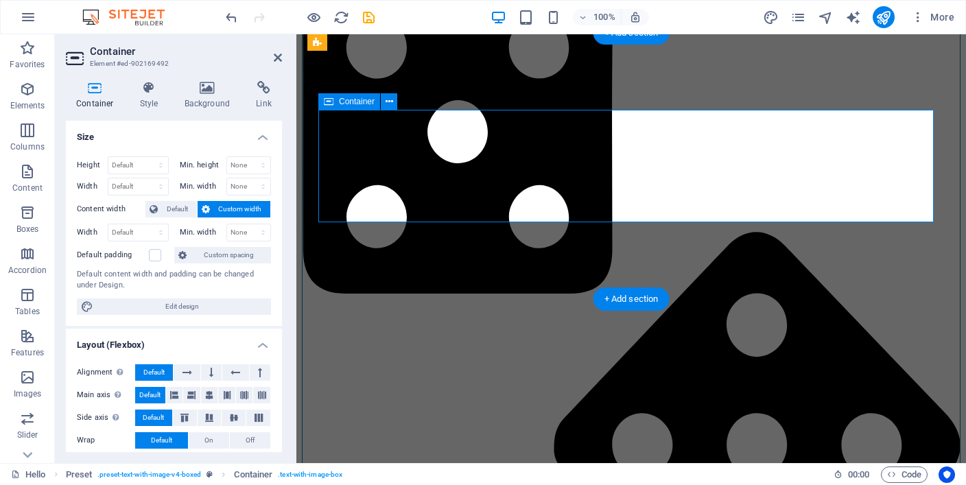
scroll to position [2084, 0]
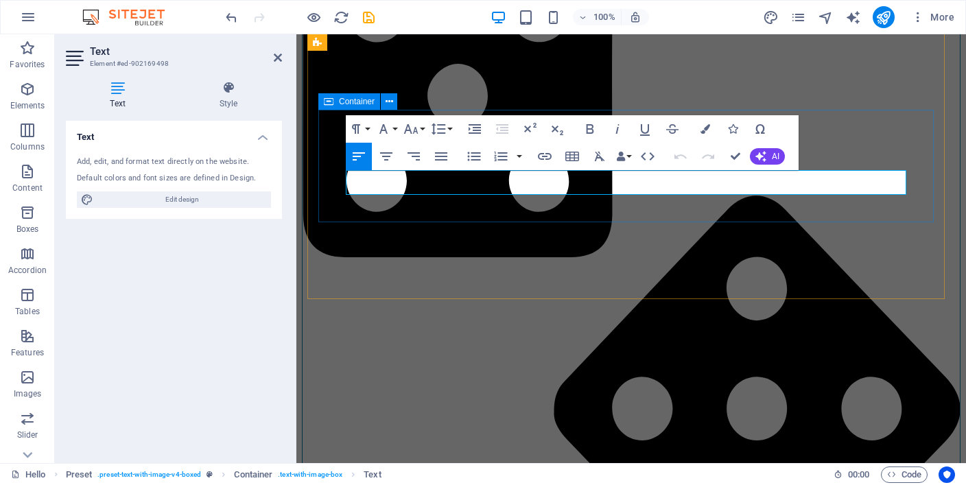
drag, startPoint x: 347, startPoint y: 176, endPoint x: 912, endPoint y: 190, distance: 565.2
copy p "Switching to eco-friendly sponges instead of plastic balls promotes safety and …"
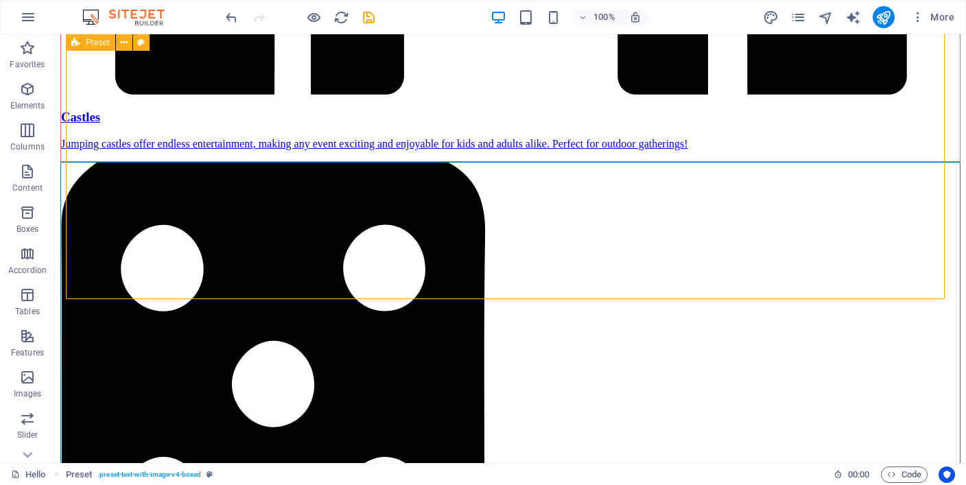
scroll to position [2057, 0]
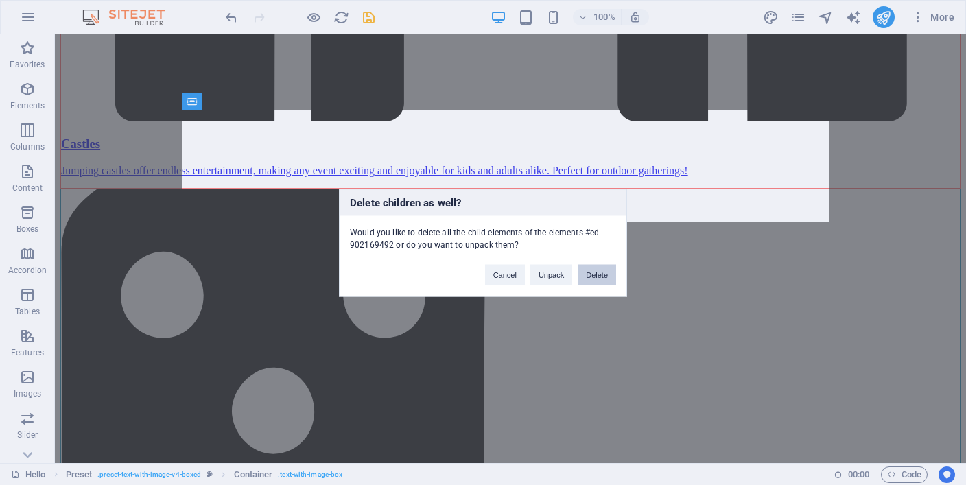
click at [599, 267] on button "Delete" at bounding box center [596, 274] width 38 height 21
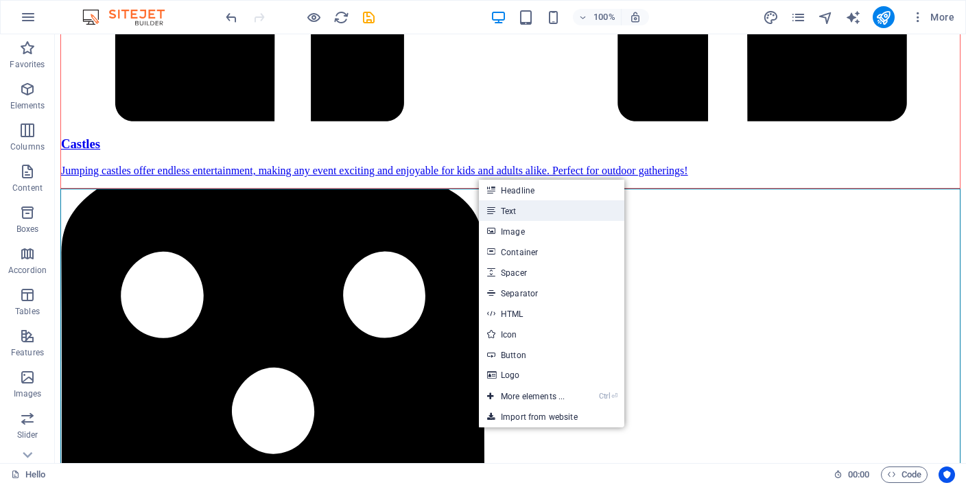
click at [522, 205] on link "Text" at bounding box center [551, 210] width 145 height 21
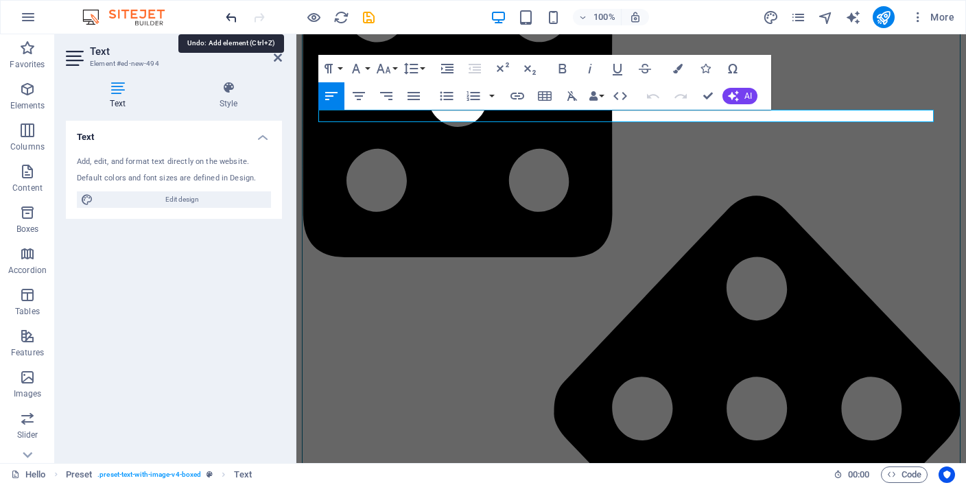
click at [227, 20] on icon "undo" at bounding box center [232, 18] width 16 height 16
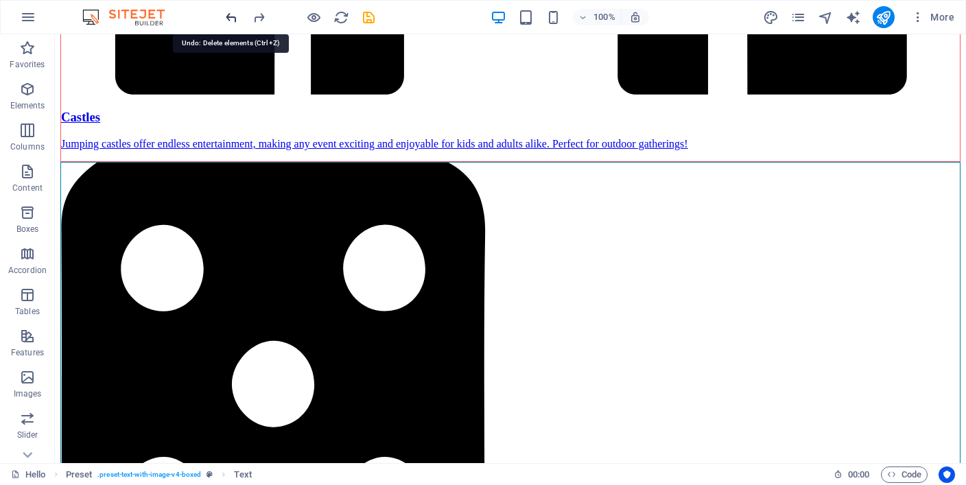
scroll to position [2057, 0]
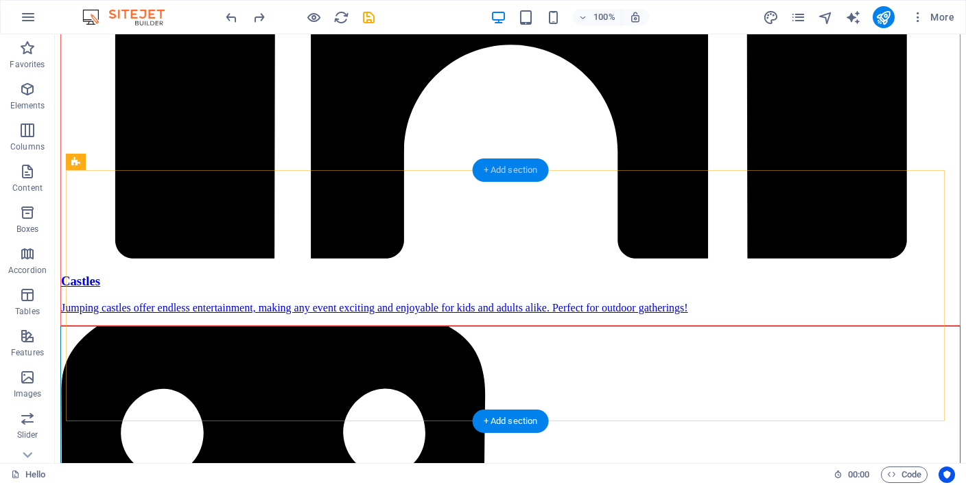
drag, startPoint x: 518, startPoint y: 171, endPoint x: 178, endPoint y: 176, distance: 340.9
click at [518, 171] on div "+ Add section" at bounding box center [510, 169] width 76 height 23
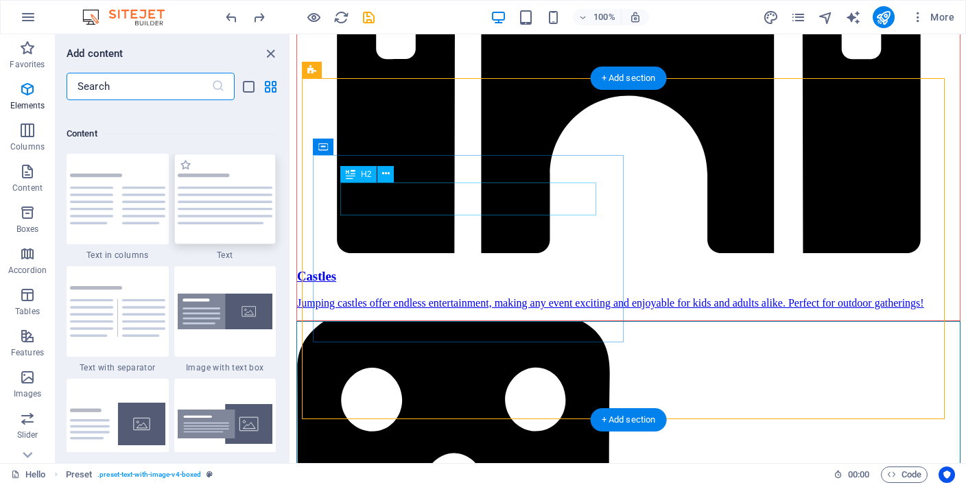
scroll to position [2399, 0]
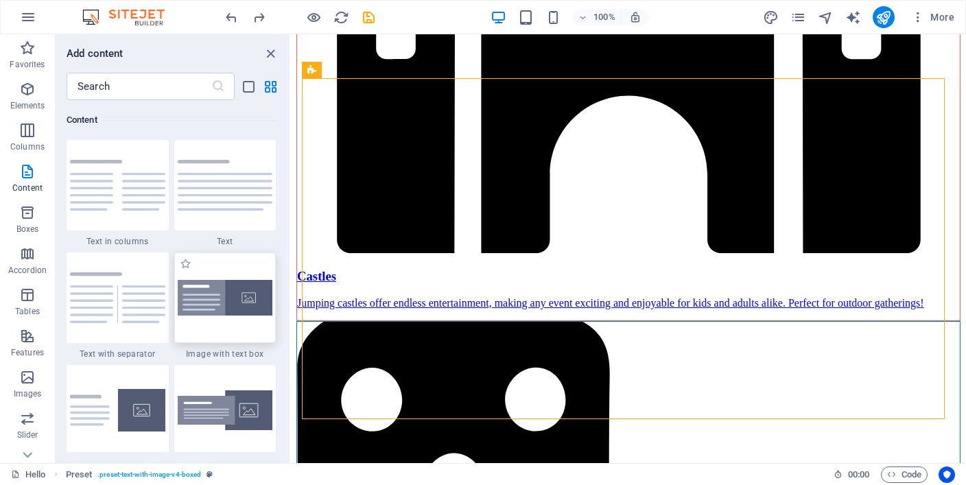
click at [248, 294] on img at bounding box center [225, 298] width 95 height 36
click at [291, 294] on div "H3 Boxes Container Container Container Container Container H3 Text Spacer Conta…" at bounding box center [628, 248] width 675 height 429
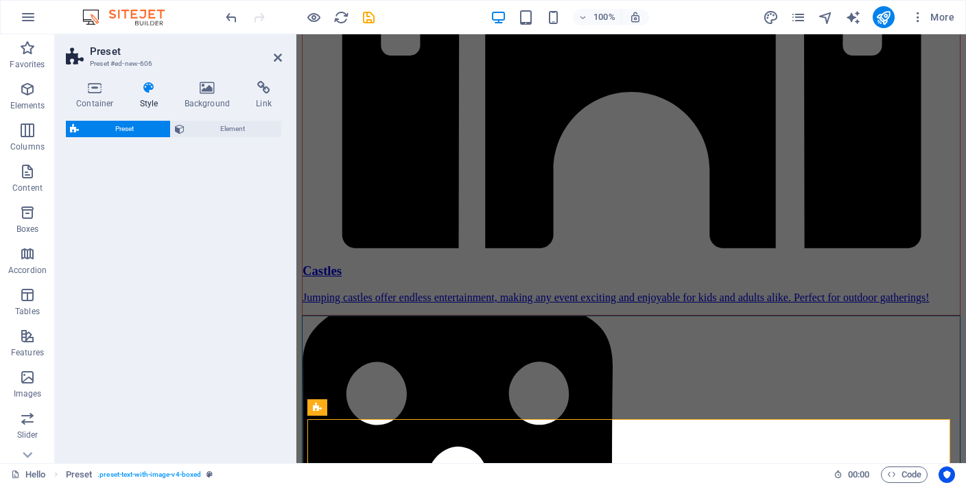
select select "rem"
select select "px"
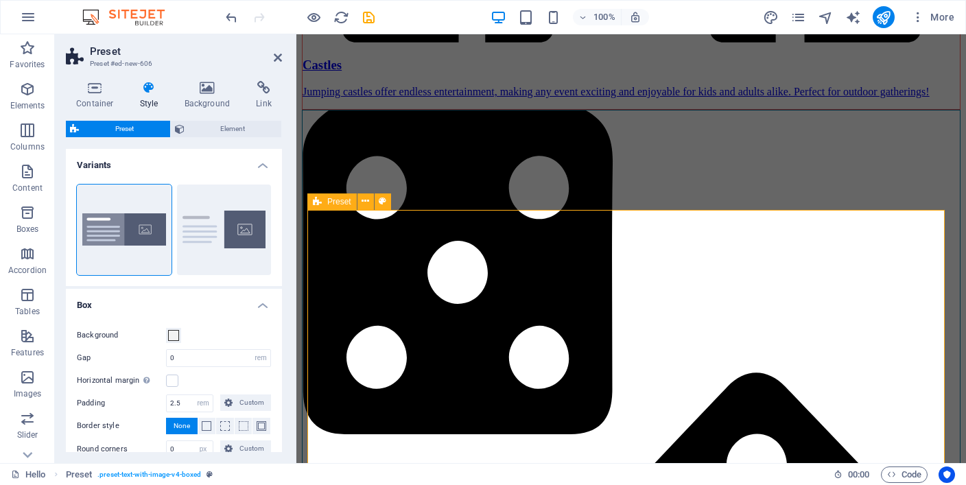
scroll to position [2044, 0]
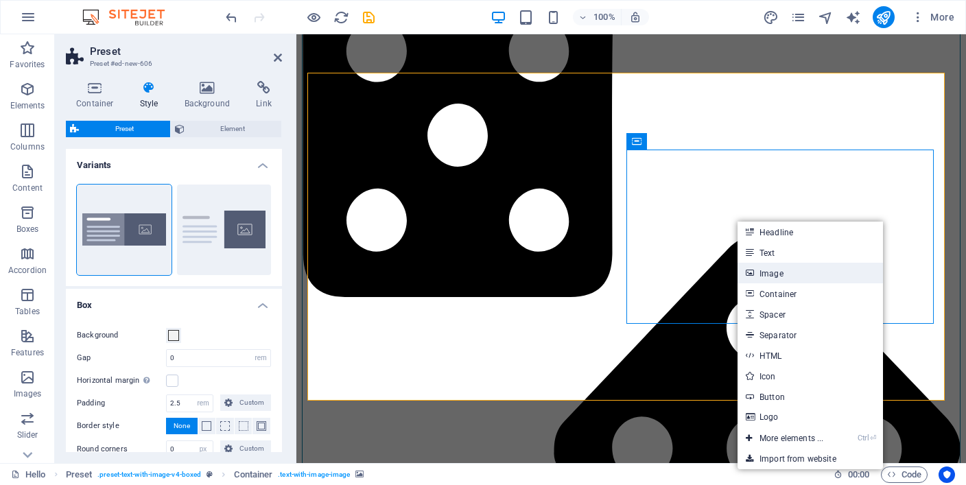
click at [772, 276] on link "Image" at bounding box center [809, 273] width 145 height 21
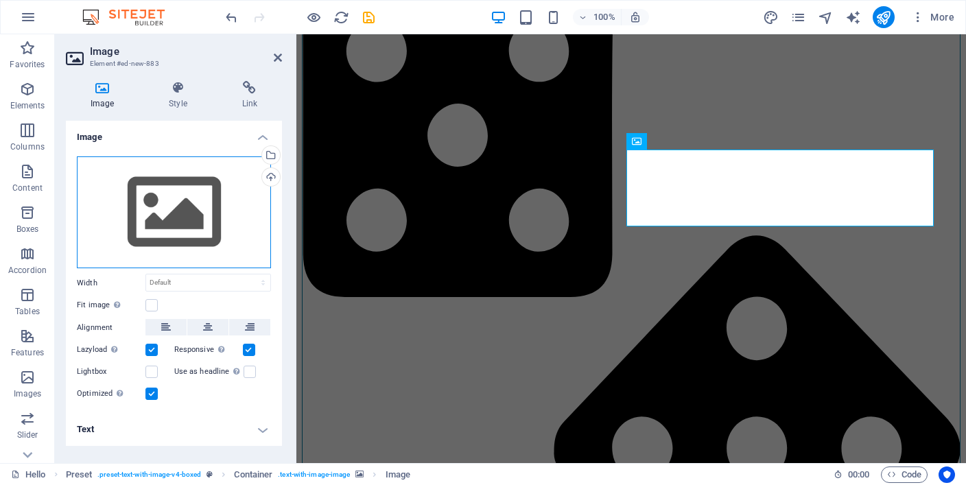
click at [179, 219] on div "Drag files here, click to choose files or select files from Files or our free s…" at bounding box center [174, 212] width 194 height 112
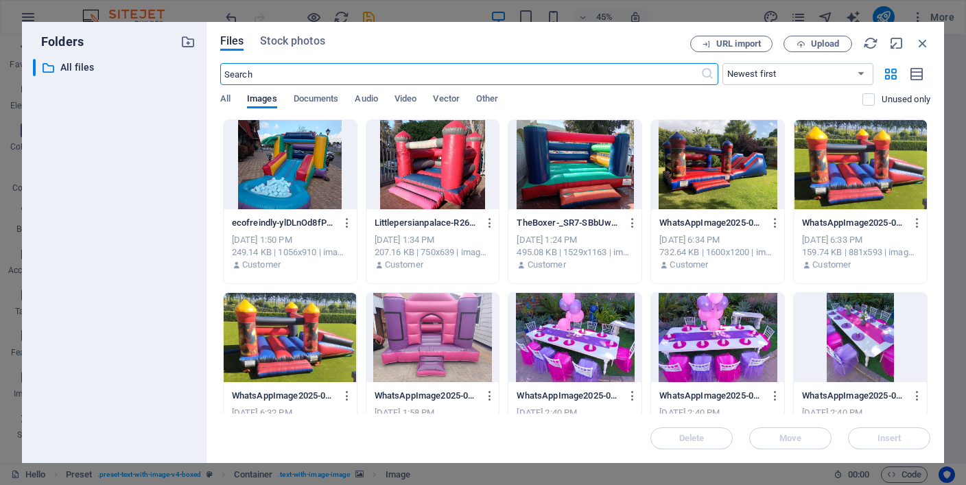
click at [315, 189] on div at bounding box center [290, 164] width 133 height 89
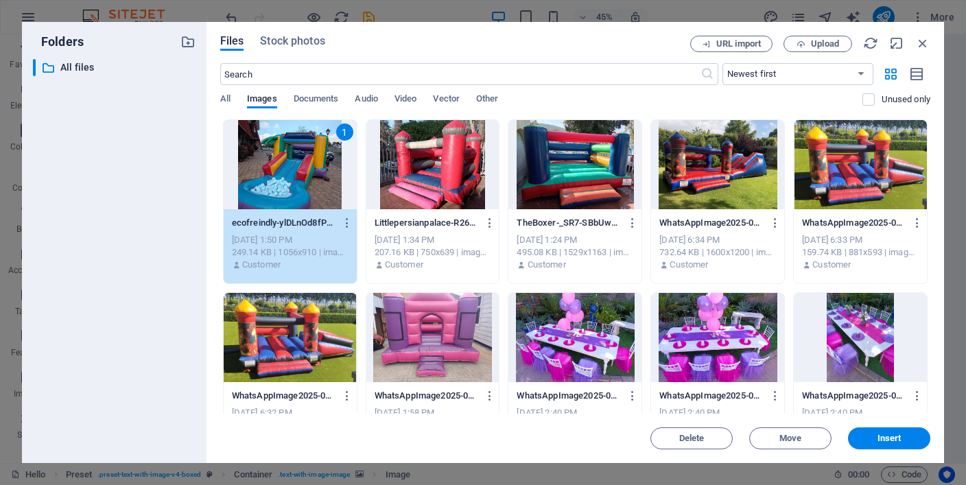
click at [315, 189] on div "1" at bounding box center [290, 164] width 133 height 89
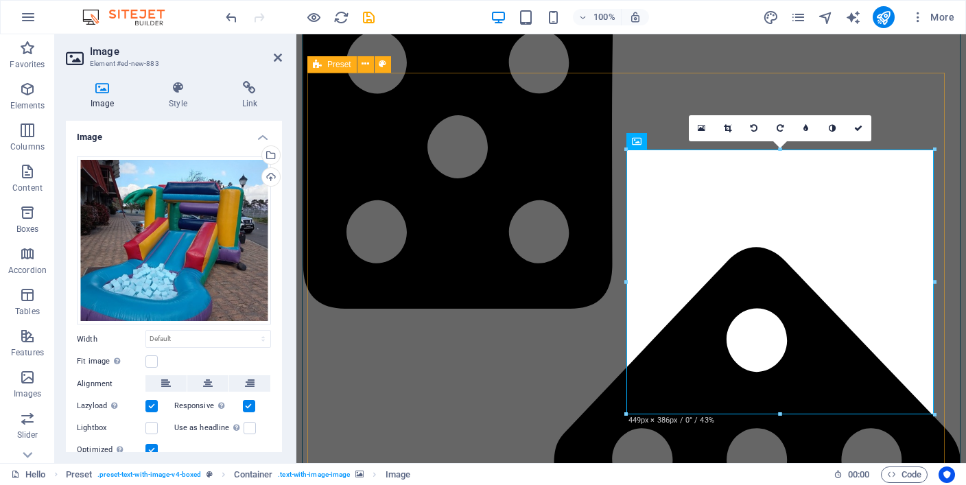
scroll to position [2044, 0]
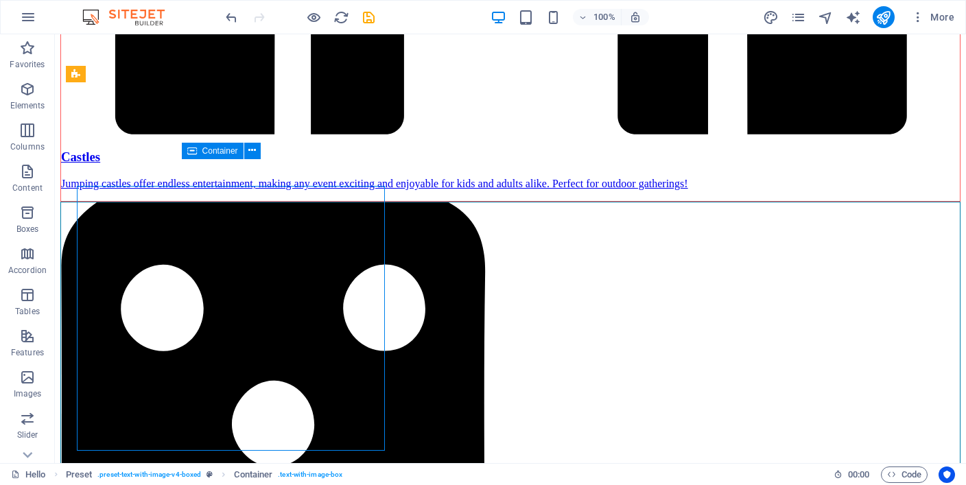
scroll to position [2008, 0]
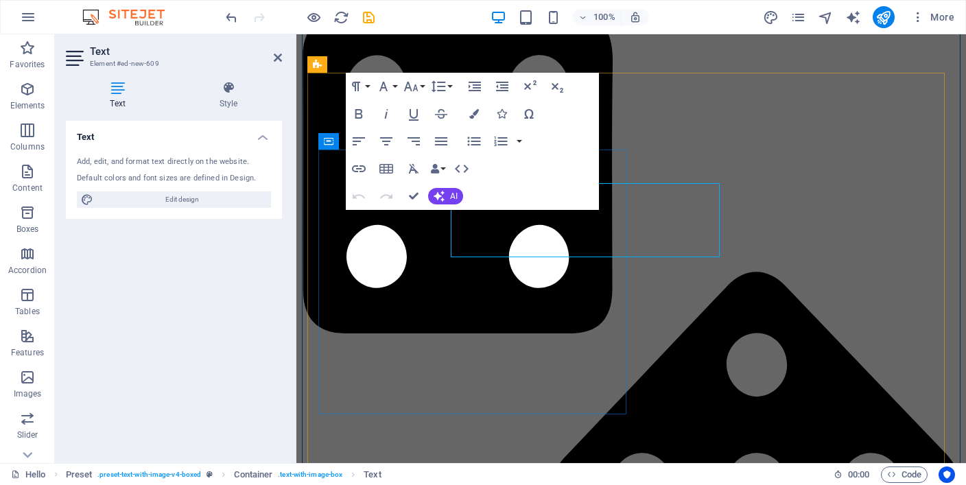
scroll to position [2044, 0]
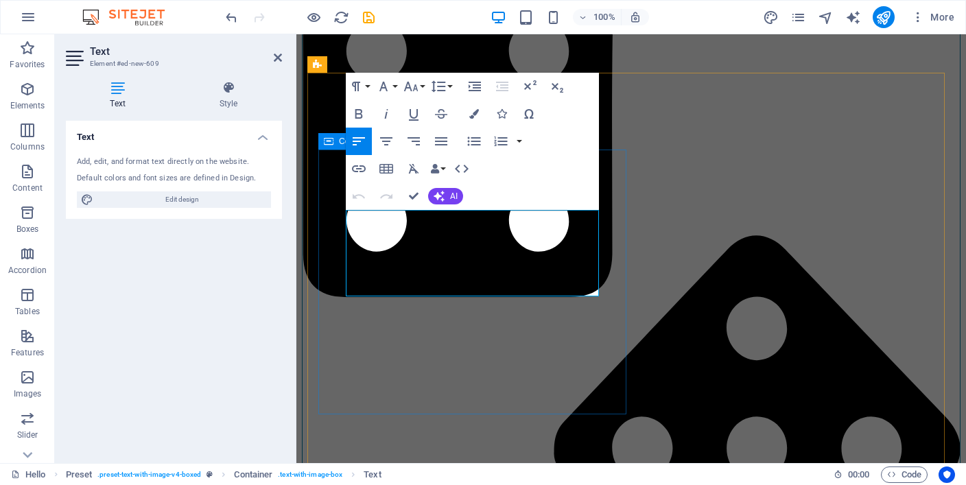
drag, startPoint x: 454, startPoint y: 288, endPoint x: 333, endPoint y: 215, distance: 140.9
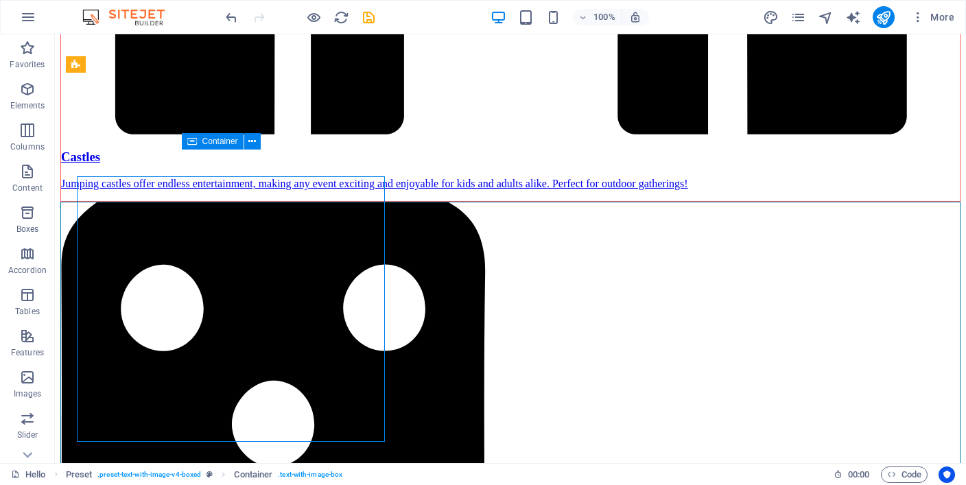
scroll to position [2017, 0]
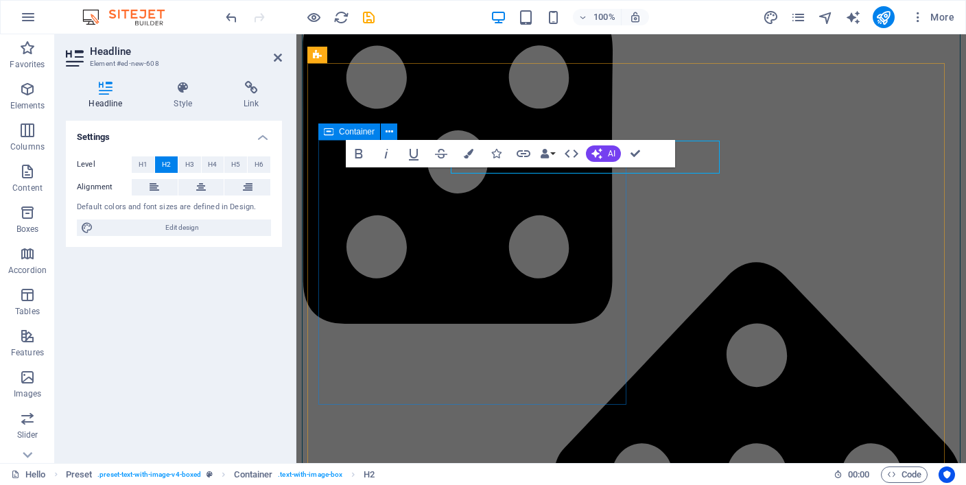
scroll to position [2054, 0]
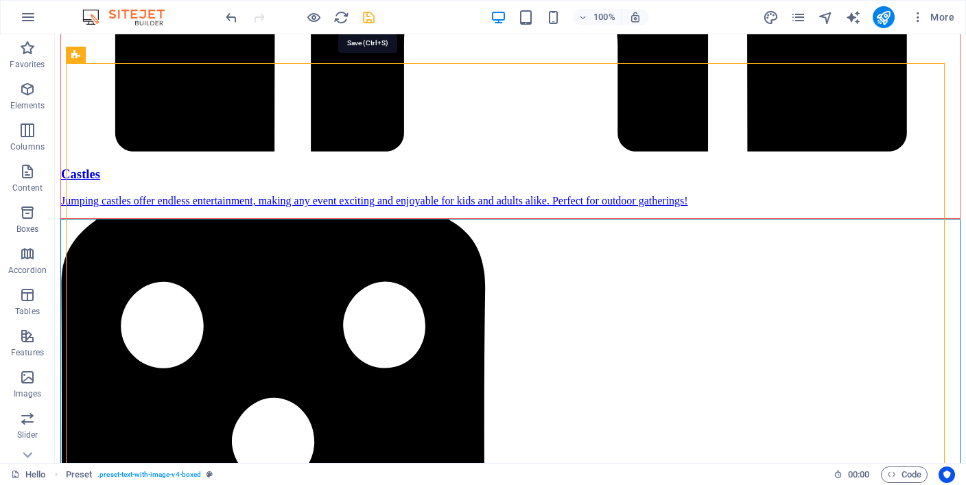
click at [370, 22] on icon "save" at bounding box center [369, 18] width 16 height 16
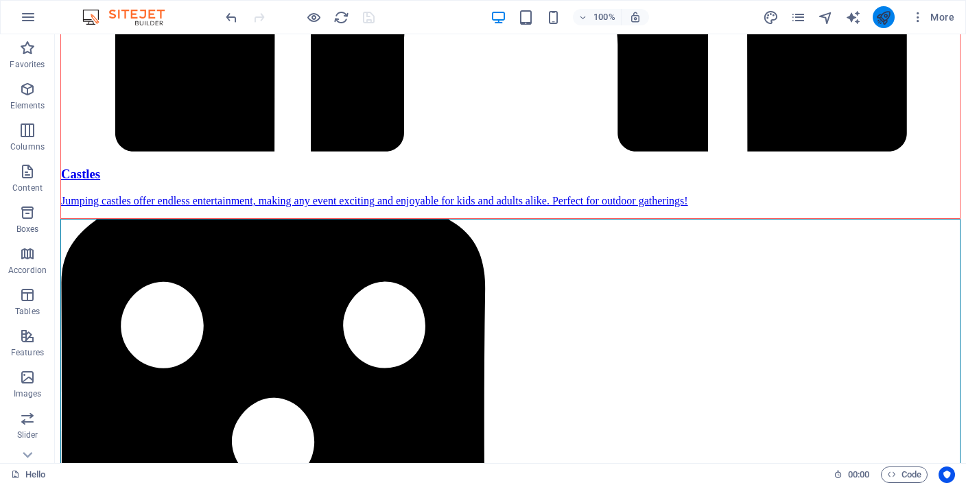
click at [874, 16] on button "publish" at bounding box center [883, 17] width 22 height 22
